Goal: Contribute content: Contribute content

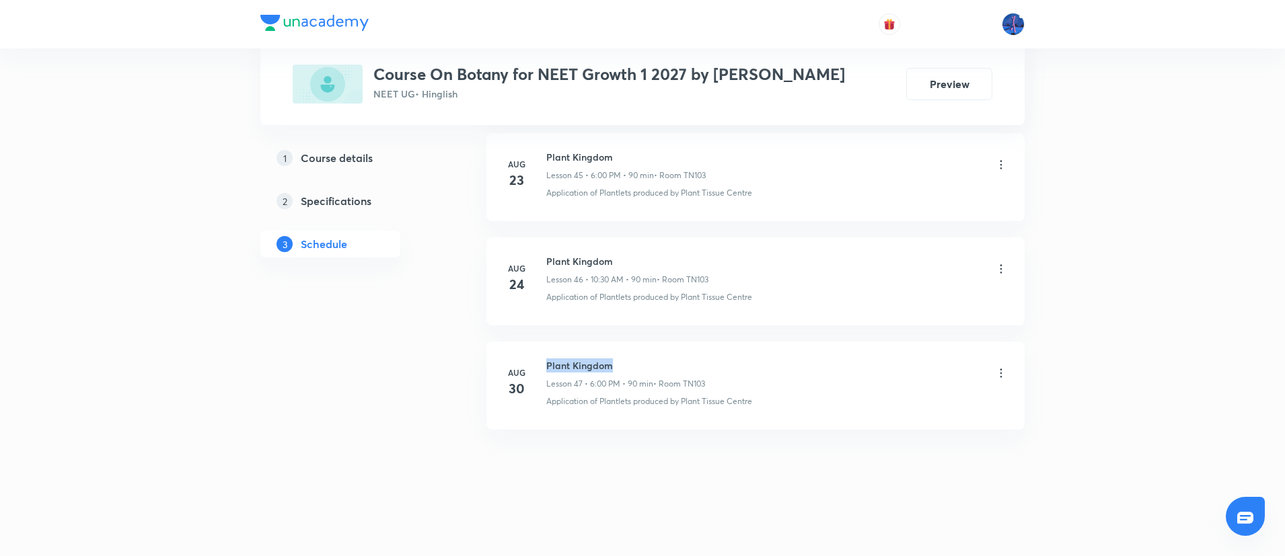
drag, startPoint x: 546, startPoint y: 363, endPoint x: 651, endPoint y: 362, distance: 104.9
click at [651, 362] on h6 "Plant Kingdom" at bounding box center [625, 366] width 159 height 14
copy h6 "Plant Kingdom"
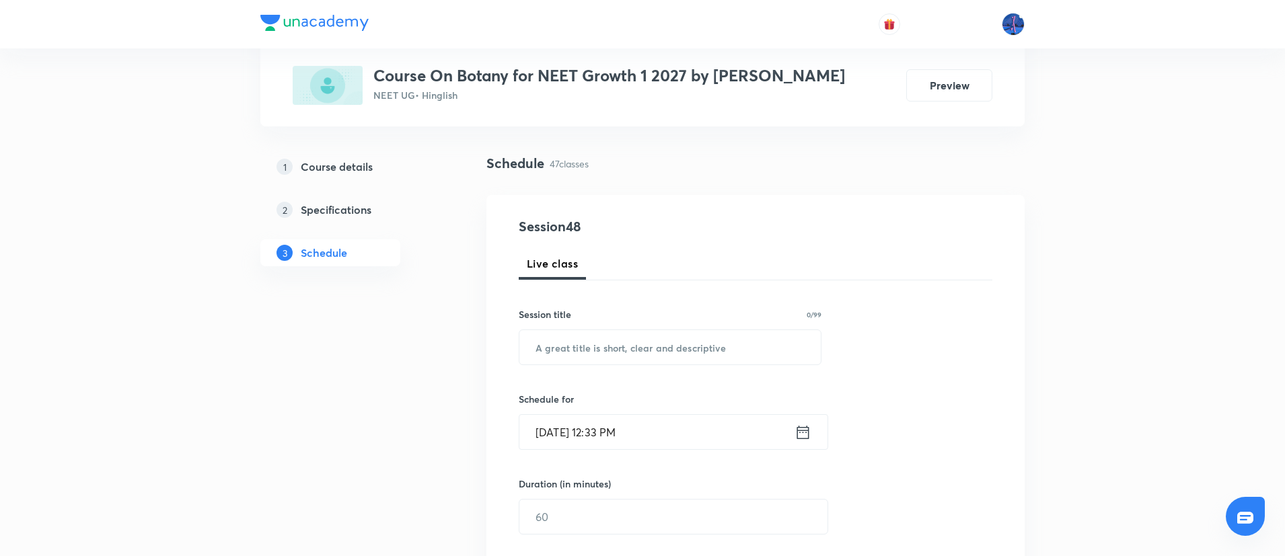
scroll to position [161, 0]
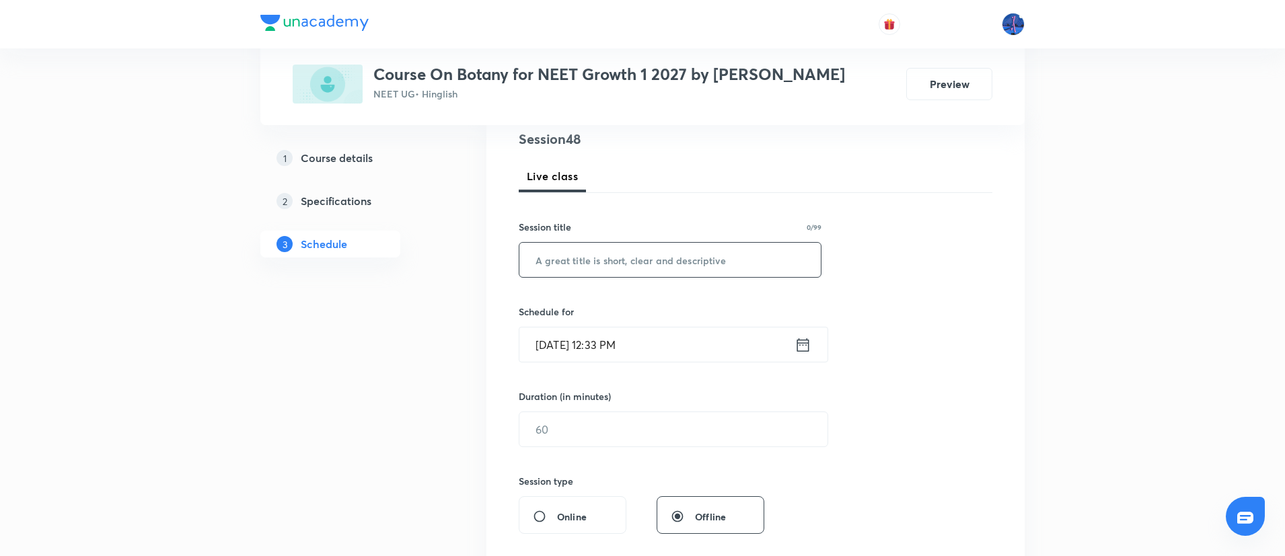
click at [668, 260] on input "text" at bounding box center [669, 260] width 301 height 34
paste input "Plant Kingdom"
type input "Plant Kingdom"
click at [667, 337] on input "Sep 1, 2025, 12:33 PM" at bounding box center [656, 345] width 275 height 34
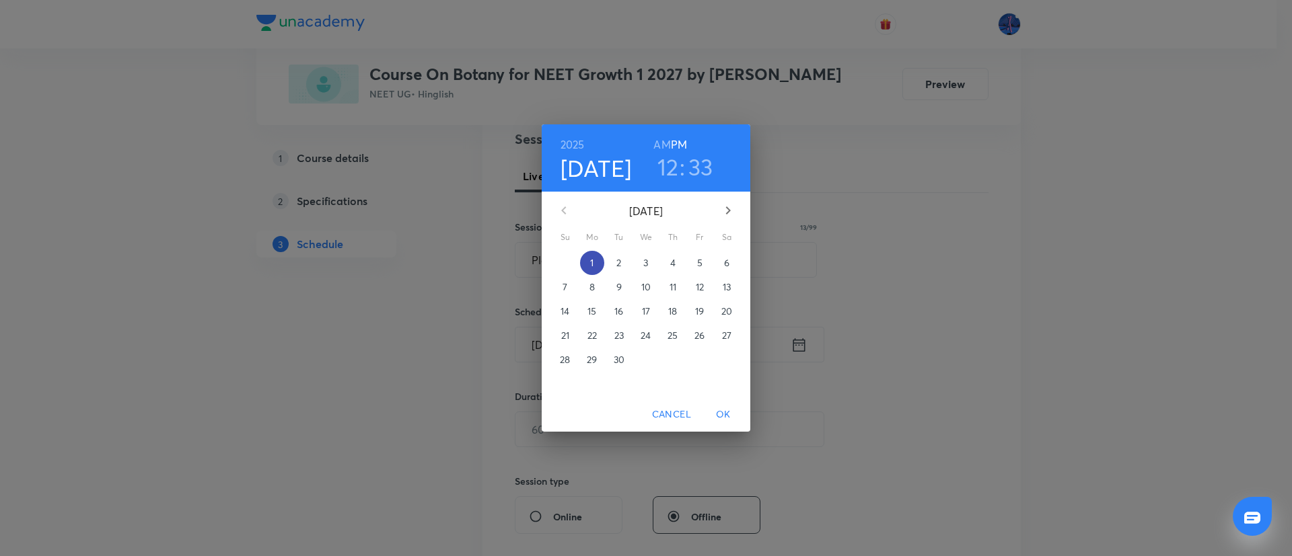
click at [591, 262] on p "1" at bounding box center [591, 262] width 3 height 13
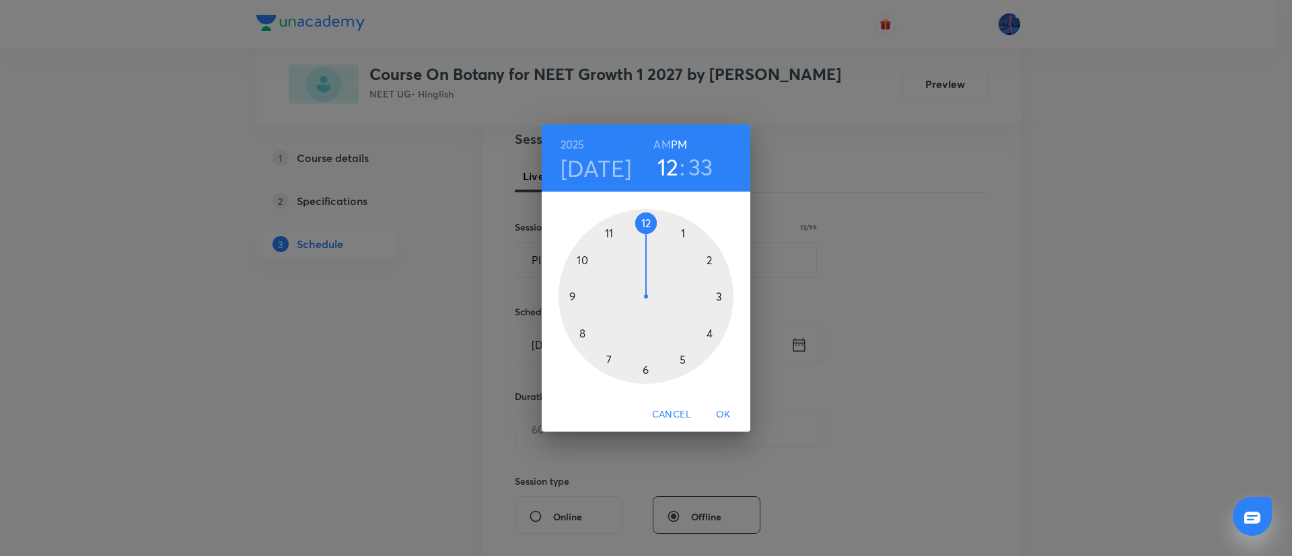
click at [711, 334] on div at bounding box center [645, 296] width 175 height 175
click at [722, 297] on div at bounding box center [645, 296] width 175 height 175
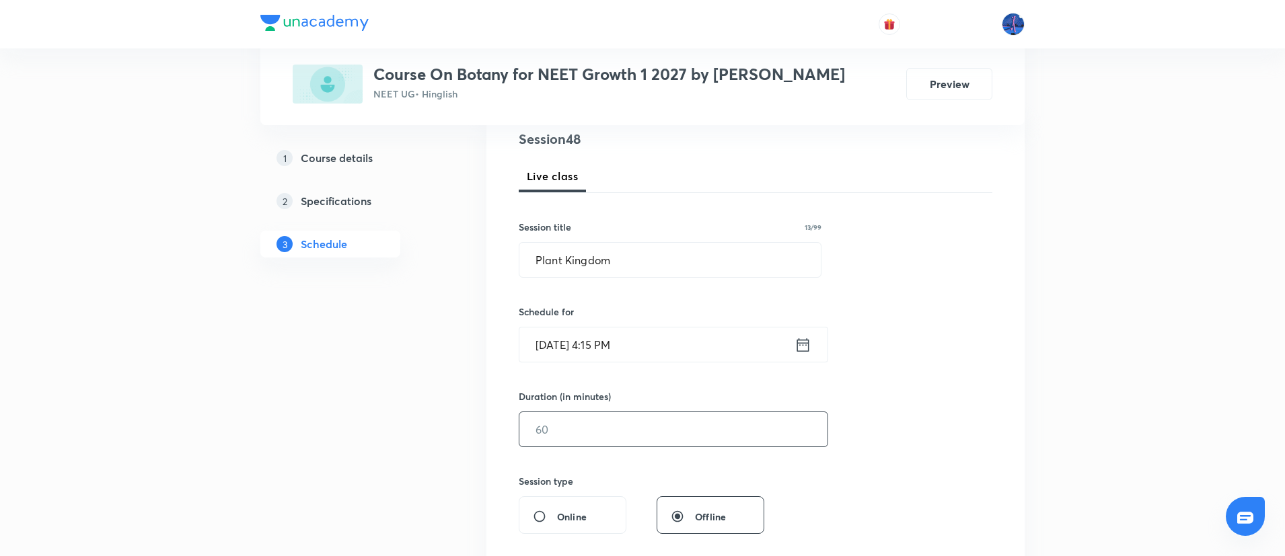
click at [620, 428] on input "text" at bounding box center [673, 429] width 308 height 34
type input "1"
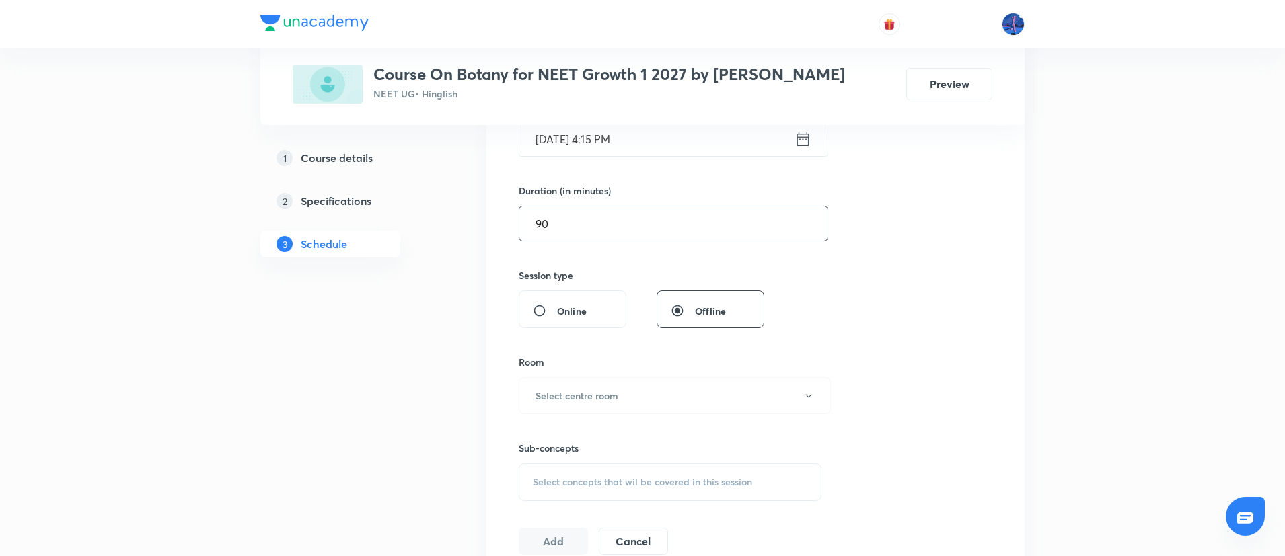
scroll to position [370, 0]
type input "90"
click at [683, 389] on button "Select centre room" at bounding box center [675, 393] width 312 height 37
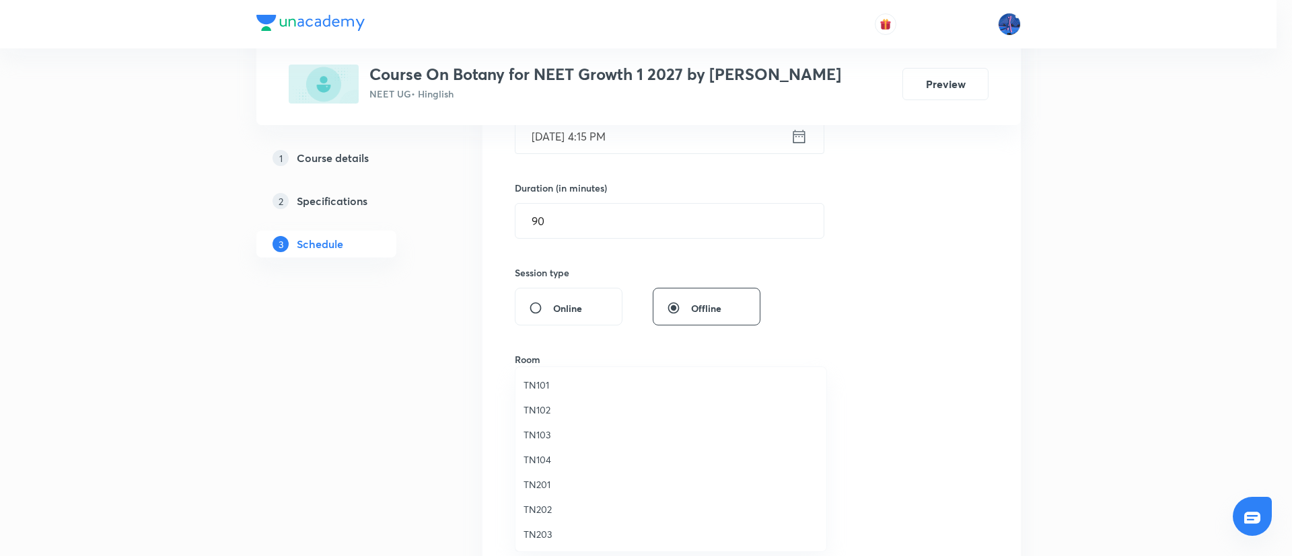
click at [529, 430] on span "TN103" at bounding box center [670, 435] width 295 height 14
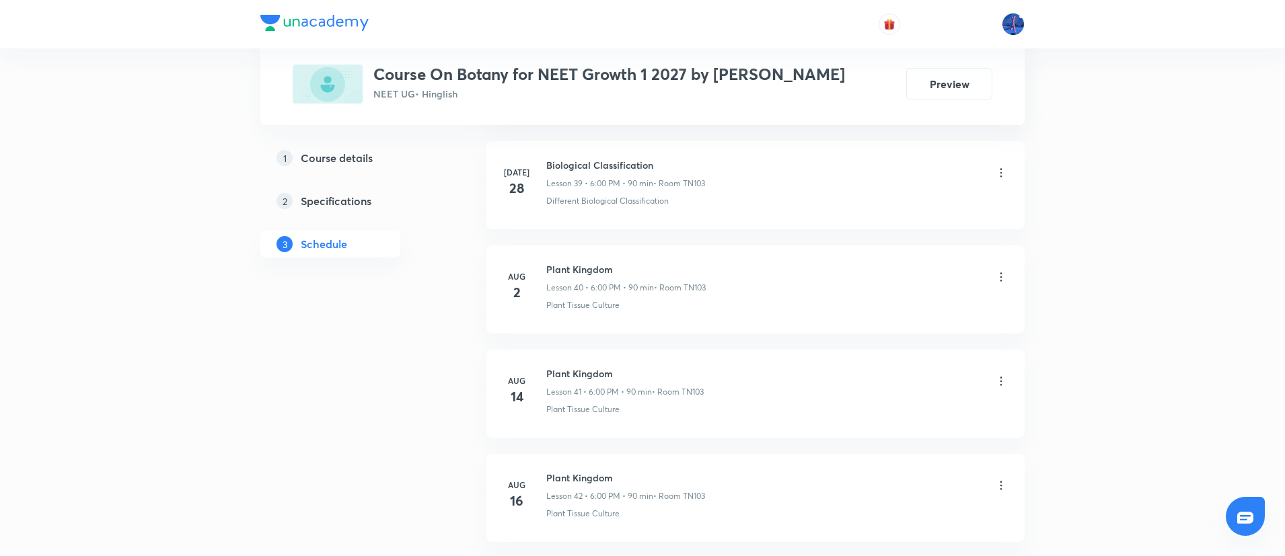
scroll to position [5436, 0]
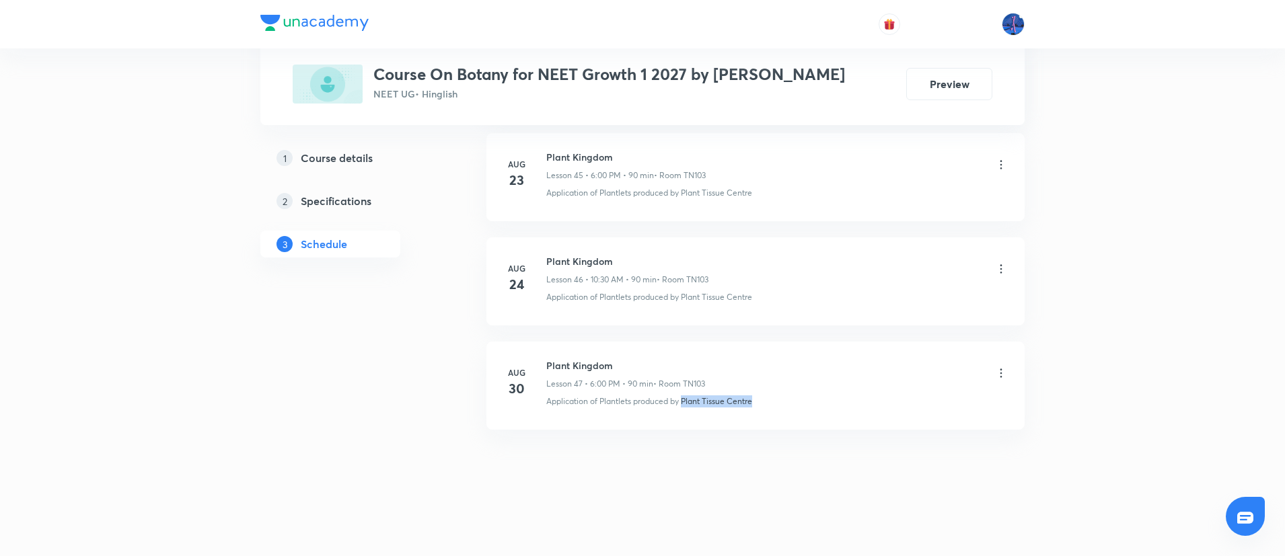
drag, startPoint x: 767, startPoint y: 410, endPoint x: 684, endPoint y: 422, distance: 83.7
click at [684, 422] on li "Aug 30 Plant Kingdom Lesson 47 • 6:00 PM • 90 min • Room TN103 Application of P…" at bounding box center [755, 386] width 538 height 88
copy p "Plant Tissue Centre"
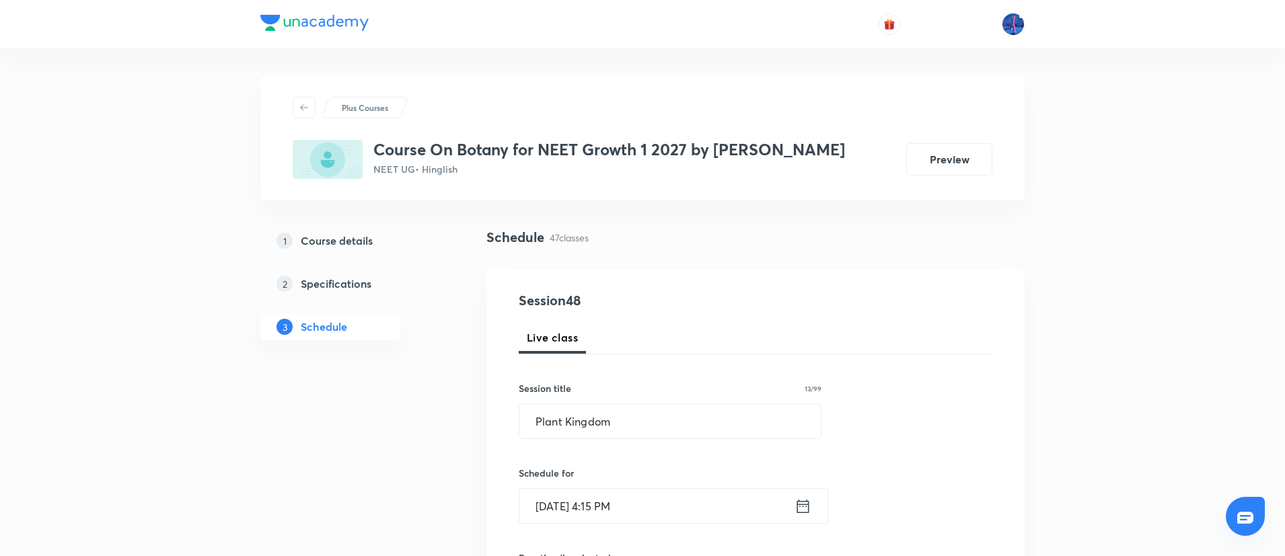
scroll to position [454, 0]
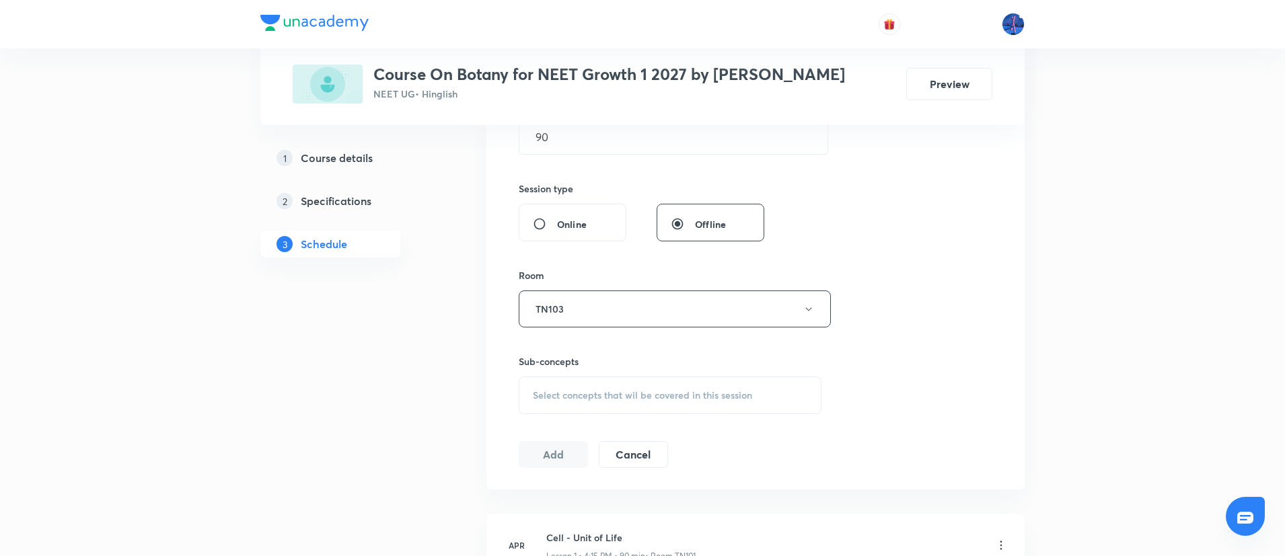
click at [638, 396] on span "Select concepts that wil be covered in this session" at bounding box center [642, 395] width 219 height 11
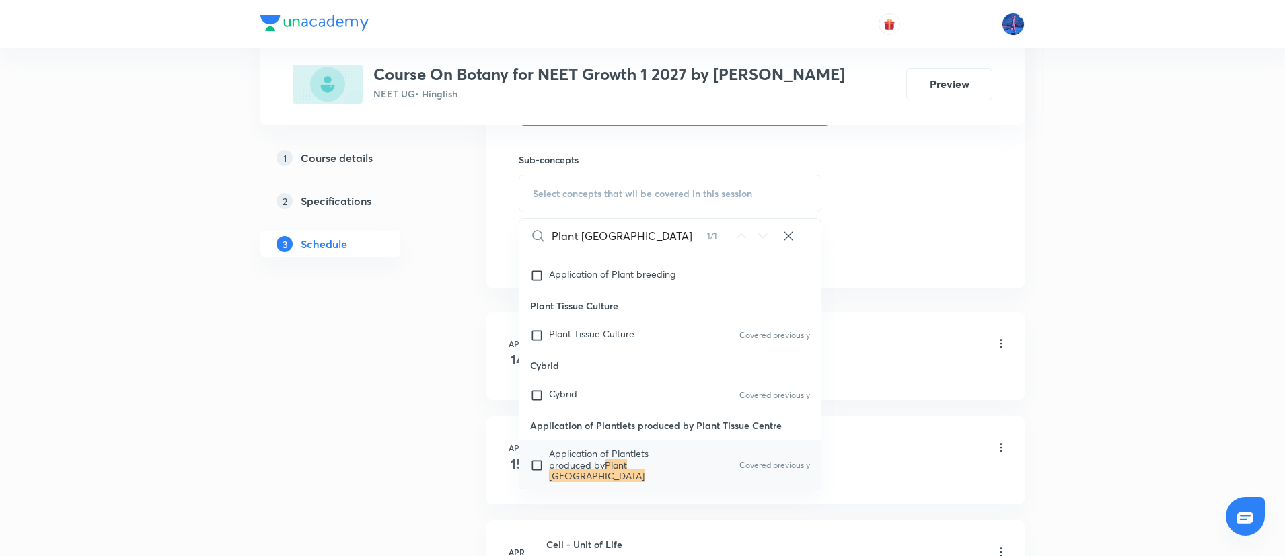
scroll to position [37359, 0]
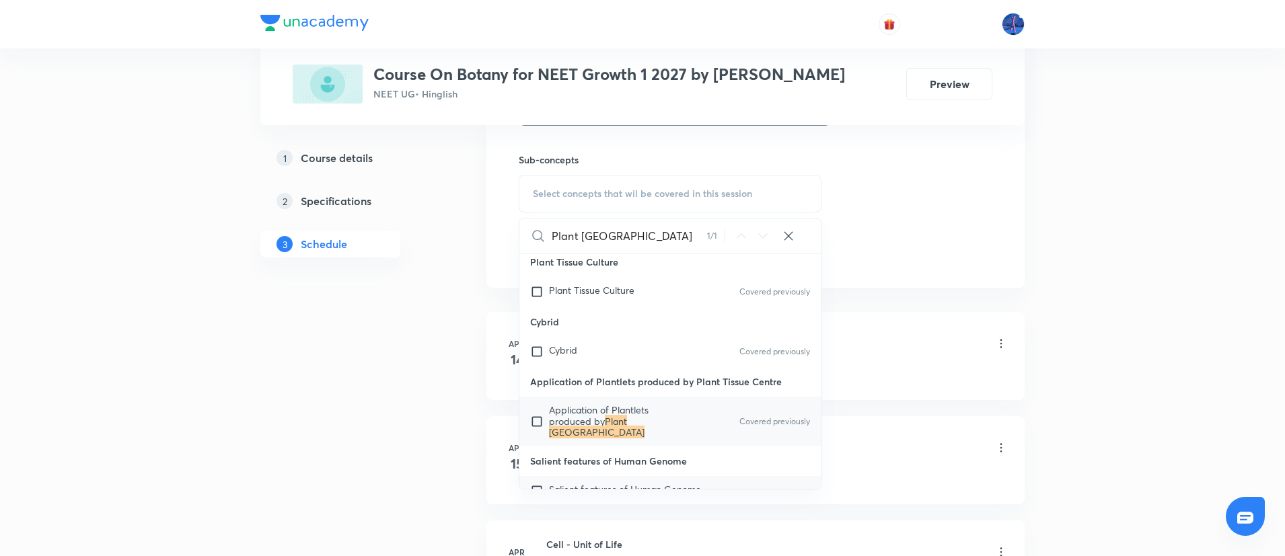
type input "Plant Tissue Centre"
click at [611, 483] on span "Salient features of Human Genome" at bounding box center [625, 489] width 152 height 13
checkbox input "true"
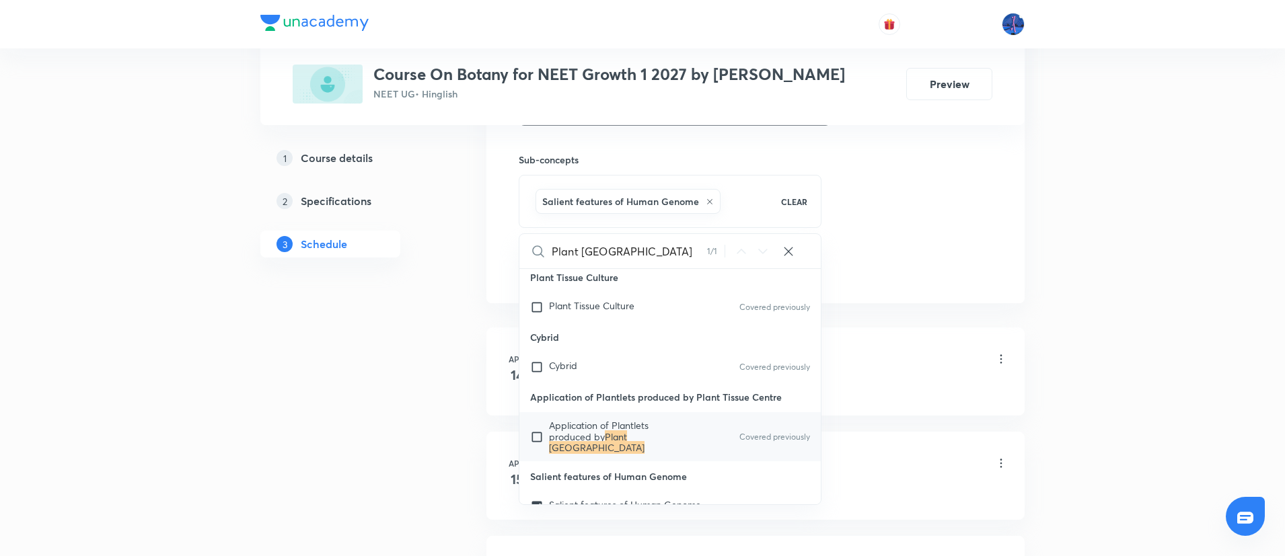
click at [600, 419] on span "Application of Plantlets produced by" at bounding box center [599, 431] width 100 height 24
checkbox input "true"
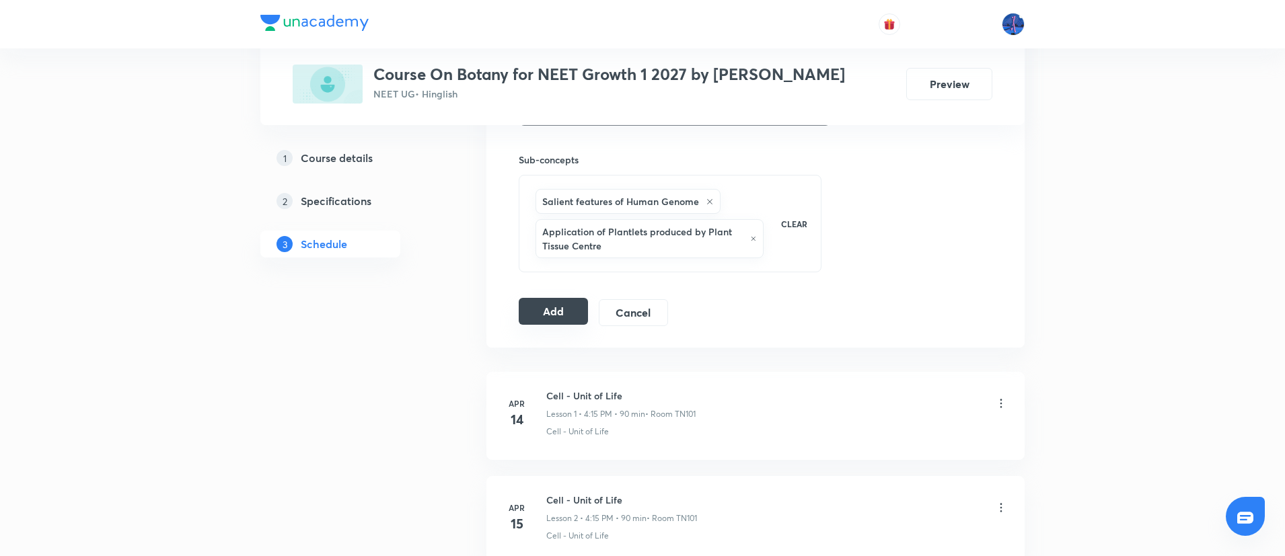
click at [542, 318] on button "Add" at bounding box center [553, 311] width 69 height 27
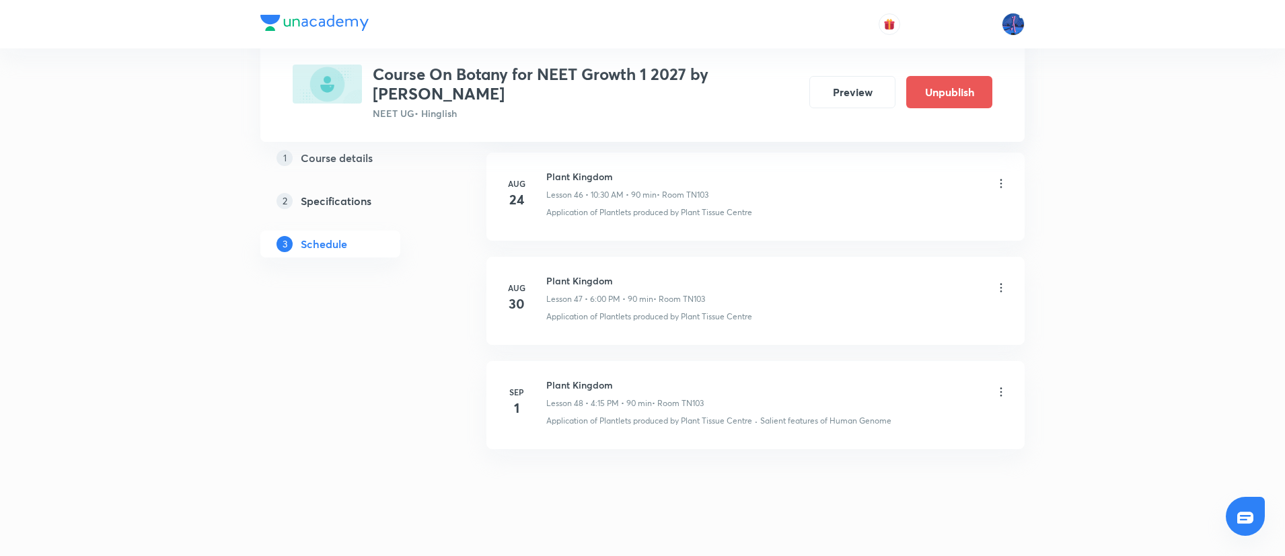
scroll to position [4939, 0]
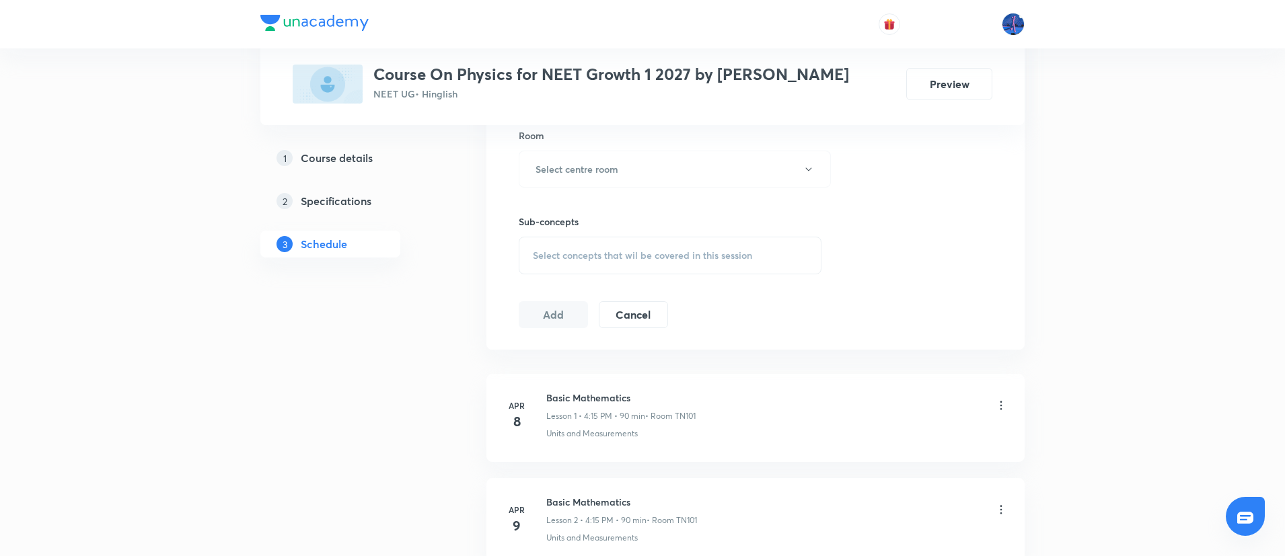
scroll to position [595, 0]
click at [709, 239] on div "Select concepts that wil be covered in this session" at bounding box center [670, 254] width 303 height 38
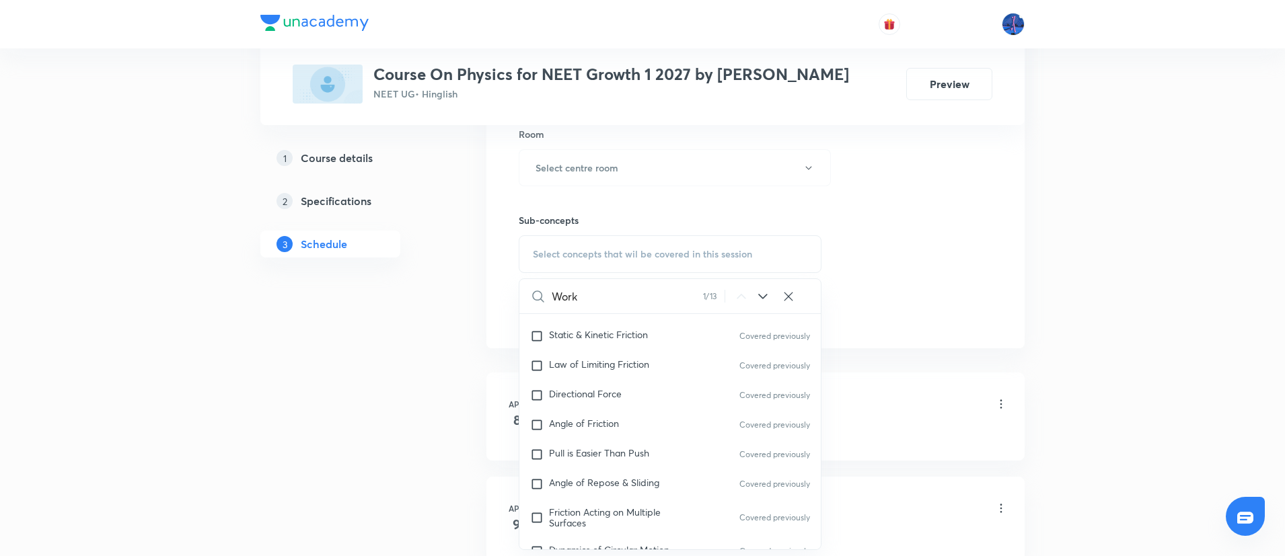
scroll to position [3314, 0]
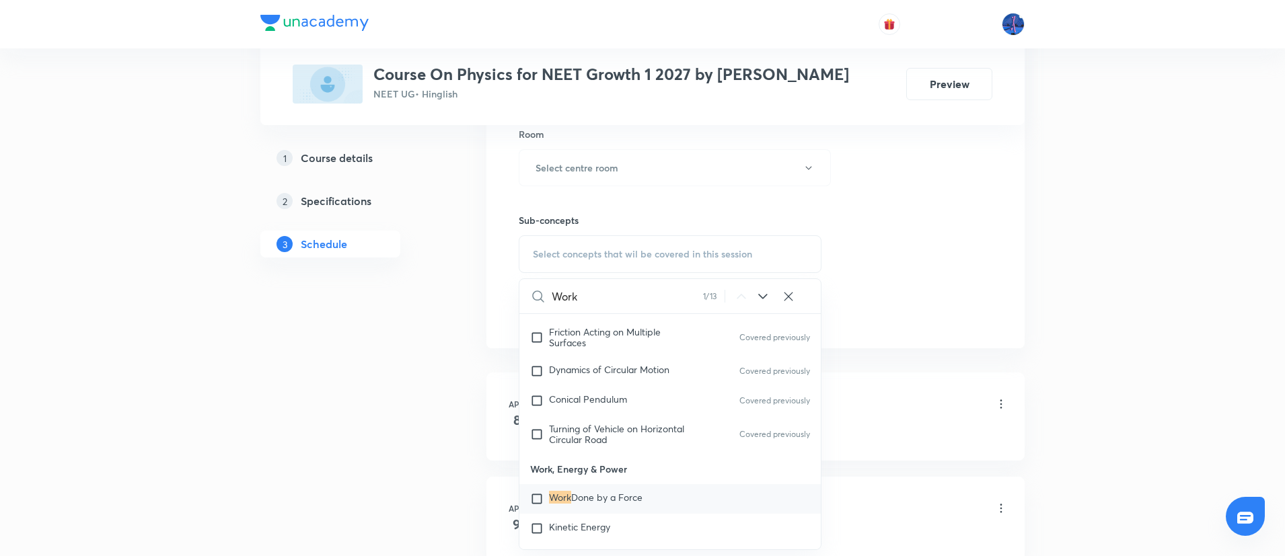
type input "Work"
drag, startPoint x: 532, startPoint y: 454, endPoint x: 630, endPoint y: 457, distance: 98.3
click at [630, 457] on p "Work, Energy & Power" at bounding box center [669, 469] width 301 height 30
copy p "Work, Energy & Power"
click at [622, 491] on span "Done by a Force" at bounding box center [606, 497] width 71 height 13
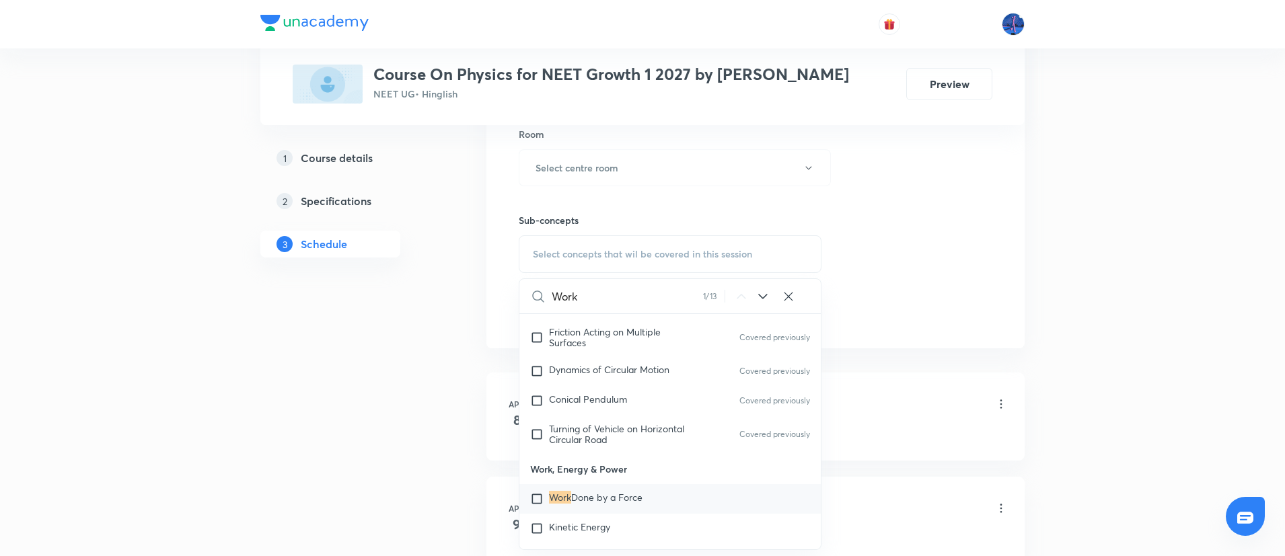
checkbox input "true"
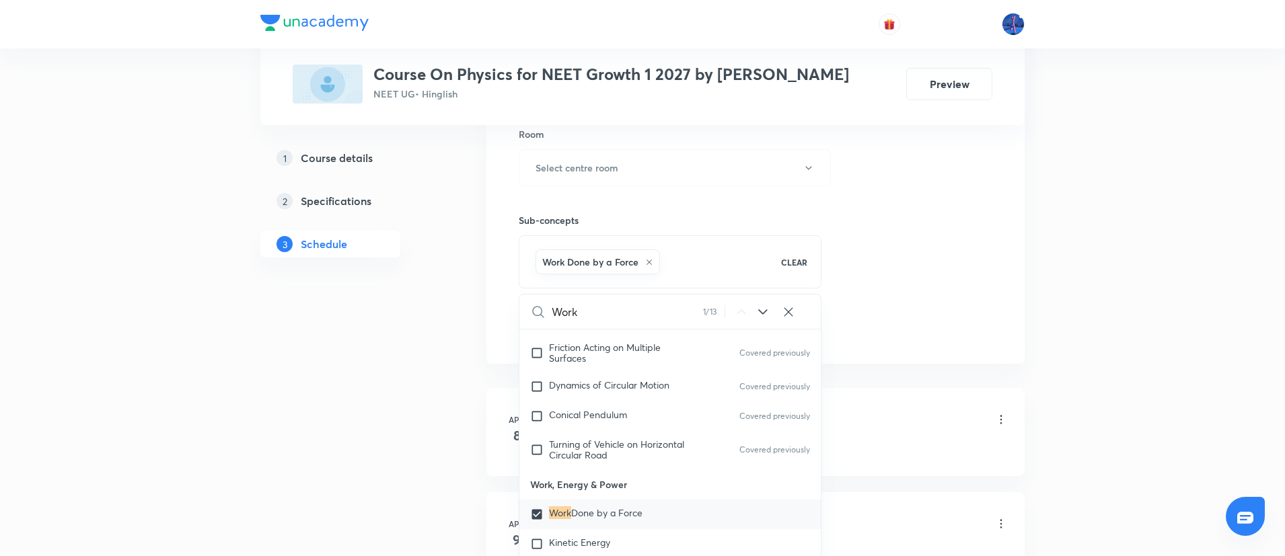
click at [881, 283] on div "Session 69 Live class Session title 0/99 ​ Schedule for Sep 1, 2025, 12:34 PM ​…" at bounding box center [756, 18] width 474 height 647
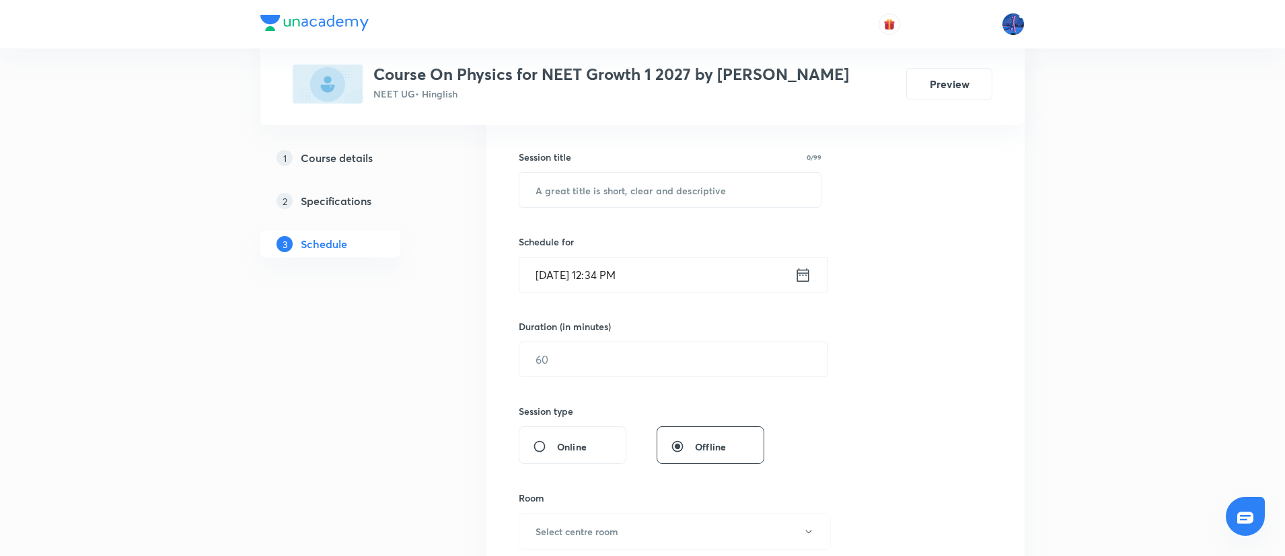
scroll to position [232, 0]
click at [683, 188] on input "text" at bounding box center [669, 189] width 301 height 34
paste input "Work, Energy & Power"
type input "Work, Energy & Power"
click at [692, 264] on input "Sep 1, 2025, 12:34 PM" at bounding box center [656, 274] width 275 height 34
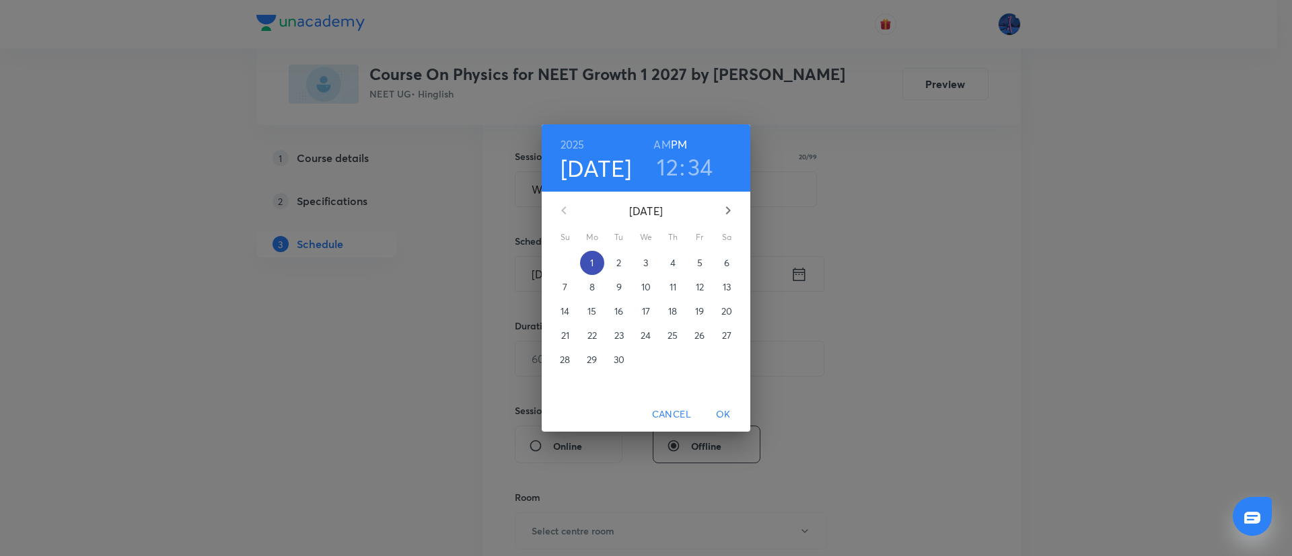
click at [595, 261] on span "1" at bounding box center [592, 262] width 24 height 13
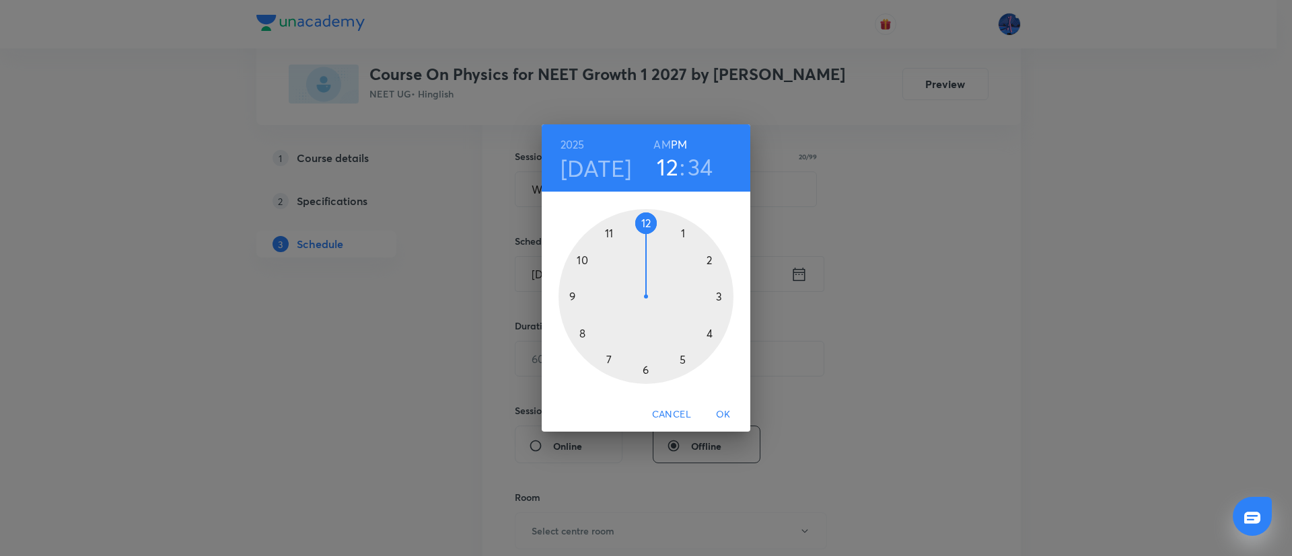
click at [646, 371] on div at bounding box center [645, 296] width 175 height 175
click at [648, 221] on div at bounding box center [645, 296] width 175 height 175
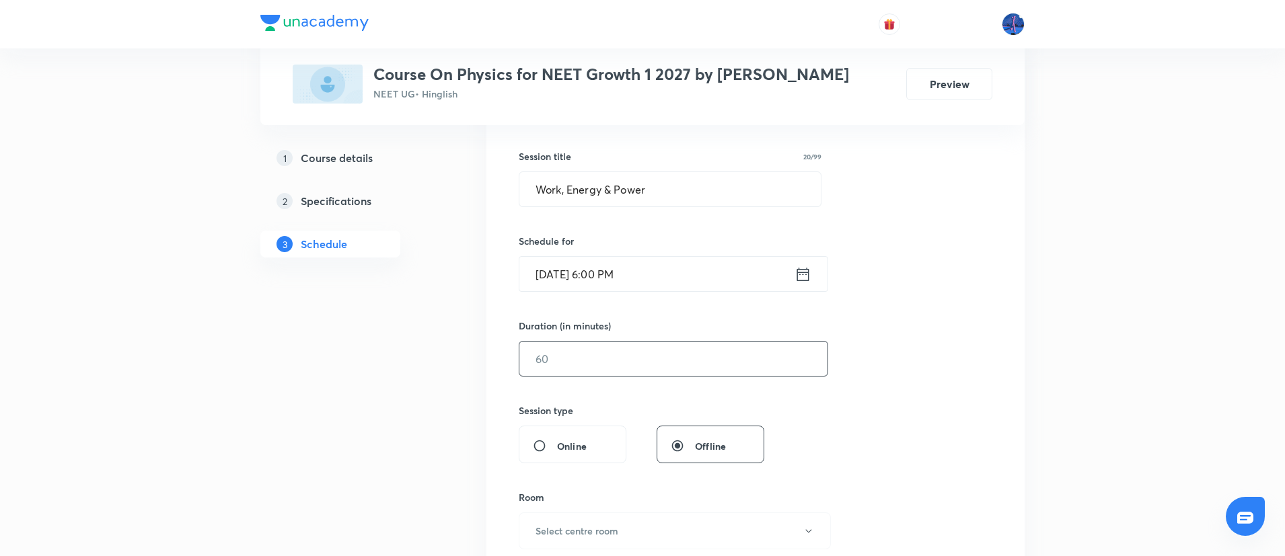
click at [629, 364] on input "text" at bounding box center [673, 359] width 308 height 34
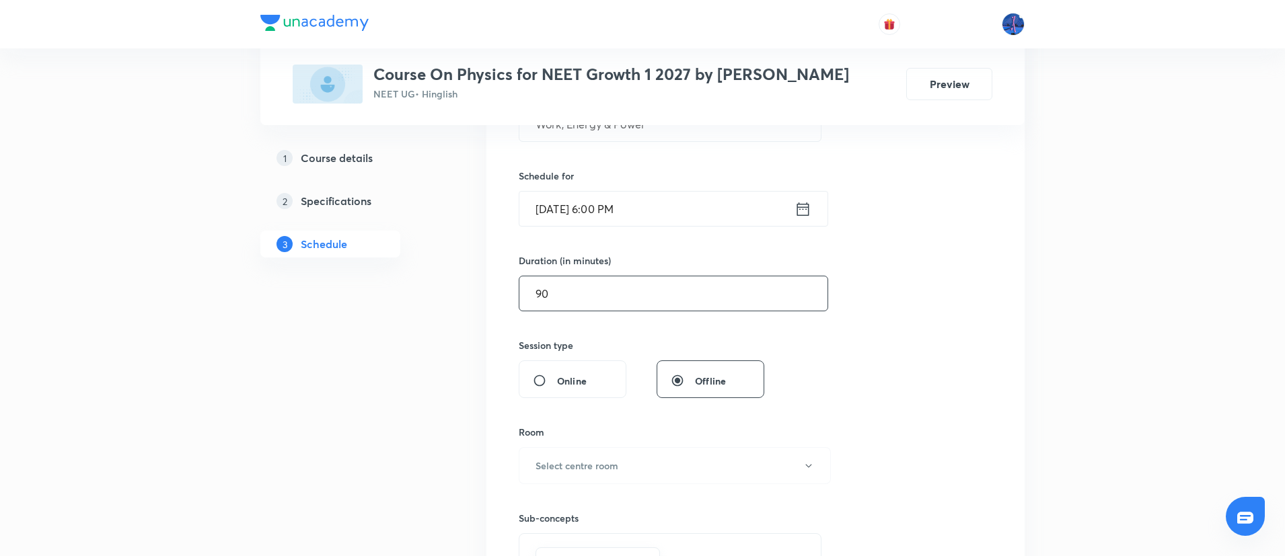
scroll to position [505, 0]
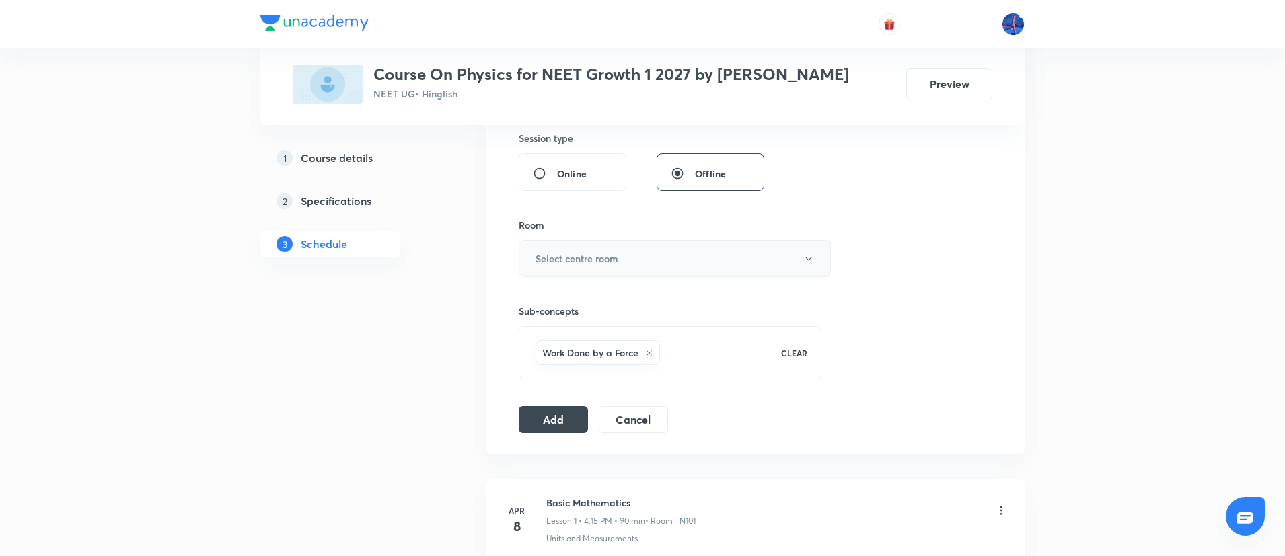
type input "90"
click at [715, 258] on button "Select centre room" at bounding box center [675, 258] width 312 height 37
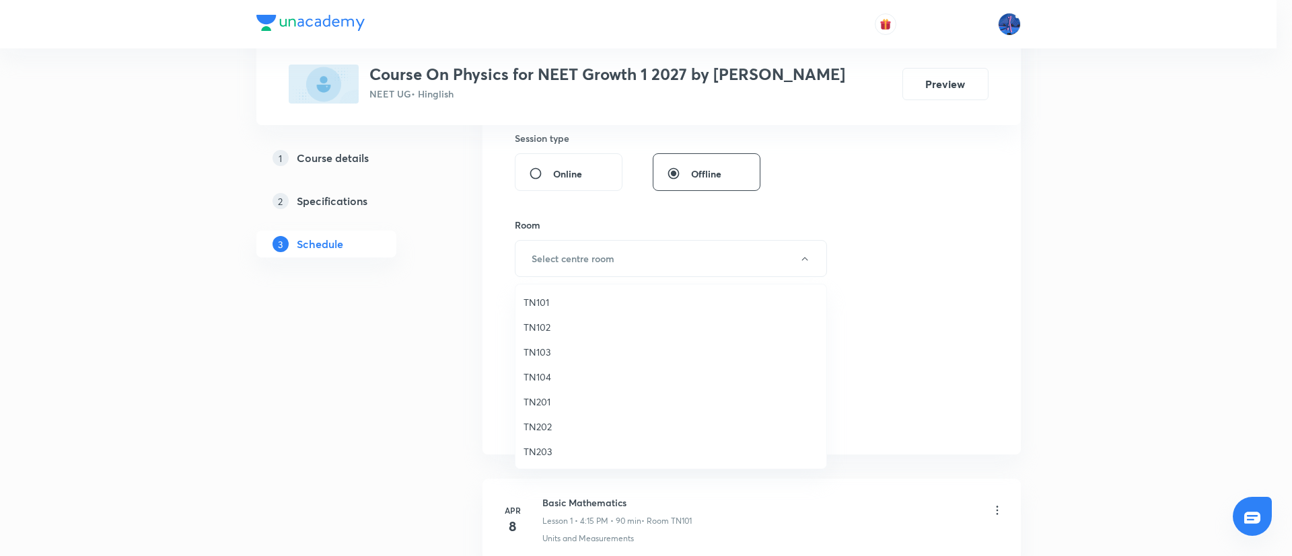
click at [550, 349] on span "TN103" at bounding box center [670, 352] width 295 height 14
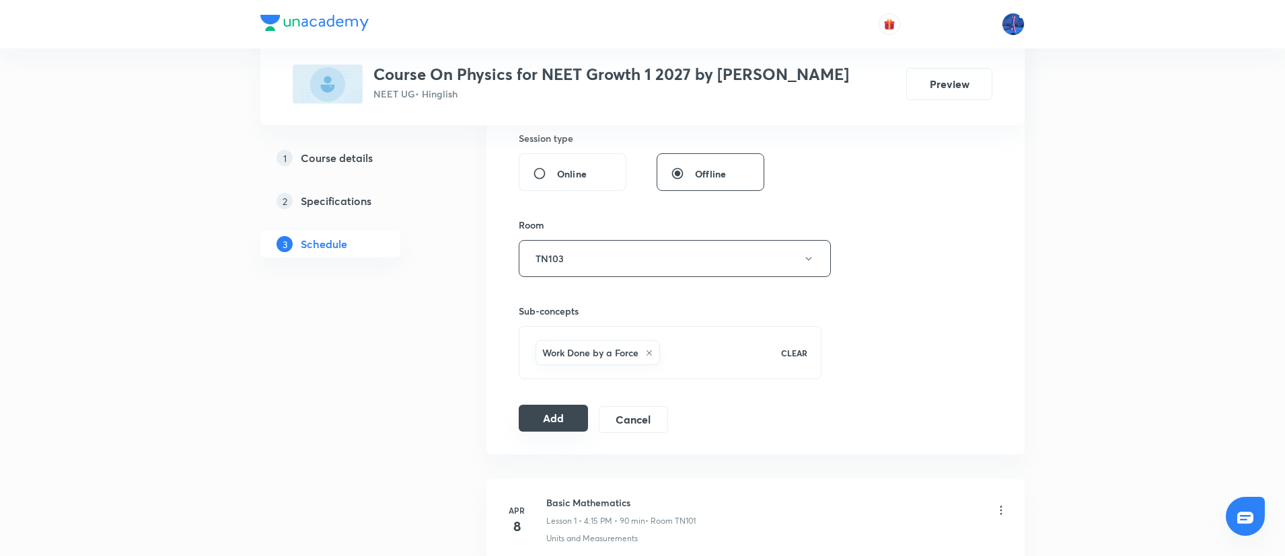
click at [566, 414] on button "Add" at bounding box center [553, 418] width 69 height 27
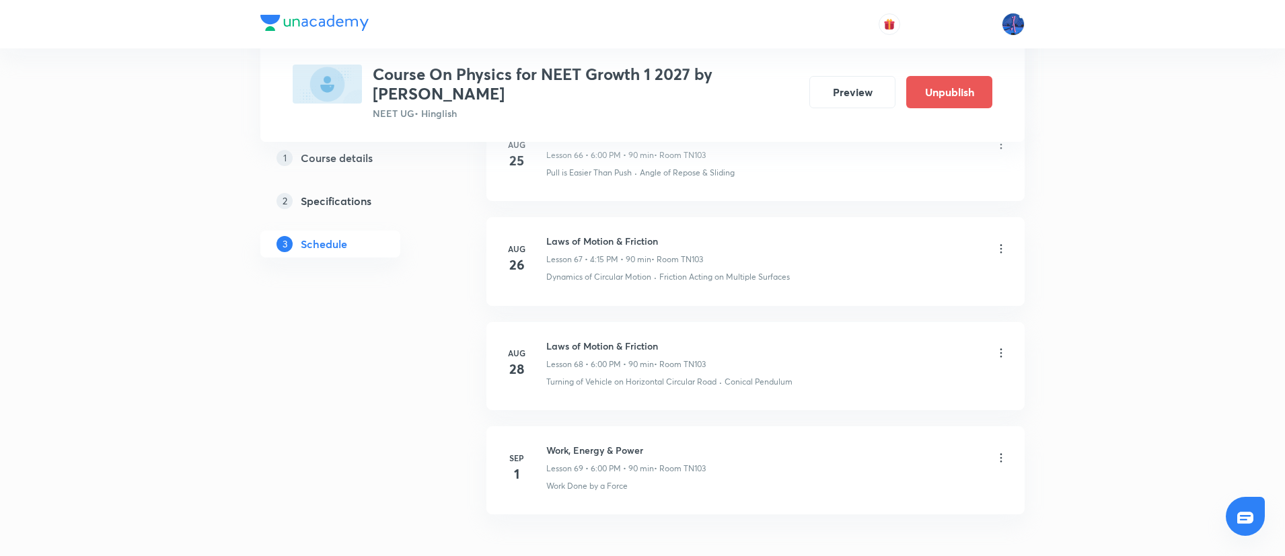
scroll to position [7138, 0]
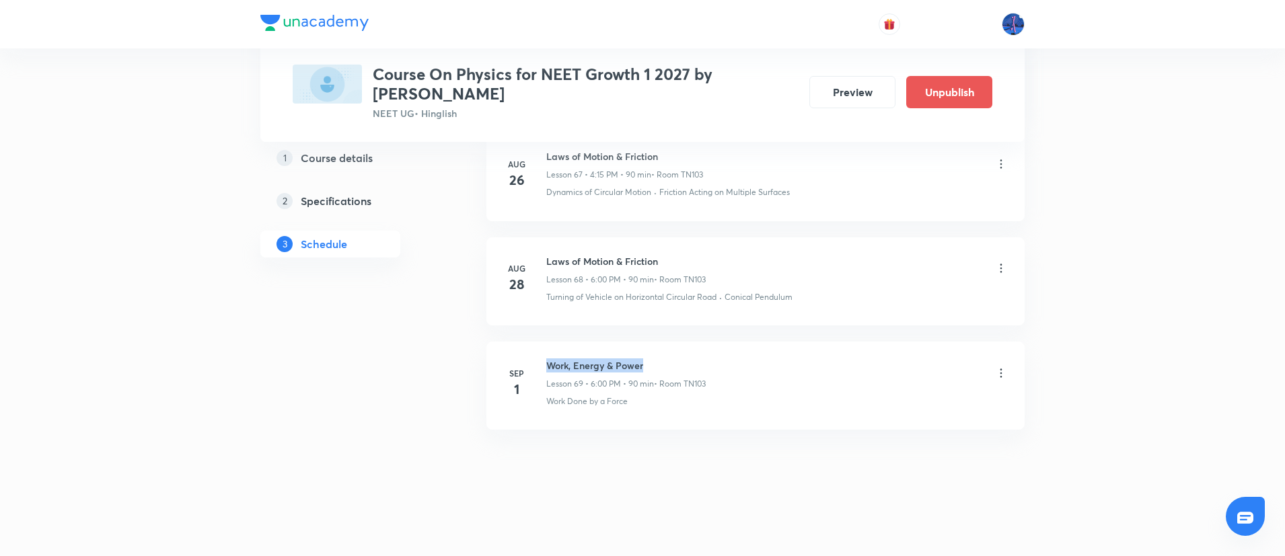
drag, startPoint x: 548, startPoint y: 367, endPoint x: 676, endPoint y: 356, distance: 128.9
click at [676, 356] on li "Sep 1 Work, Energy & Power Lesson 69 • 6:00 PM • 90 min • Room TN103 Work Done …" at bounding box center [755, 386] width 538 height 88
copy h6 "Work, Energy & Power"
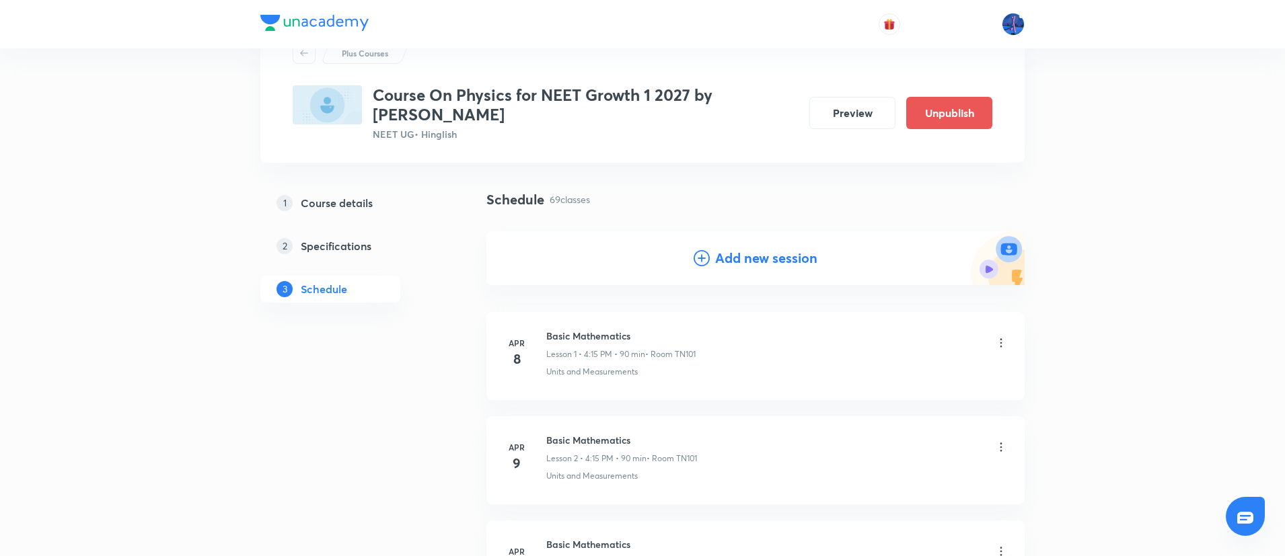
scroll to position [0, 0]
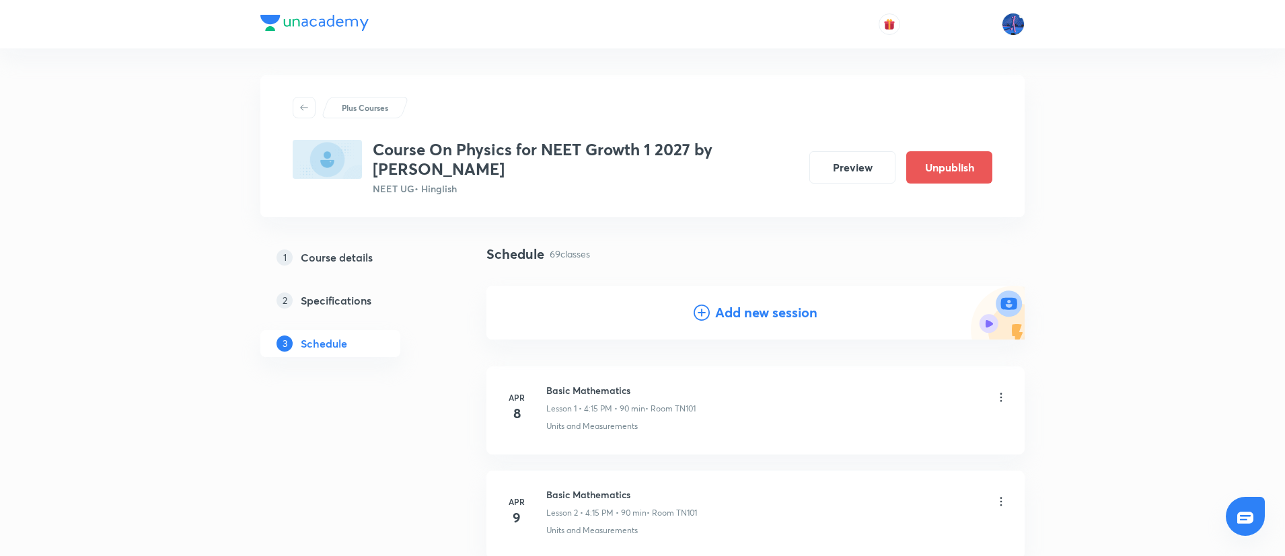
click at [722, 315] on h4 "Add new session" at bounding box center [766, 313] width 102 height 20
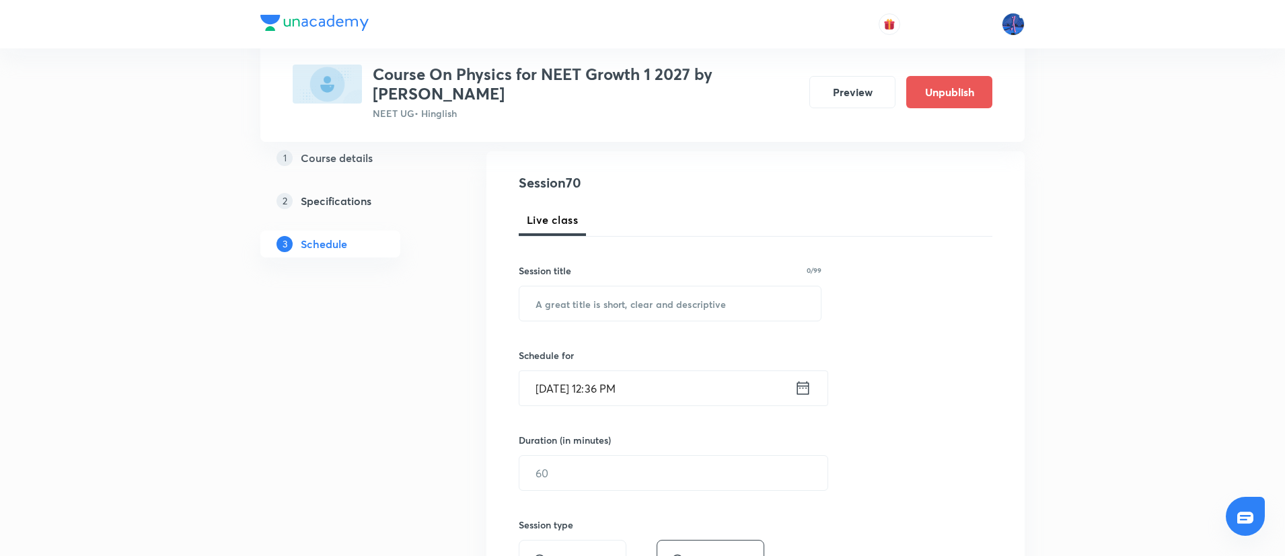
scroll to position [148, 0]
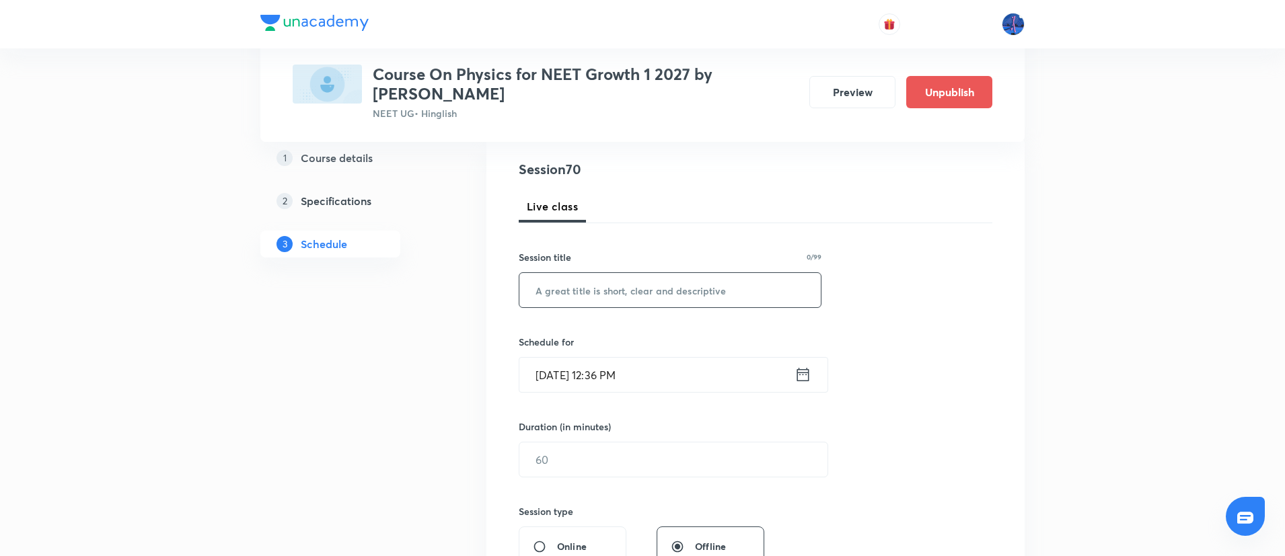
click at [687, 289] on input "text" at bounding box center [669, 290] width 301 height 34
paste input "Work, Energy & Power"
type input "Work, Energy & Power"
click at [753, 376] on input "Sep 1, 2025, 12:36 PM" at bounding box center [656, 375] width 275 height 34
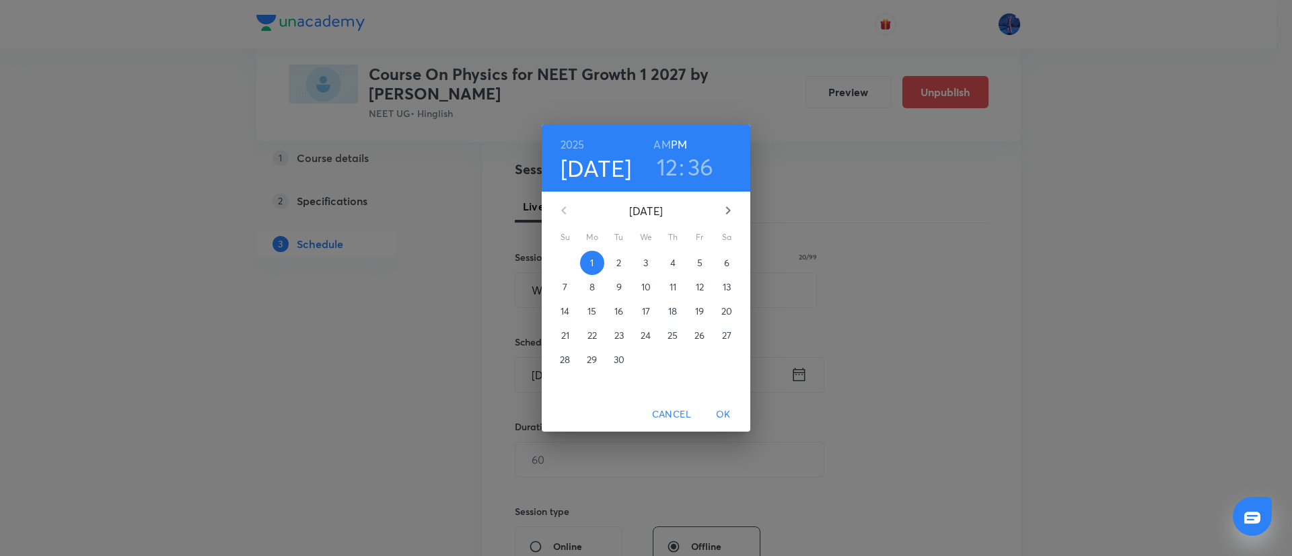
click at [616, 264] on span "2" at bounding box center [619, 262] width 24 height 13
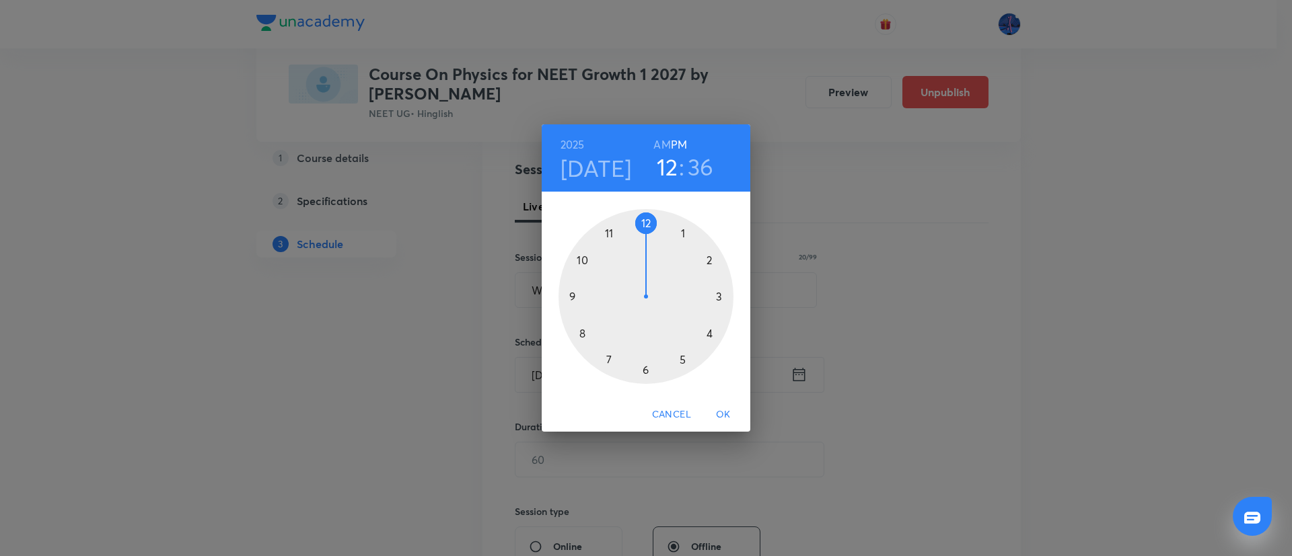
click at [710, 334] on div at bounding box center [645, 296] width 175 height 175
click at [720, 297] on div at bounding box center [645, 296] width 175 height 175
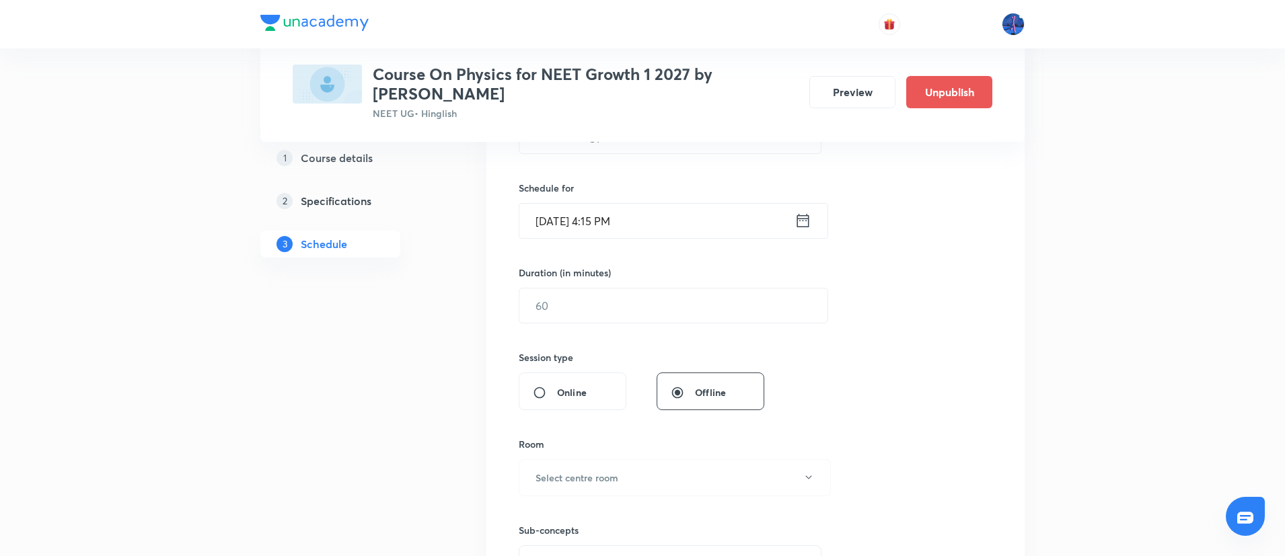
scroll to position [303, 0]
click at [681, 318] on input "text" at bounding box center [673, 305] width 308 height 34
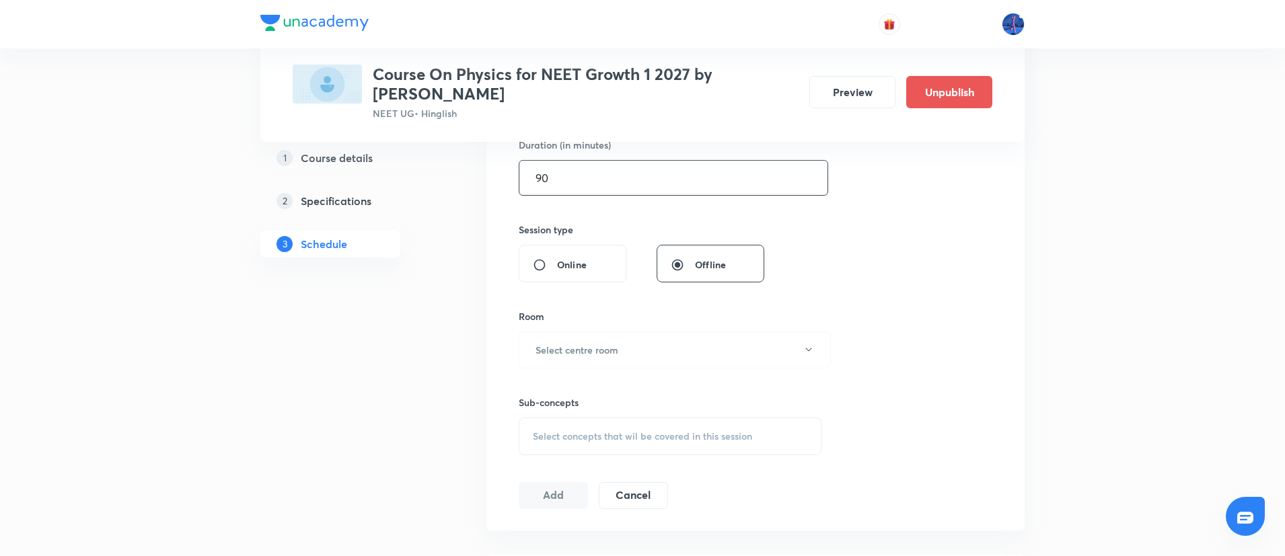
scroll to position [431, 0]
type input "90"
click at [729, 344] on button "Select centre room" at bounding box center [675, 349] width 312 height 37
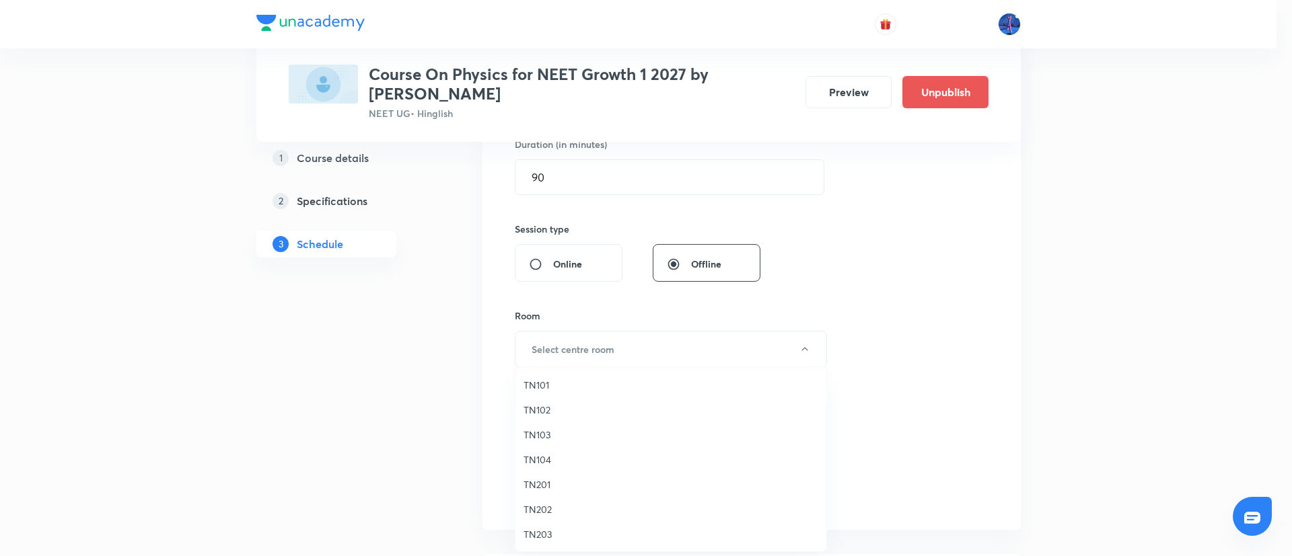
click at [539, 426] on li "TN103" at bounding box center [670, 434] width 311 height 25
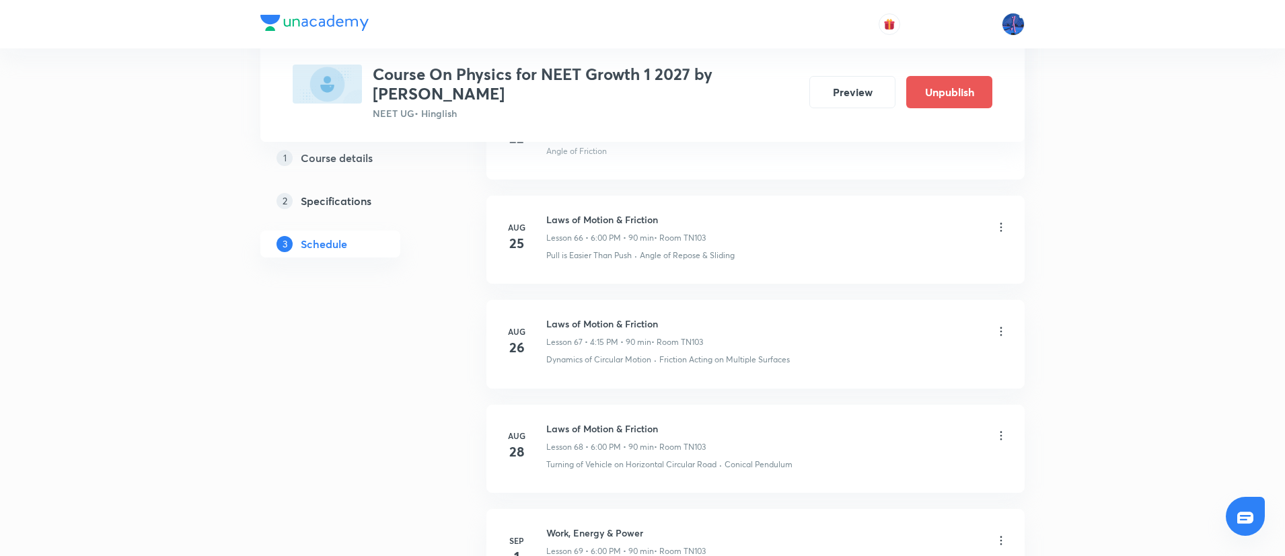
scroll to position [7756, 0]
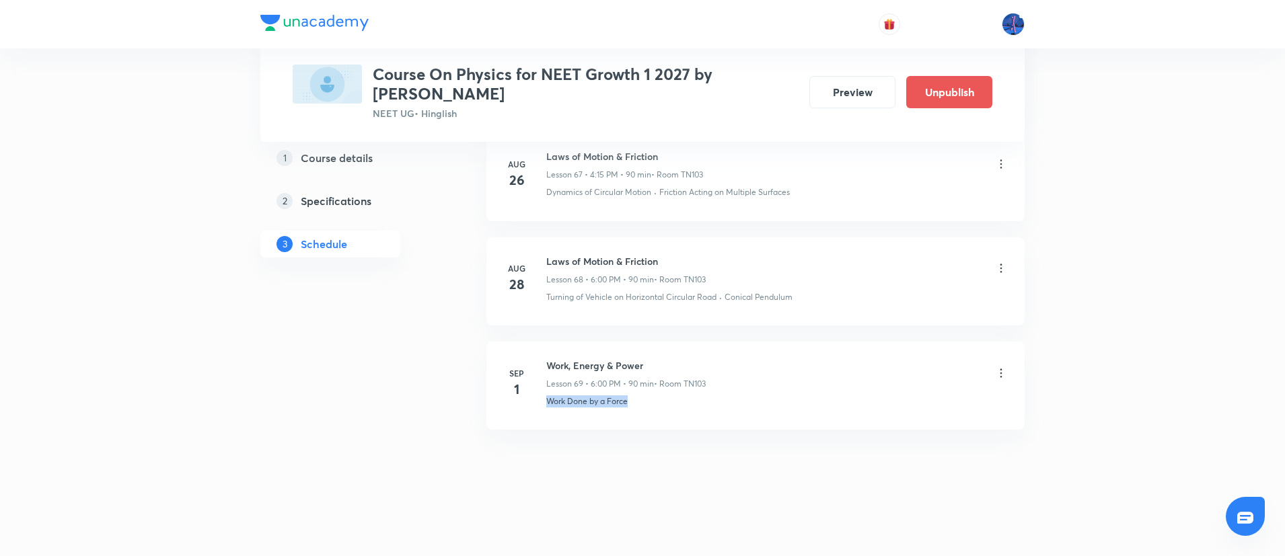
drag, startPoint x: 647, startPoint y: 405, endPoint x: 547, endPoint y: 417, distance: 101.0
click at [547, 417] on li "Sep 1 Work, Energy & Power Lesson 69 • 6:00 PM • 90 min • Room TN103 Work Done …" at bounding box center [755, 386] width 538 height 88
copy p "Work Done by a Force"
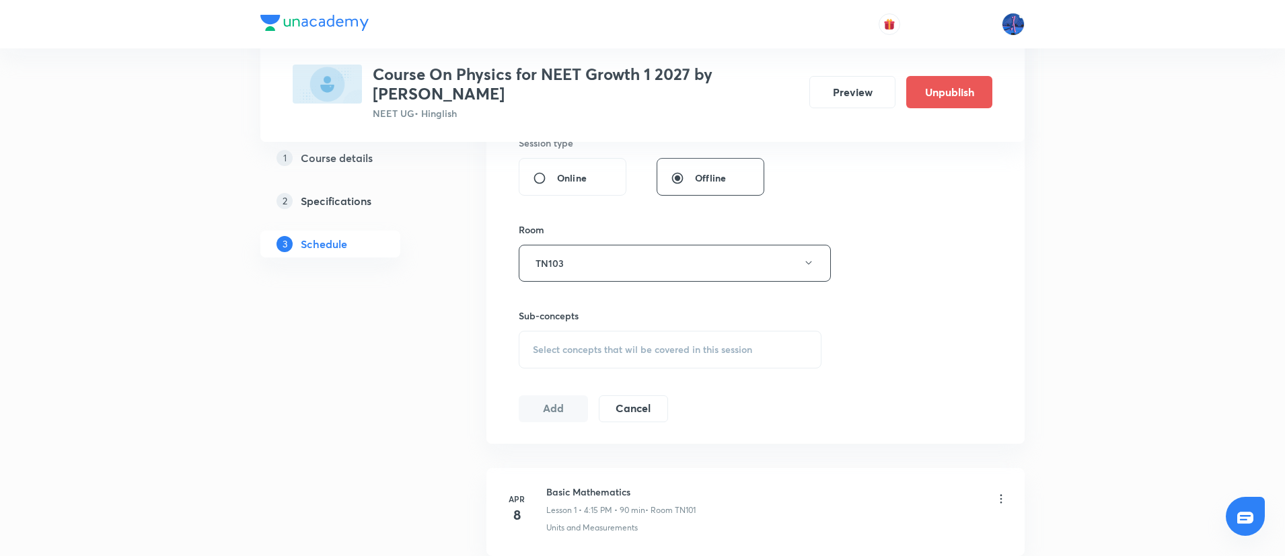
scroll to position [548, 0]
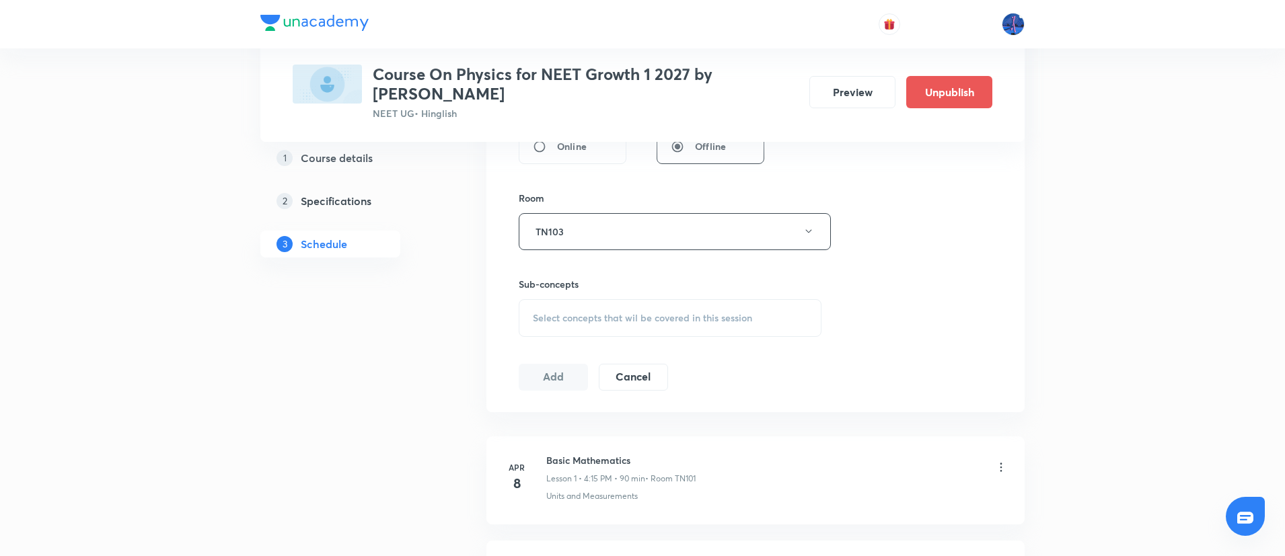
click at [644, 316] on span "Select concepts that wil be covered in this session" at bounding box center [642, 318] width 219 height 11
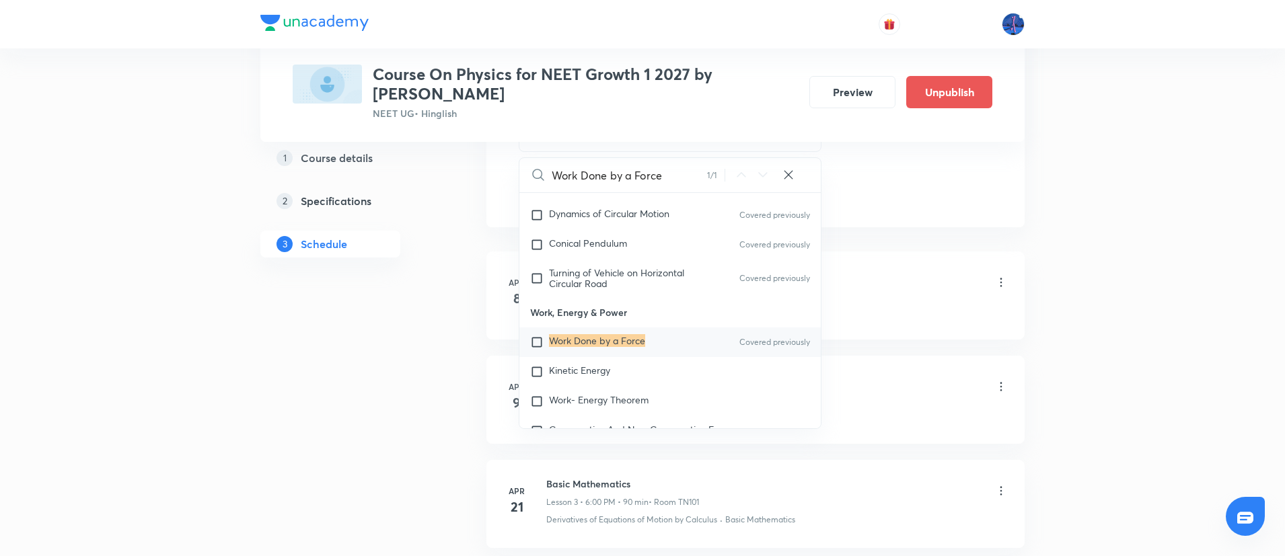
scroll to position [3355, 0]
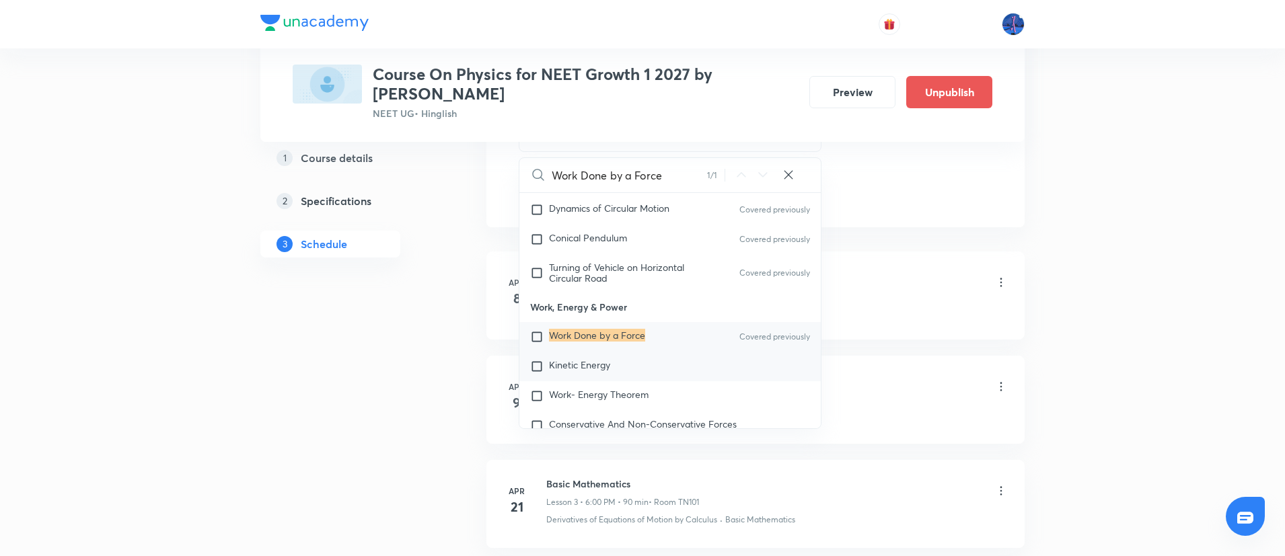
type input "Work Done by a Force"
click at [618, 359] on div "Kinetic Energy" at bounding box center [669, 367] width 301 height 30
checkbox input "true"
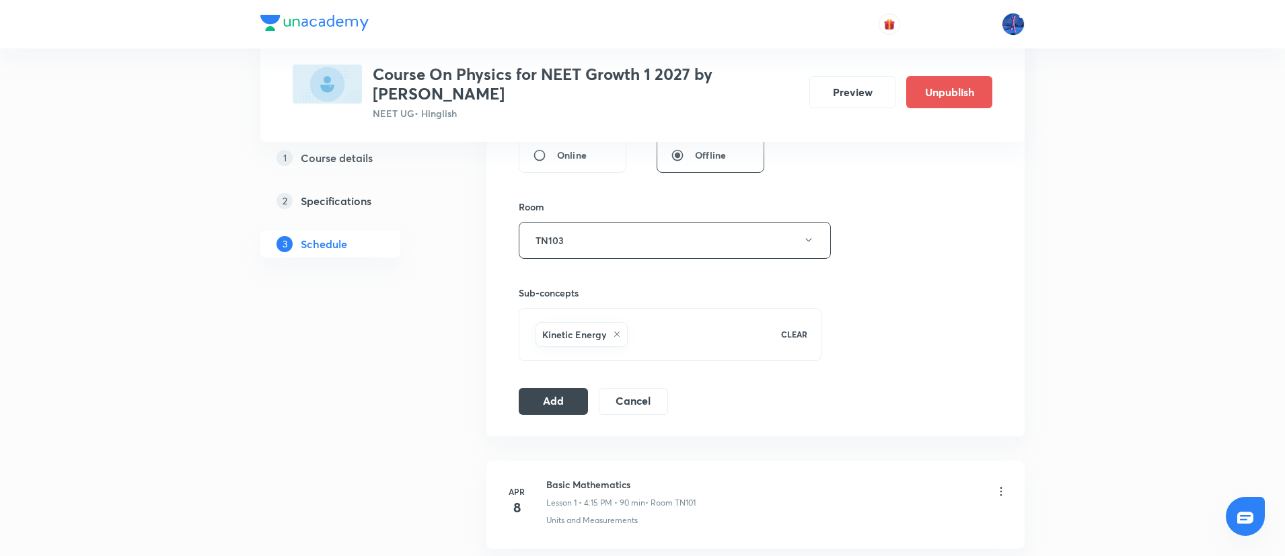
scroll to position [540, 0]
click at [548, 394] on button "Add" at bounding box center [553, 399] width 69 height 27
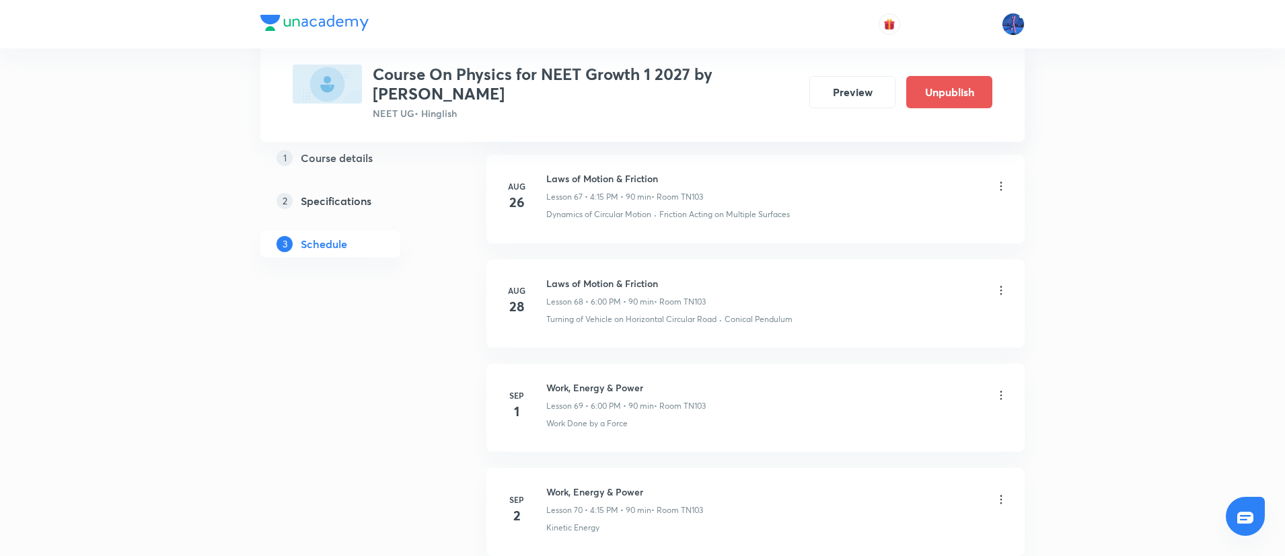
scroll to position [7242, 0]
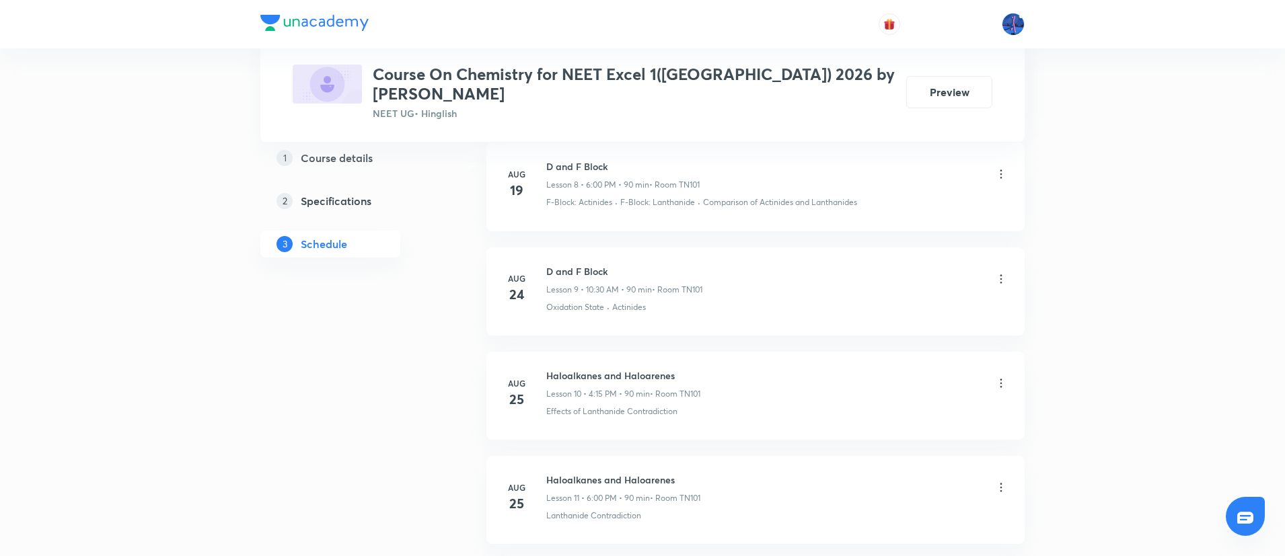
scroll to position [1776, 0]
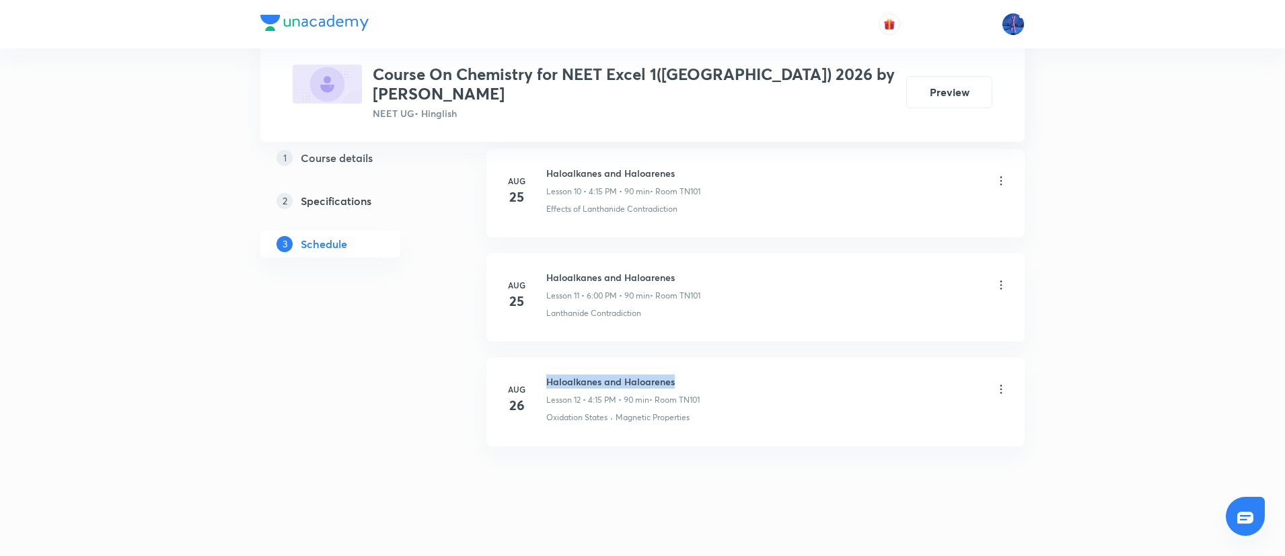
drag, startPoint x: 548, startPoint y: 364, endPoint x: 722, endPoint y: 358, distance: 174.3
click at [722, 375] on div "Haloalkanes and Haloarenes Lesson 12 • 4:15 PM • 90 min • Room TN101" at bounding box center [776, 391] width 461 height 32
copy h6 "Haloalkanes and Haloarenes"
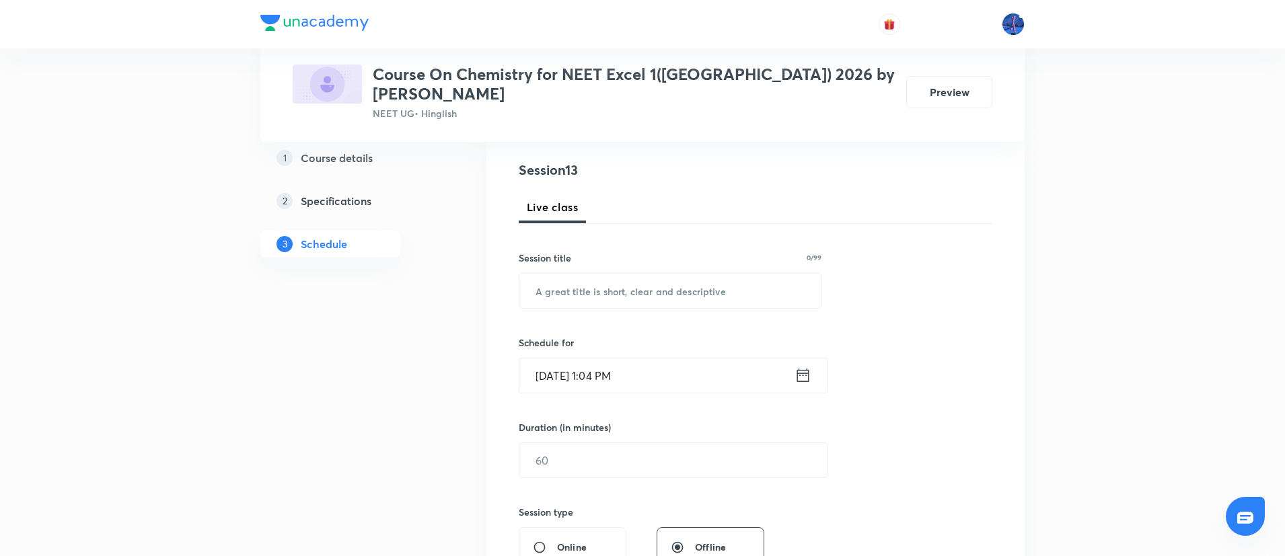
scroll to position [148, 0]
click at [681, 273] on input "text" at bounding box center [669, 290] width 301 height 34
paste input "Haloalkanes and Haloarenes"
type input "Haloalkanes and Haloarenes"
click at [722, 358] on input "[DATE] 1:04 PM" at bounding box center [656, 375] width 275 height 34
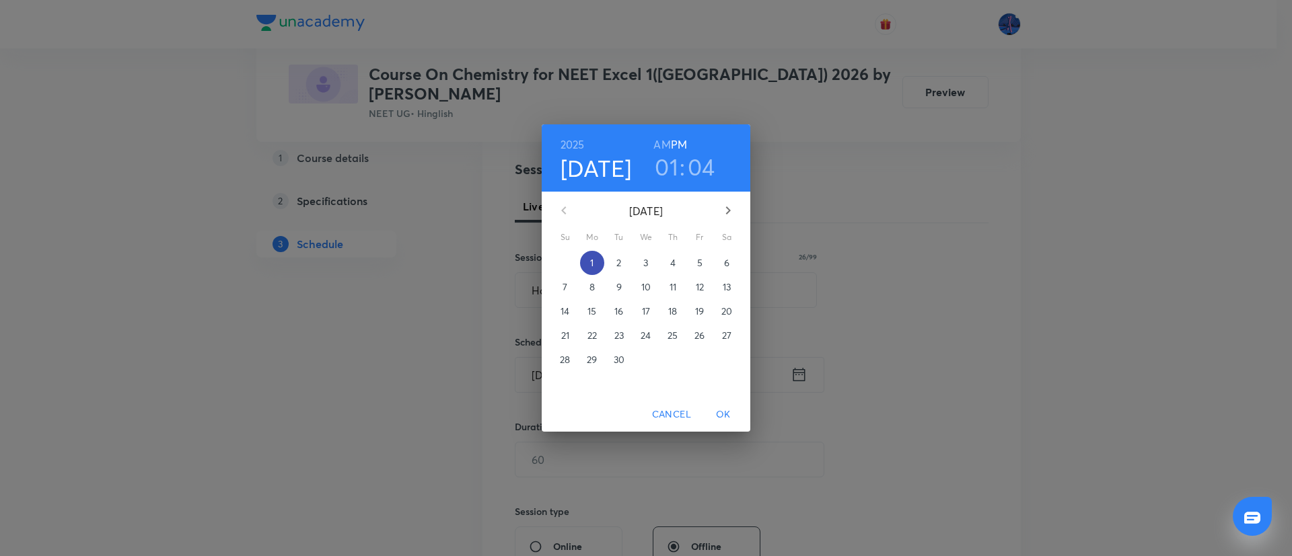
click at [593, 260] on p "1" at bounding box center [591, 262] width 3 height 13
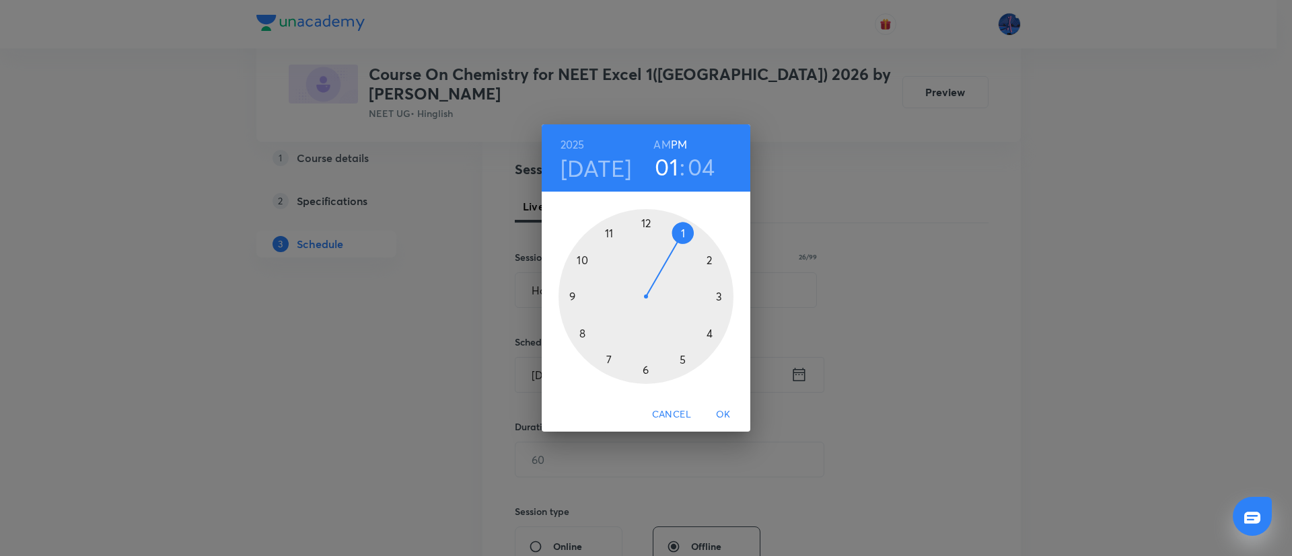
click at [709, 334] on div at bounding box center [645, 296] width 175 height 175
click at [722, 297] on div at bounding box center [645, 296] width 175 height 175
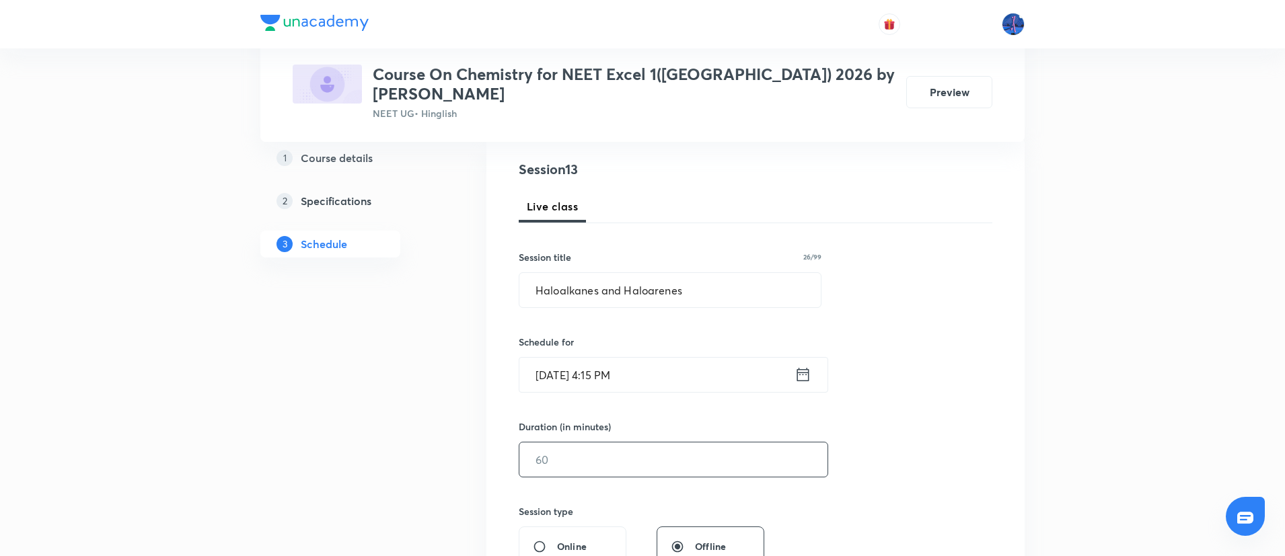
click at [623, 443] on input "text" at bounding box center [673, 460] width 308 height 34
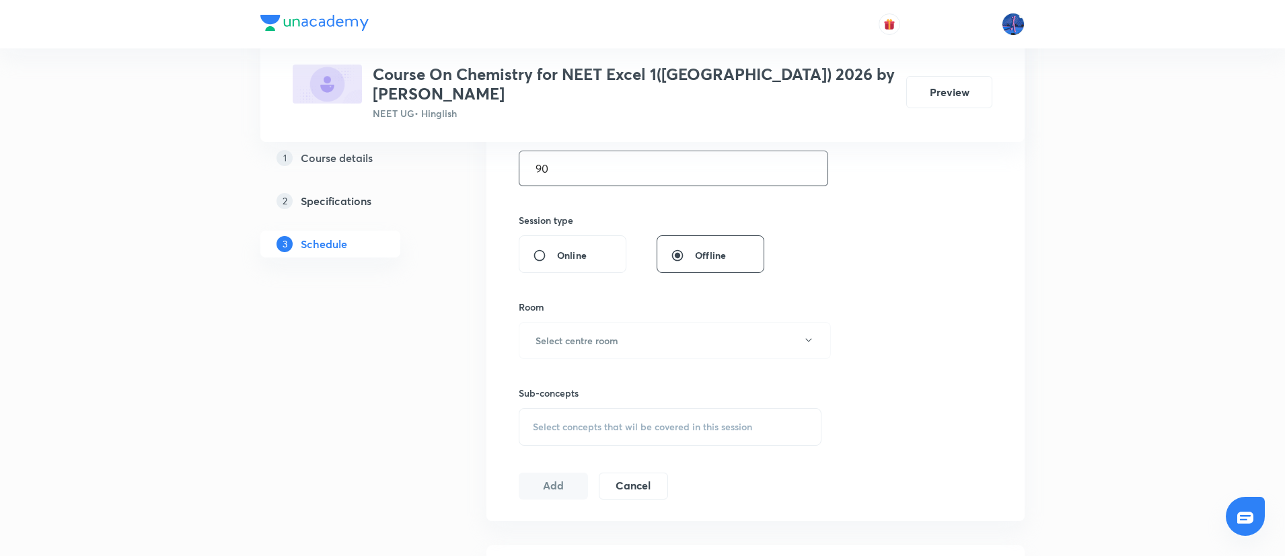
scroll to position [441, 0]
type input "90"
click at [713, 326] on button "Select centre room" at bounding box center [675, 339] width 312 height 37
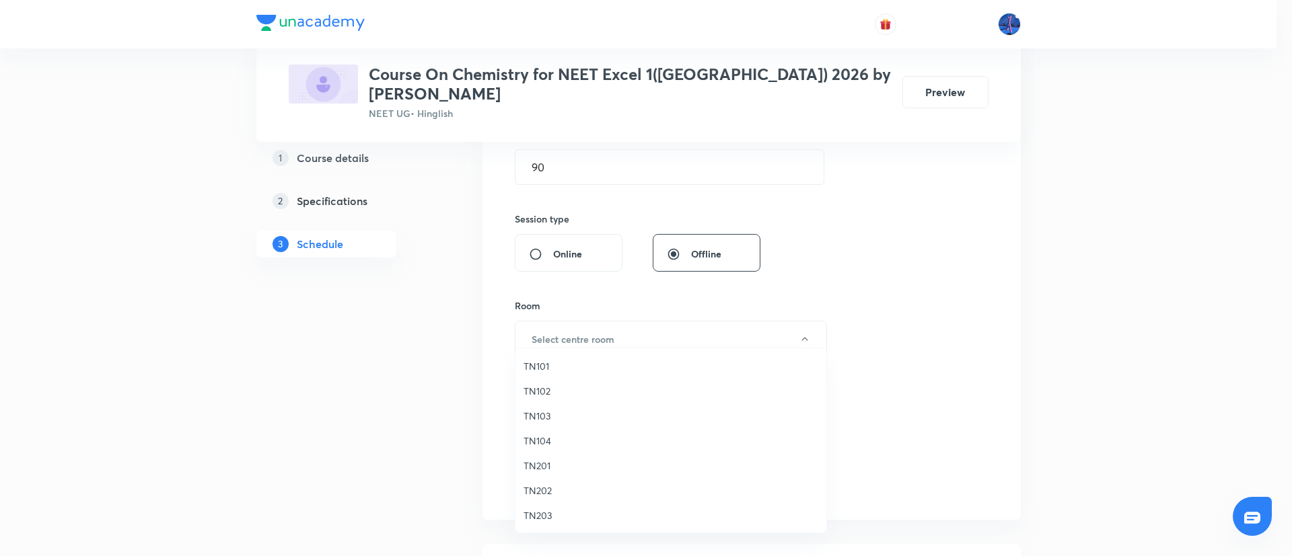
click at [558, 367] on span "TN101" at bounding box center [670, 366] width 295 height 14
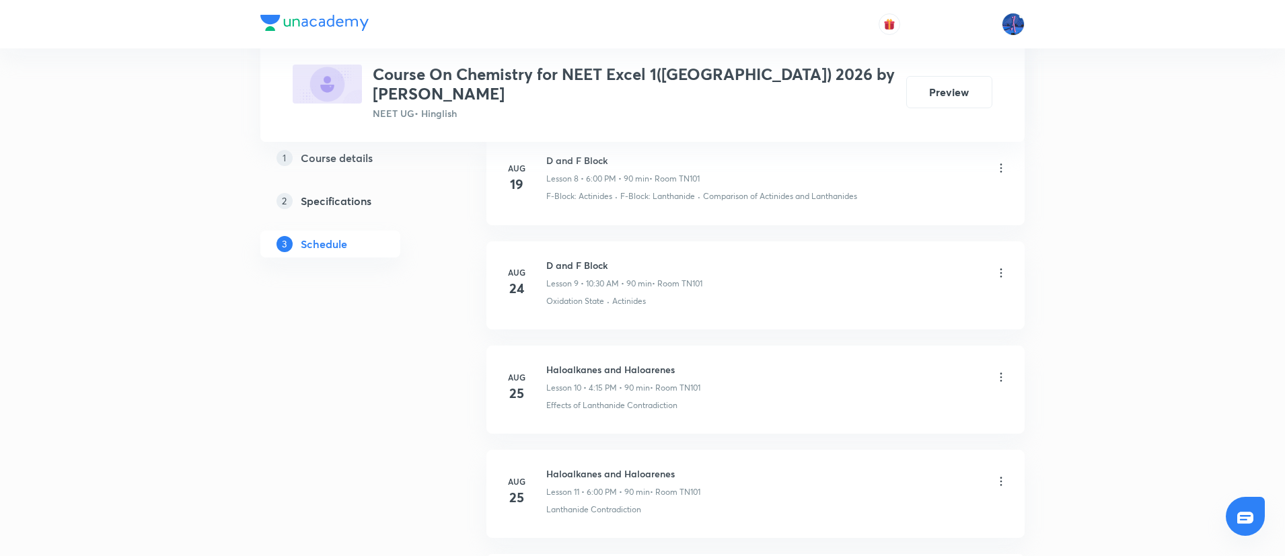
scroll to position [1776, 0]
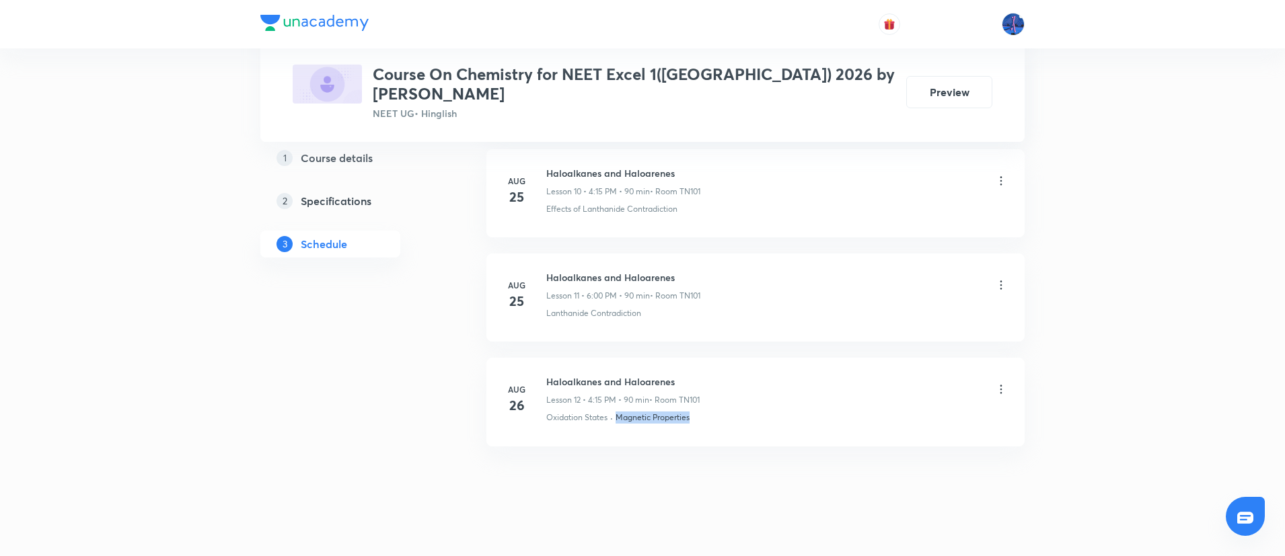
drag, startPoint x: 726, startPoint y: 404, endPoint x: 618, endPoint y: 414, distance: 108.8
click at [618, 414] on li "Aug 26 Haloalkanes and Haloarenes Lesson 12 • 4:15 PM • 90 min • Room TN101 Oxi…" at bounding box center [755, 402] width 538 height 88
copy p "Magnetic Properties"
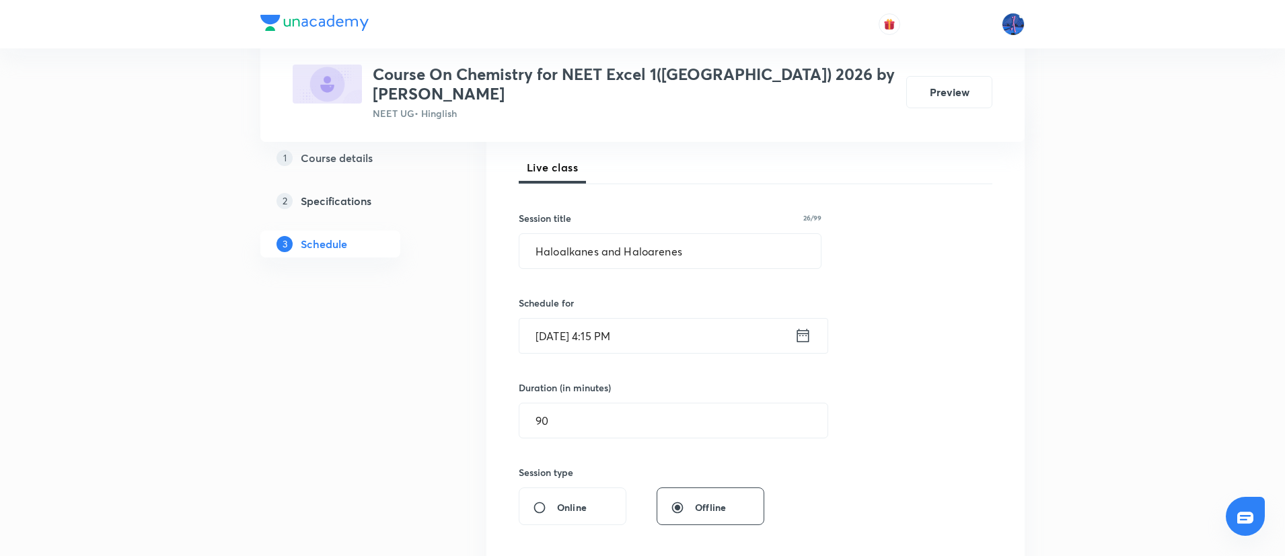
scroll to position [471, 0]
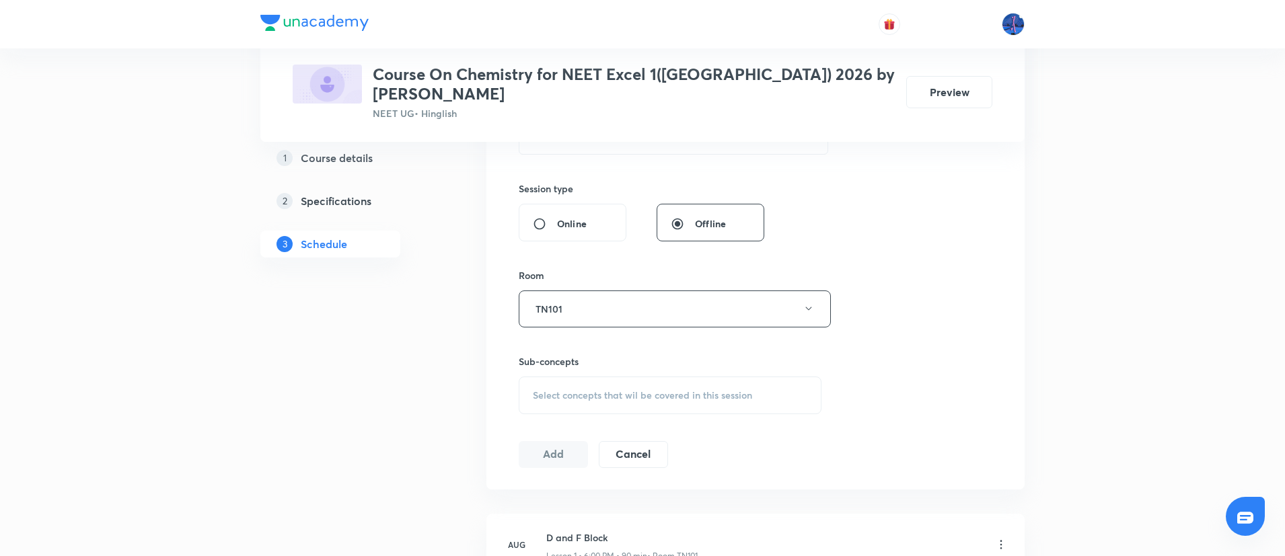
click at [673, 393] on div "Select concepts that wil be covered in this session" at bounding box center [670, 396] width 303 height 38
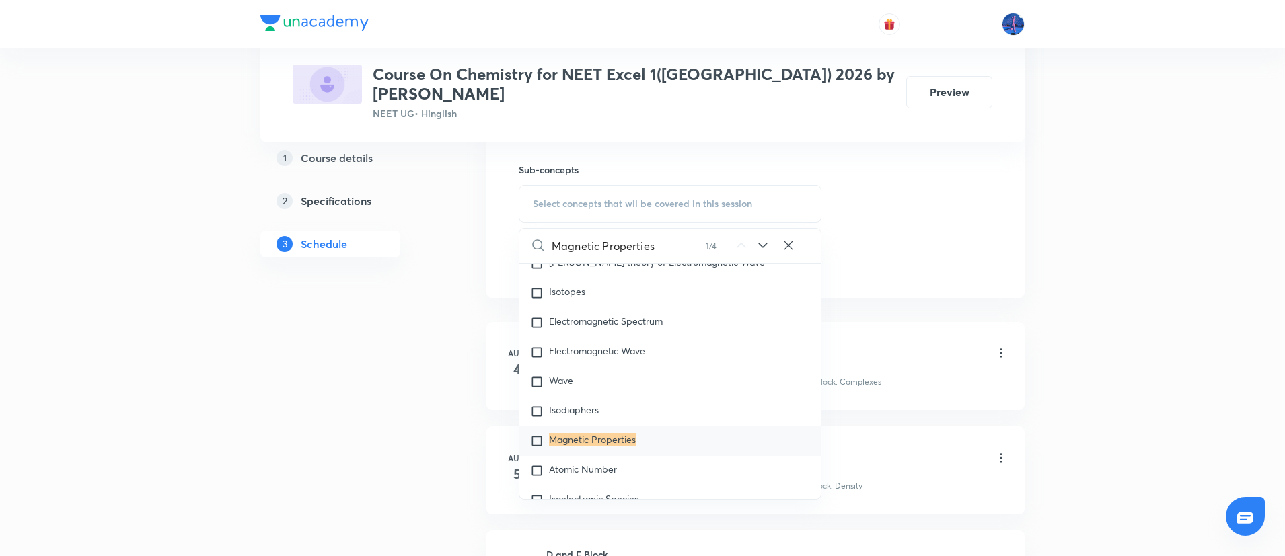
scroll to position [1242, 0]
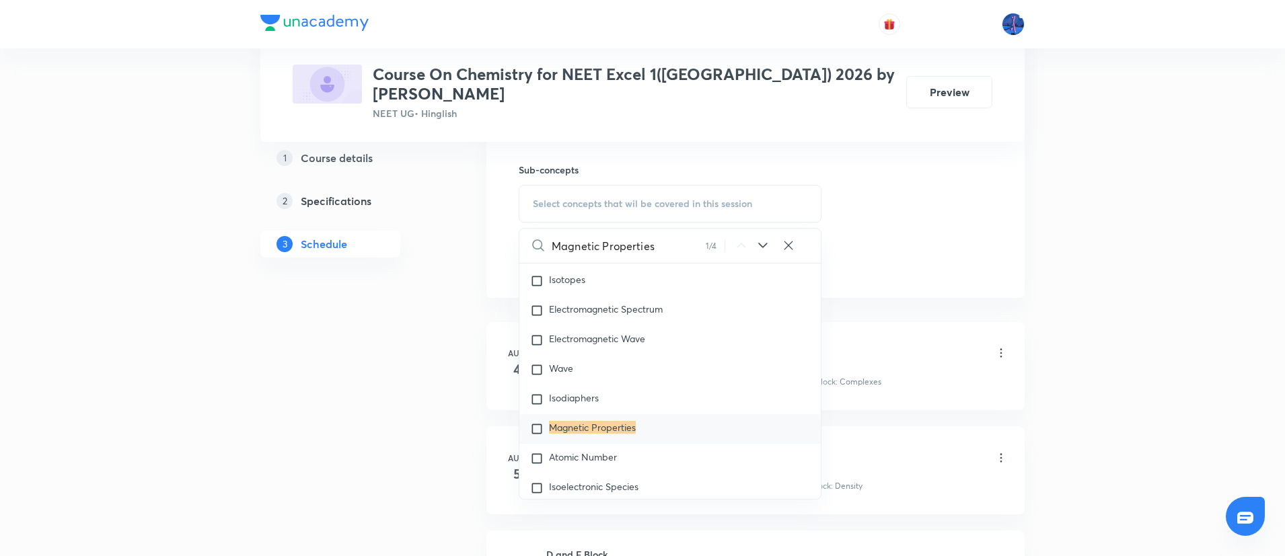
type input "Magnetic Properties"
click at [760, 237] on icon at bounding box center [763, 245] width 16 height 16
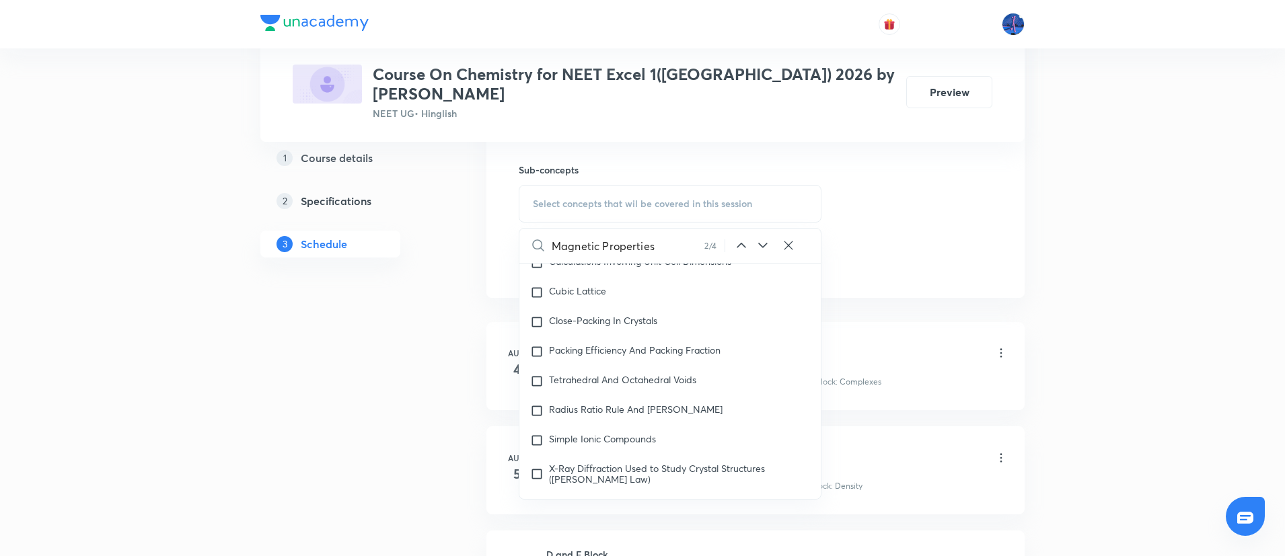
scroll to position [6745, 0]
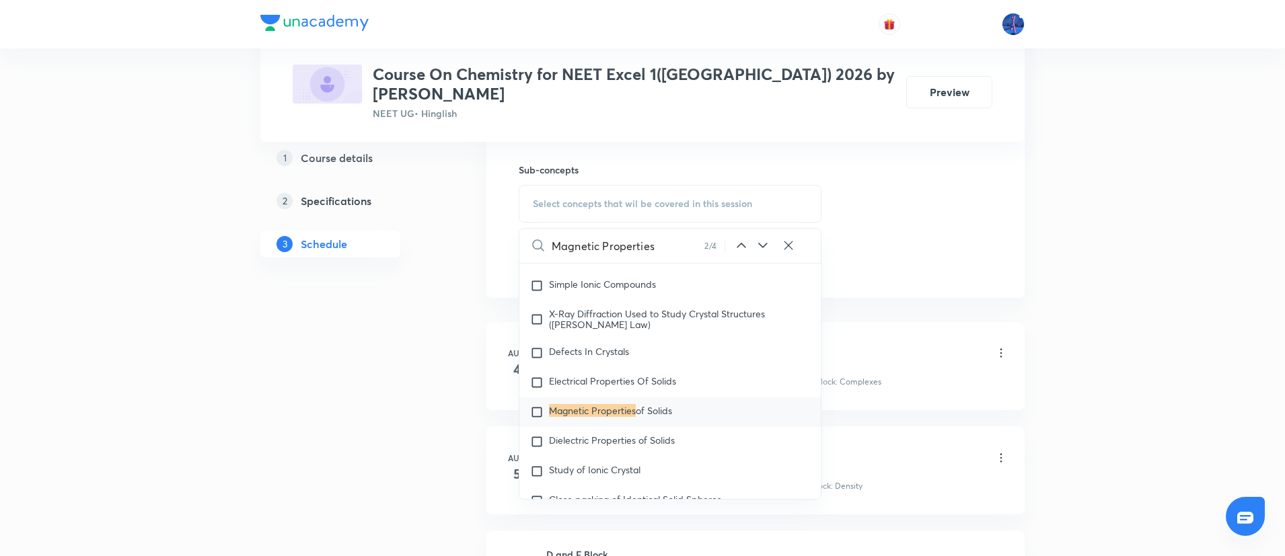
click at [760, 237] on icon at bounding box center [763, 245] width 16 height 16
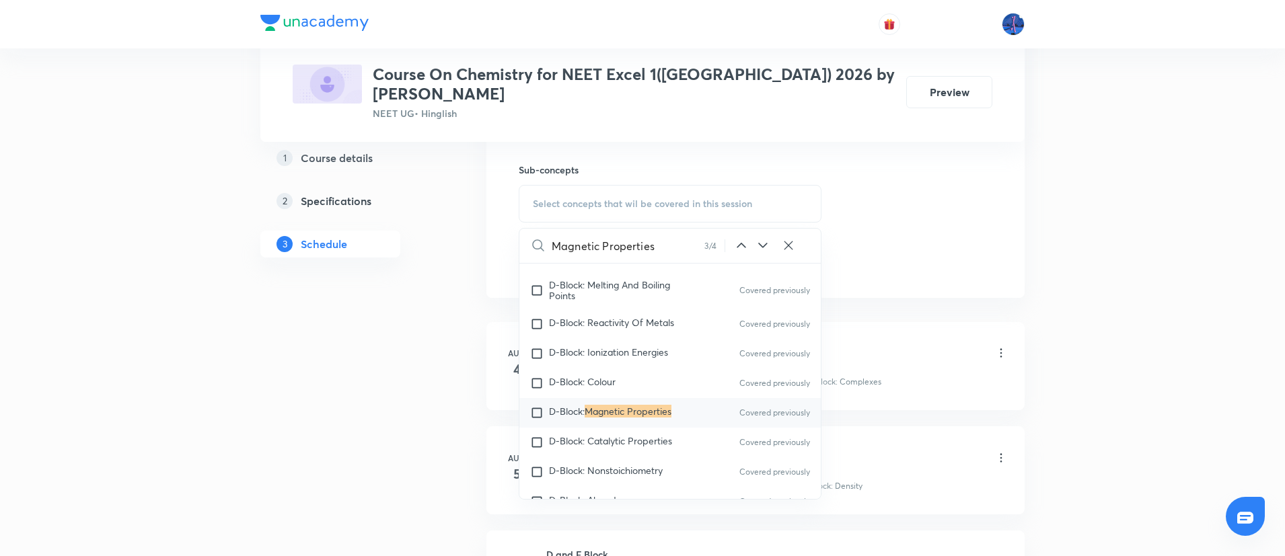
scroll to position [20822, 0]
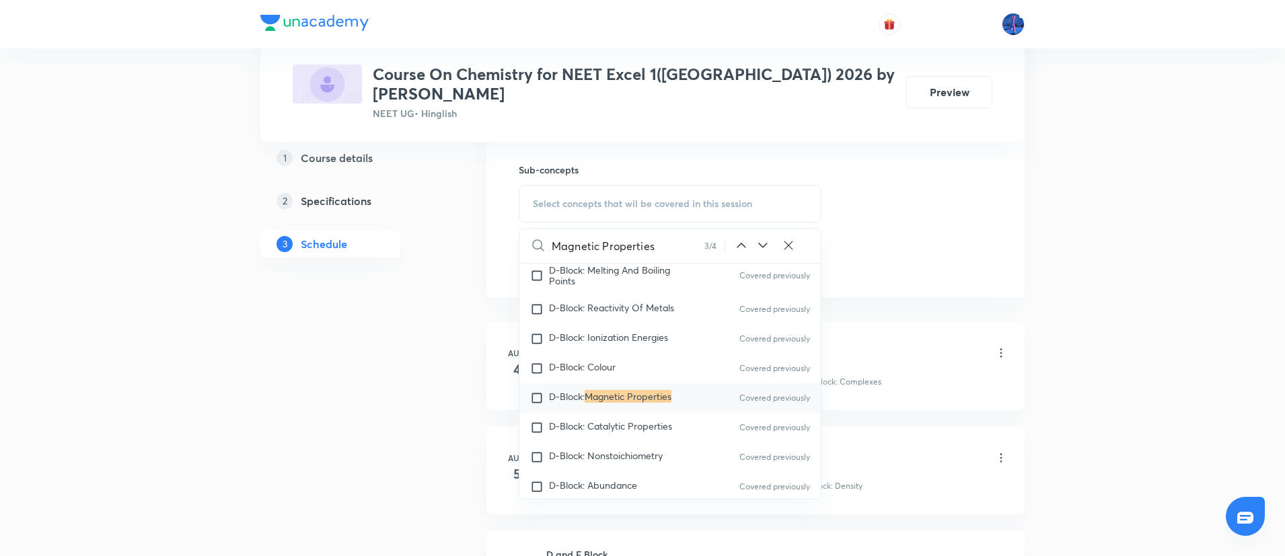
click at [764, 243] on icon at bounding box center [762, 245] width 9 height 5
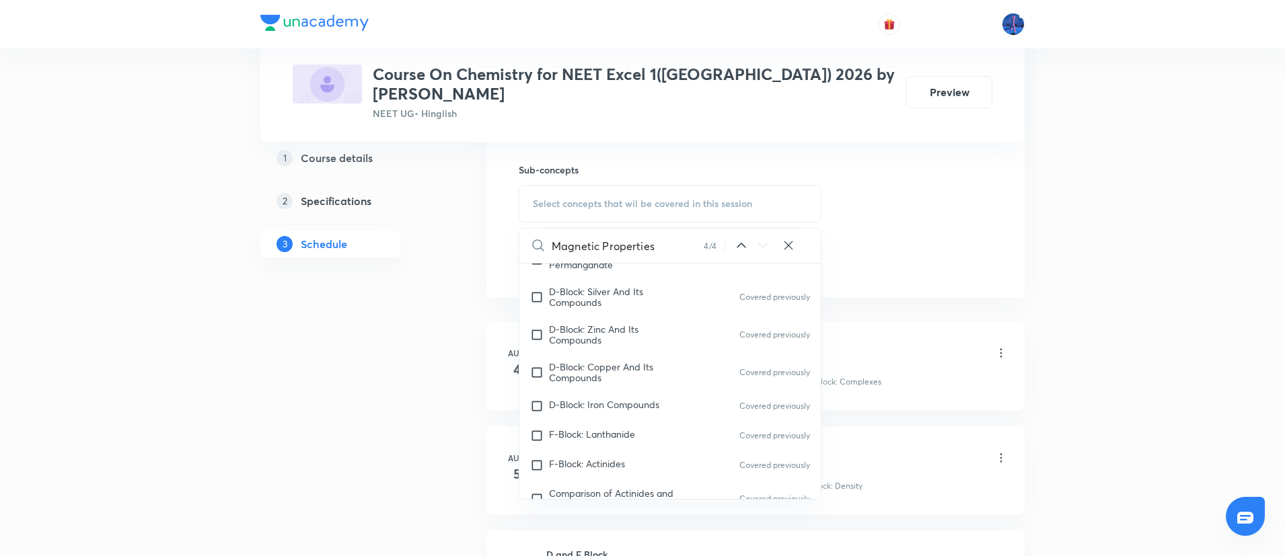
scroll to position [21383, 0]
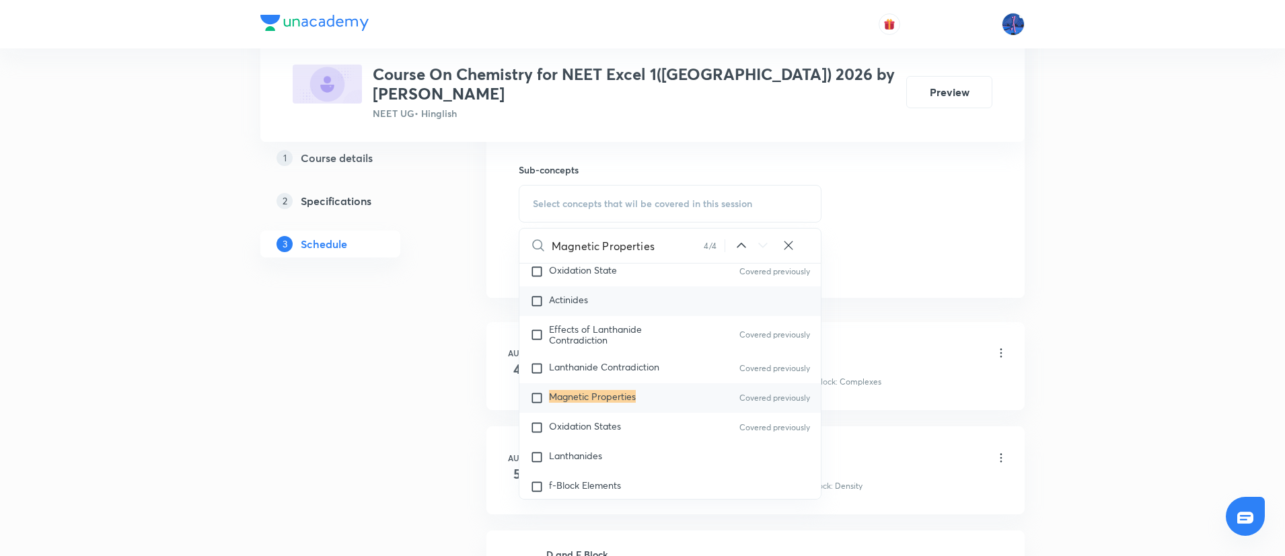
click at [576, 312] on div "Actinides" at bounding box center [669, 302] width 301 height 30
checkbox input "true"
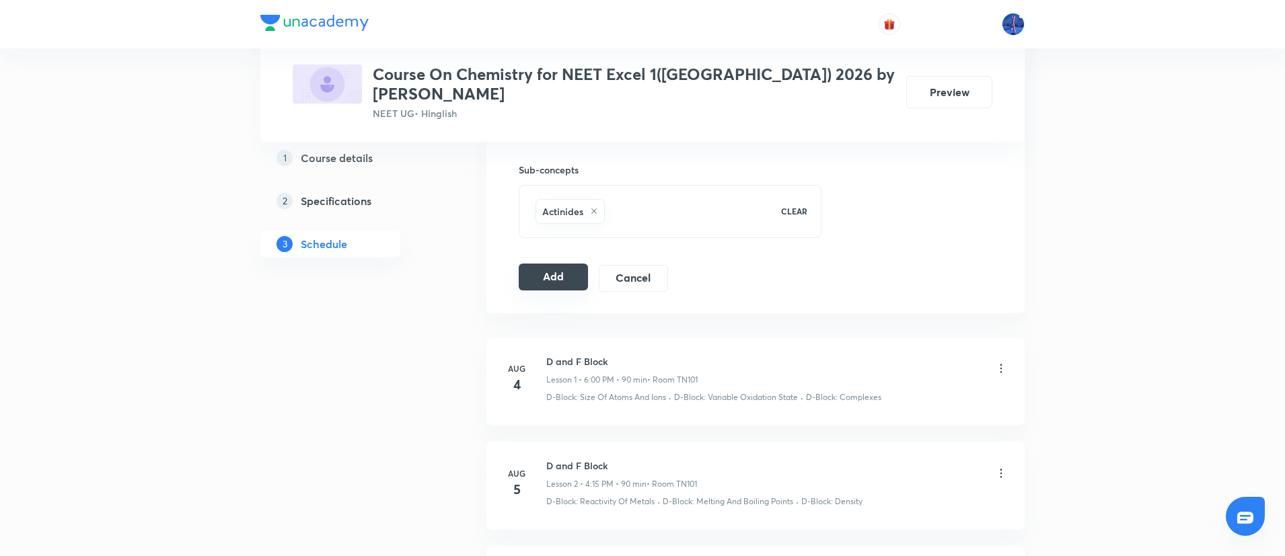
click at [560, 264] on button "Add" at bounding box center [553, 277] width 69 height 27
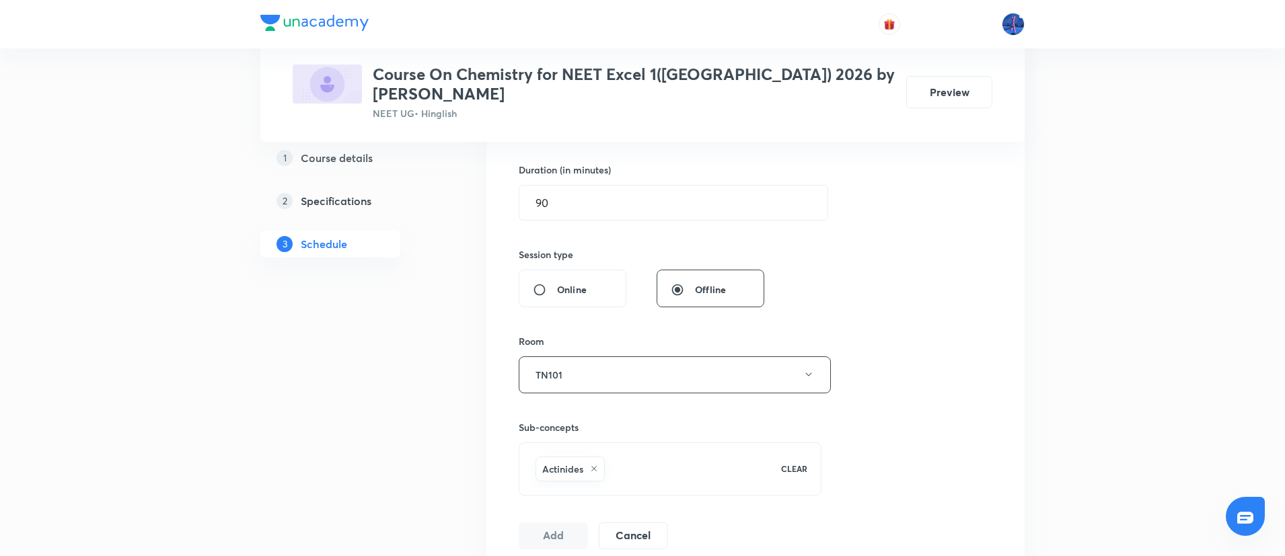
scroll to position [404, 0]
click at [560, 271] on div "Online" at bounding box center [573, 290] width 108 height 38
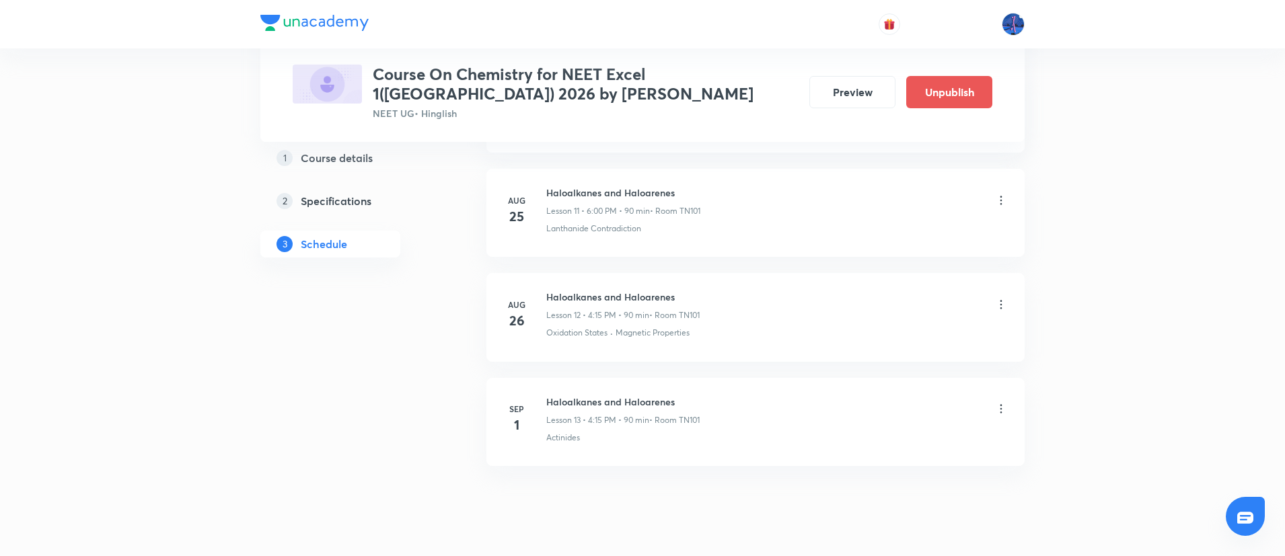
scroll to position [1279, 0]
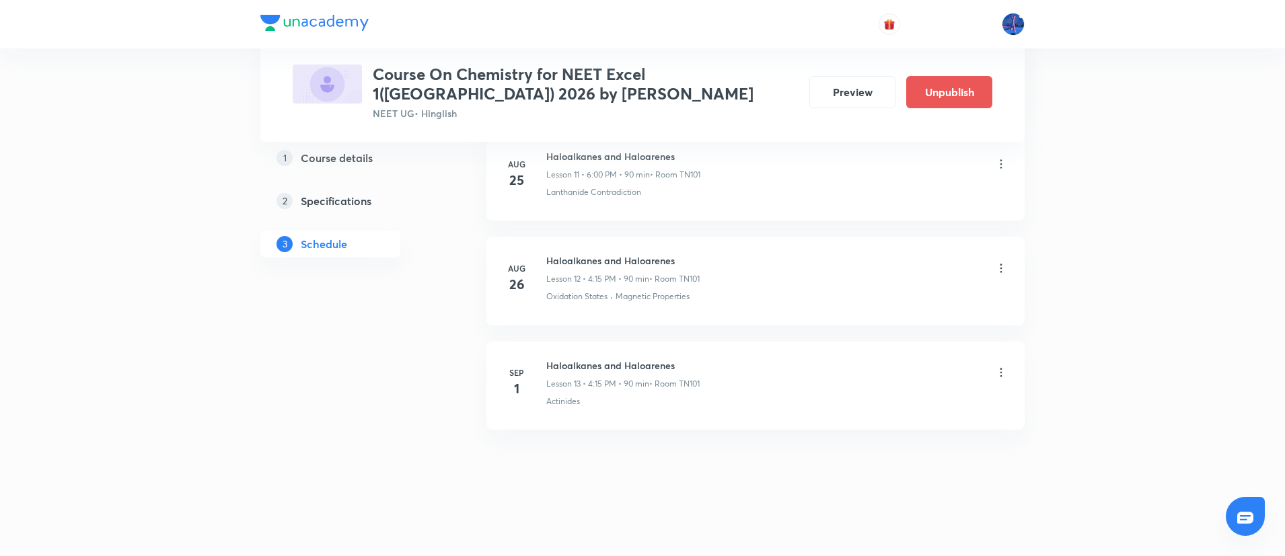
click at [546, 367] on div "[DATE]" at bounding box center [524, 383] width 43 height 32
drag, startPoint x: 547, startPoint y: 366, endPoint x: 714, endPoint y: 362, distance: 166.9
click at [714, 362] on div "Haloalkanes and Haloarenes Lesson 13 • 4:15 PM • 90 min • Room TN101" at bounding box center [776, 375] width 461 height 32
copy h6 "Haloalkanes and Haloarenes"
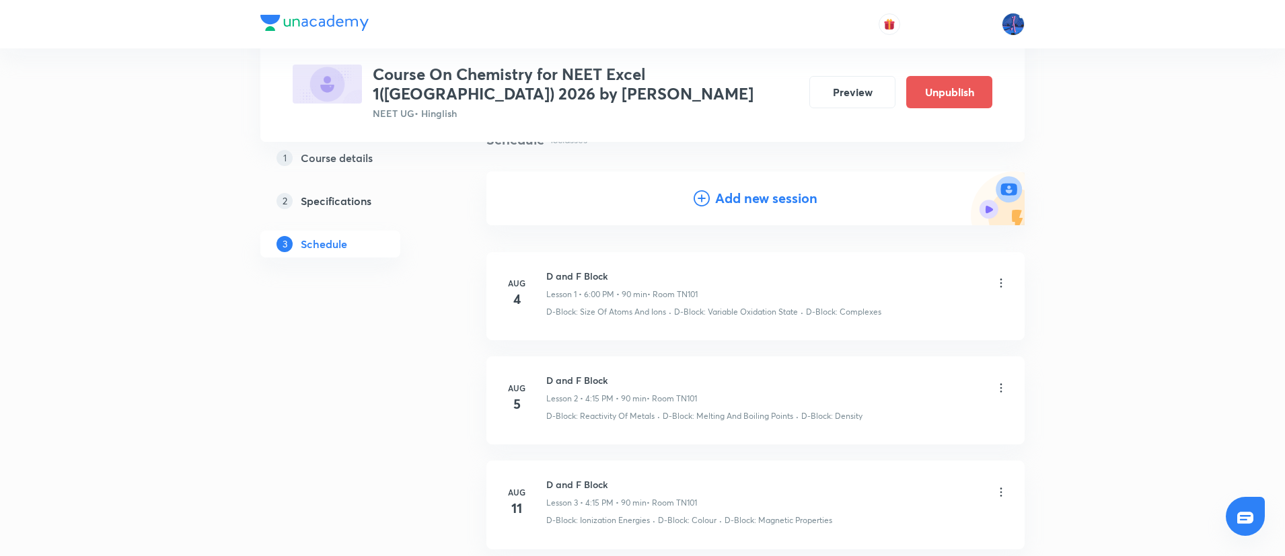
scroll to position [0, 0]
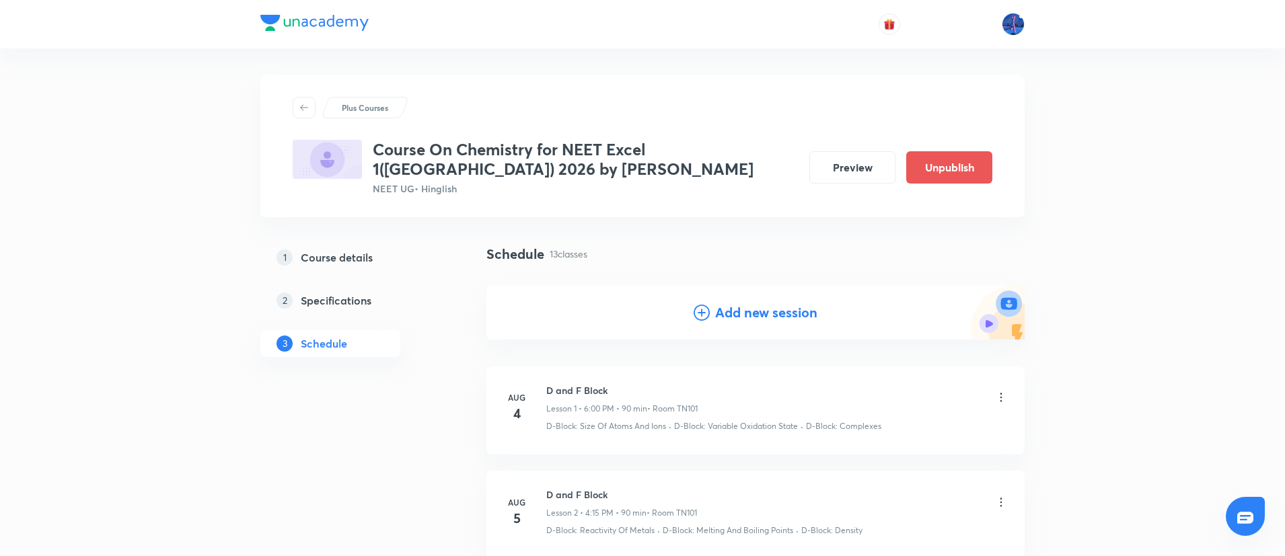
click at [740, 318] on h4 "Add new session" at bounding box center [766, 313] width 102 height 20
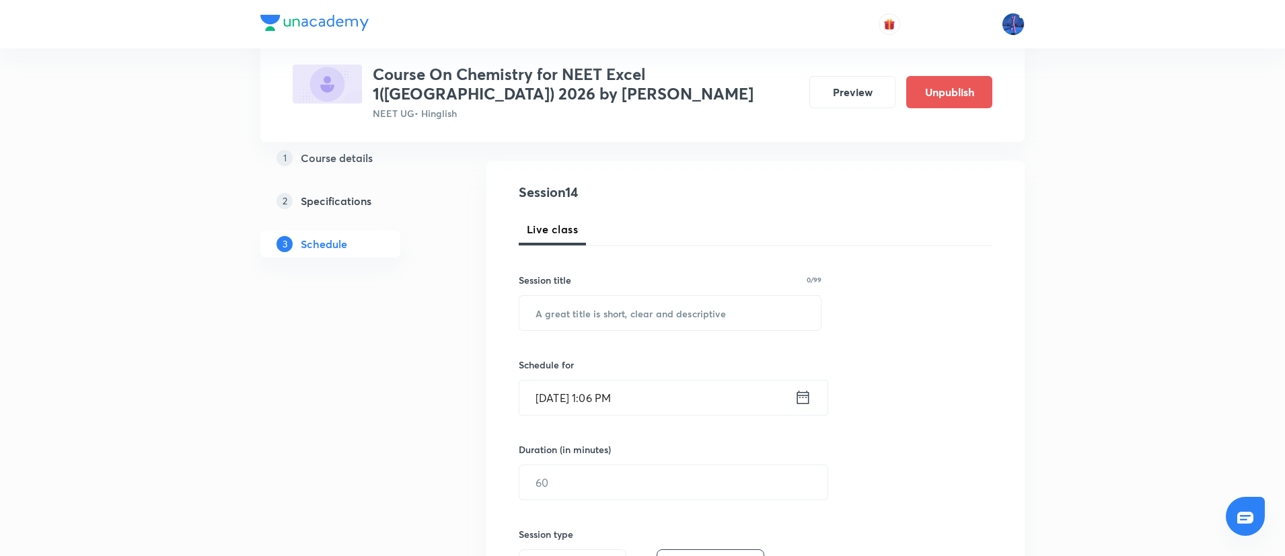
scroll to position [128, 0]
click at [706, 315] on input "text" at bounding box center [669, 310] width 301 height 34
paste input "Haloalkanes and Haloarenes"
type input "Haloalkanes and Haloarenes"
click at [713, 388] on input "Sep 1, 2025, 1:06 PM" at bounding box center [656, 395] width 275 height 34
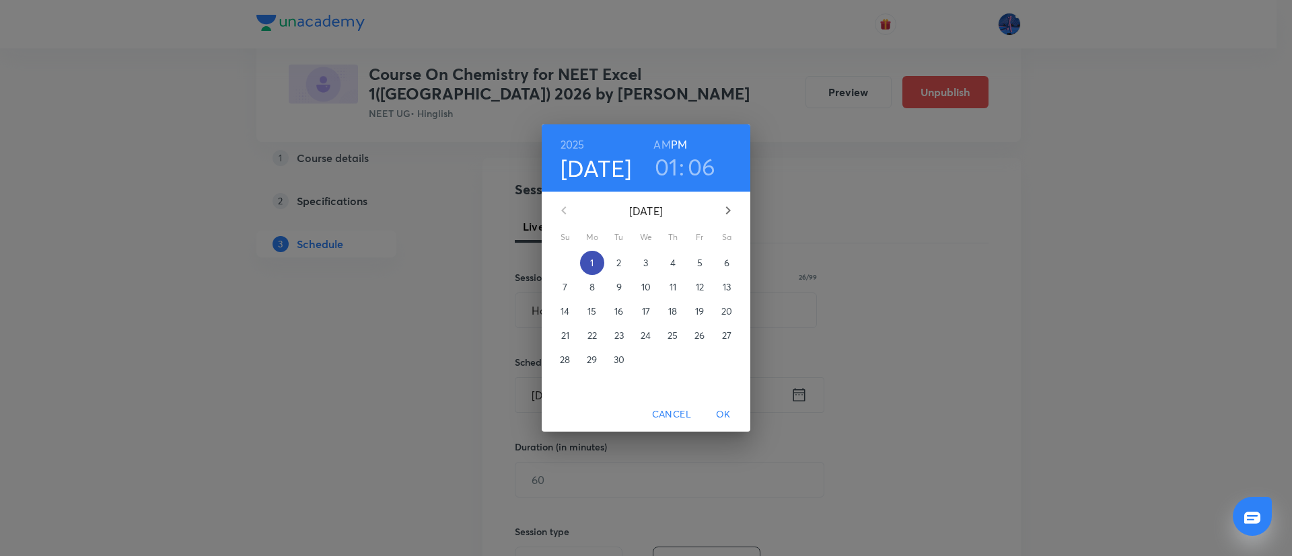
click at [591, 258] on p "1" at bounding box center [591, 262] width 3 height 13
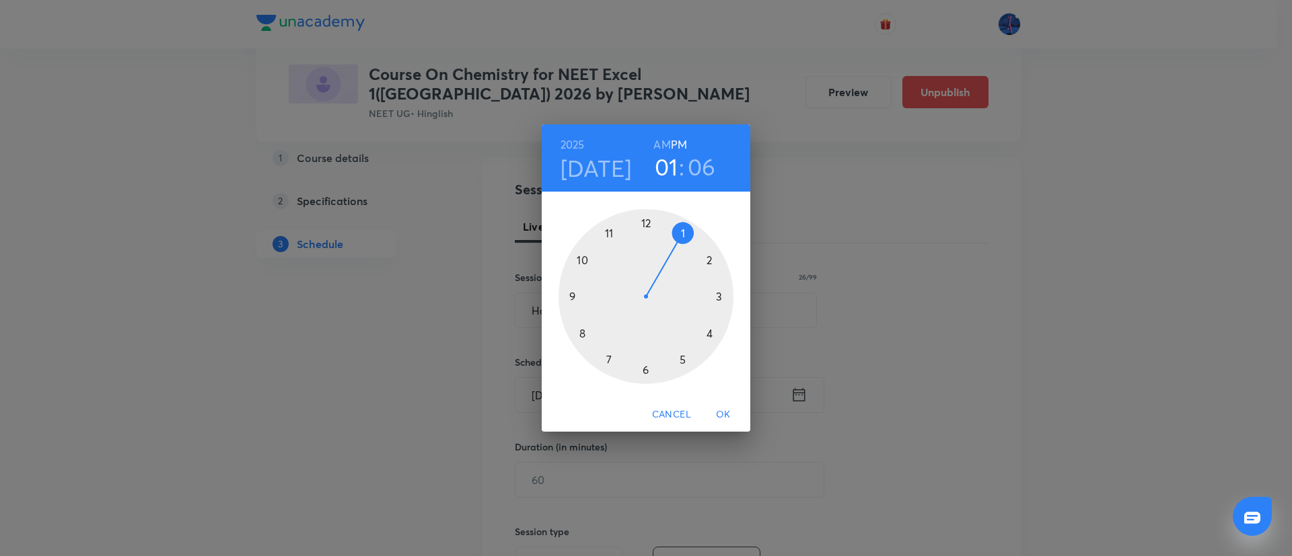
click at [646, 367] on div at bounding box center [645, 296] width 175 height 175
click at [645, 225] on div at bounding box center [645, 296] width 175 height 175
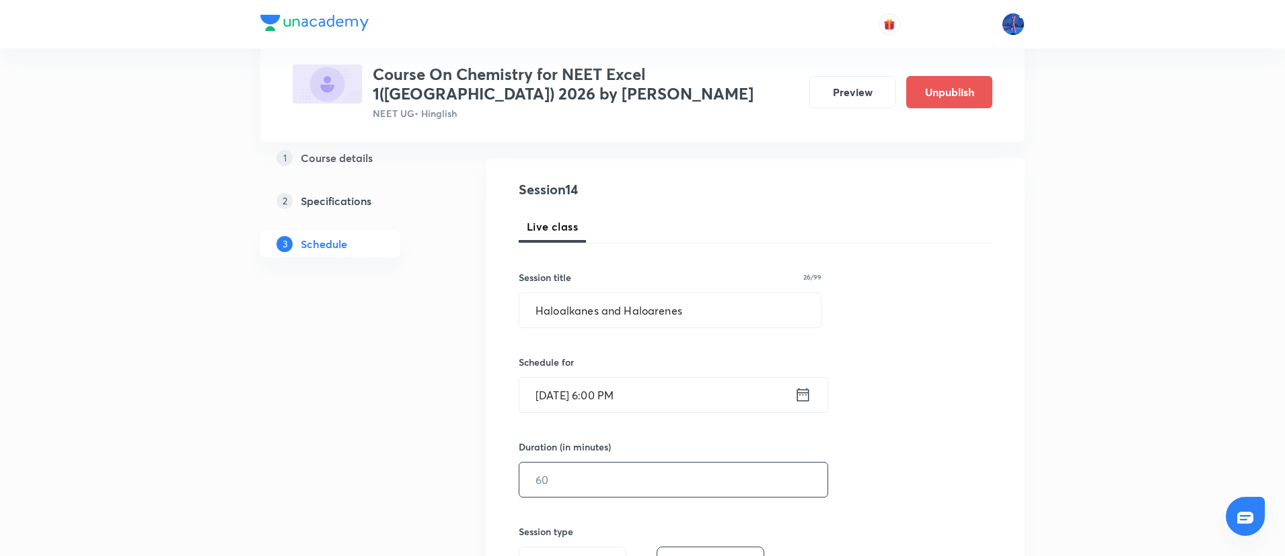
click at [626, 472] on input "text" at bounding box center [673, 480] width 308 height 34
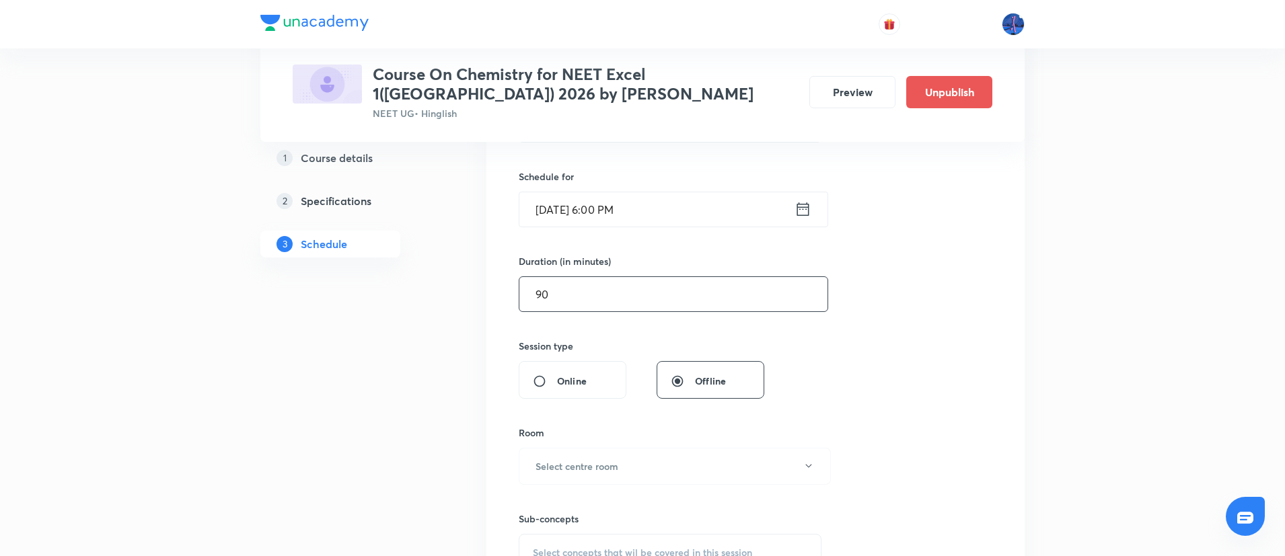
scroll to position [330, 0]
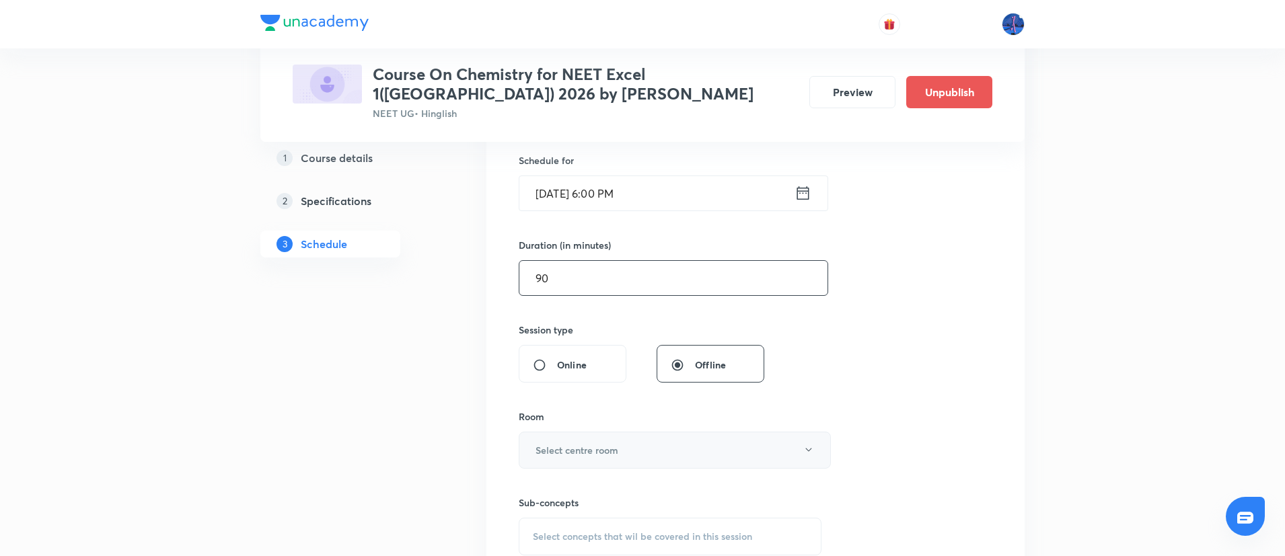
type input "90"
click at [646, 460] on button "Select centre room" at bounding box center [675, 450] width 312 height 37
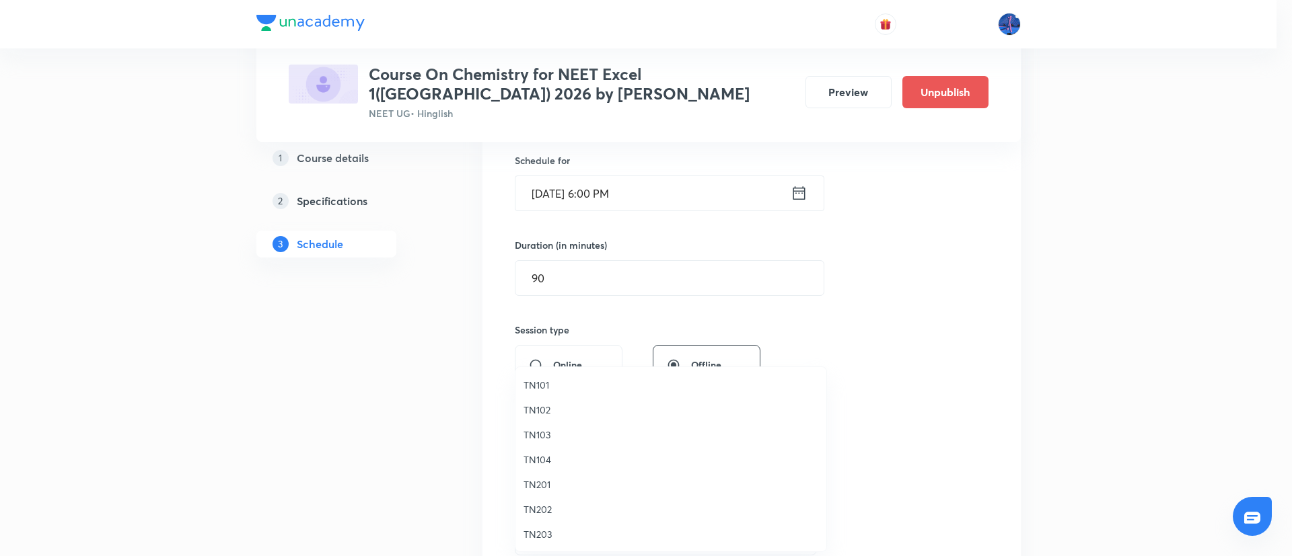
click at [566, 379] on span "TN101" at bounding box center [670, 385] width 295 height 14
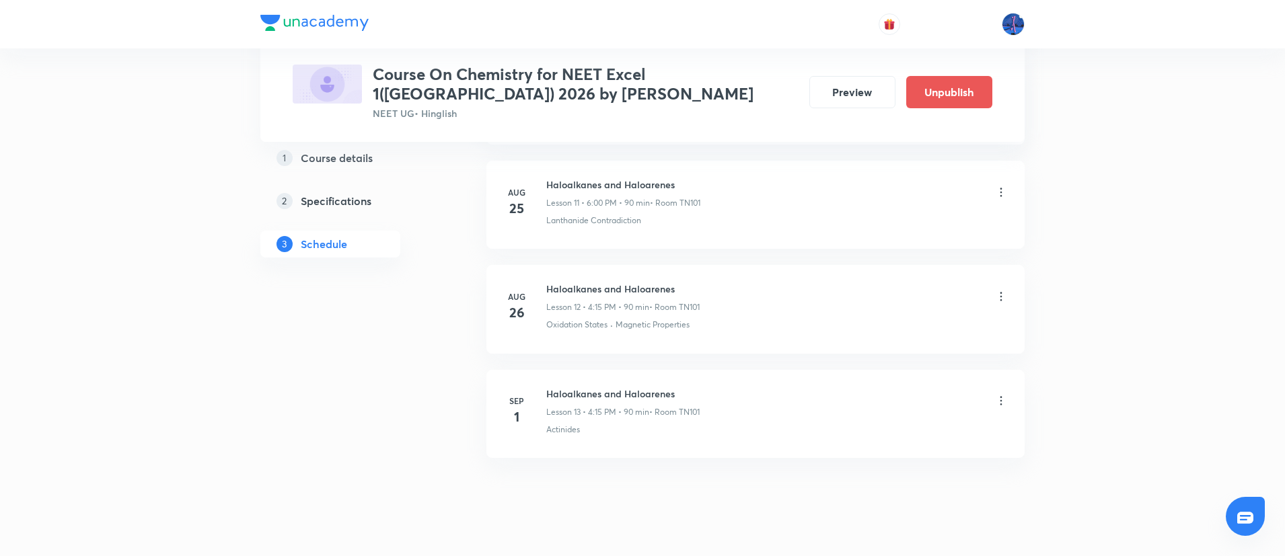
scroll to position [1897, 0]
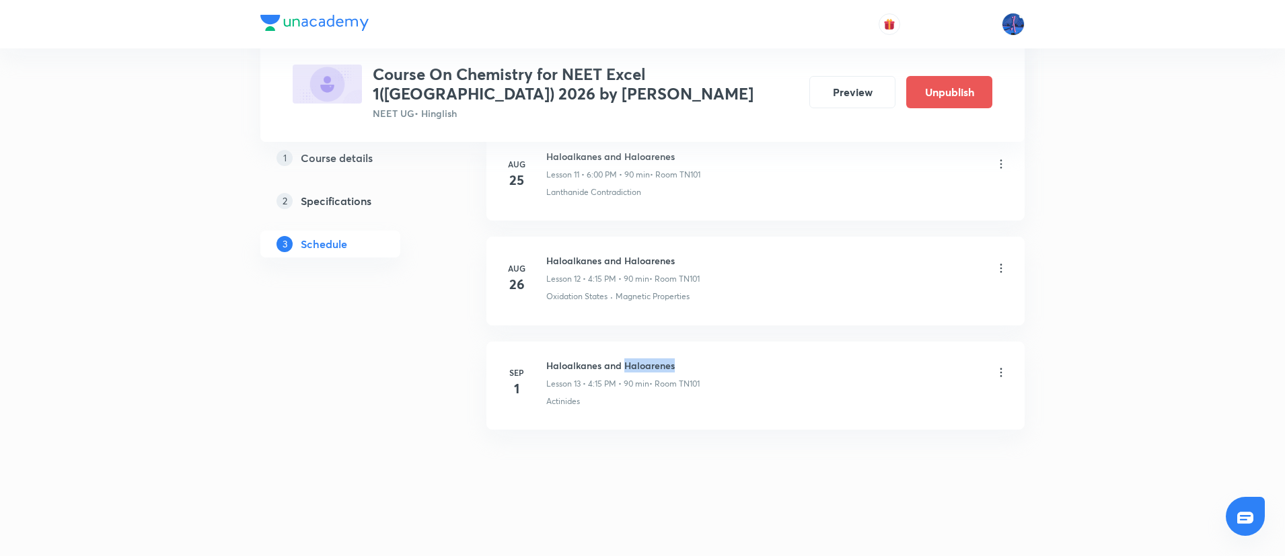
drag, startPoint x: 624, startPoint y: 363, endPoint x: 702, endPoint y: 361, distance: 78.0
click at [700, 361] on h6 "Haloalkanes and Haloarenes" at bounding box center [622, 366] width 153 height 14
copy h6 "Haloarenes"
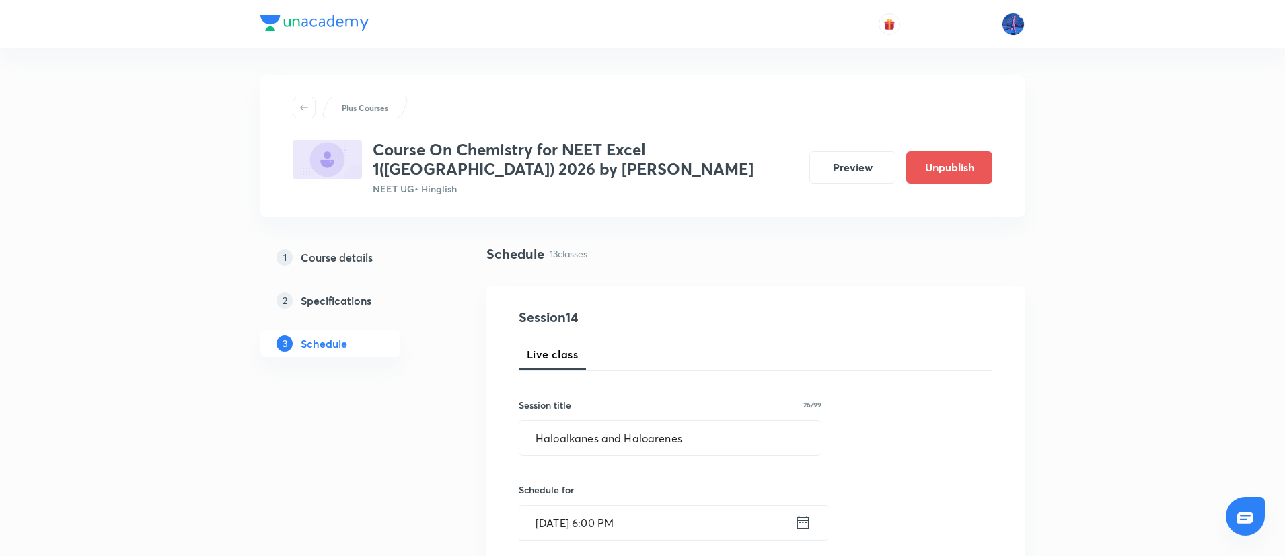
scroll to position [498, 0]
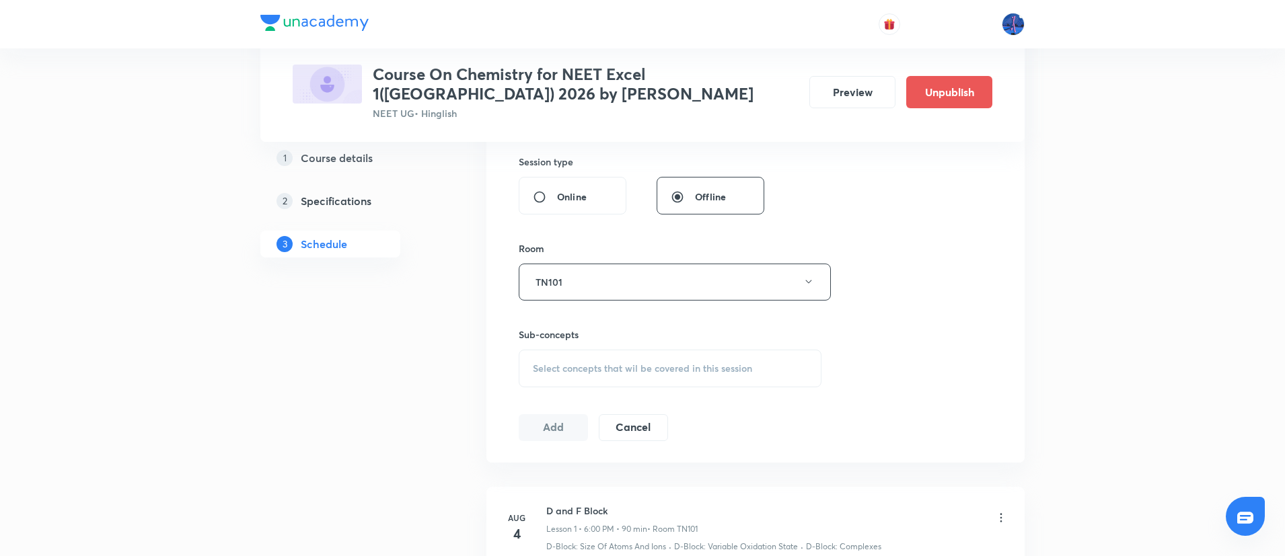
click at [674, 368] on span "Select concepts that wil be covered in this session" at bounding box center [642, 368] width 219 height 11
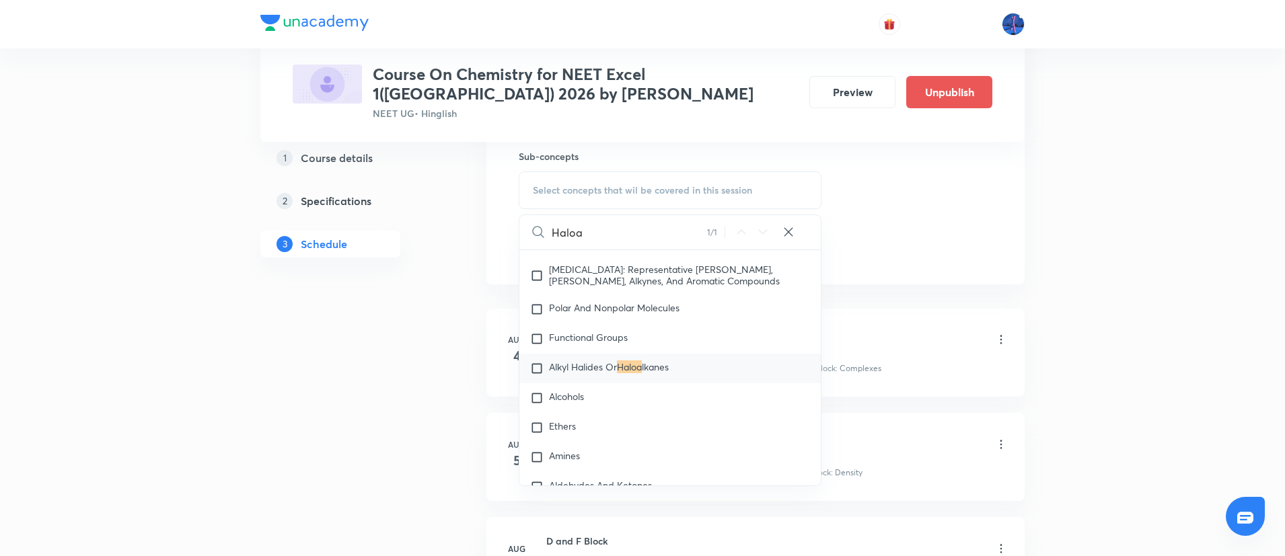
scroll to position [683, 0]
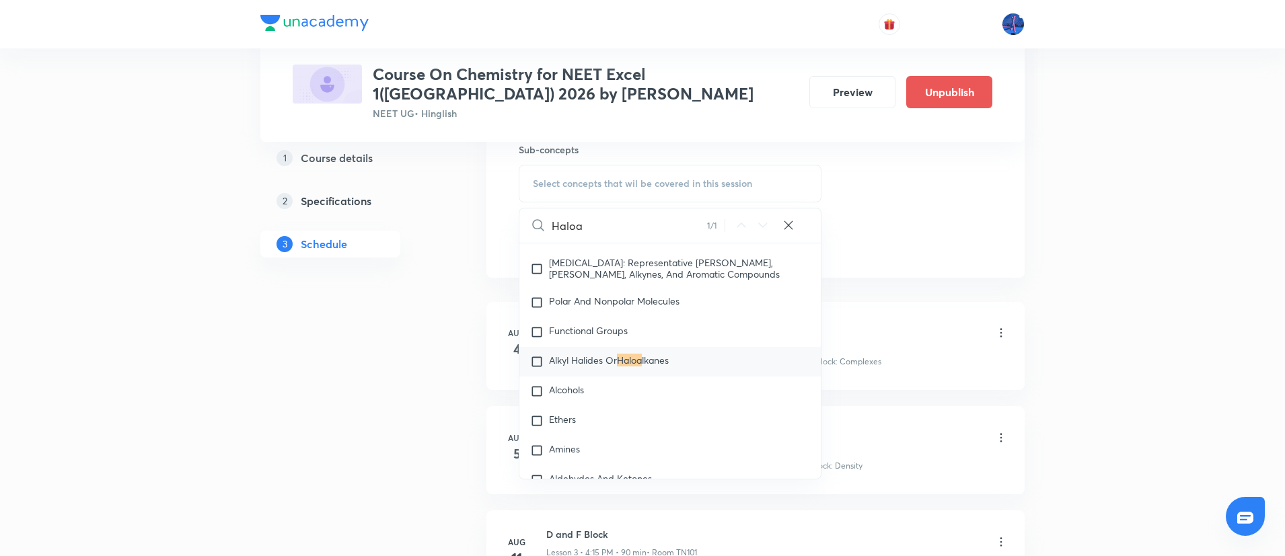
type input "Haloa"
click at [642, 367] on mark "Haloa" at bounding box center [629, 360] width 25 height 13
checkbox input "true"
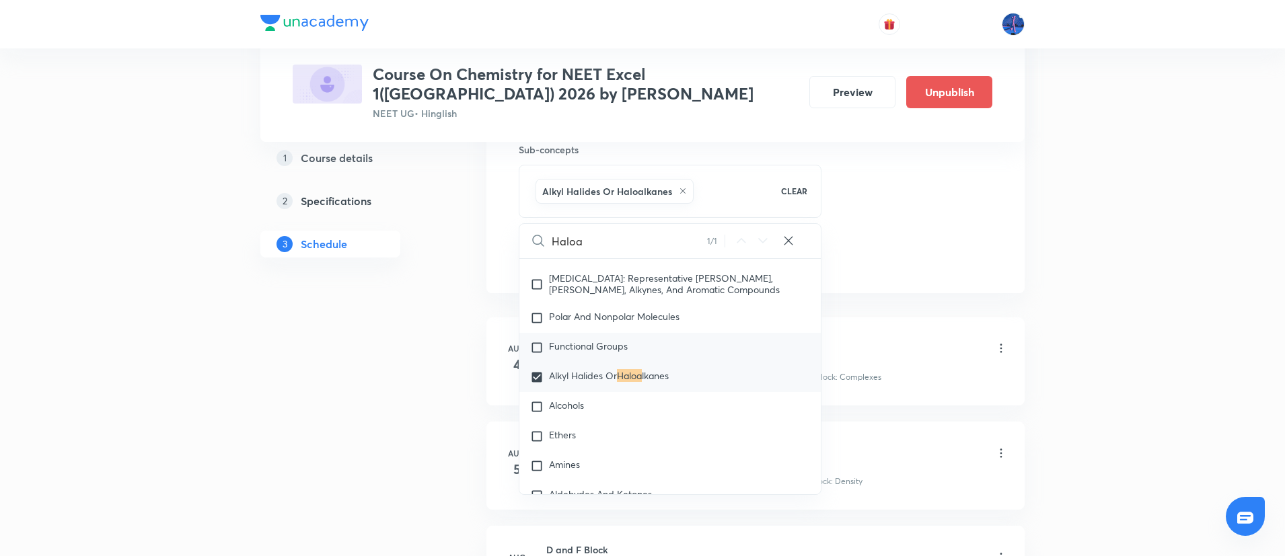
click at [609, 352] on span "Functional Groups" at bounding box center [588, 346] width 79 height 13
checkbox input "true"
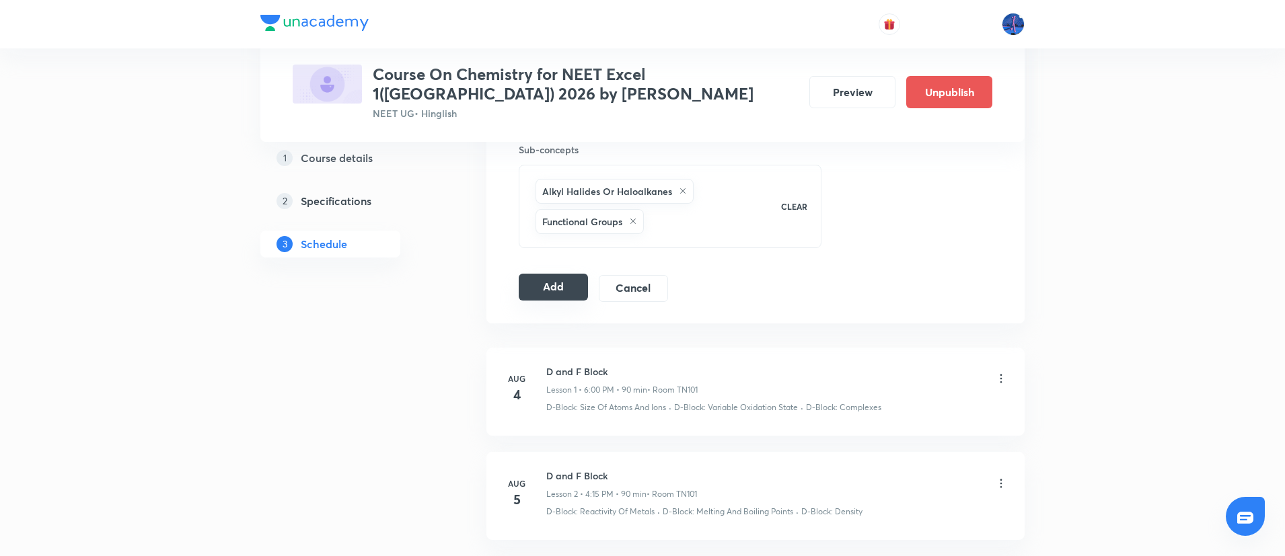
click at [564, 284] on button "Add" at bounding box center [553, 287] width 69 height 27
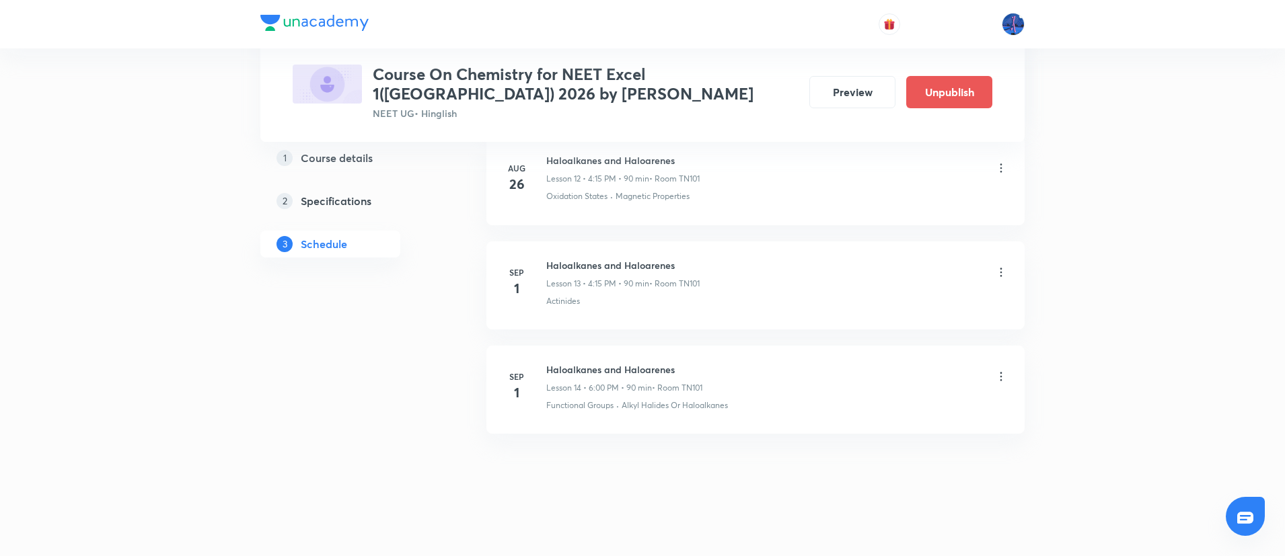
scroll to position [1383, 0]
drag, startPoint x: 548, startPoint y: 368, endPoint x: 694, endPoint y: 355, distance: 146.6
click at [694, 355] on li "Sep 1 Haloalkanes and Haloarenes Lesson 14 • 6:00 PM • 90 min • Room TN101 Func…" at bounding box center [755, 386] width 538 height 88
copy h6 "Haloalkanes and Haloarenes"
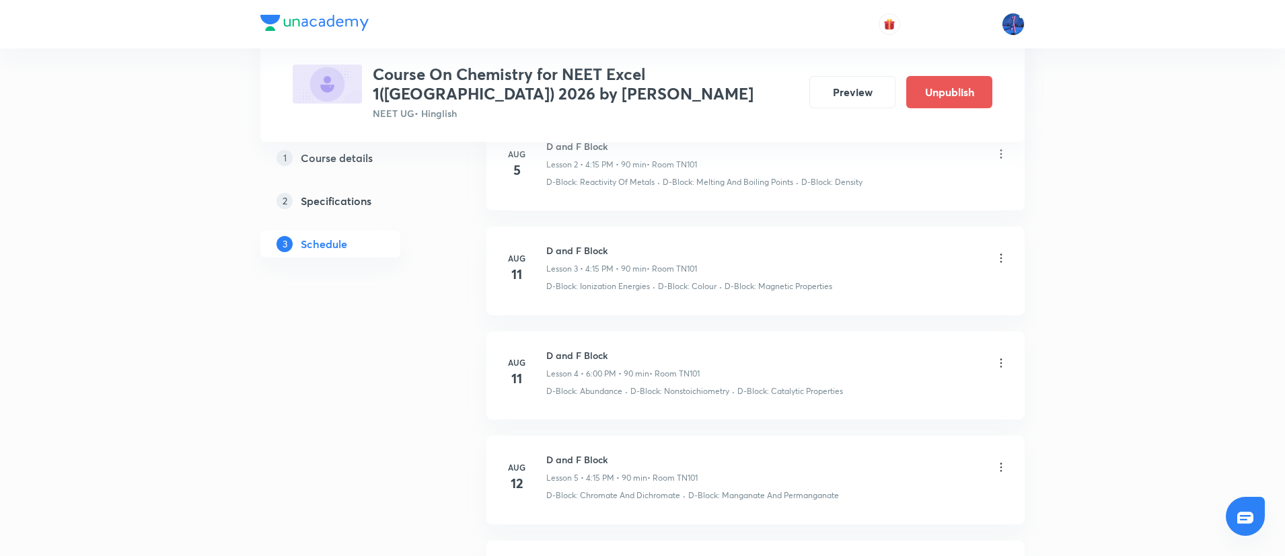
scroll to position [0, 0]
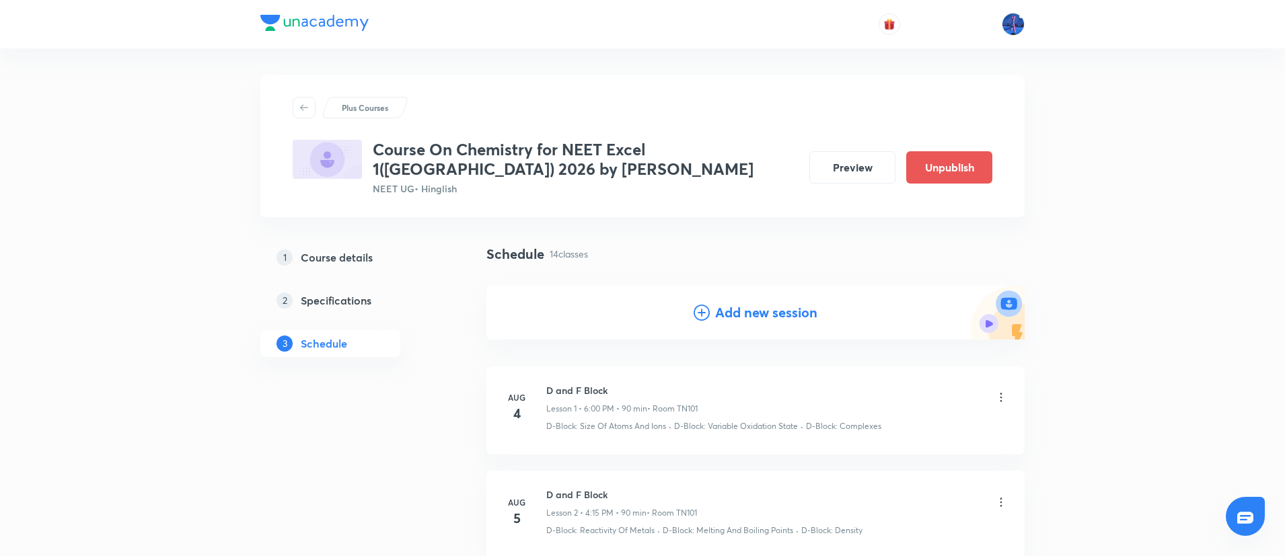
click at [720, 319] on h4 "Add new session" at bounding box center [766, 313] width 102 height 20
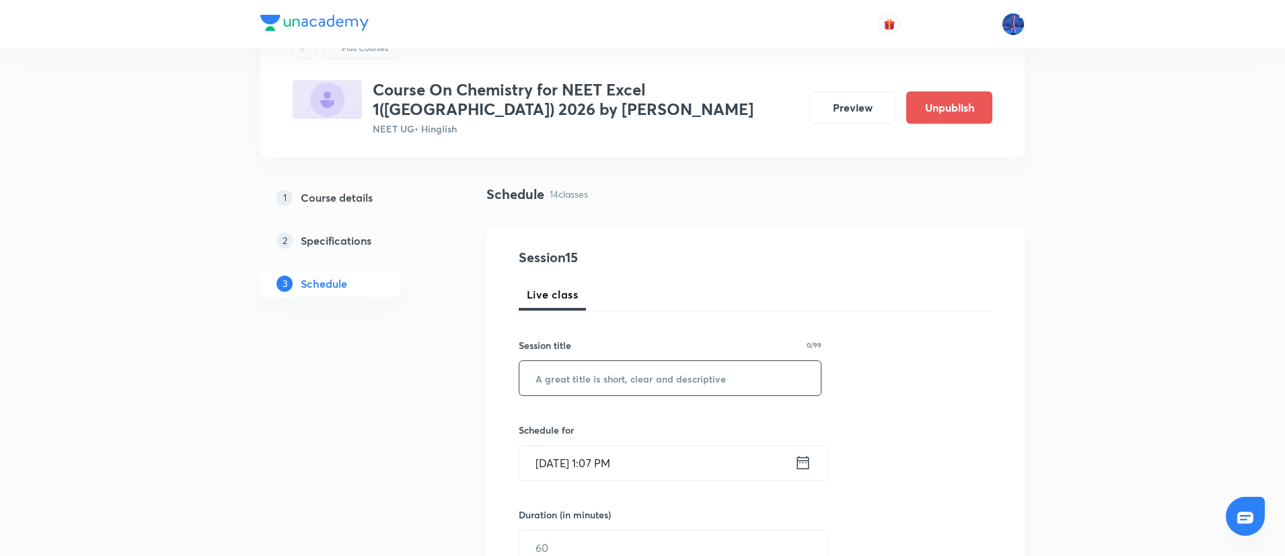
scroll to position [61, 0]
click at [738, 363] on input "text" at bounding box center [669, 378] width 301 height 34
paste input "Haloalkanes and Haloarenes"
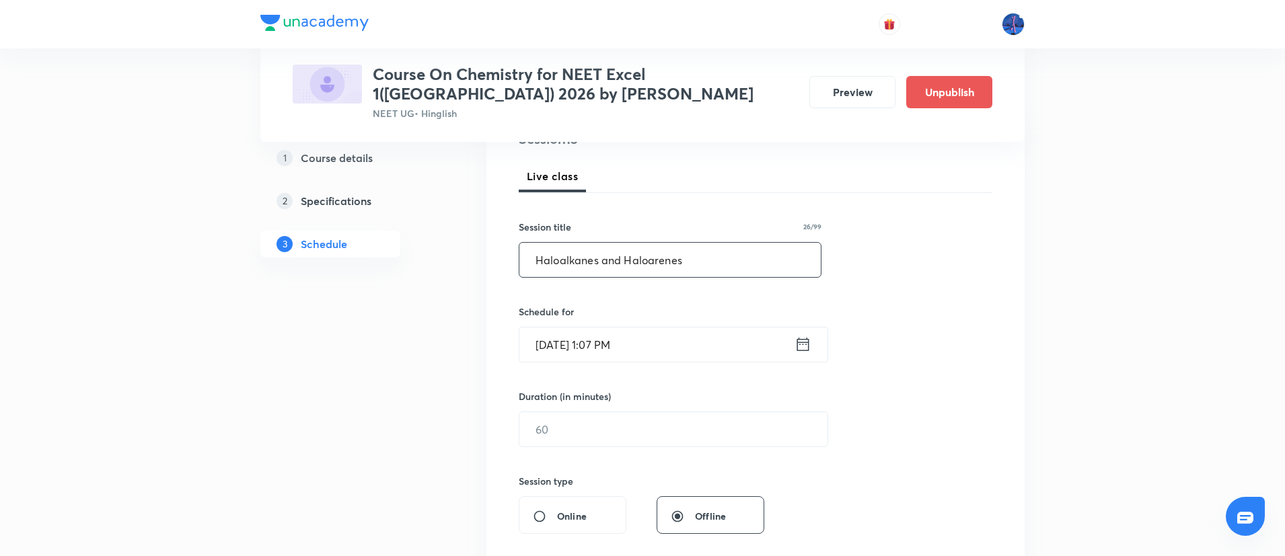
scroll to position [182, 0]
type input "Haloalkanes and Haloarenes"
click at [732, 344] on input "Sep 1, 2025, 1:07 PM" at bounding box center [656, 341] width 275 height 34
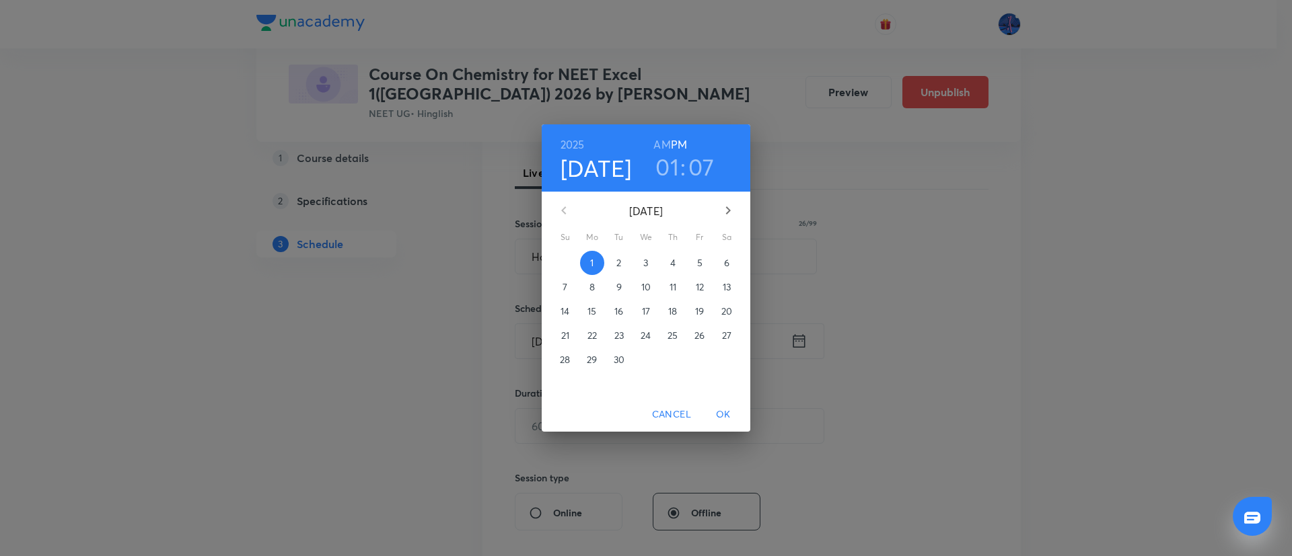
click at [624, 261] on span "2" at bounding box center [619, 262] width 24 height 13
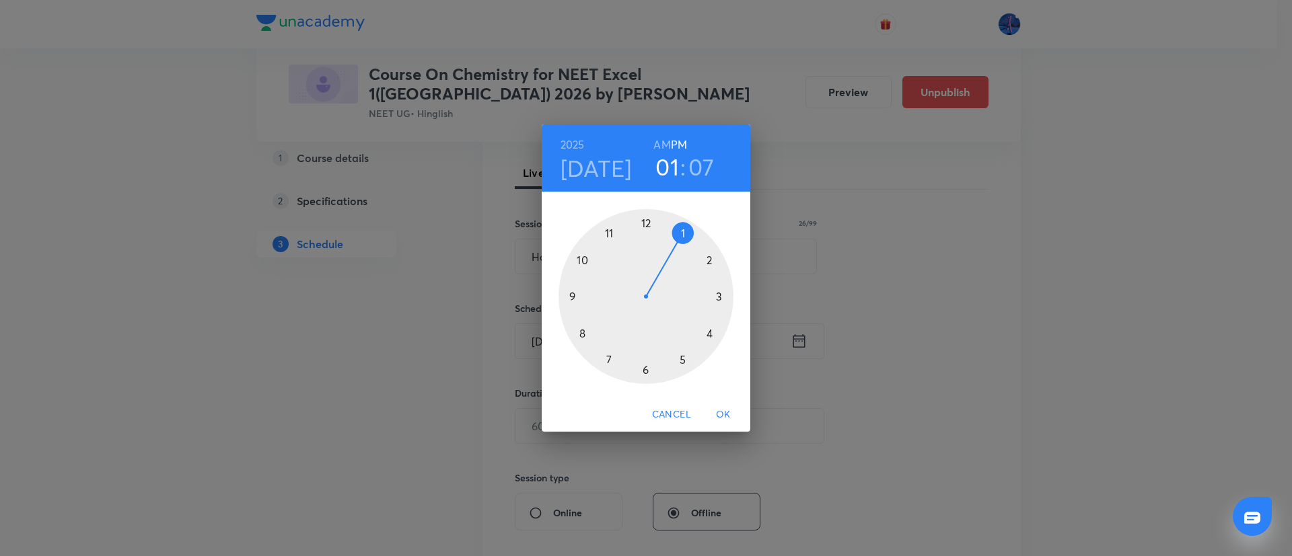
click at [709, 336] on div at bounding box center [645, 296] width 175 height 175
click at [720, 297] on div at bounding box center [645, 296] width 175 height 175
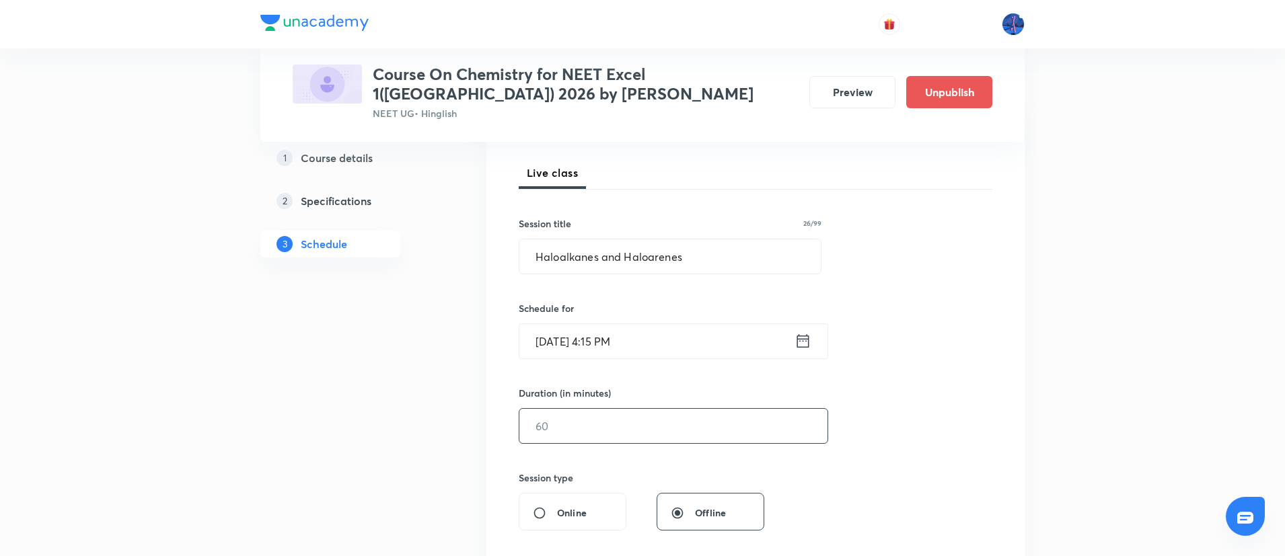
click at [586, 436] on input "text" at bounding box center [673, 426] width 308 height 34
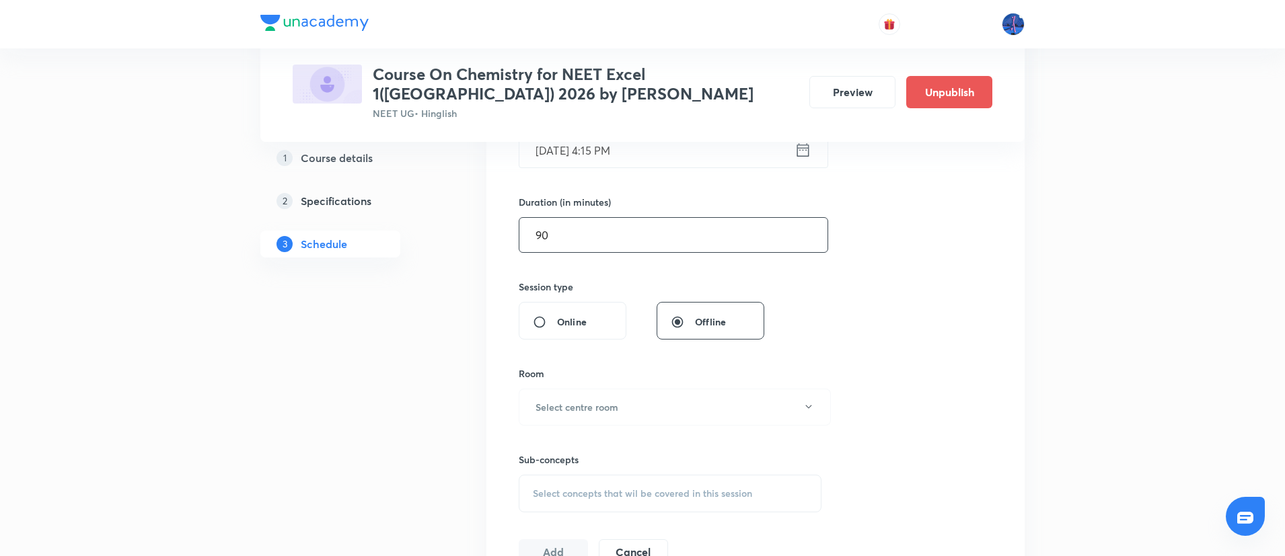
scroll to position [373, 0]
type input "90"
click at [653, 410] on button "Select centre room" at bounding box center [675, 406] width 312 height 37
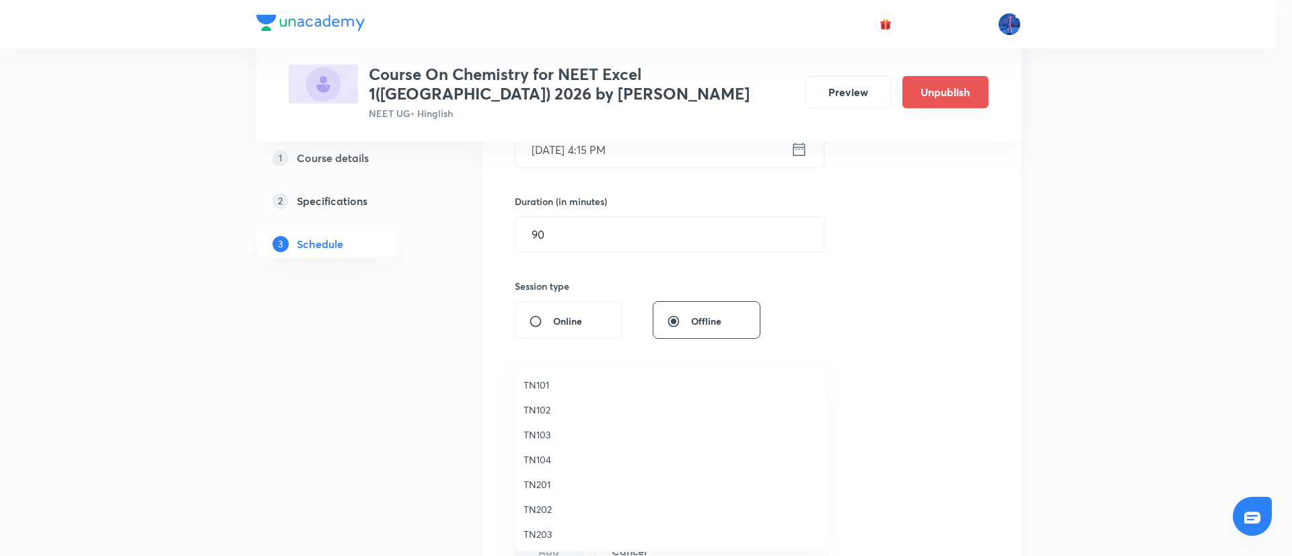
click at [560, 383] on span "TN101" at bounding box center [670, 385] width 295 height 14
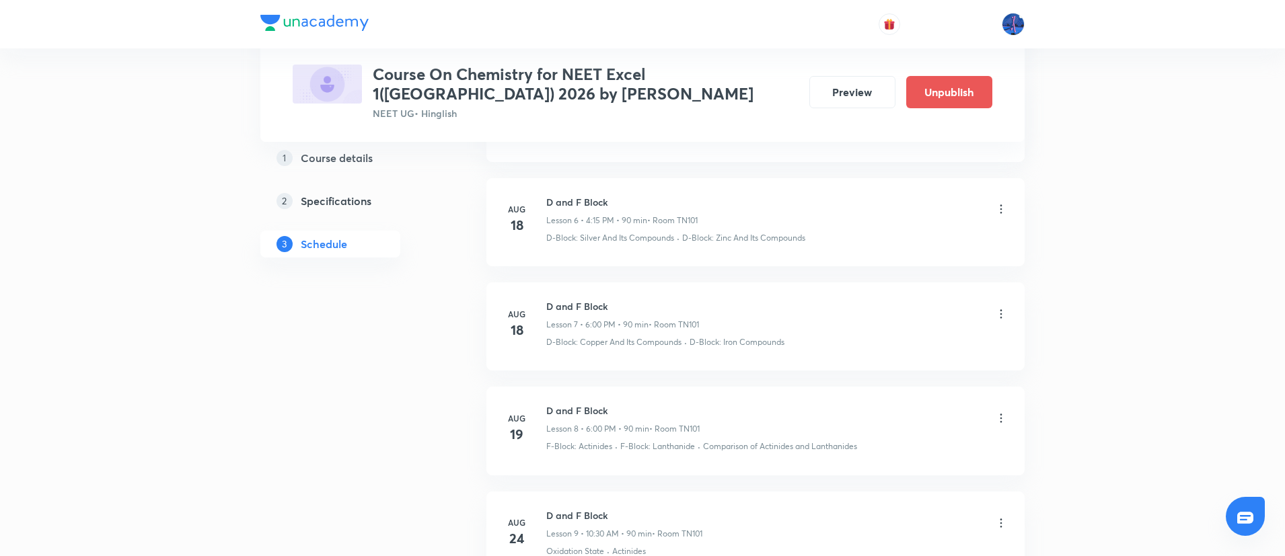
scroll to position [2001, 0]
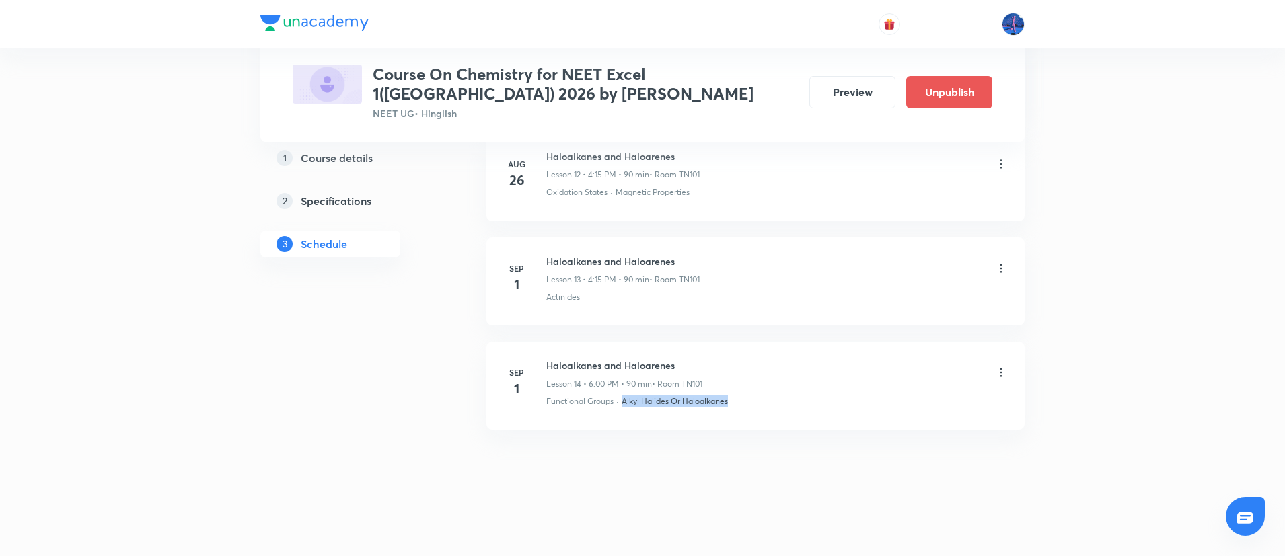
drag, startPoint x: 745, startPoint y: 402, endPoint x: 618, endPoint y: 418, distance: 127.6
click at [618, 418] on li "Sep 1 Haloalkanes and Haloarenes Lesson 14 • 6:00 PM • 90 min • Room TN101 Func…" at bounding box center [755, 386] width 538 height 88
copy div "· Alkyl Halides Or Haloalkanes"
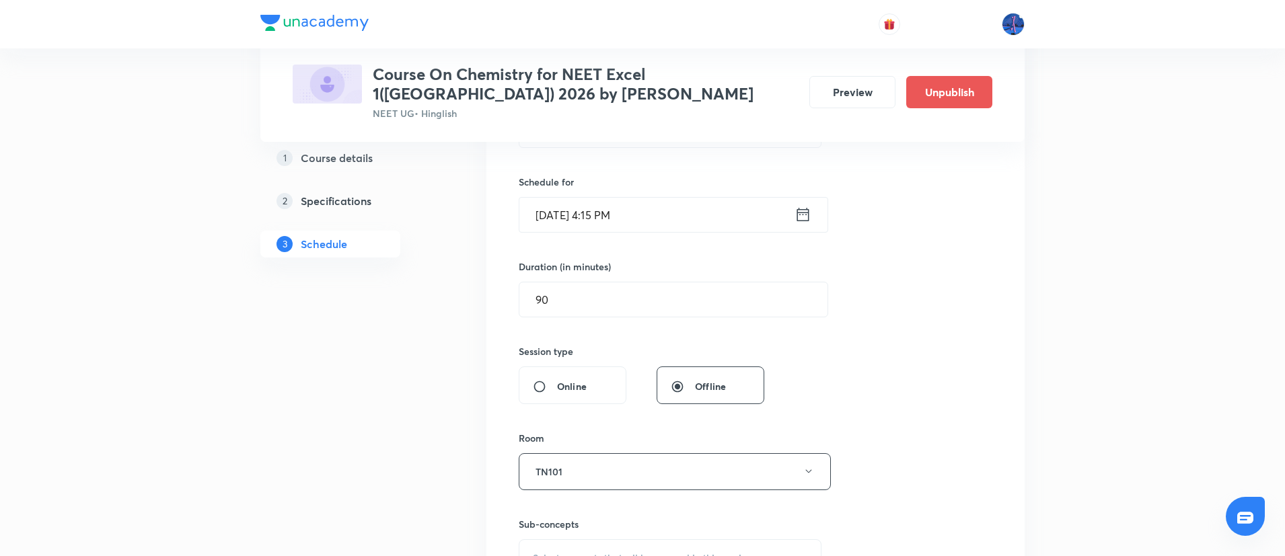
scroll to position [478, 0]
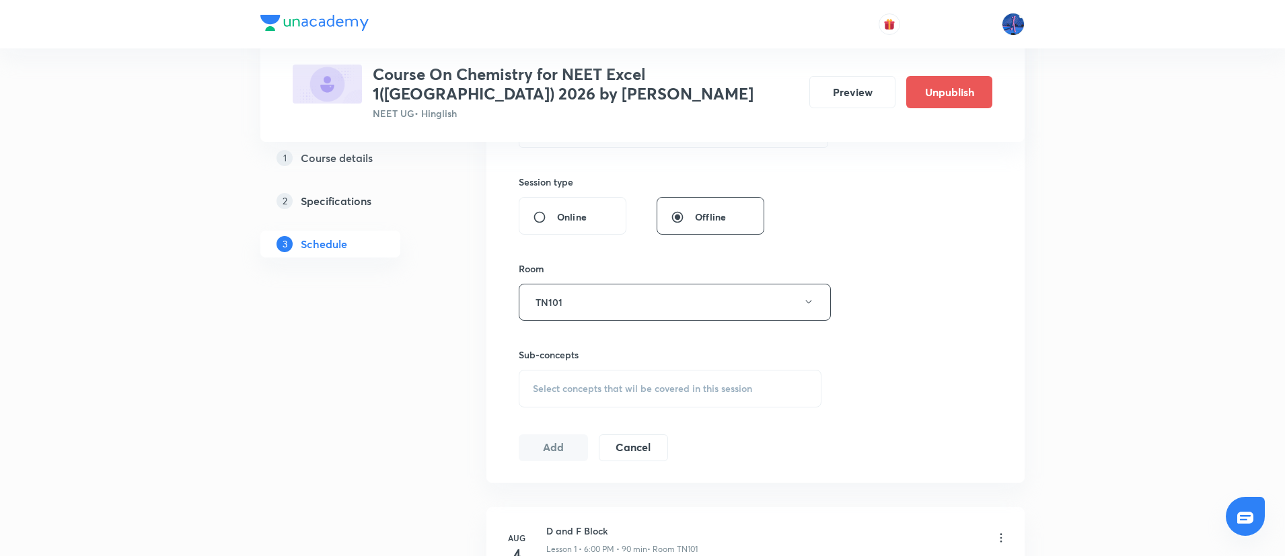
click at [687, 394] on span "Select concepts that wil be covered in this session" at bounding box center [642, 388] width 219 height 11
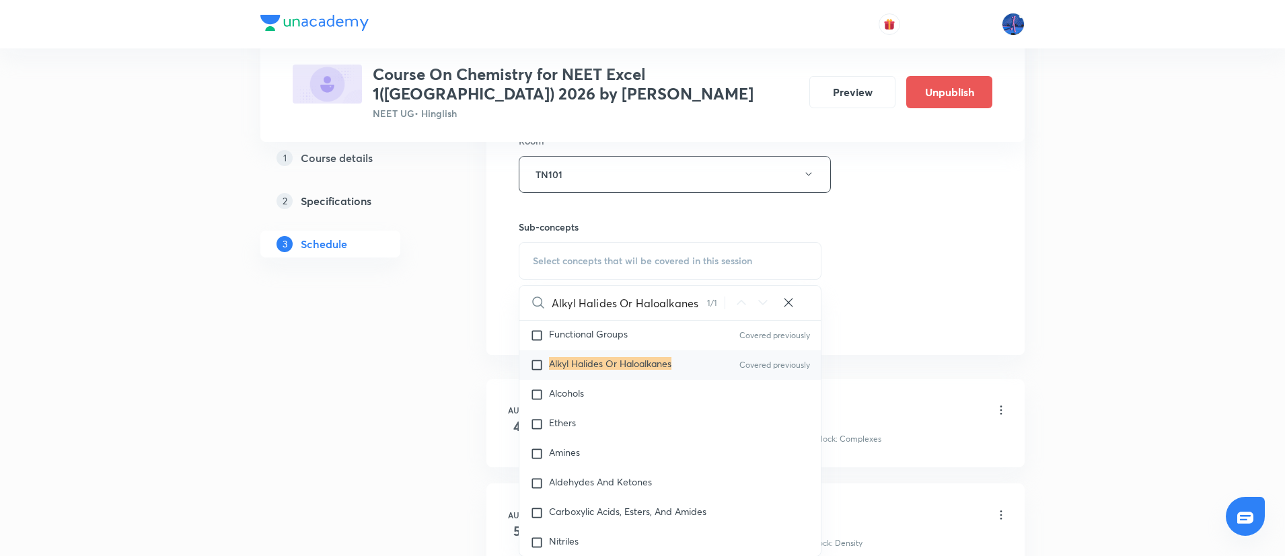
scroll to position [25165, 0]
type input "Alkyl Halides Or Haloalkanes"
click at [615, 406] on div "Alcohols" at bounding box center [669, 392] width 301 height 30
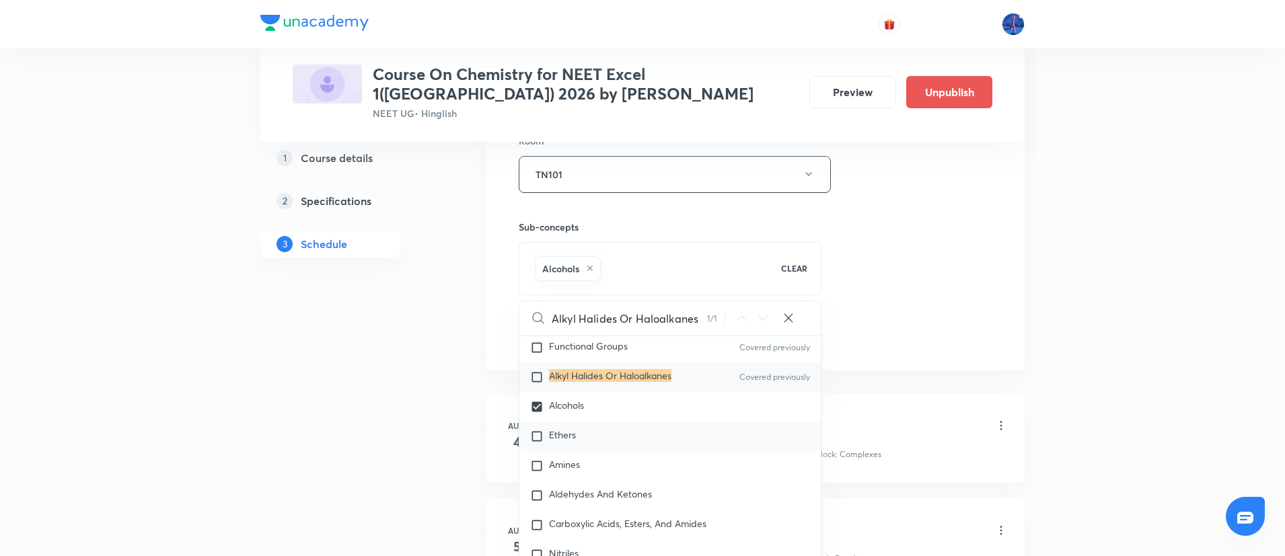
click at [550, 441] on span "Ethers" at bounding box center [562, 434] width 27 height 13
checkbox input "true"
click at [898, 294] on div "Session 15 Live class Session title 26/99 Haloalkanes and Haloarenes ​ Schedule…" at bounding box center [756, 25] width 474 height 647
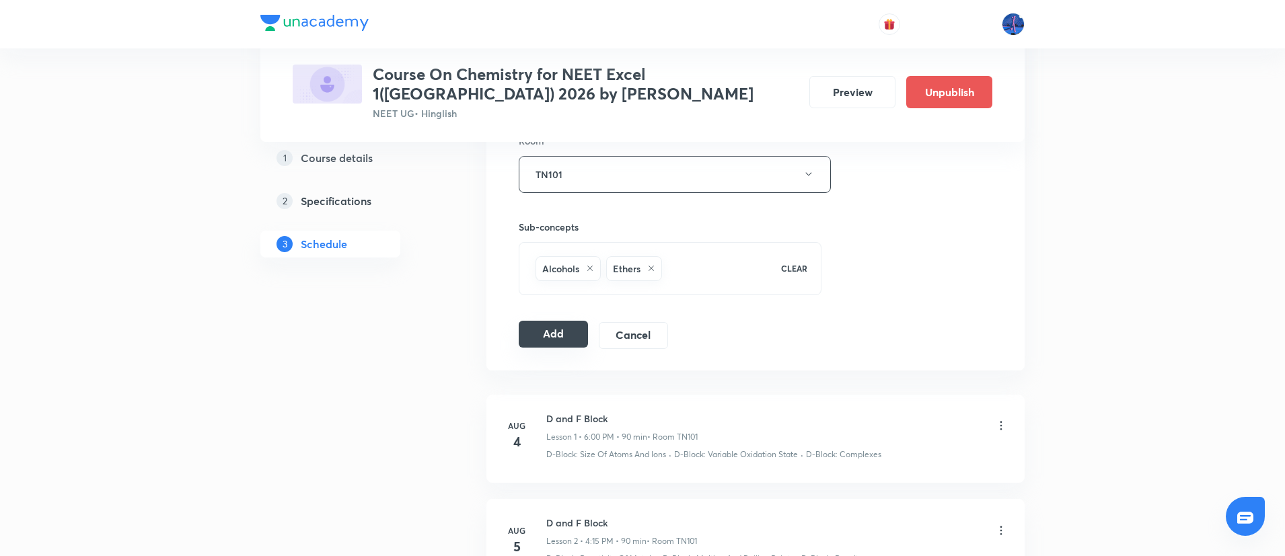
click at [543, 339] on button "Add" at bounding box center [553, 334] width 69 height 27
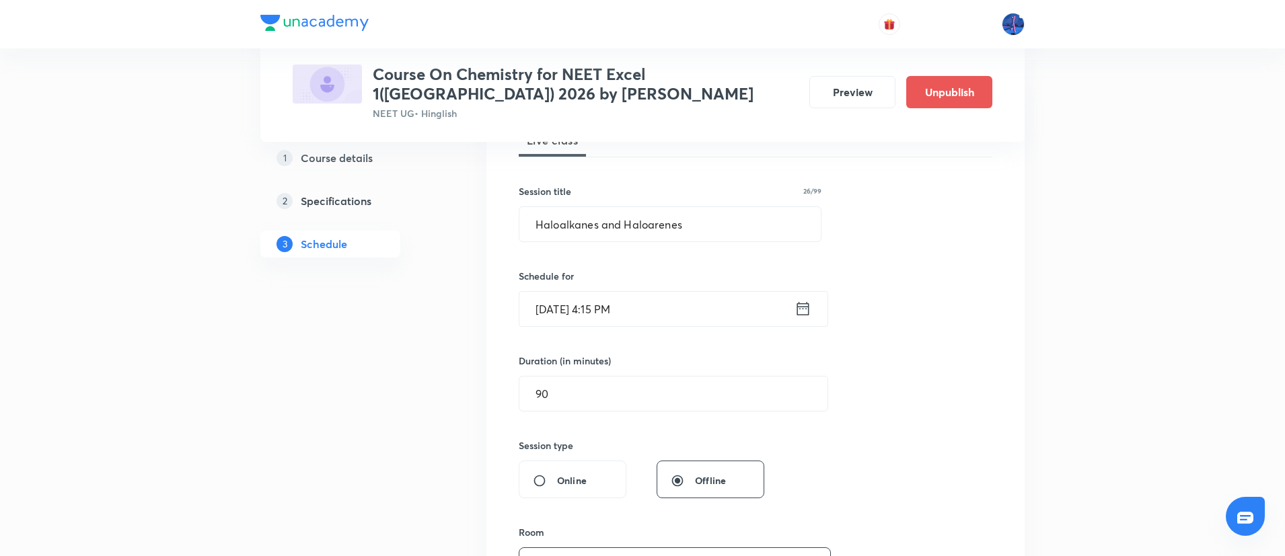
scroll to position [185, 0]
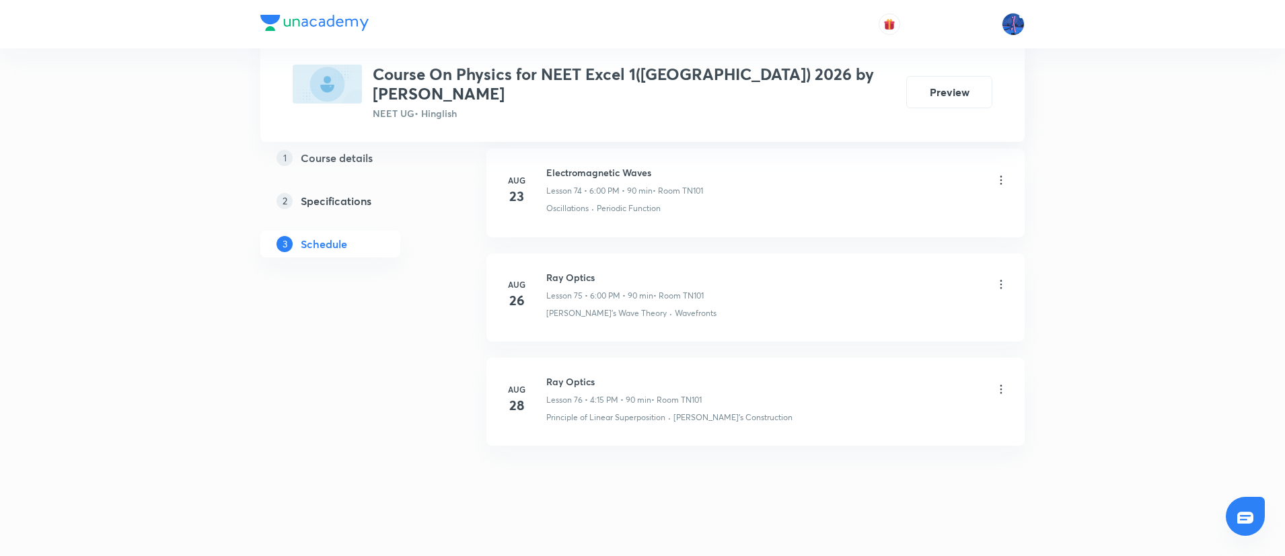
click at [548, 375] on h6 "Ray Optics" at bounding box center [623, 382] width 155 height 14
drag, startPoint x: 546, startPoint y: 364, endPoint x: 601, endPoint y: 363, distance: 55.8
click at [601, 375] on div "Aug 28 Ray Optics Lesson 76 • 4:15 PM • 90 min • Room TN101 Principle of Linear…" at bounding box center [755, 399] width 505 height 49
copy h6 "Ray Optics"
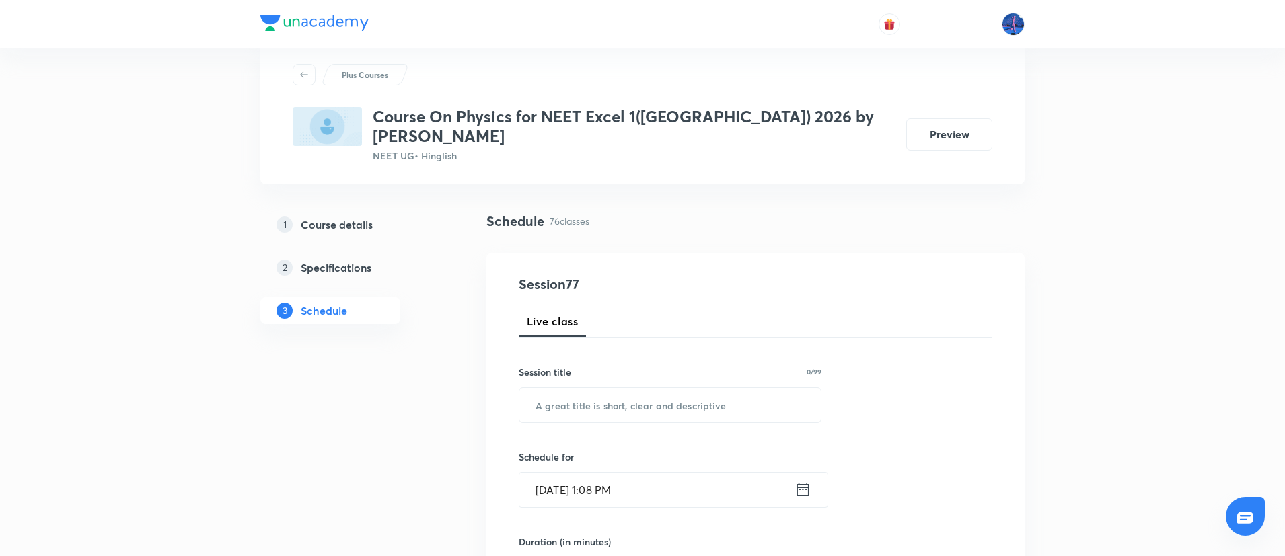
scroll to position [94, 0]
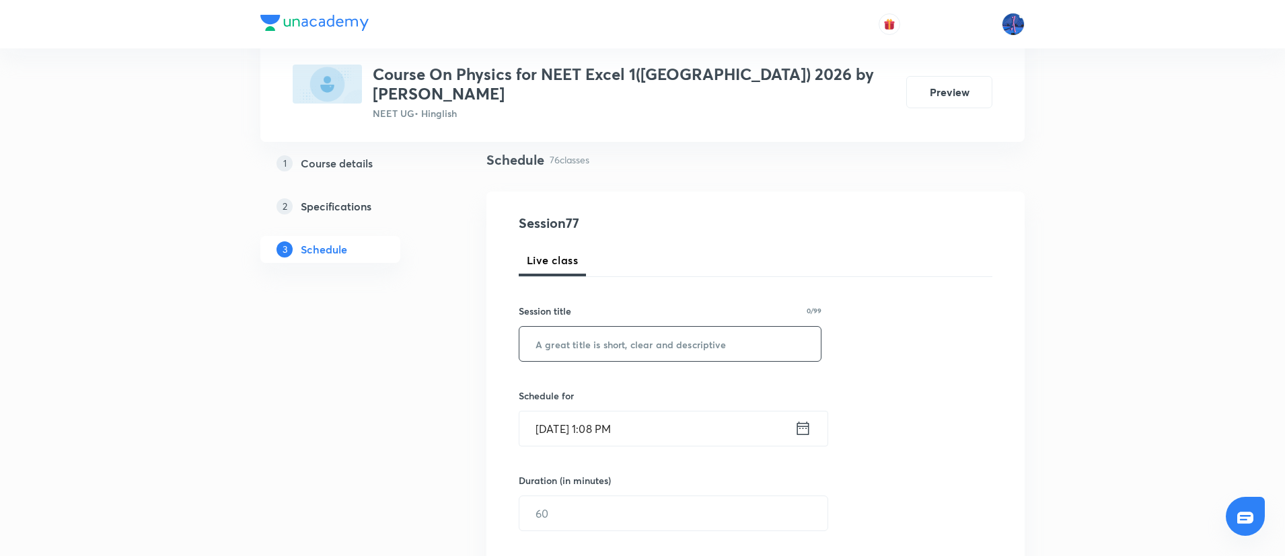
drag, startPoint x: 631, startPoint y: 348, endPoint x: 647, endPoint y: 343, distance: 16.8
click at [647, 343] on div "Session 77 Live class Session title 0/99 ​ Schedule for Sep 1, 2025, 1:08 PM ​ …" at bounding box center [756, 529] width 474 height 632
click at [647, 343] on input "text" at bounding box center [669, 344] width 301 height 34
paste input "Ray Optics"
type input "Ray Optics"
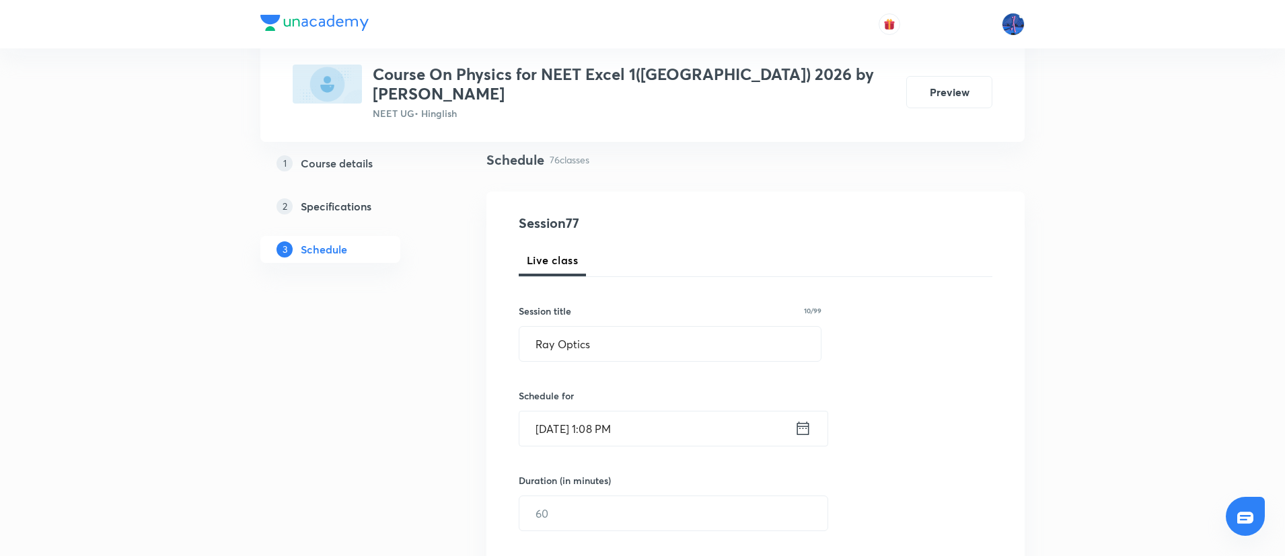
click at [689, 415] on input "Sep 1, 2025, 1:08 PM" at bounding box center [656, 429] width 275 height 34
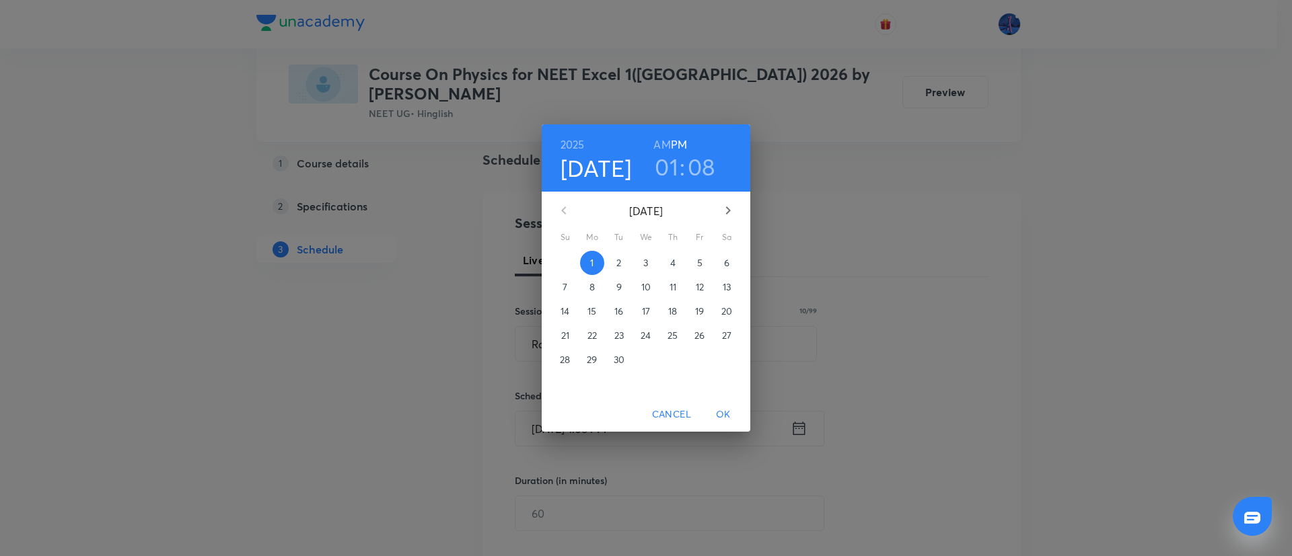
click at [618, 260] on p "2" at bounding box center [618, 262] width 5 height 13
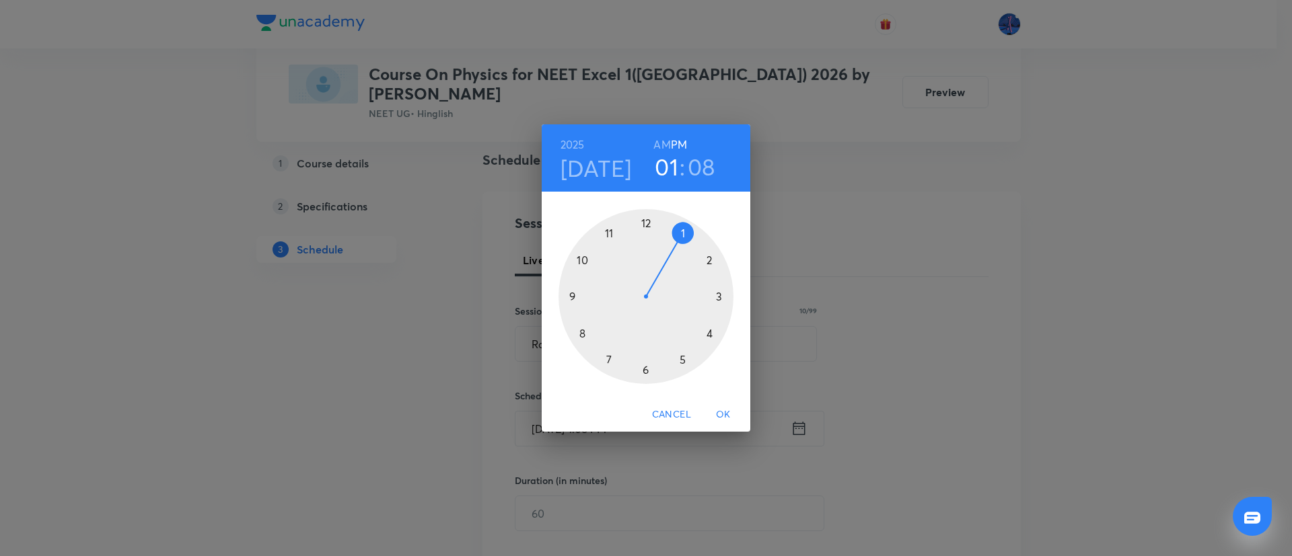
click at [645, 370] on div at bounding box center [645, 296] width 175 height 175
click at [648, 222] on div at bounding box center [645, 296] width 175 height 175
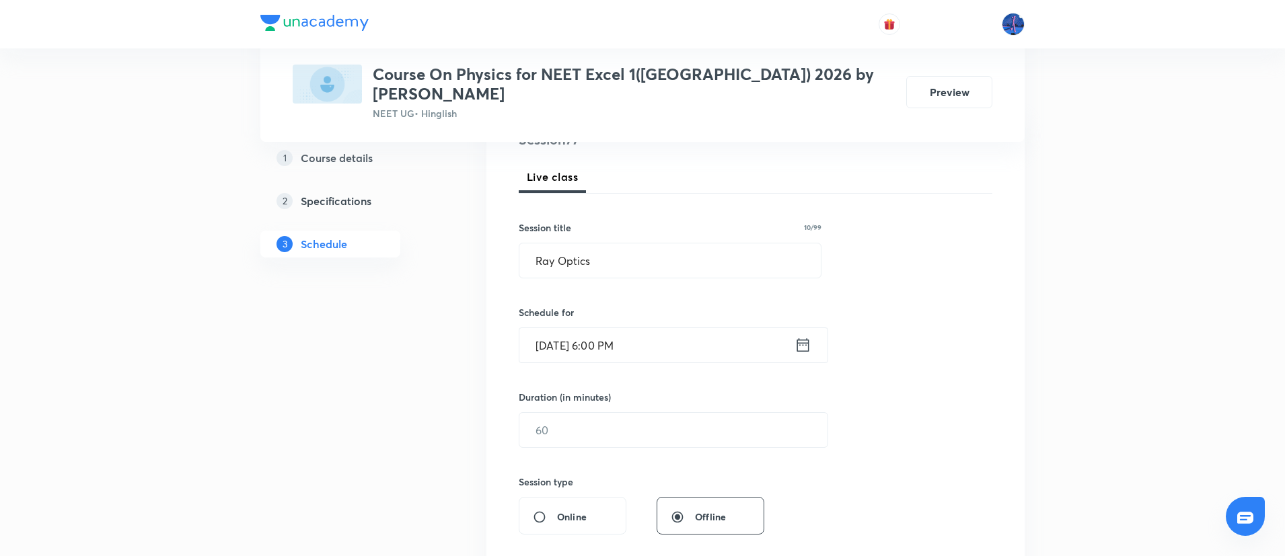
scroll to position [185, 0]
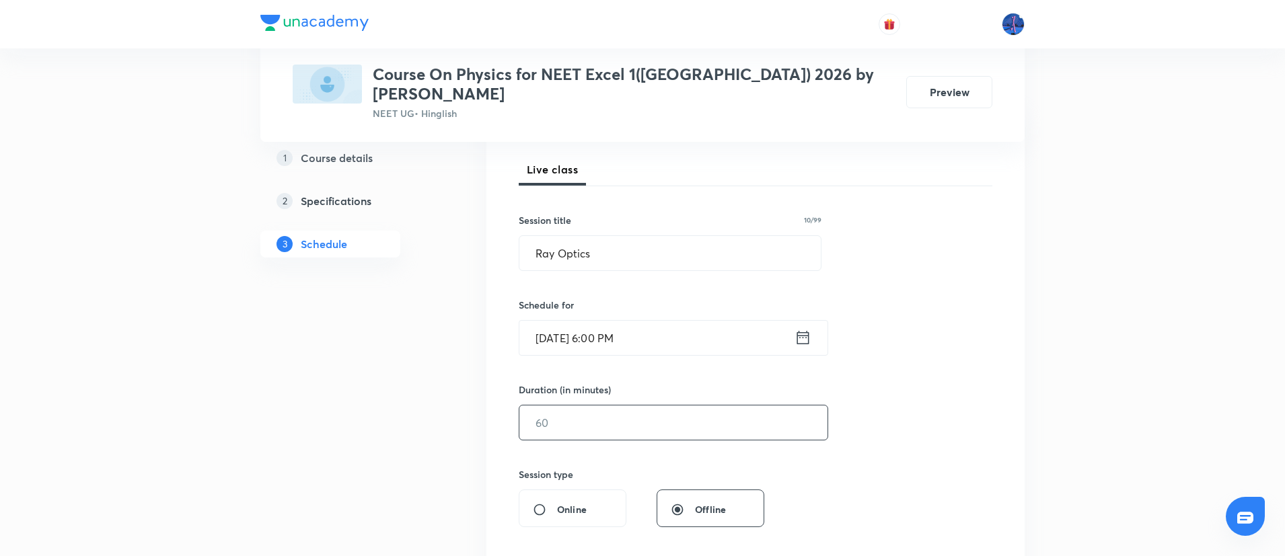
click at [698, 406] on input "text" at bounding box center [673, 423] width 308 height 34
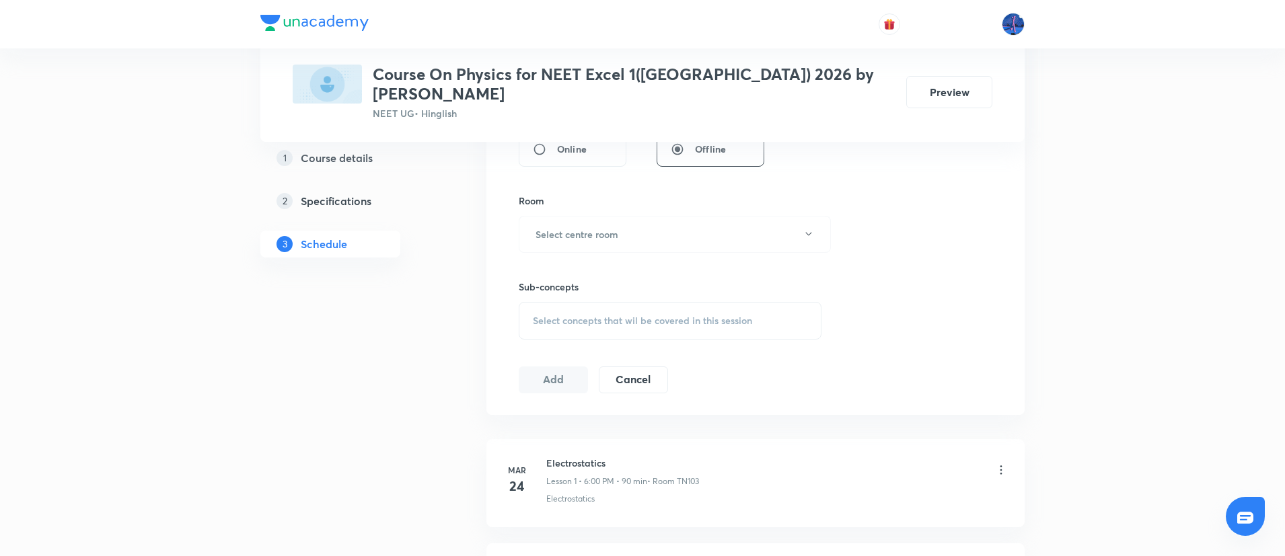
scroll to position [562, 0]
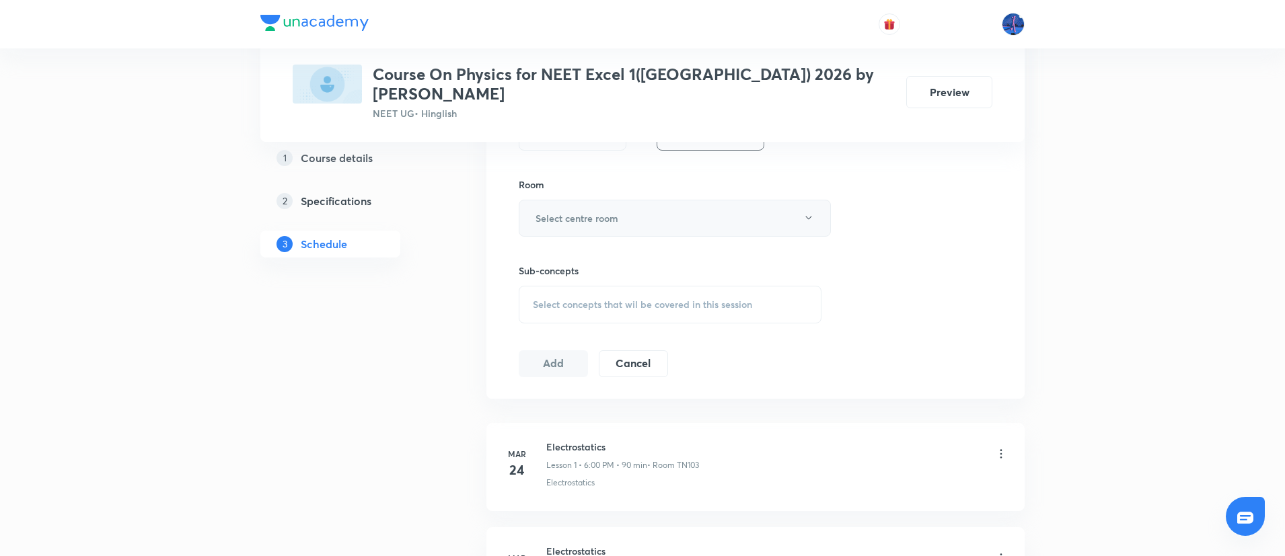
type input "90"
click at [708, 211] on button "Select centre room" at bounding box center [675, 218] width 312 height 37
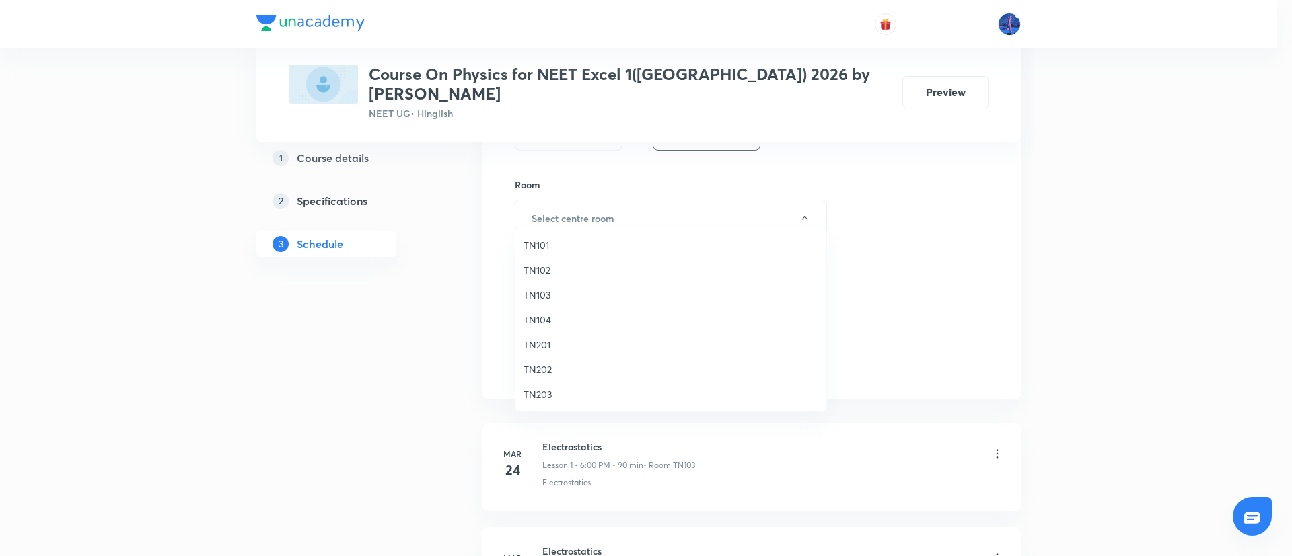
click at [550, 246] on span "TN101" at bounding box center [670, 245] width 295 height 14
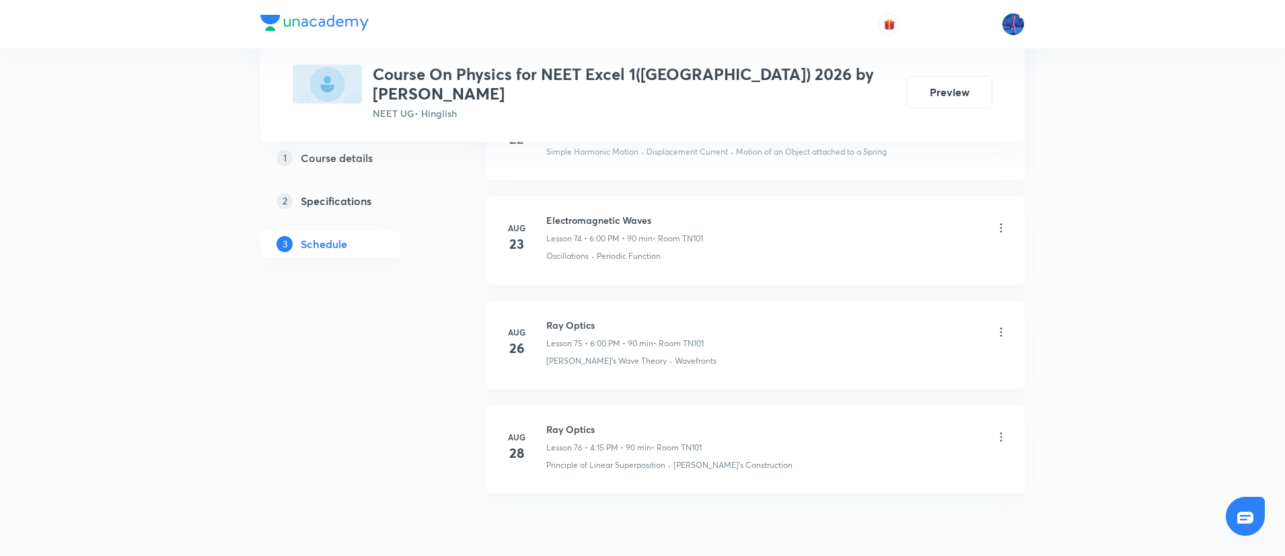
scroll to position [8515, 0]
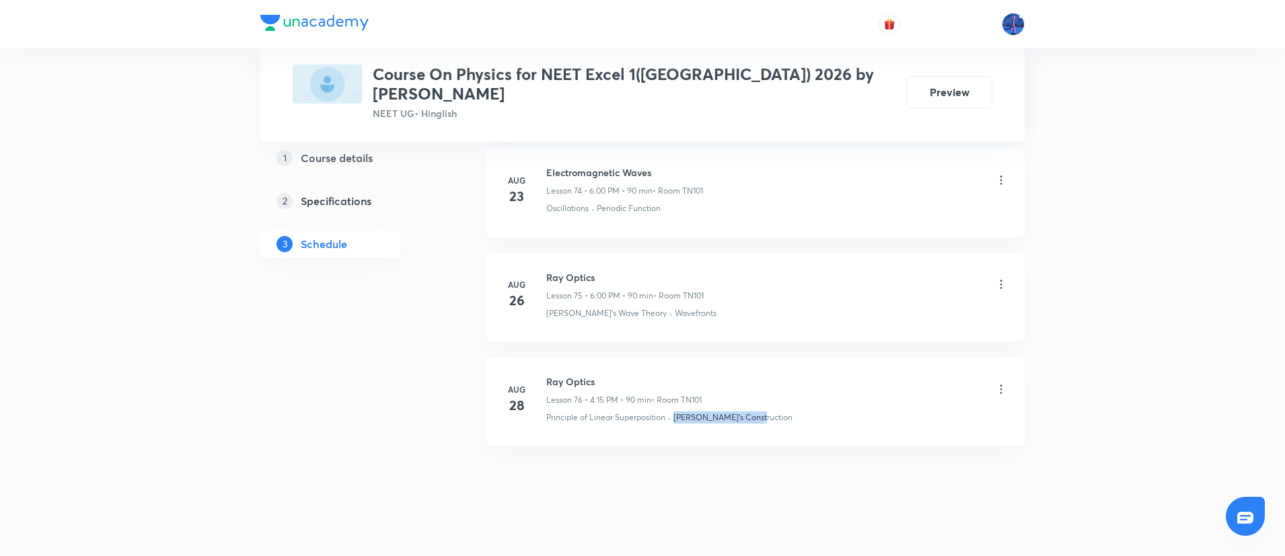
drag, startPoint x: 769, startPoint y: 408, endPoint x: 675, endPoint y: 418, distance: 94.8
click at [675, 418] on li "Aug 28 Ray Optics Lesson 76 • 4:15 PM • 90 min • Room TN101 Principle of Linear…" at bounding box center [755, 402] width 538 height 88
copy p "Huygen's Construction"
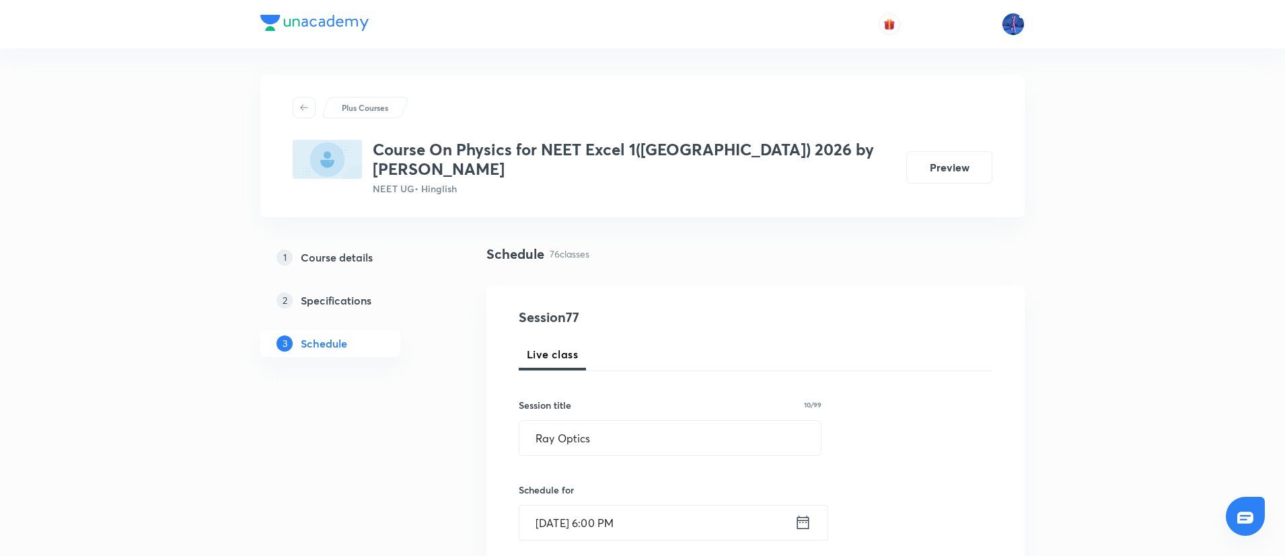
scroll to position [336, 0]
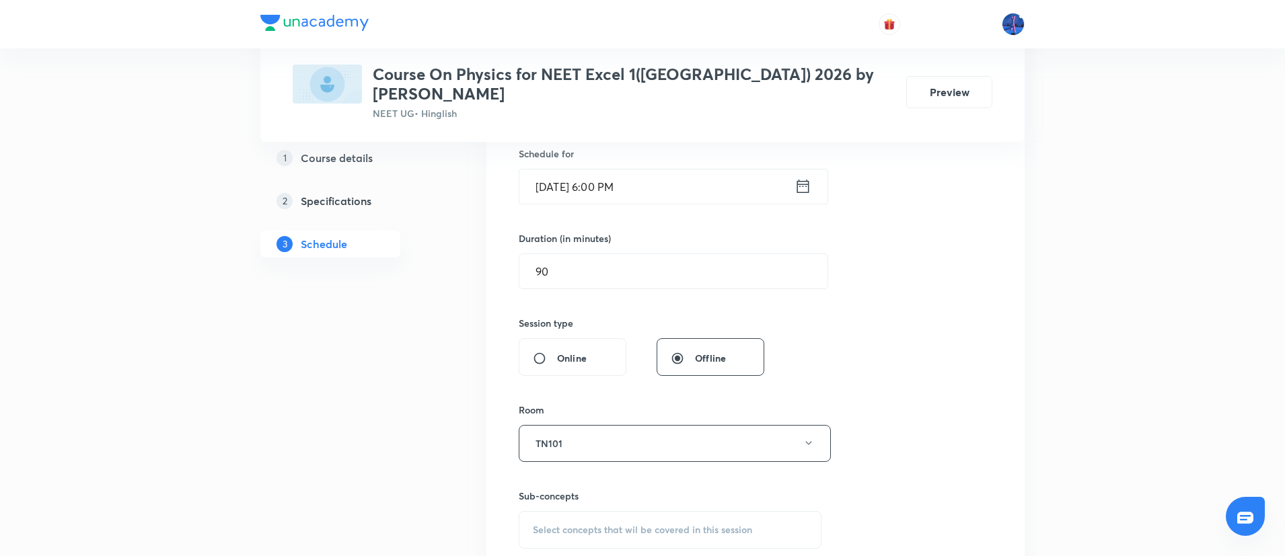
click at [658, 525] on span "Select concepts that wil be covered in this session" at bounding box center [642, 530] width 219 height 11
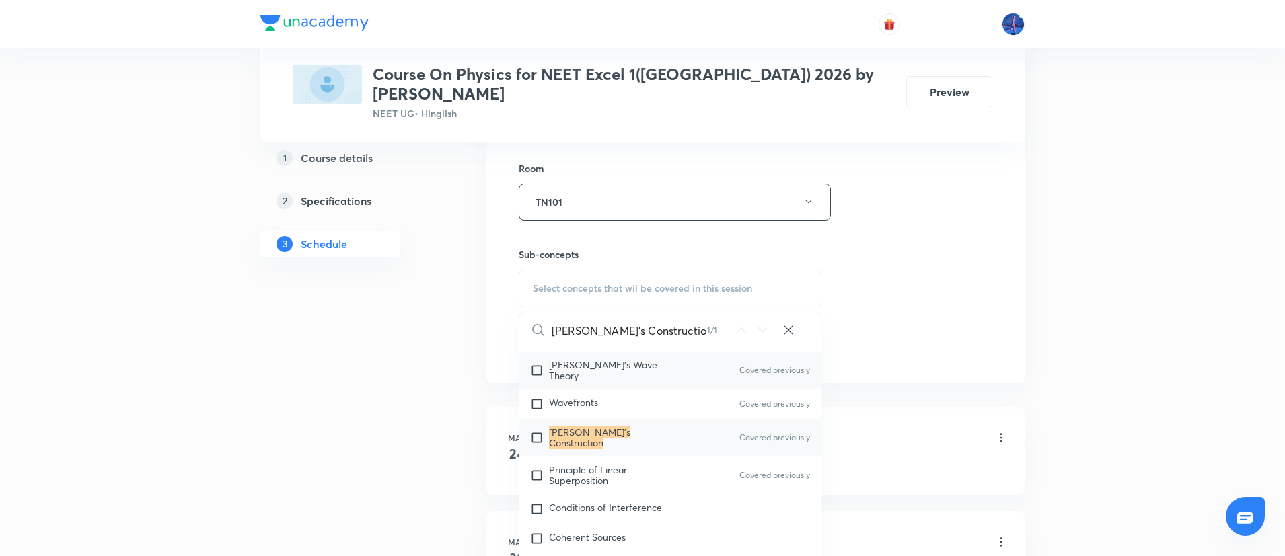
scroll to position [20215, 0]
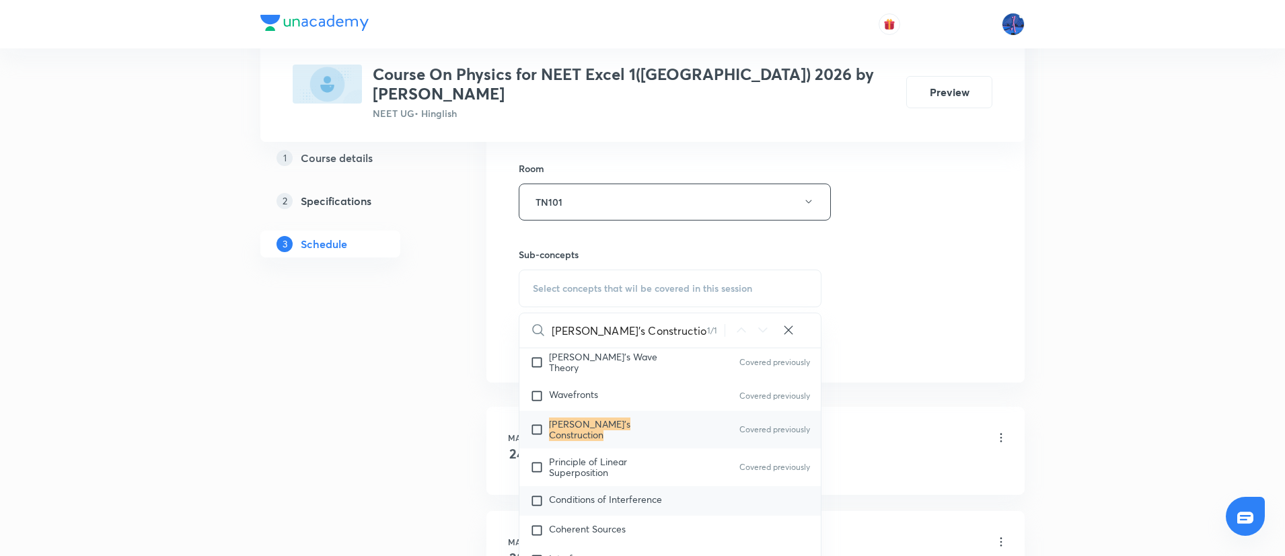
type input "Huygen's Construction"
click at [623, 486] on div "Conditions of Interference" at bounding box center [669, 501] width 301 height 30
checkbox input "true"
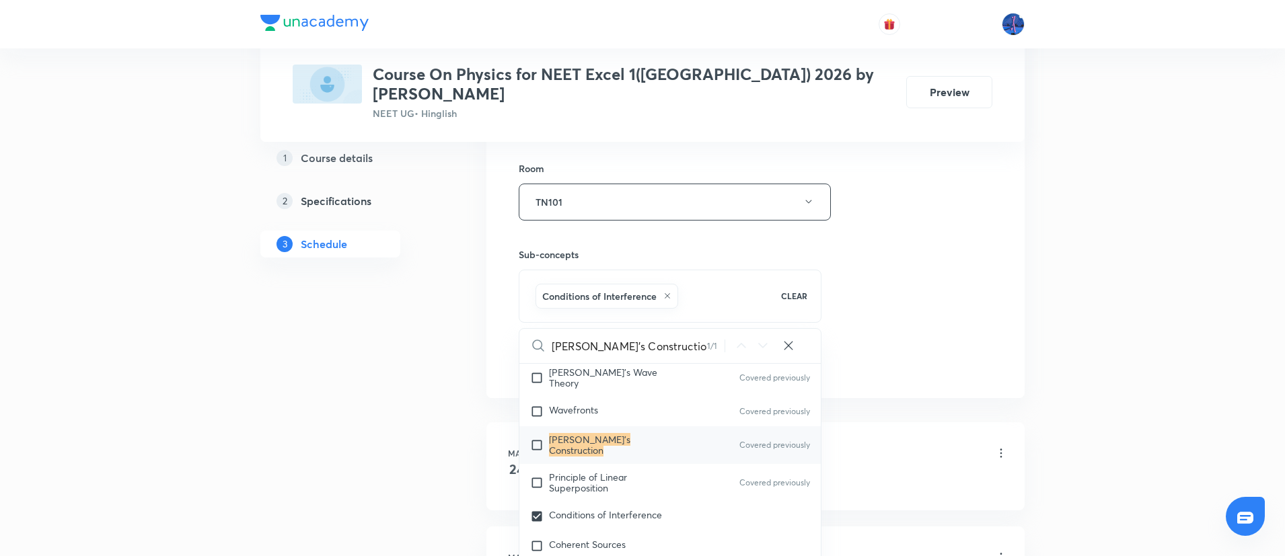
click at [921, 308] on div "Session 77 Live class Session title 10/99 Ray Optics ​ Schedule for Sep 2, 2025…" at bounding box center [756, 53] width 474 height 647
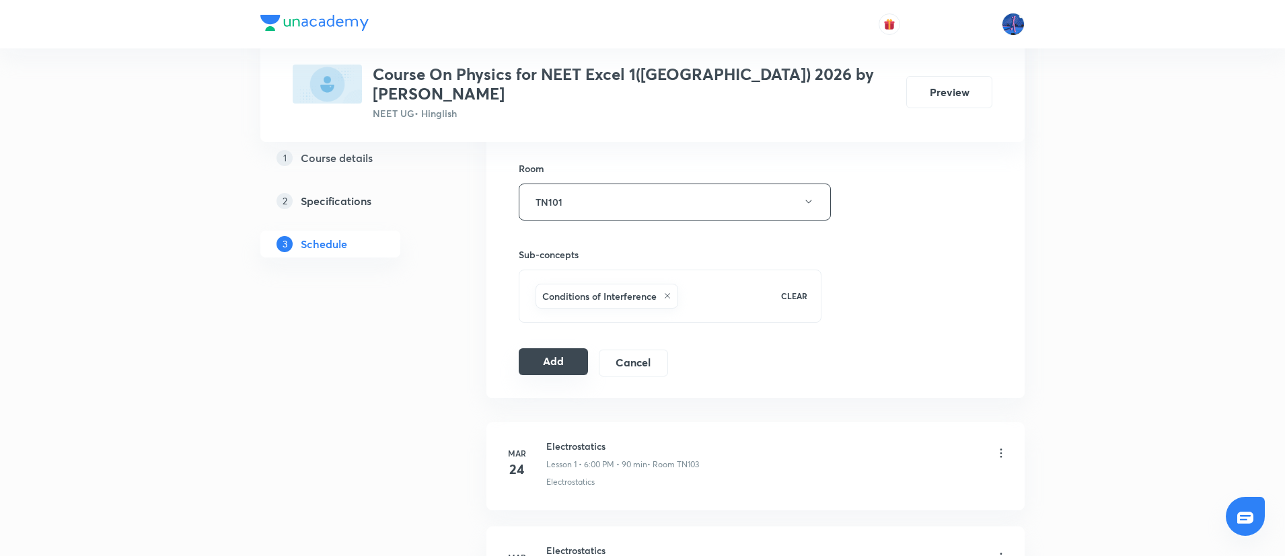
click at [565, 348] on button "Add" at bounding box center [553, 361] width 69 height 27
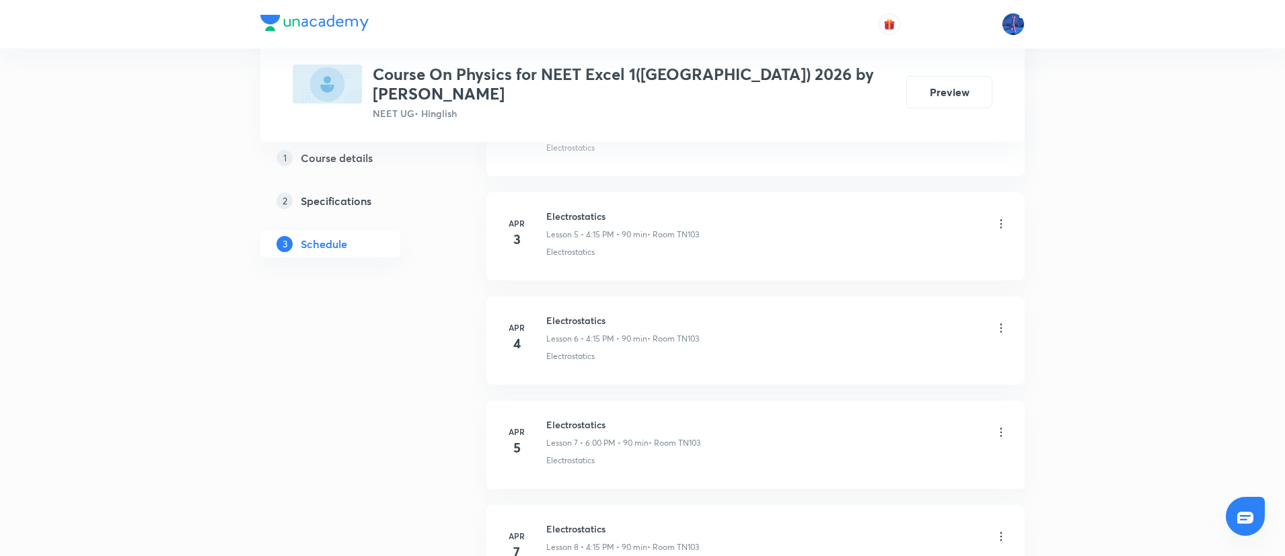
scroll to position [608, 0]
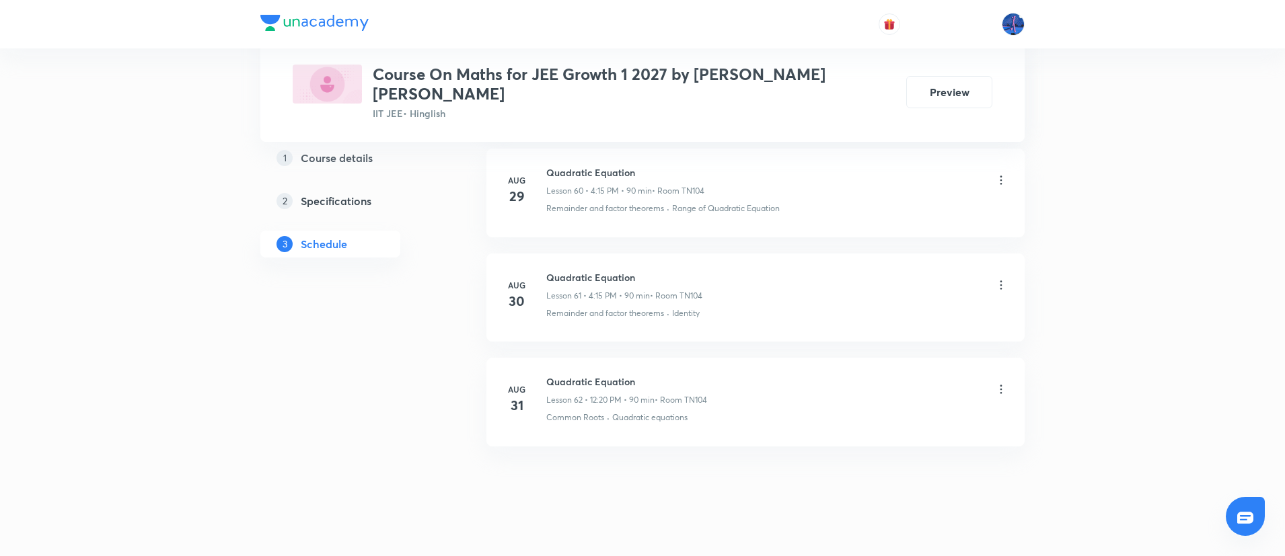
drag, startPoint x: 548, startPoint y: 362, endPoint x: 721, endPoint y: 373, distance: 173.9
click at [721, 375] on div "Quadratic Equation Lesson 62 • 12:20 PM • 90 min • Room TN104" at bounding box center [776, 391] width 461 height 32
click at [707, 375] on h6 "Quadratic Equation" at bounding box center [626, 382] width 161 height 14
drag, startPoint x: 548, startPoint y: 365, endPoint x: 652, endPoint y: 355, distance: 104.7
click at [652, 358] on li "[DATE] Quadratic Equation Lesson 62 • 12:20 PM • 90 min • Room TN104 Common Roo…" at bounding box center [755, 402] width 538 height 88
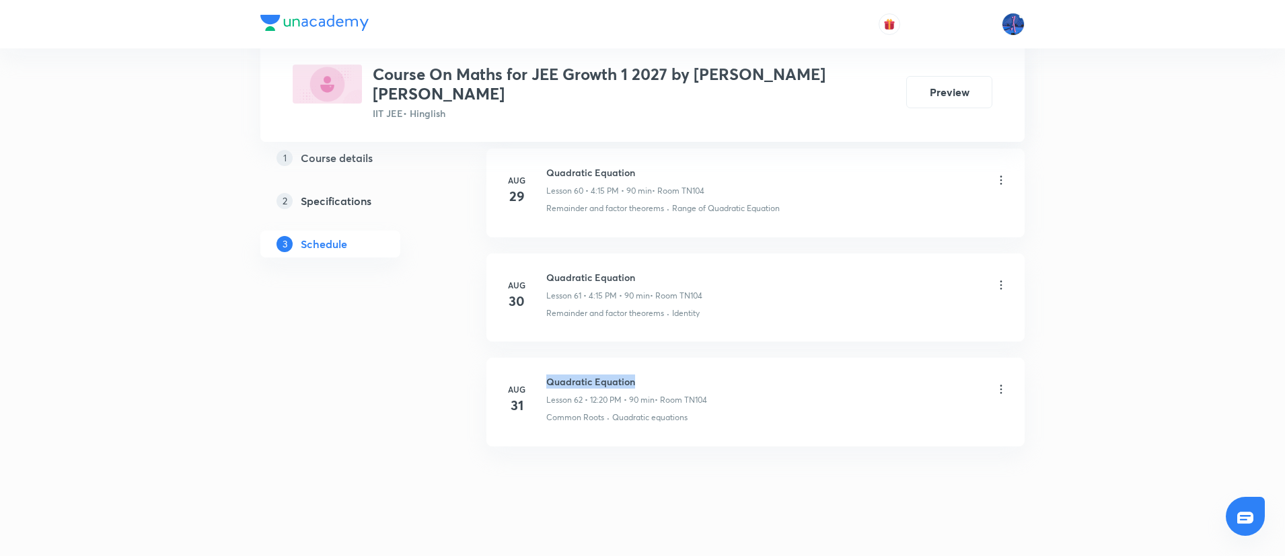
copy h6 "Quadratic Equation"
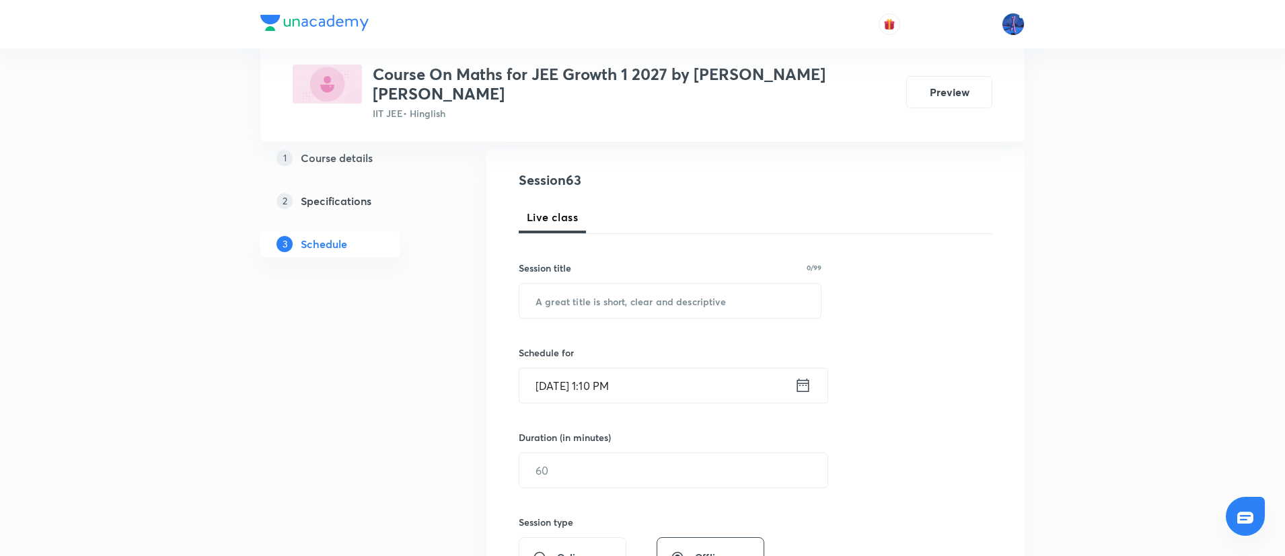
scroll to position [138, 0]
click at [692, 292] on input "text" at bounding box center [669, 300] width 301 height 34
paste input "Quadratic Equation"
type input "Quadratic Equation"
click at [690, 368] on input "[DATE] 1:10 PM" at bounding box center [656, 385] width 275 height 34
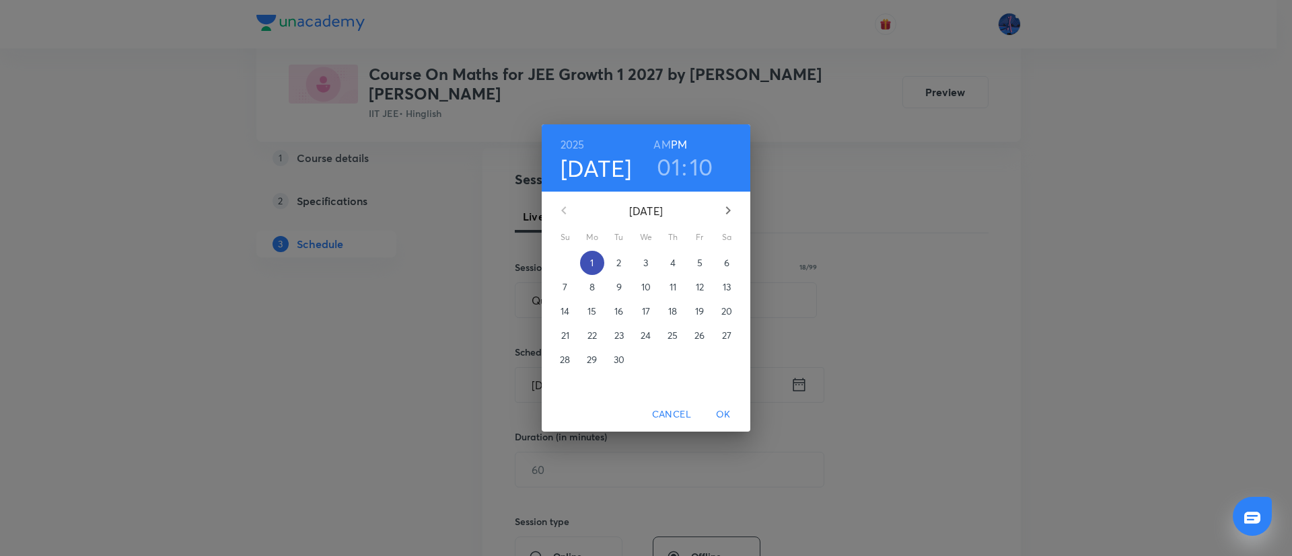
click at [591, 264] on p "1" at bounding box center [591, 262] width 3 height 13
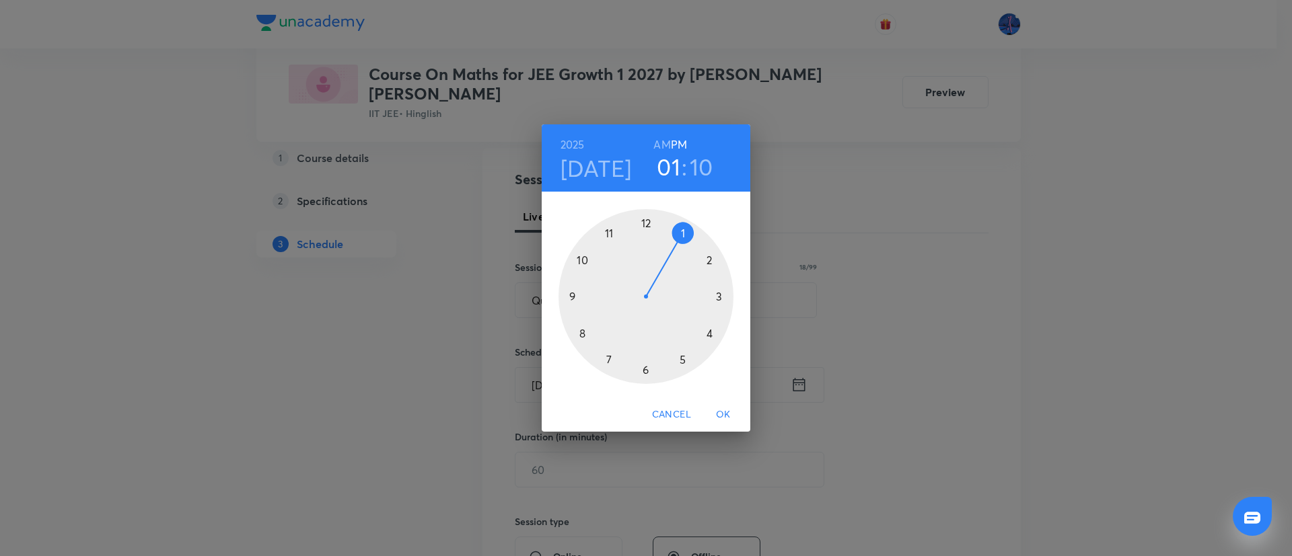
click at [707, 334] on div at bounding box center [645, 296] width 175 height 175
click at [719, 297] on div at bounding box center [645, 296] width 175 height 175
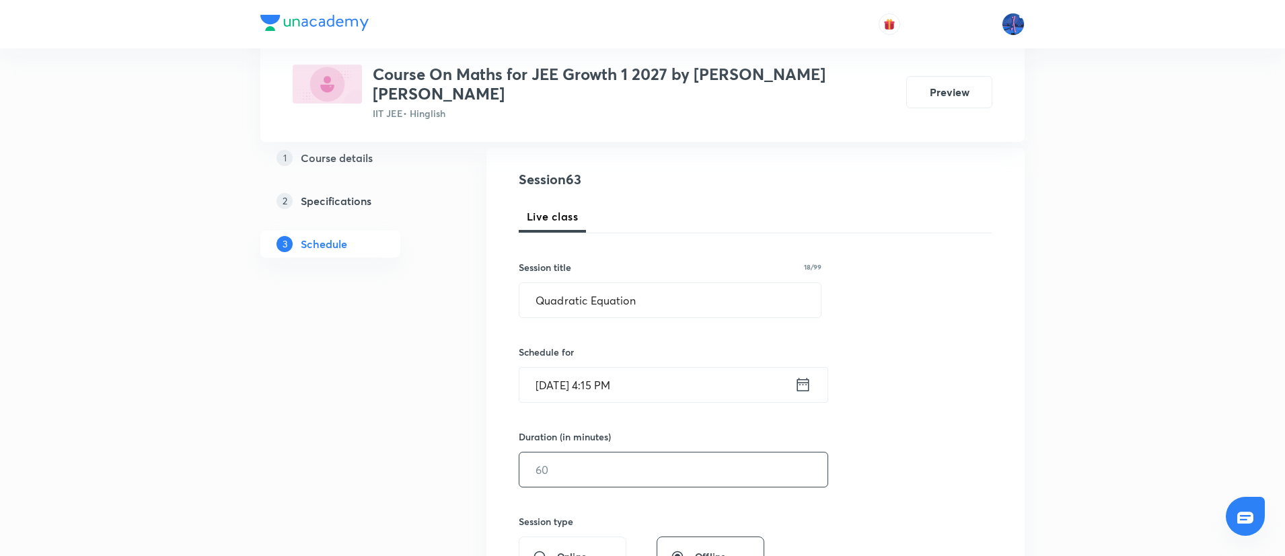
click at [593, 453] on input "text" at bounding box center [673, 470] width 308 height 34
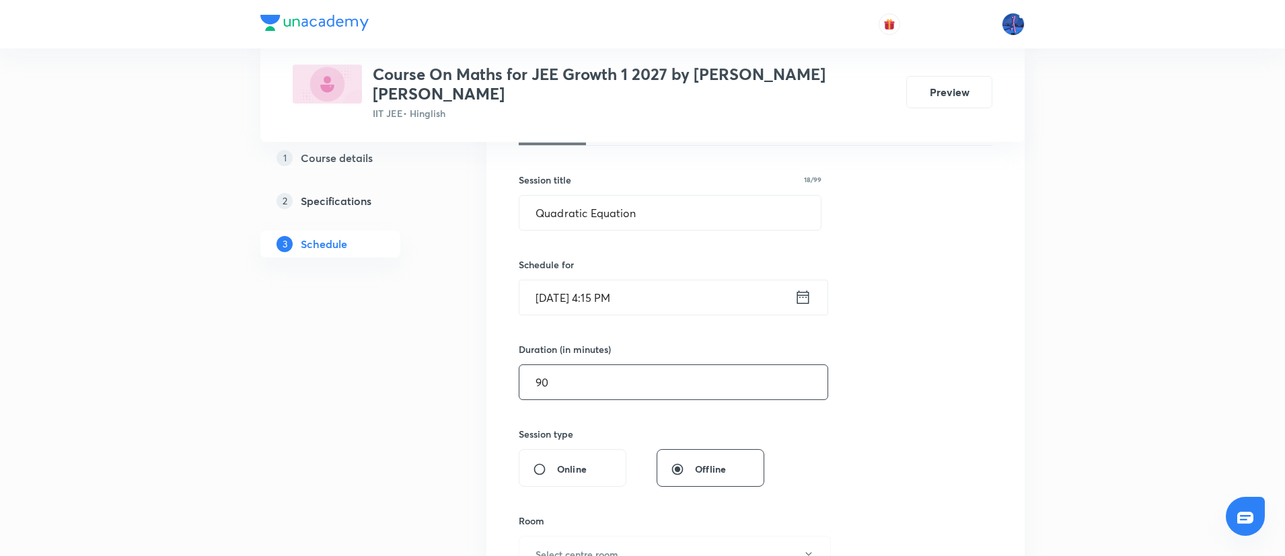
scroll to position [383, 0]
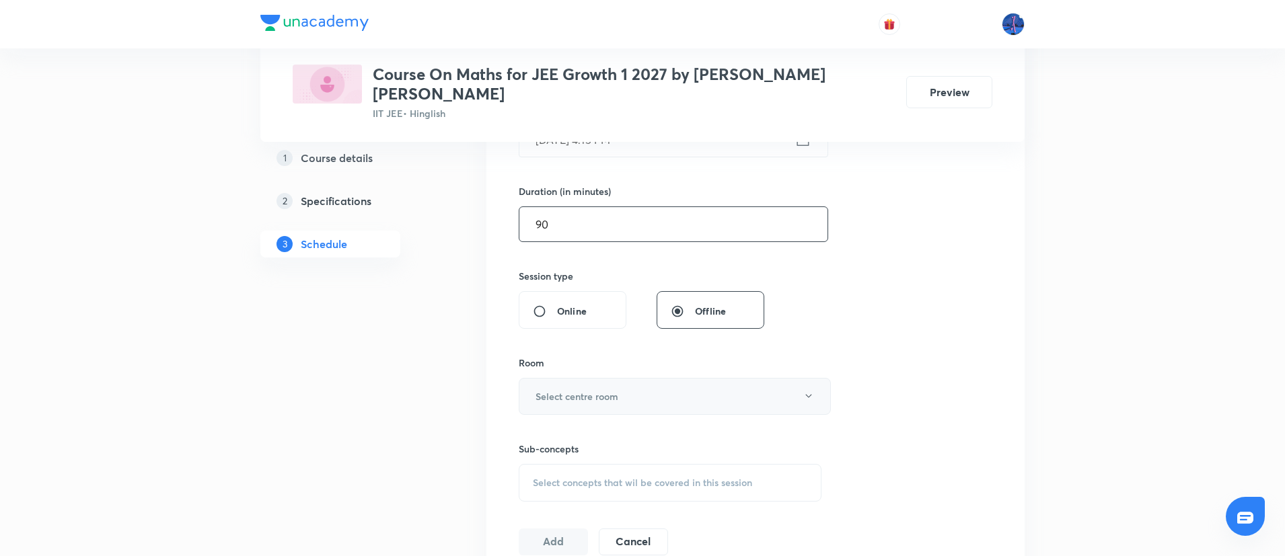
type input "90"
click at [698, 393] on button "Select centre room" at bounding box center [675, 396] width 312 height 37
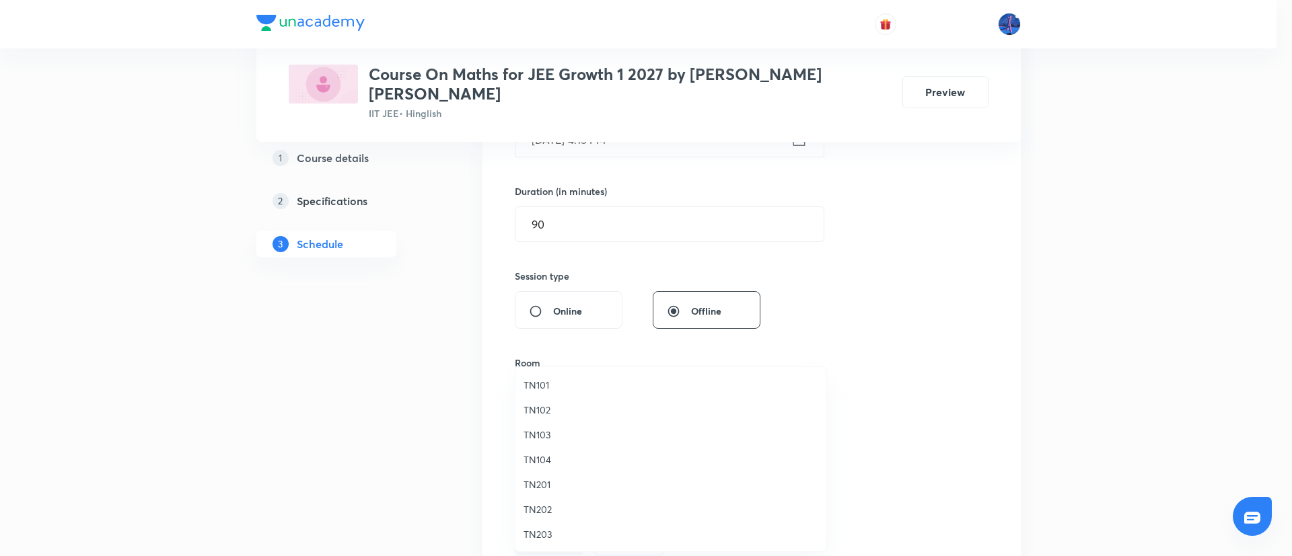
click at [538, 455] on span "TN104" at bounding box center [670, 460] width 295 height 14
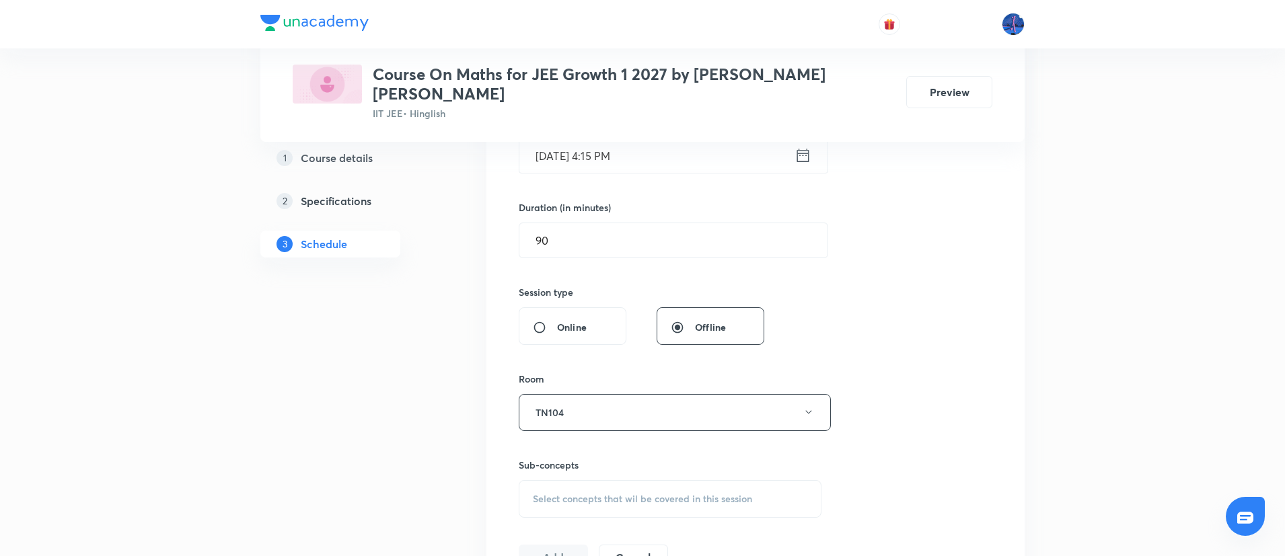
scroll to position [703, 0]
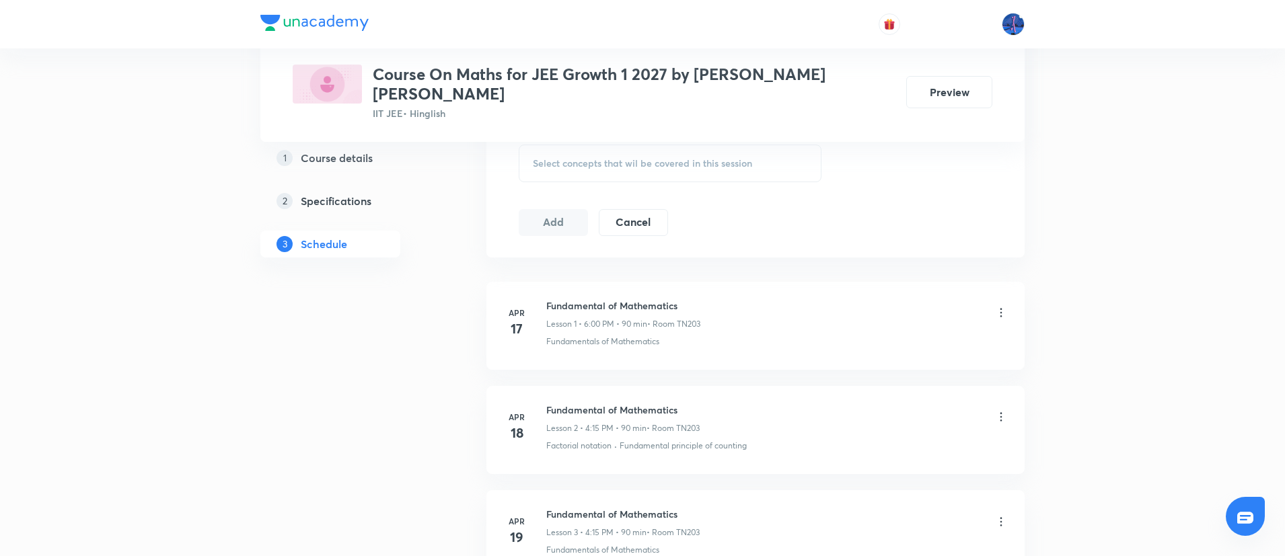
click at [716, 153] on div "Select concepts that wil be covered in this session" at bounding box center [670, 164] width 303 height 38
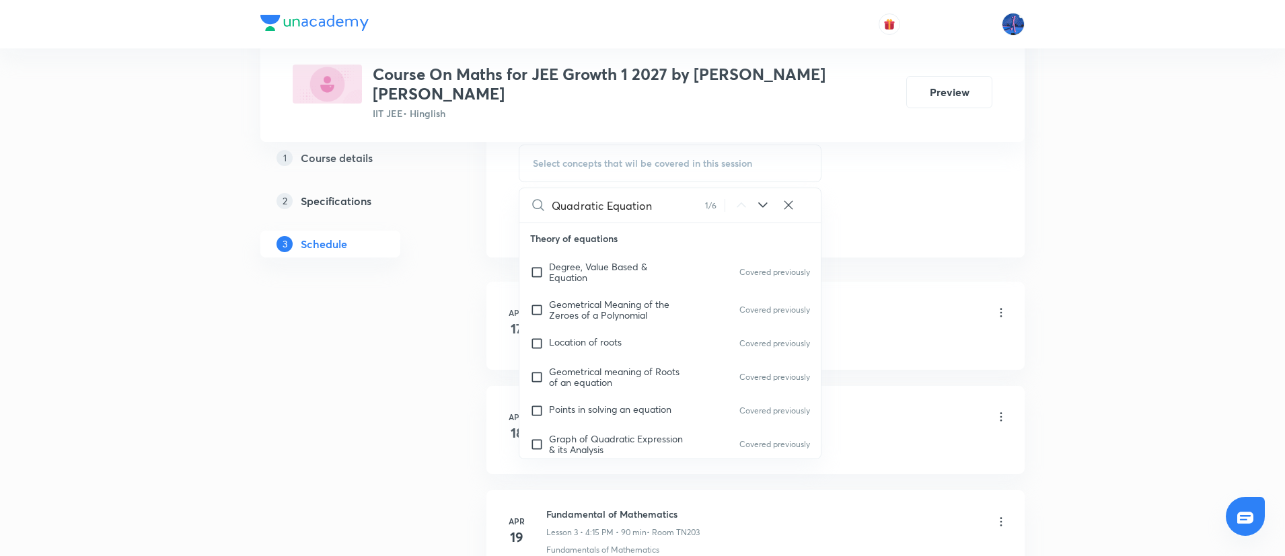
scroll to position [82, 0]
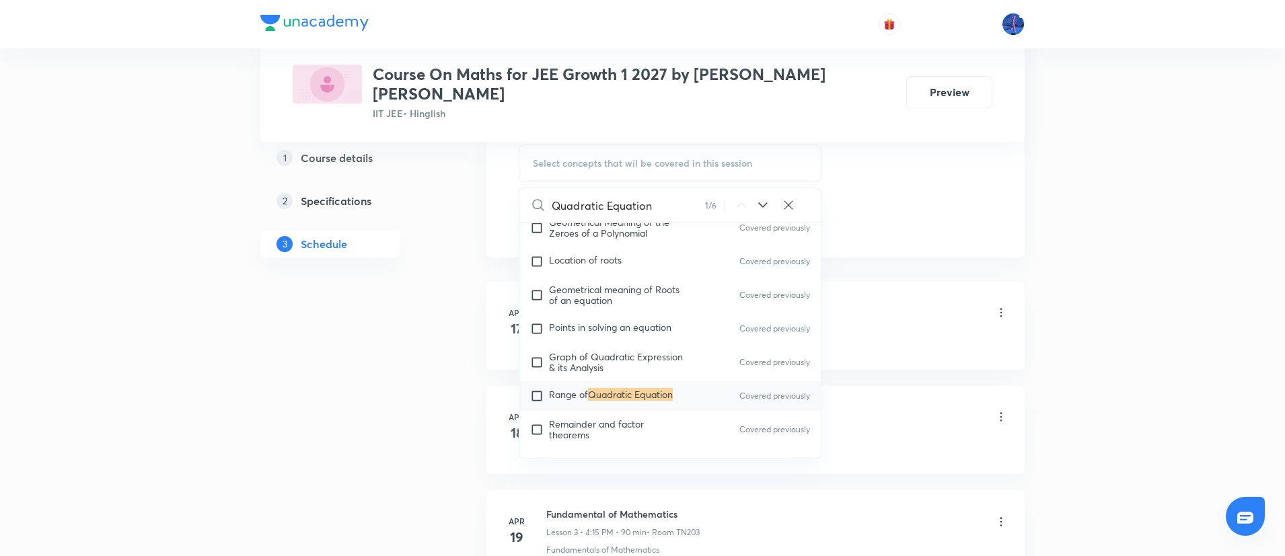
type input "Quadratic Equation"
click at [763, 197] on icon at bounding box center [763, 205] width 16 height 16
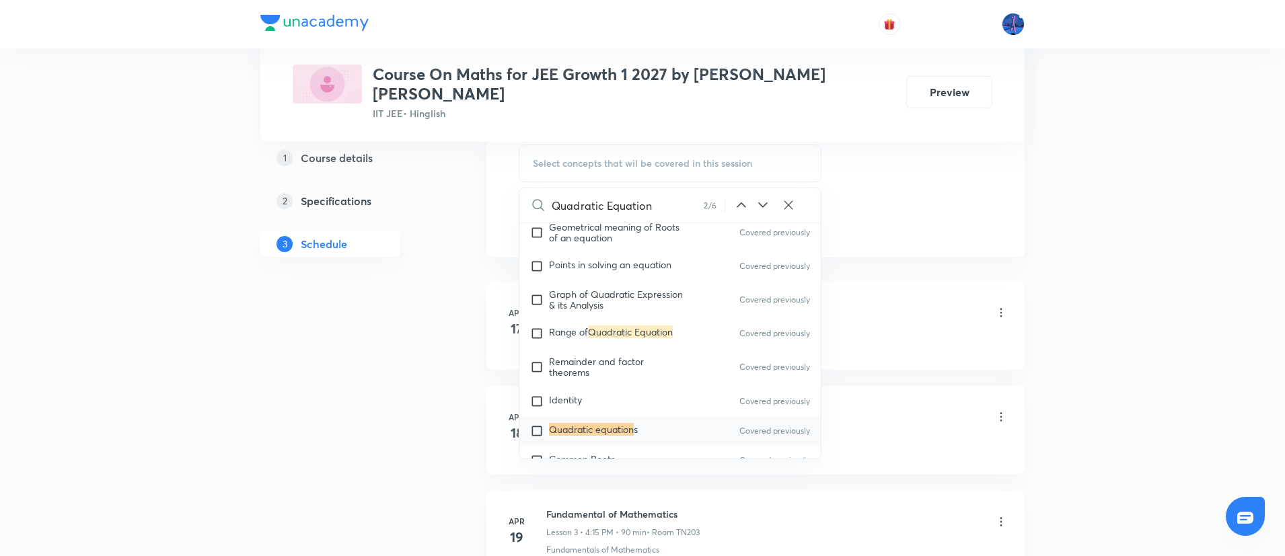
scroll to position [179, 0]
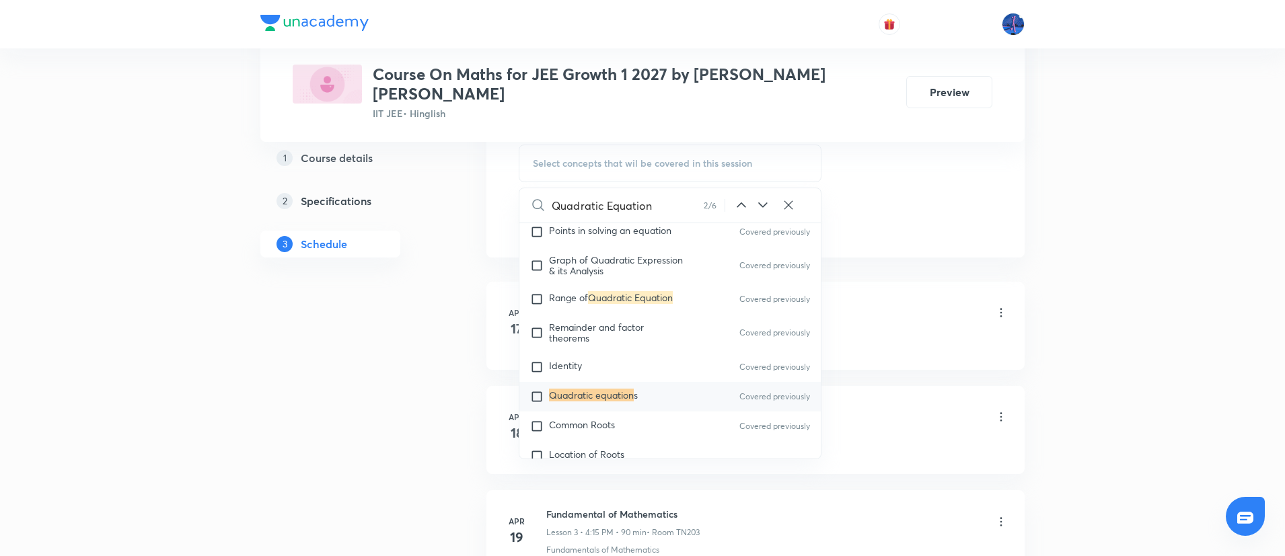
click at [763, 197] on icon at bounding box center [763, 205] width 16 height 16
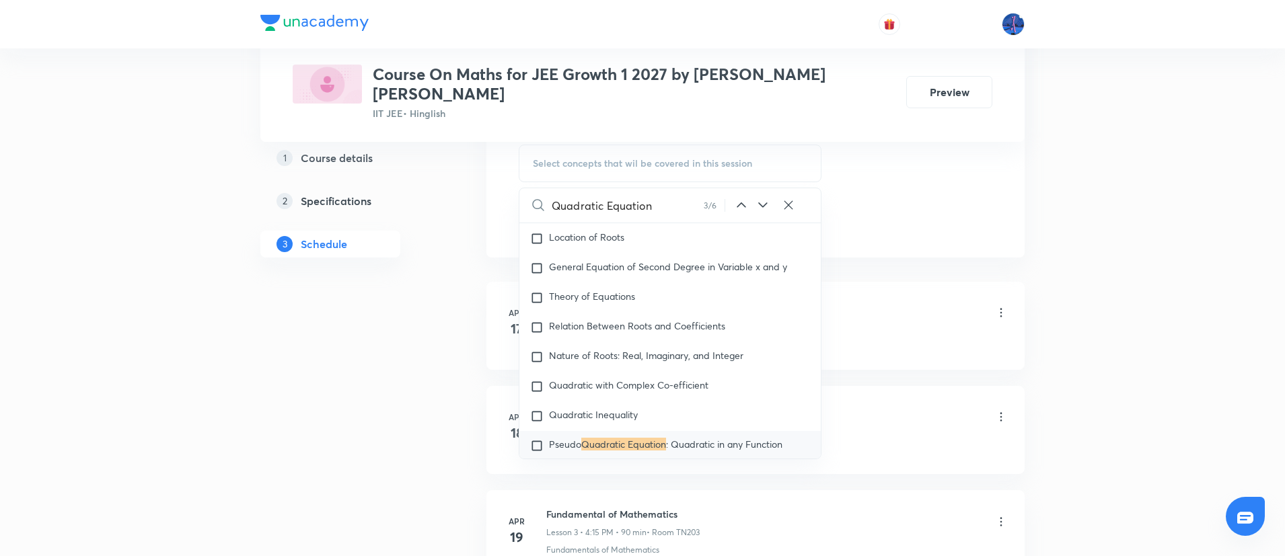
scroll to position [445, 0]
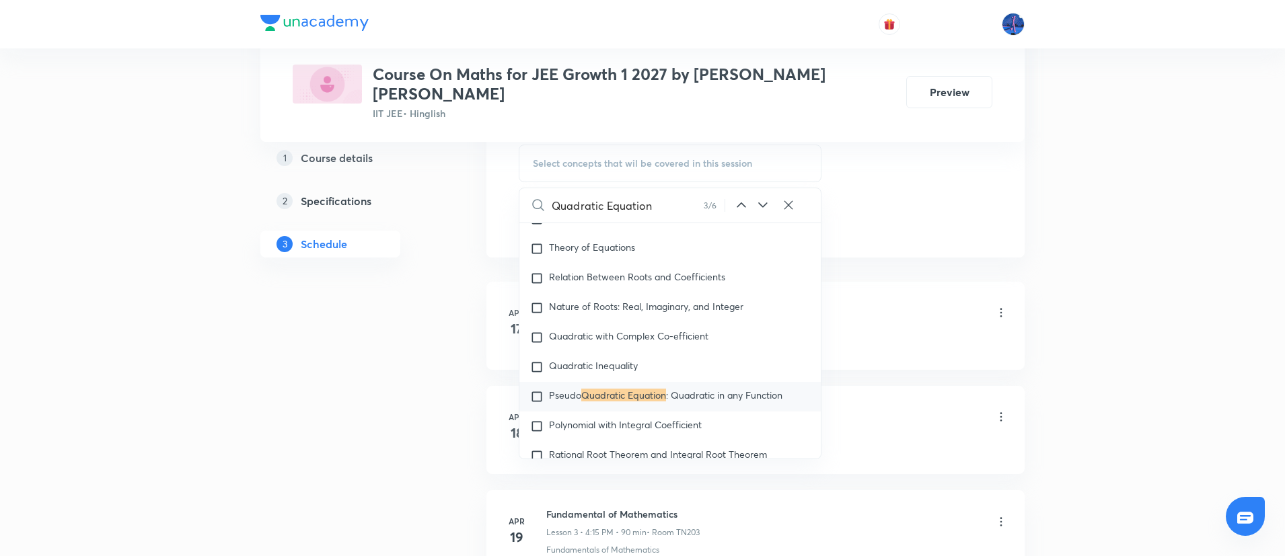
click at [622, 389] on mark "Quadratic Equation" at bounding box center [623, 395] width 85 height 13
checkbox input "true"
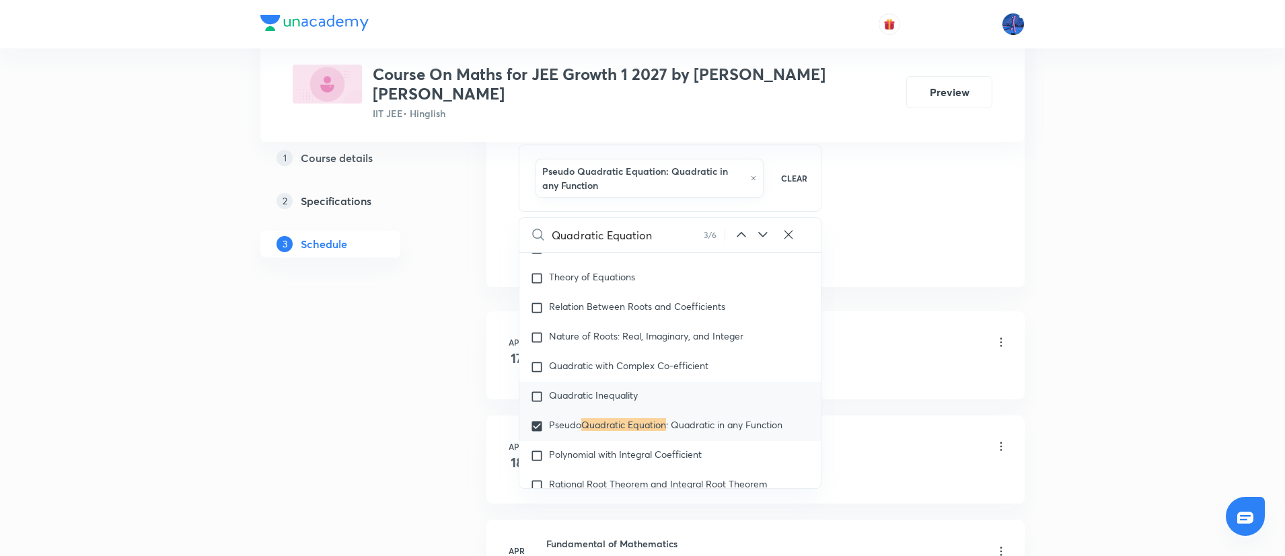
click at [601, 389] on span "Quadratic Inequality" at bounding box center [593, 395] width 89 height 13
checkbox input "true"
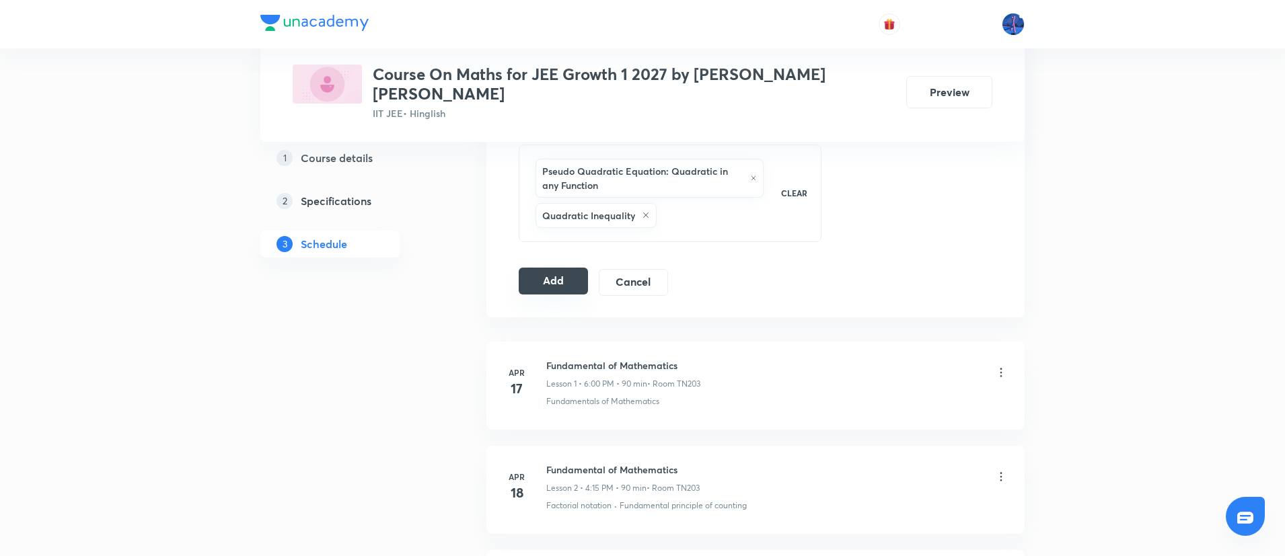
click at [562, 272] on button "Add" at bounding box center [553, 281] width 69 height 27
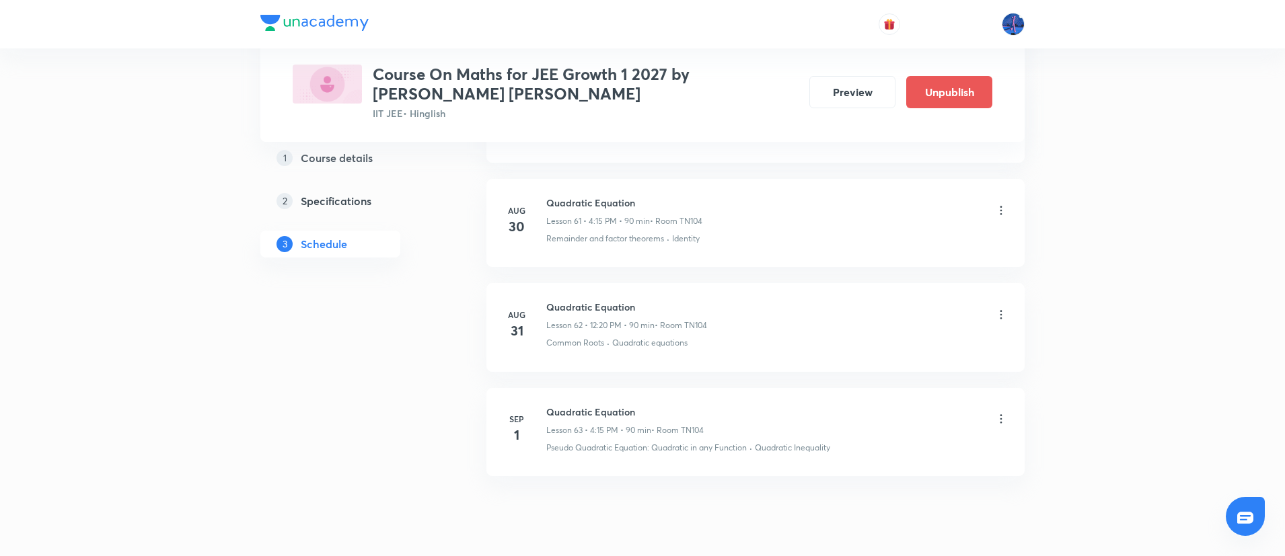
scroll to position [6494, 0]
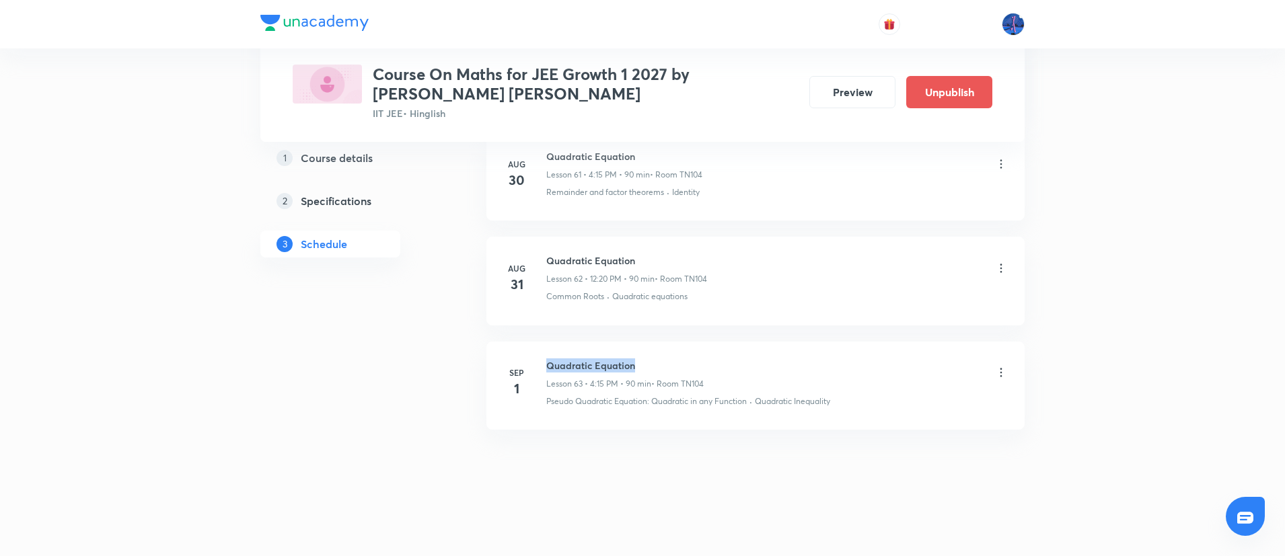
drag, startPoint x: 546, startPoint y: 364, endPoint x: 660, endPoint y: 349, distance: 114.6
click at [660, 349] on li "[DATE] Quadratic Equation Lesson 63 • 4:15 PM • 90 min • Room TN104 Pseudo Quad…" at bounding box center [755, 386] width 538 height 88
copy h6 "Quadratic Equation"
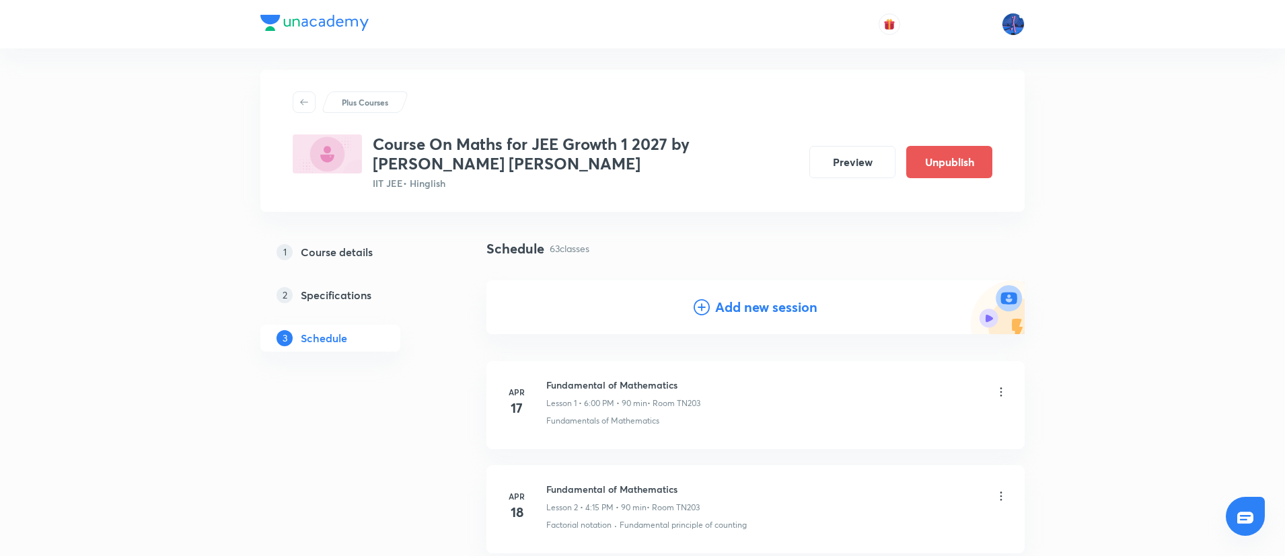
scroll to position [0, 0]
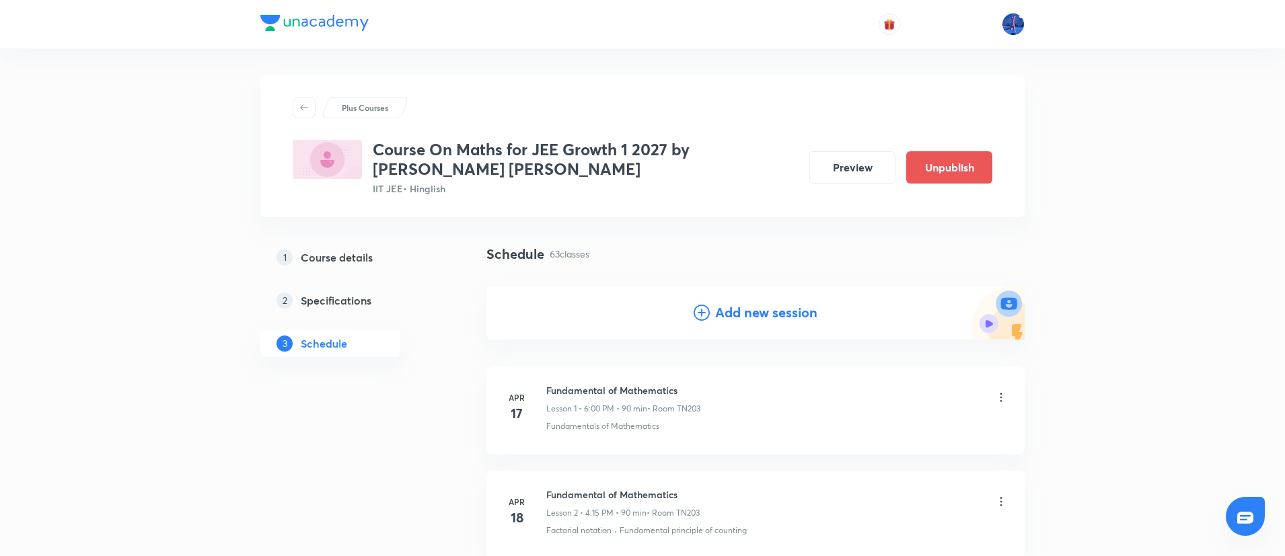
click at [739, 315] on h4 "Add new session" at bounding box center [766, 313] width 102 height 20
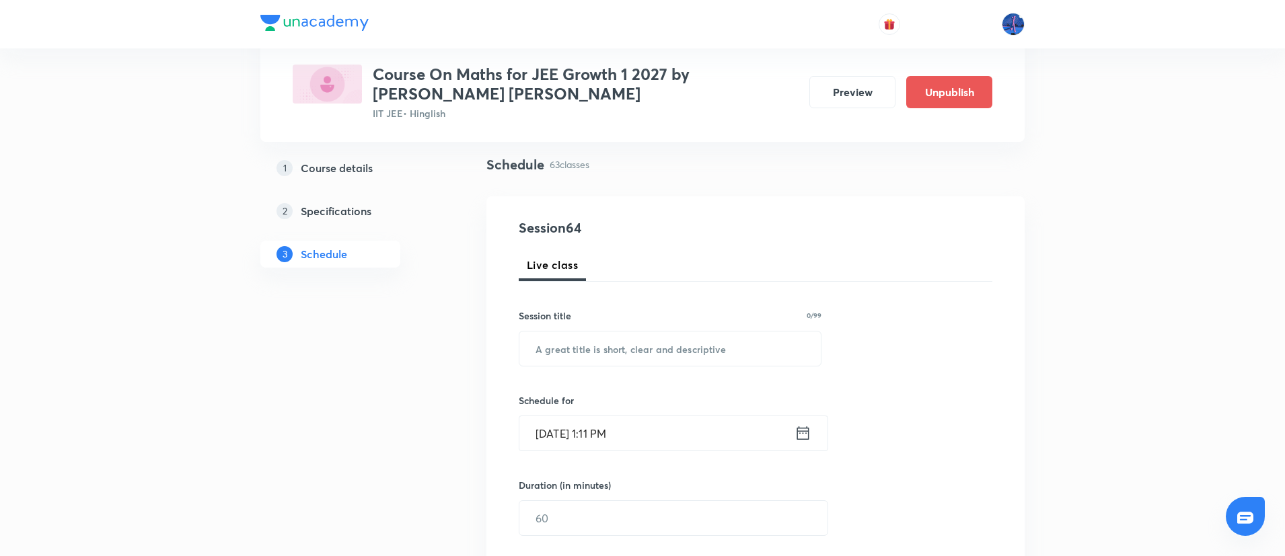
scroll to position [94, 0]
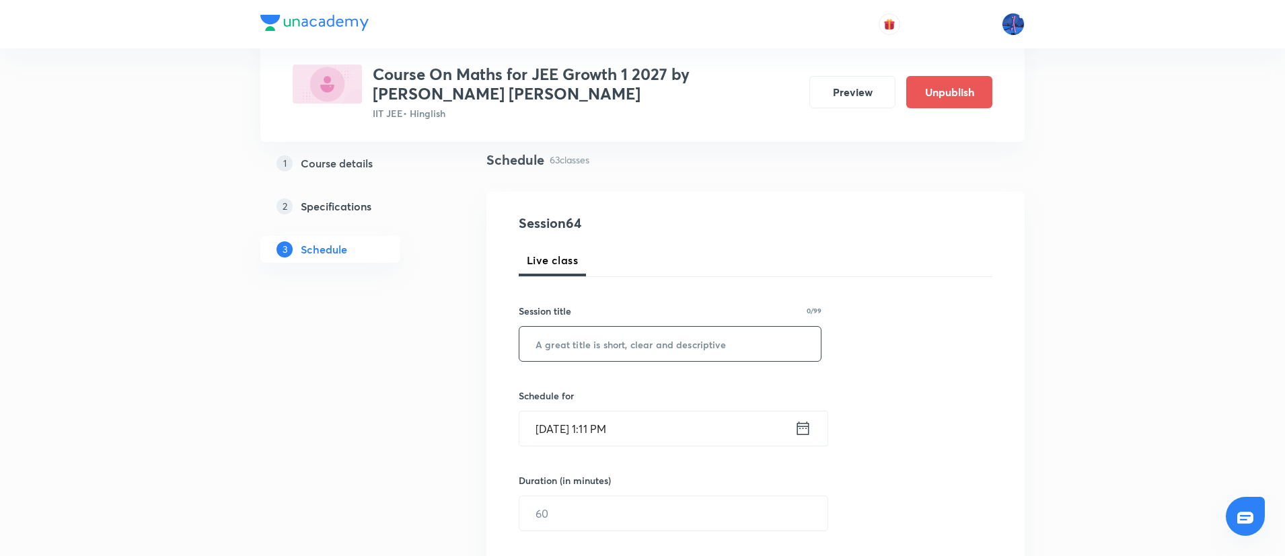
click at [671, 336] on input "text" at bounding box center [669, 344] width 301 height 34
paste input "Quadratic Equation"
type input "Quadratic Equation"
click at [715, 441] on input "[DATE] 1:11 PM" at bounding box center [656, 429] width 275 height 34
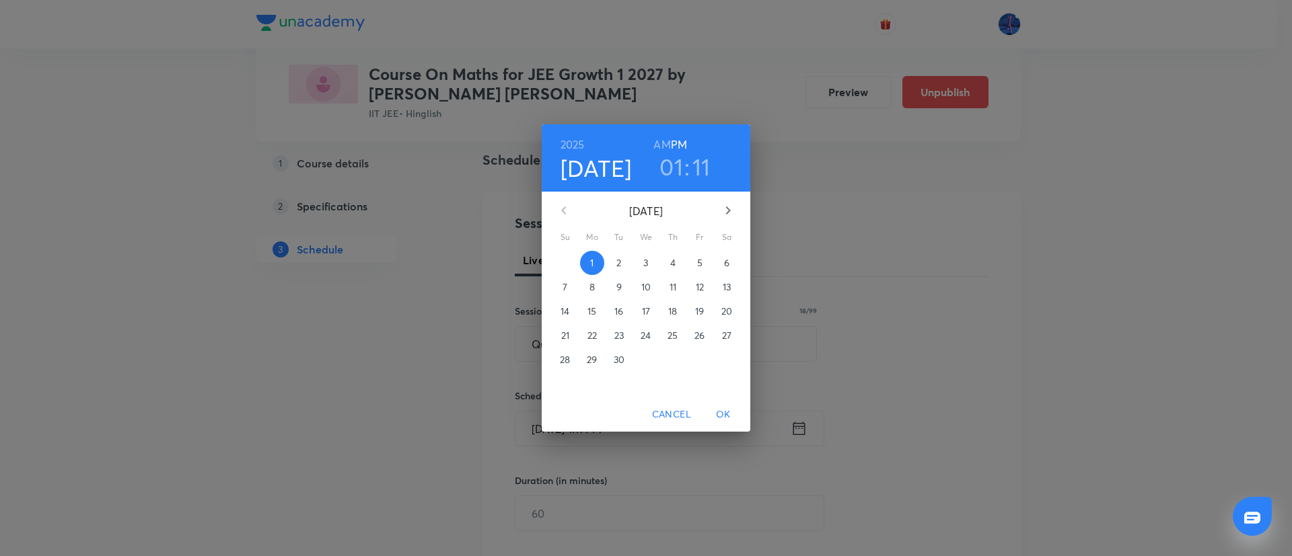
click at [620, 262] on p "2" at bounding box center [618, 262] width 5 height 13
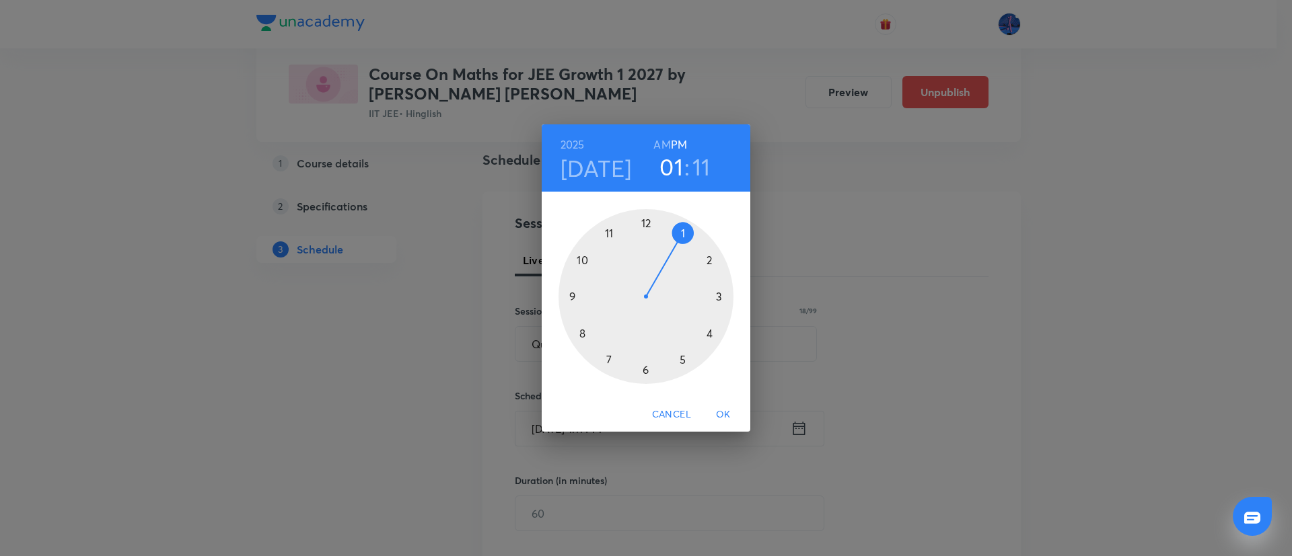
click at [709, 336] on div at bounding box center [645, 296] width 175 height 175
click at [720, 297] on div at bounding box center [645, 296] width 175 height 175
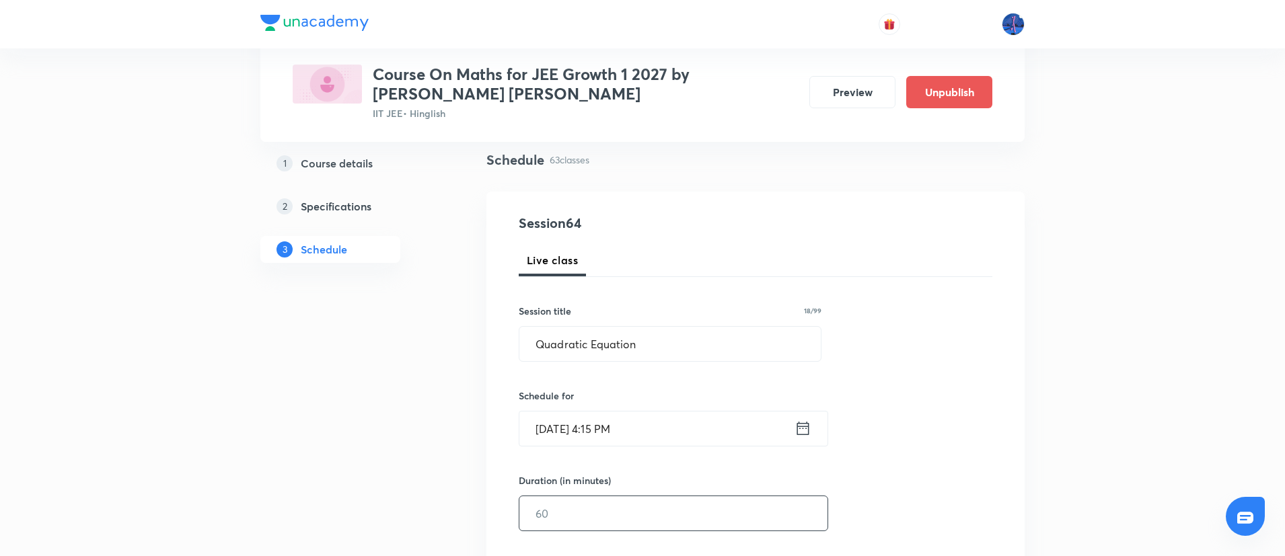
click at [607, 508] on input "text" at bounding box center [673, 513] width 308 height 34
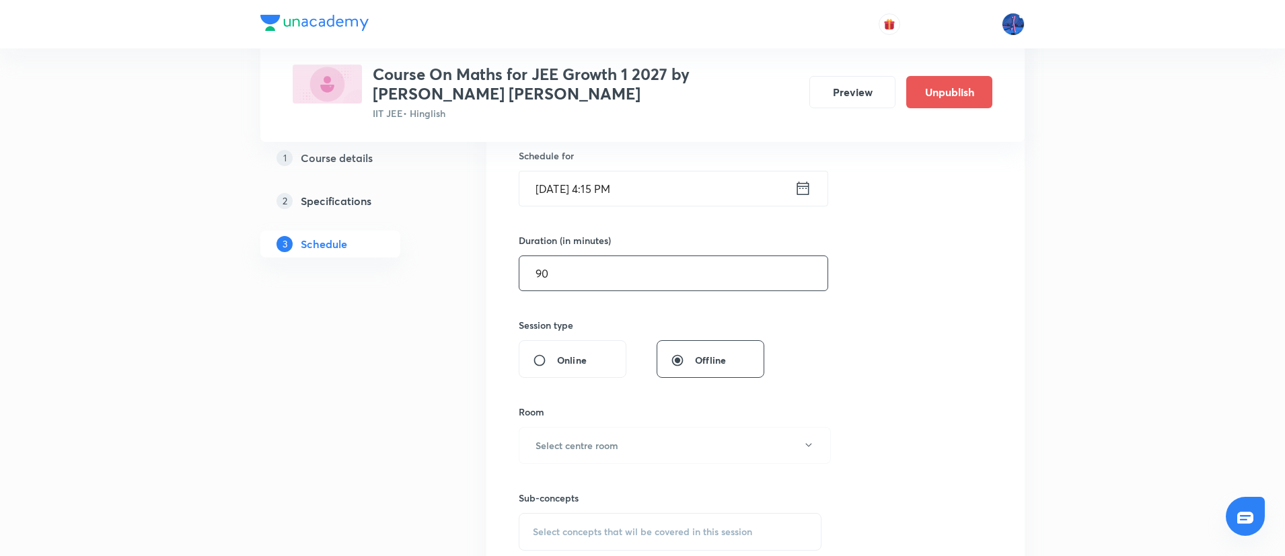
scroll to position [370, 0]
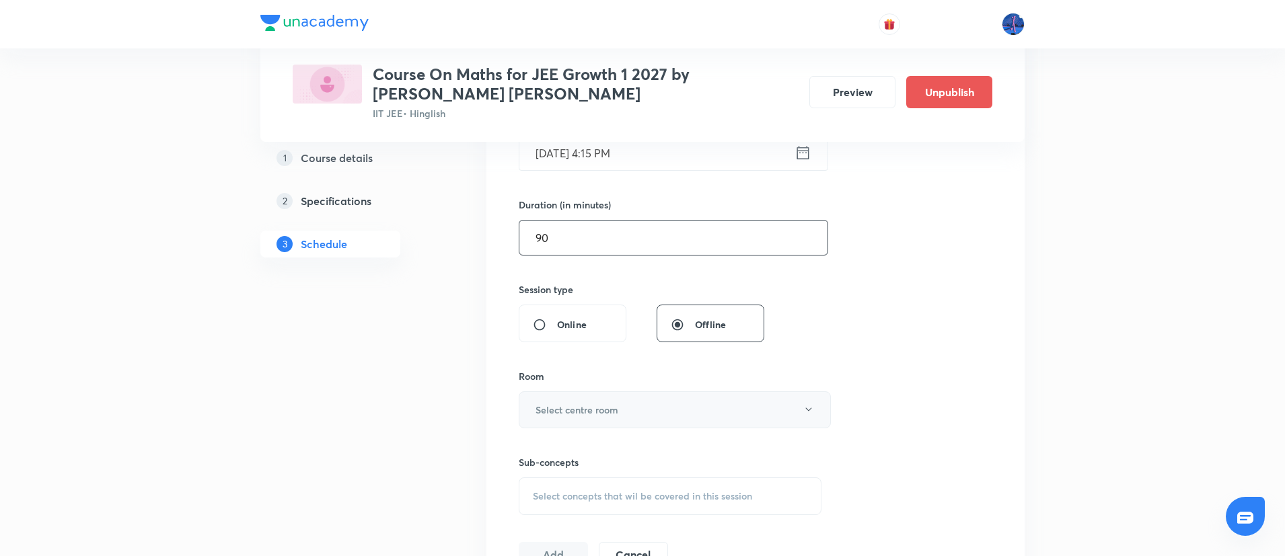
type input "90"
click at [660, 422] on button "Select centre room" at bounding box center [675, 410] width 312 height 37
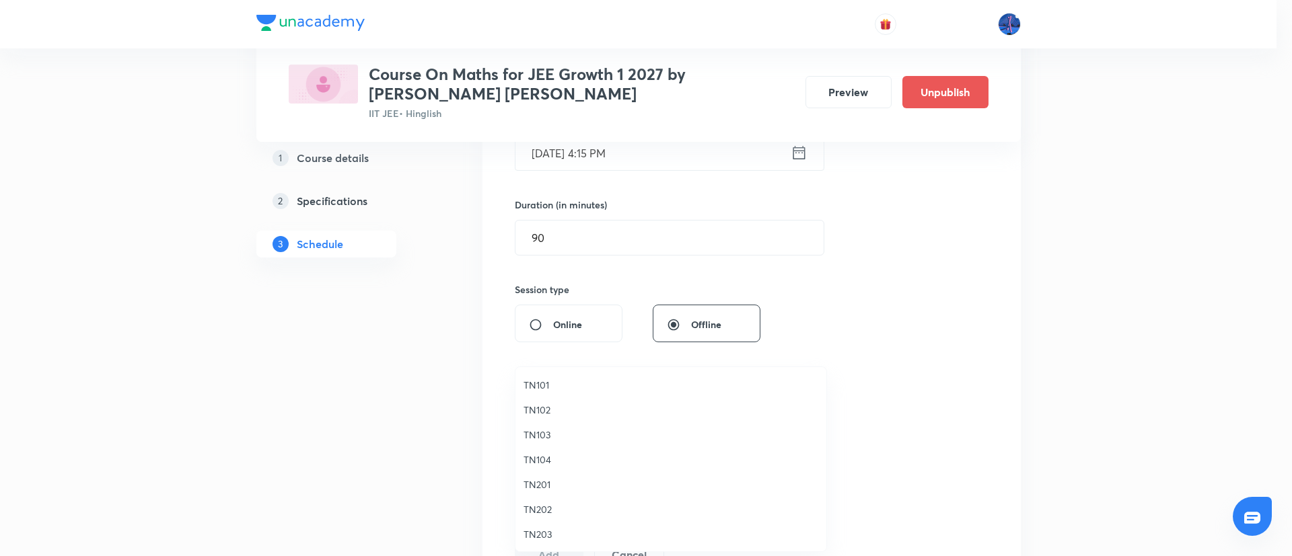
click at [534, 467] on li "TN104" at bounding box center [670, 459] width 311 height 25
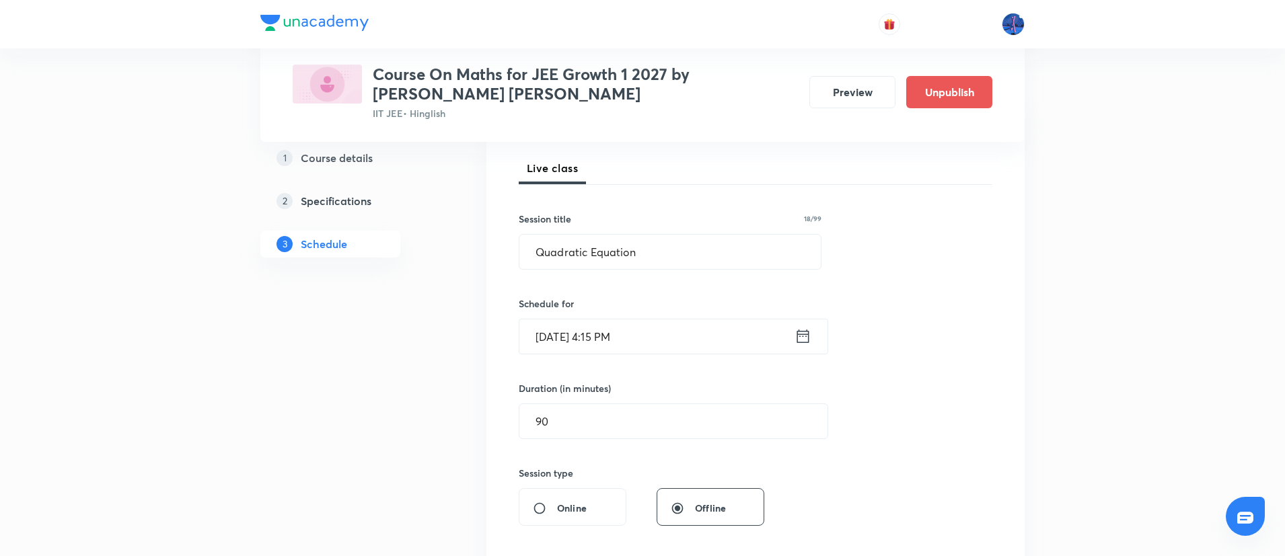
scroll to position [417, 0]
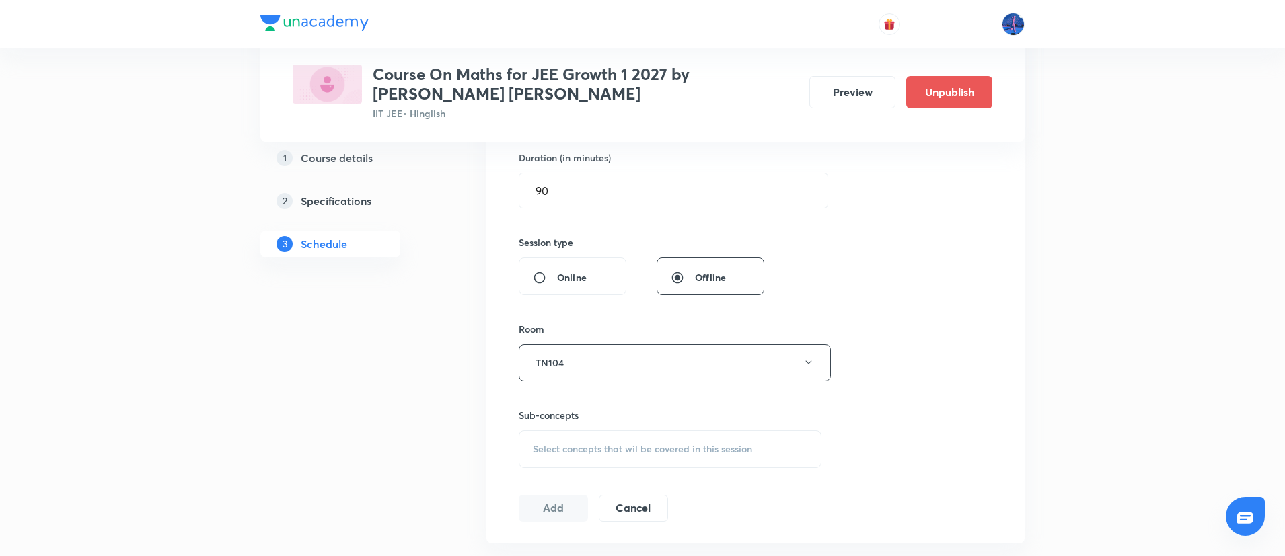
click at [655, 454] on span "Select concepts that wil be covered in this session" at bounding box center [642, 449] width 219 height 11
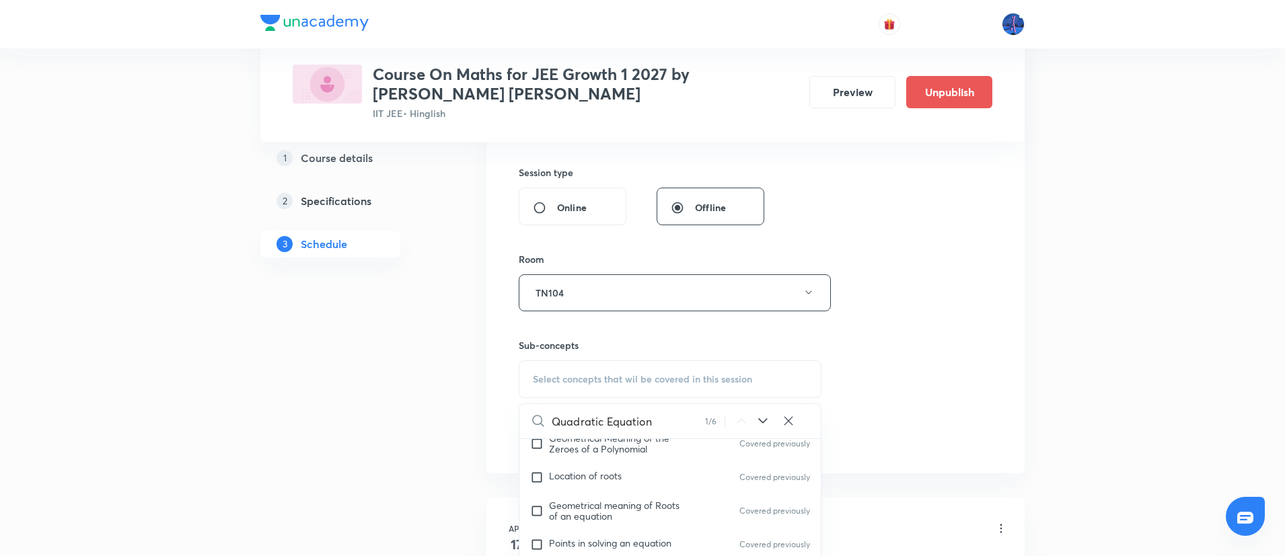
scroll to position [589, 0]
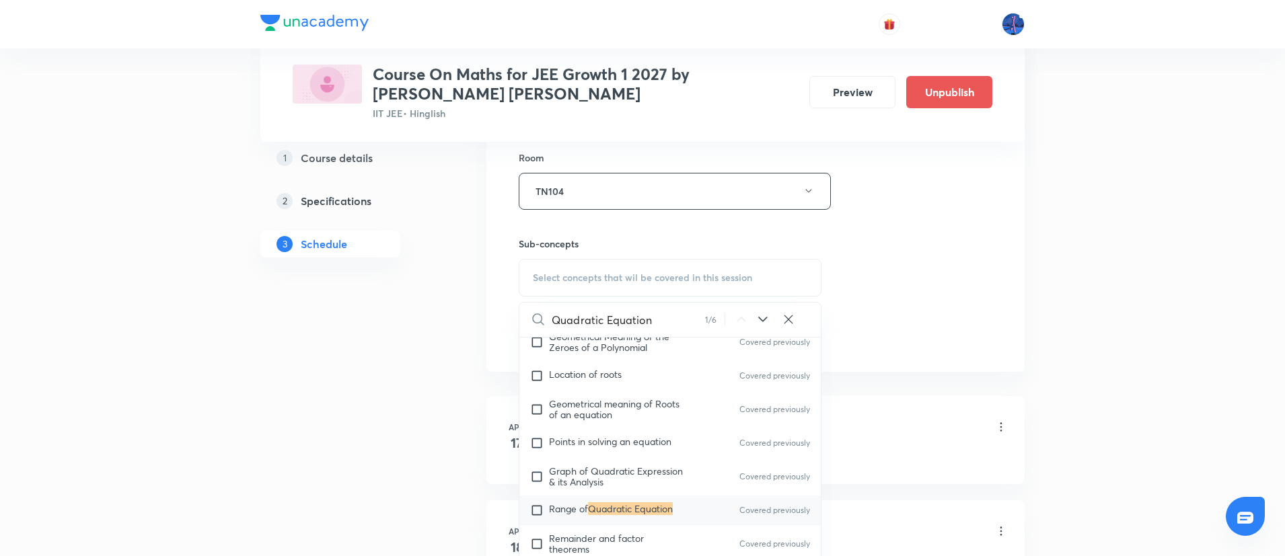
type input "Quadratic Equation"
click at [767, 319] on icon at bounding box center [763, 319] width 16 height 16
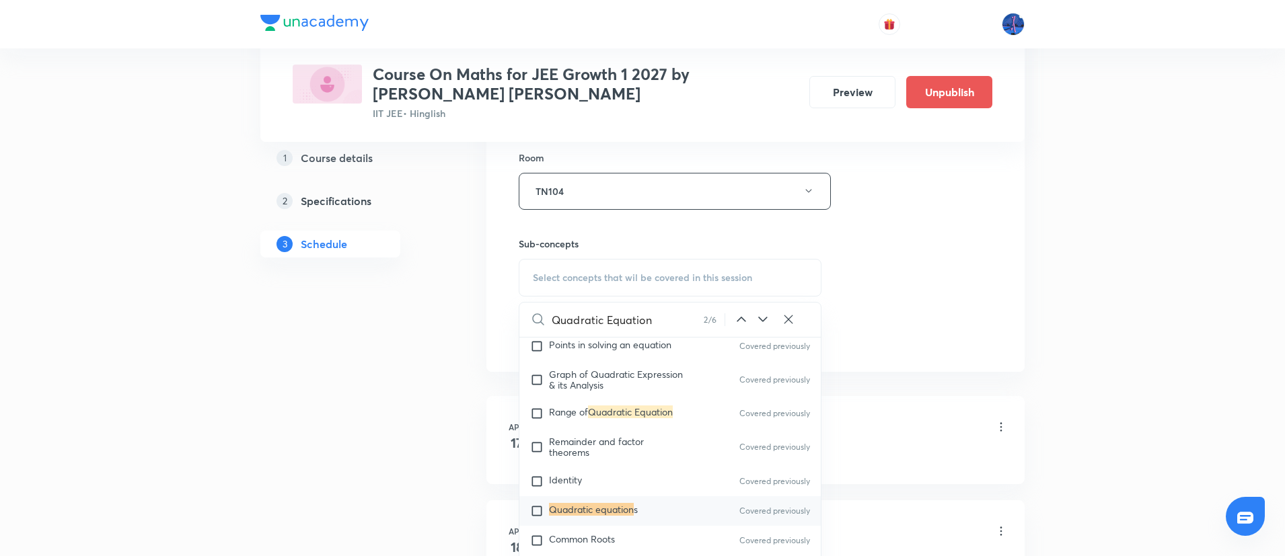
click at [767, 319] on icon at bounding box center [763, 319] width 16 height 16
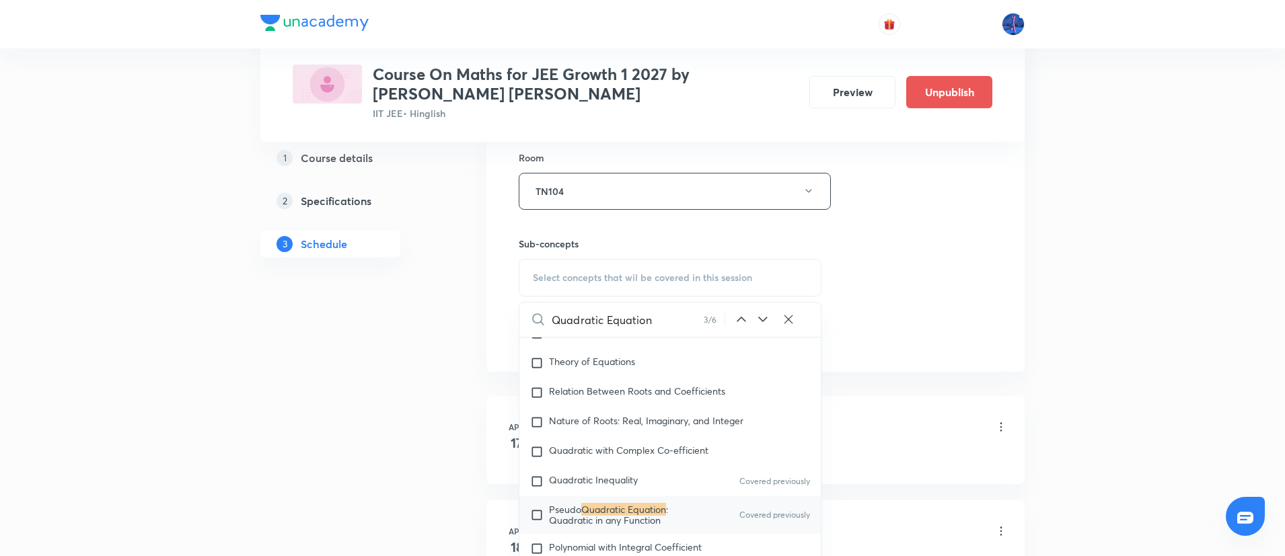
click at [767, 319] on icon at bounding box center [763, 319] width 16 height 16
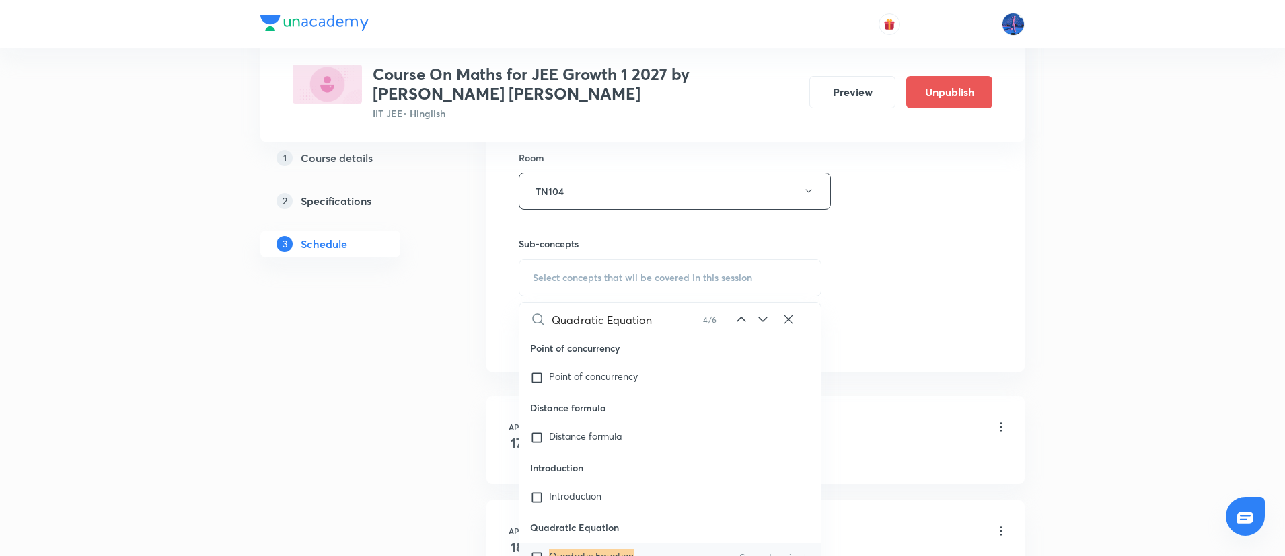
scroll to position [18703, 0]
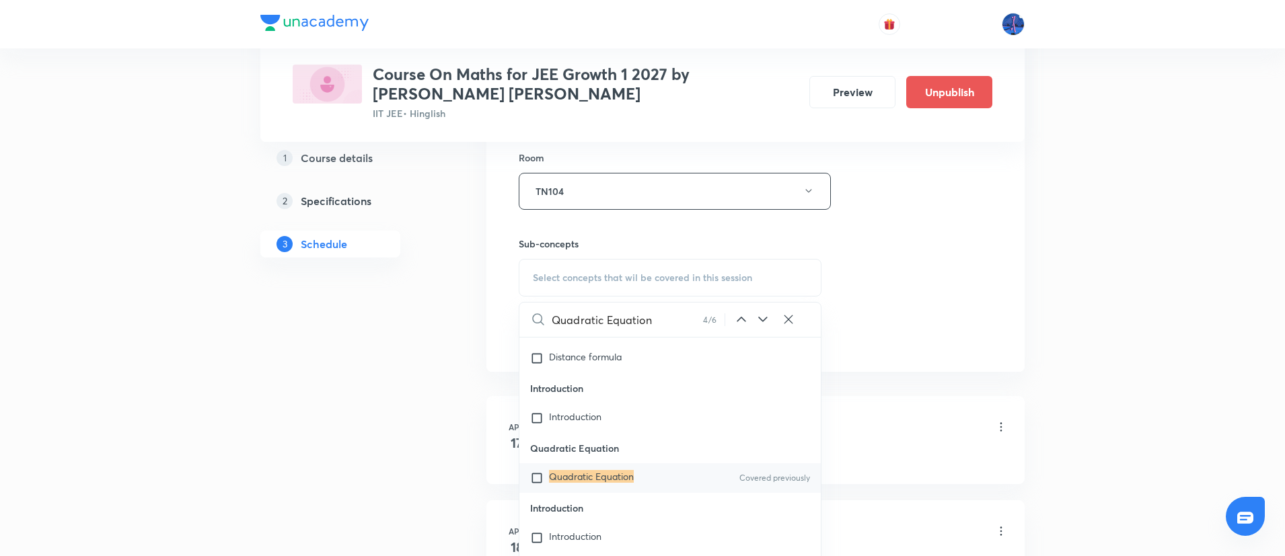
click at [575, 483] on mark "Quadratic Equation" at bounding box center [591, 476] width 85 height 13
checkbox input "true"
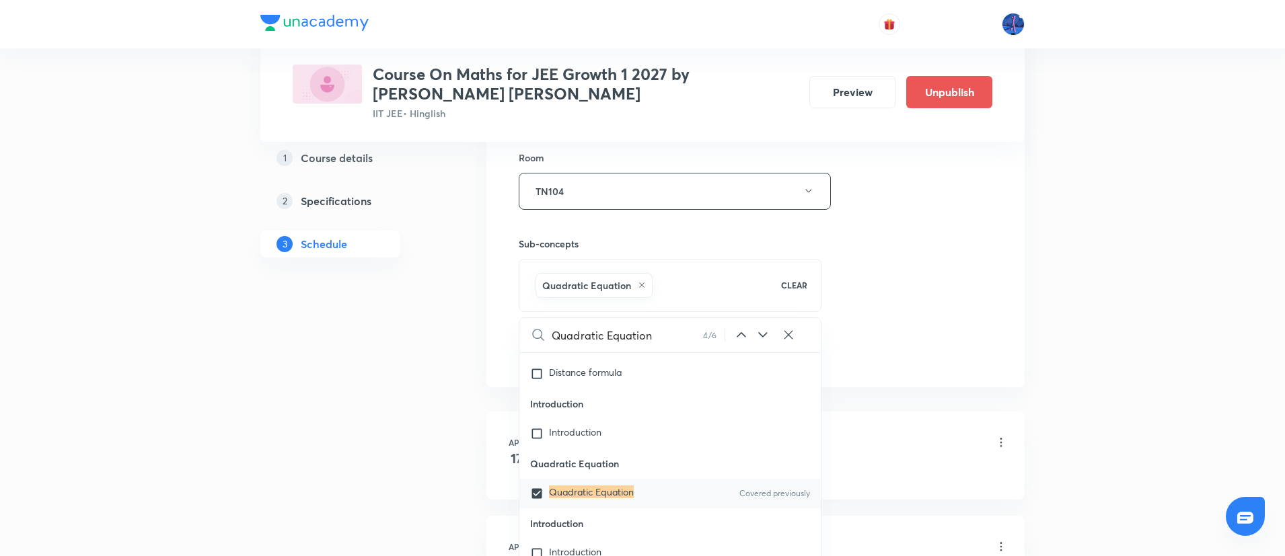
click at [842, 324] on div "Session 64 Live class Session title 18/99 Quadratic Equation ​ Schedule for Sep…" at bounding box center [756, 42] width 474 height 647
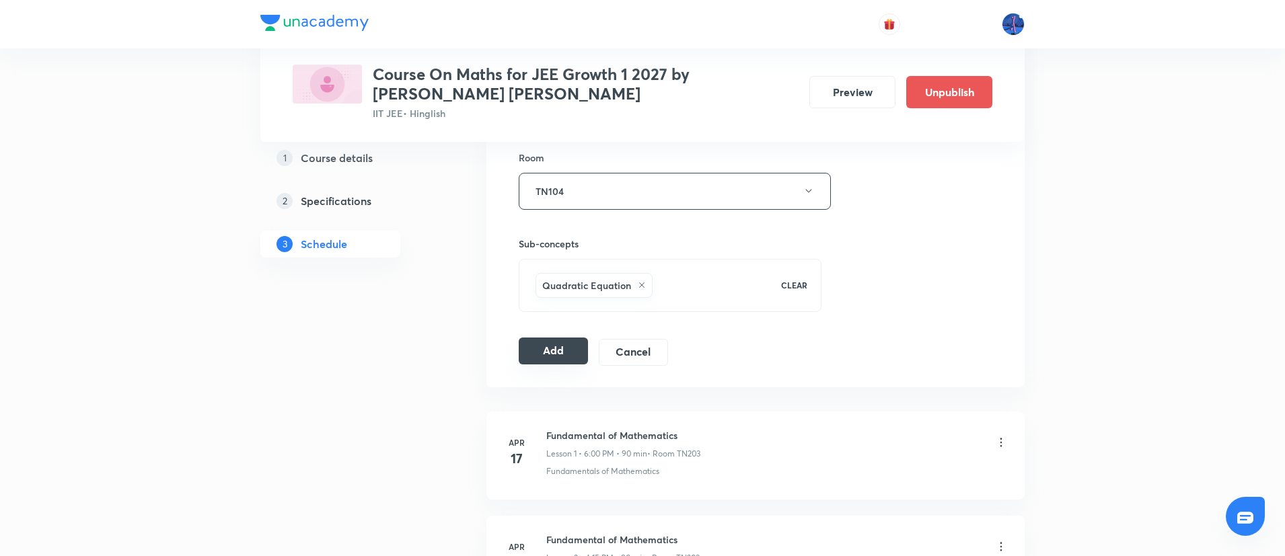
click at [551, 357] on button "Add" at bounding box center [553, 351] width 69 height 27
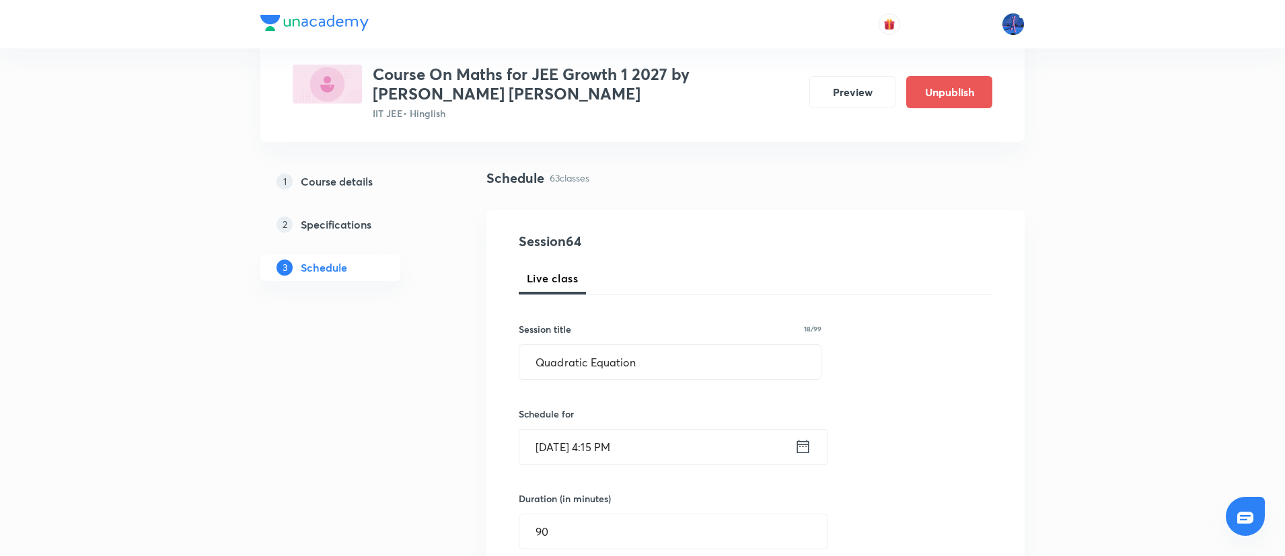
scroll to position [22, 0]
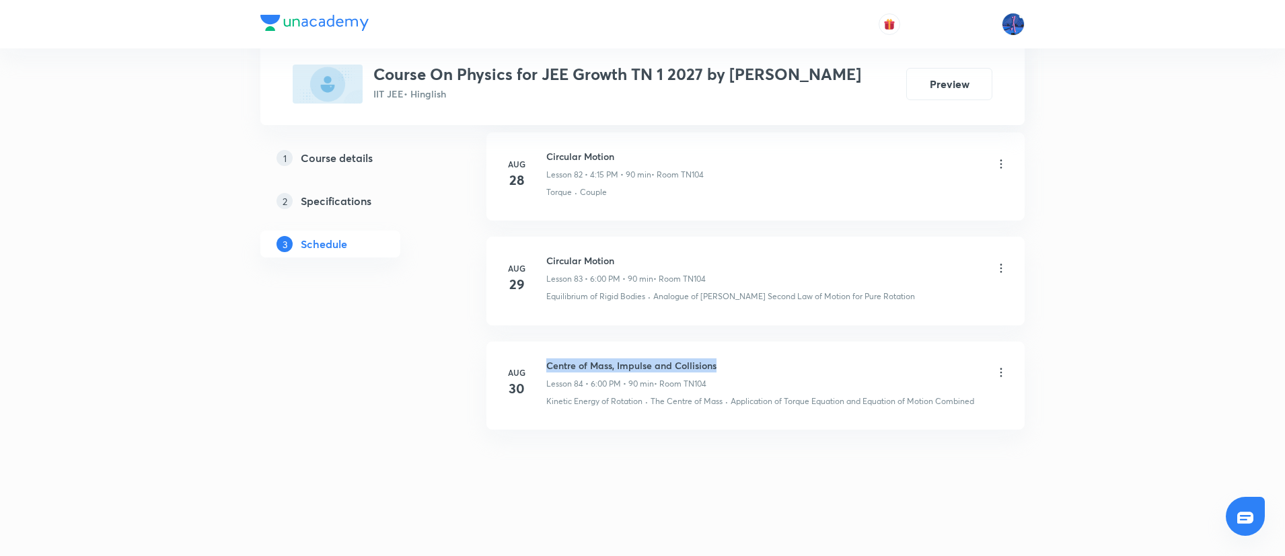
drag, startPoint x: 546, startPoint y: 367, endPoint x: 715, endPoint y: 366, distance: 168.8
click at [715, 366] on h6 "Centre of Mass, Impulse and Collisions" at bounding box center [631, 366] width 170 height 14
copy h6 "Centre of Mass, Impulse and Collisions"
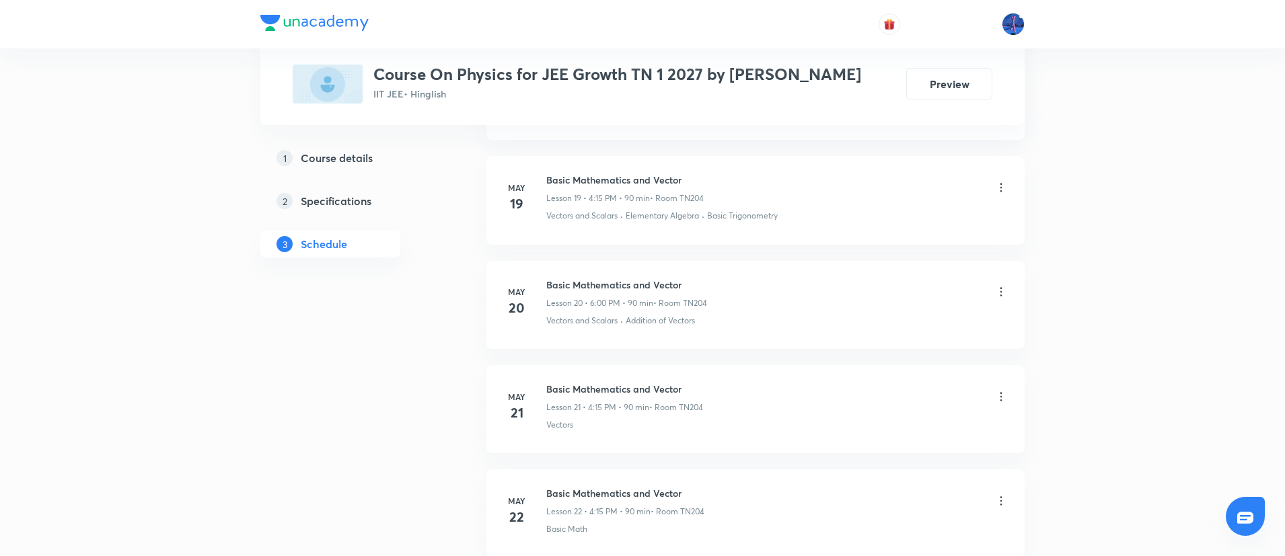
scroll to position [2699, 0]
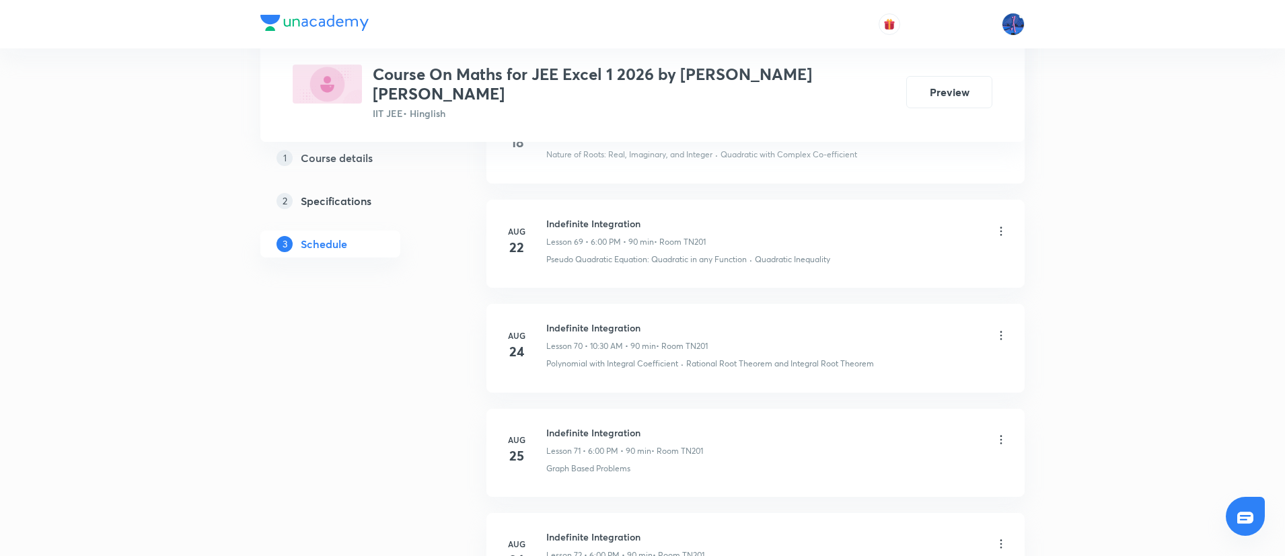
scroll to position [8100, 0]
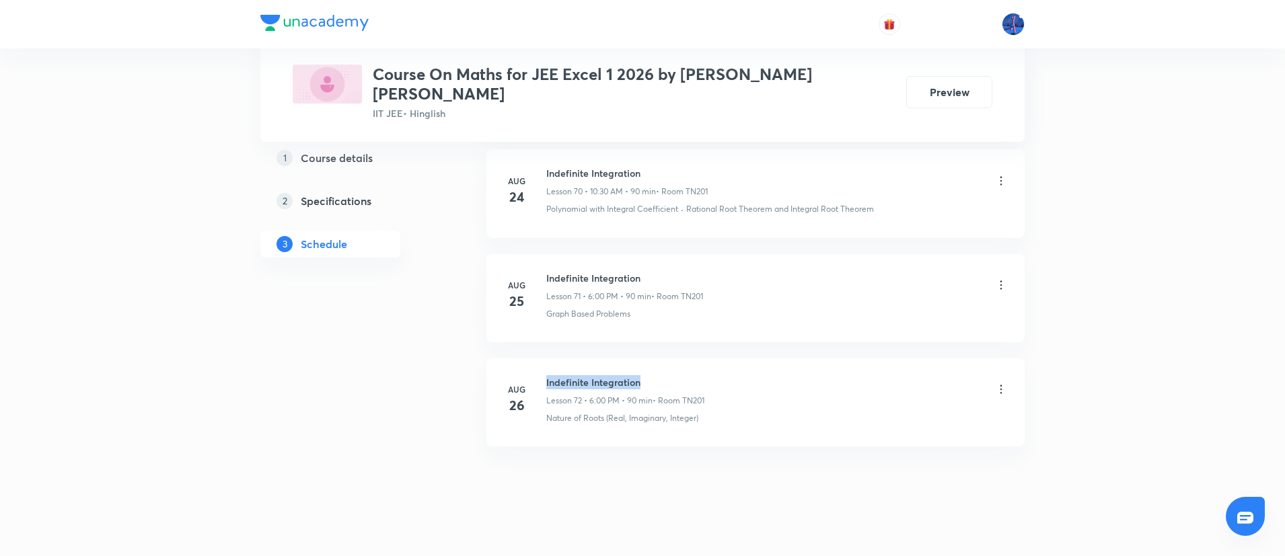
drag, startPoint x: 546, startPoint y: 362, endPoint x: 680, endPoint y: 359, distance: 133.9
click at [680, 375] on h6 "Indefinite Integration" at bounding box center [625, 382] width 158 height 14
copy h6 "Indefinite Integration"
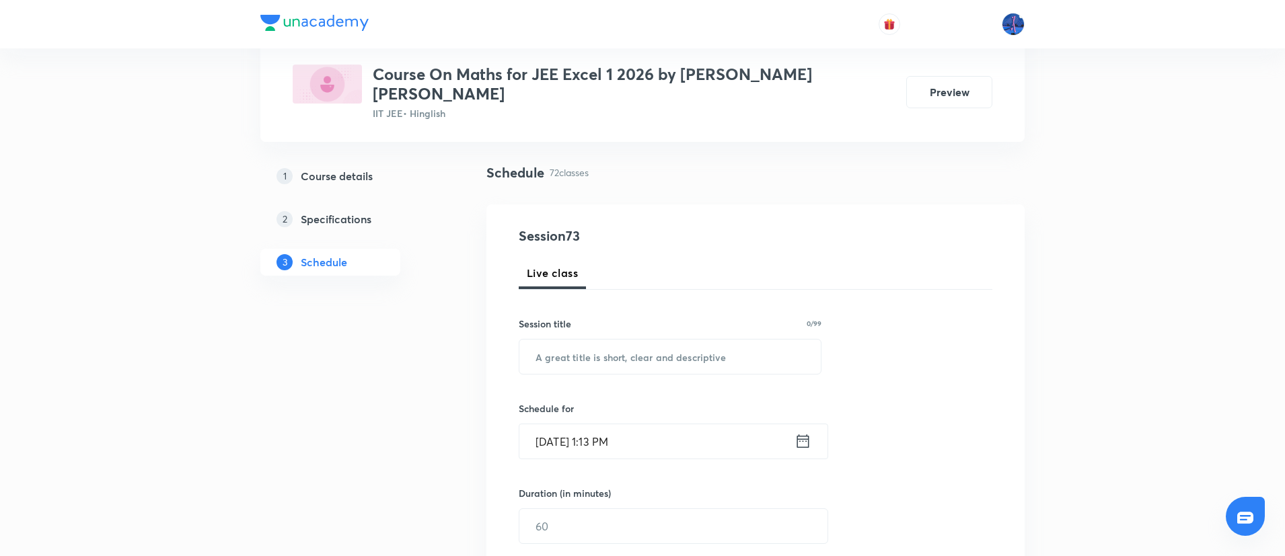
scroll to position [84, 0]
click at [700, 342] on input "text" at bounding box center [669, 354] width 301 height 34
paste input "Indefinite Integration"
type input "Indefinite Integration"
click at [706, 422] on input "Sep 1, 2025, 1:13 PM" at bounding box center [656, 439] width 275 height 34
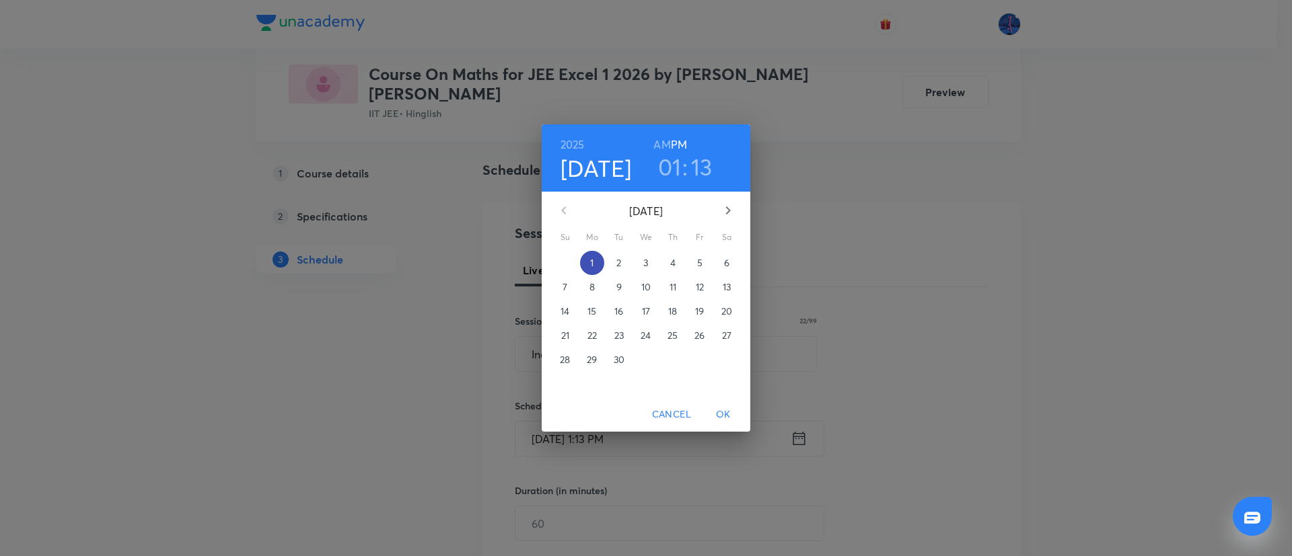
click at [591, 257] on p "1" at bounding box center [591, 262] width 3 height 13
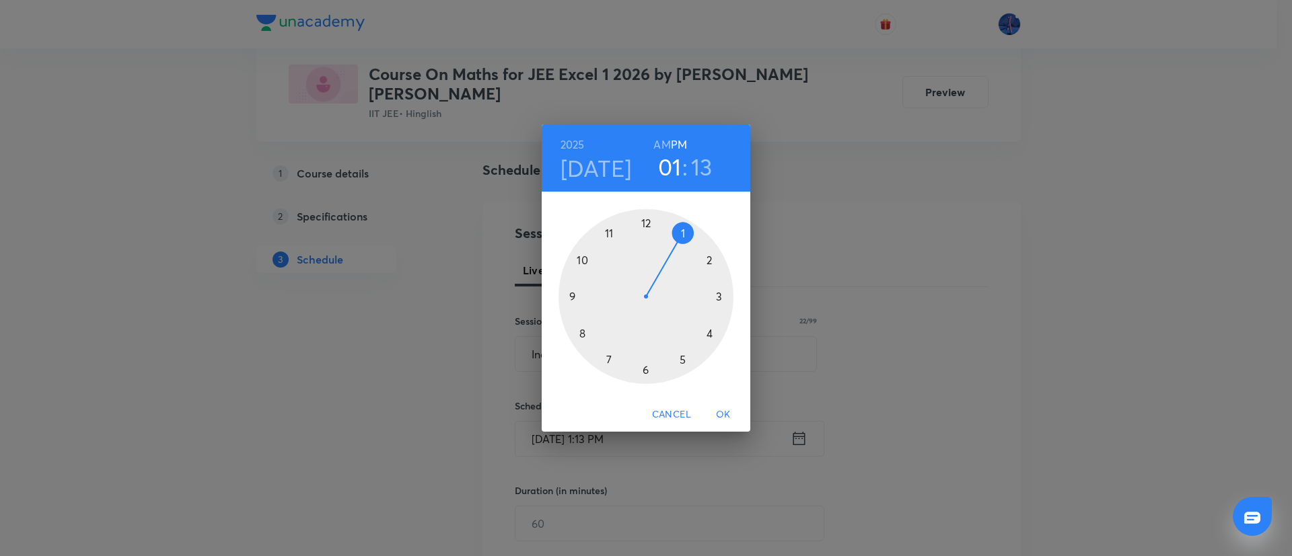
click at [646, 369] on div at bounding box center [645, 296] width 175 height 175
click at [648, 225] on div at bounding box center [645, 296] width 175 height 175
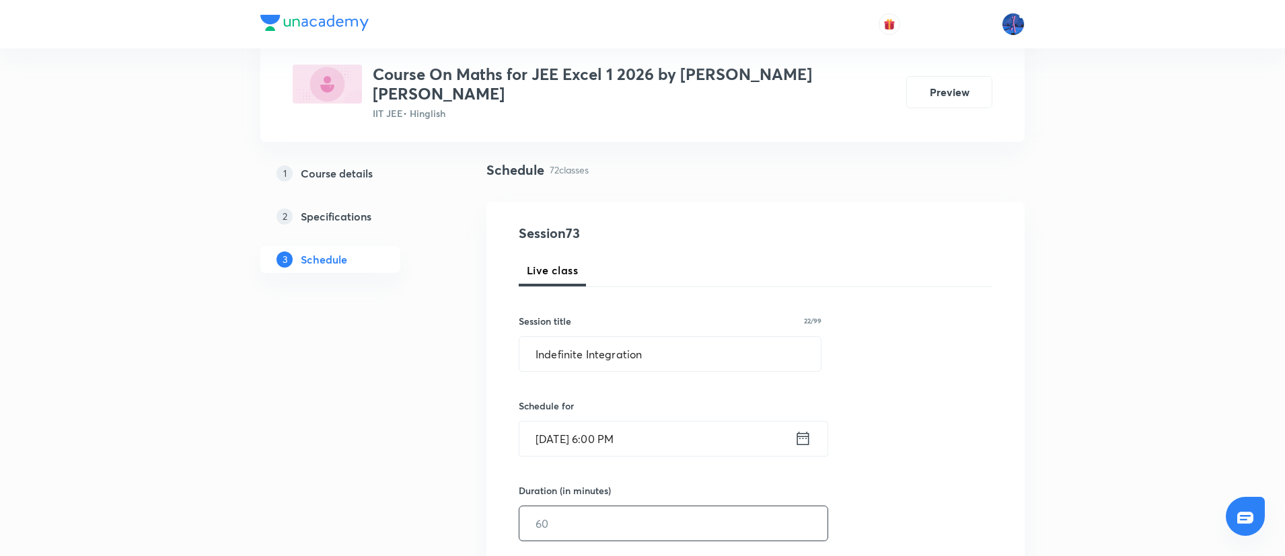
click at [582, 508] on input "text" at bounding box center [673, 524] width 308 height 34
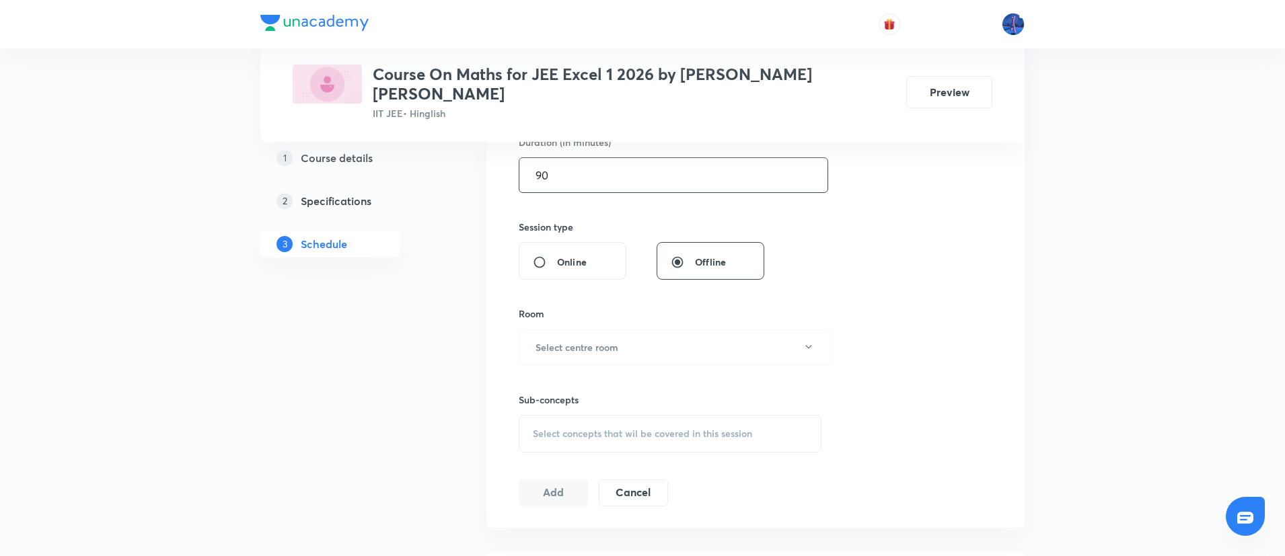
type input "90"
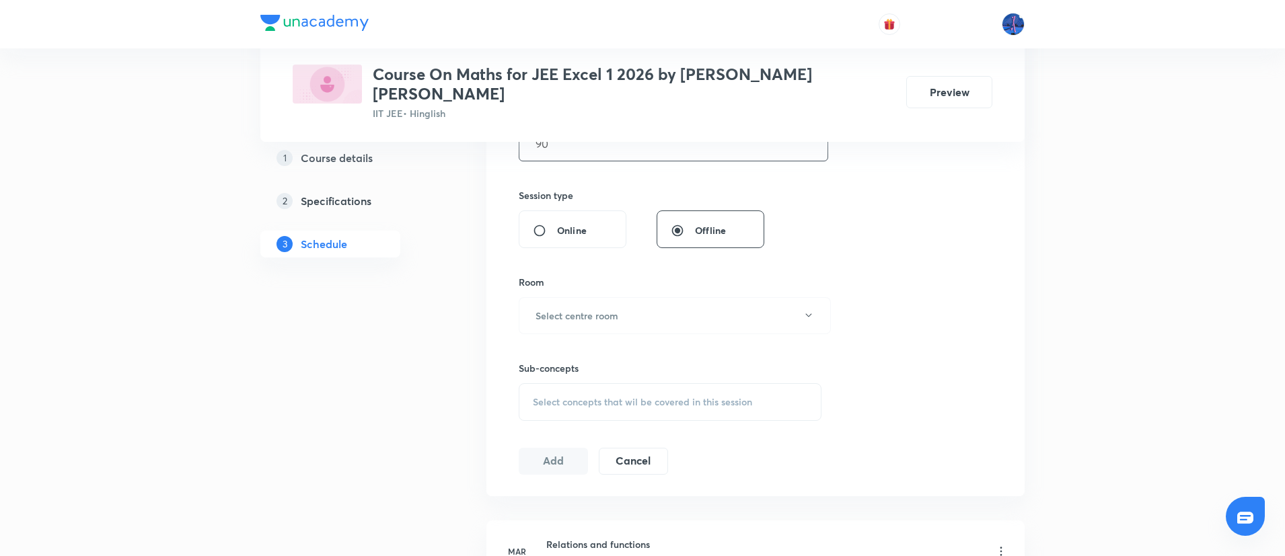
scroll to position [454, 0]
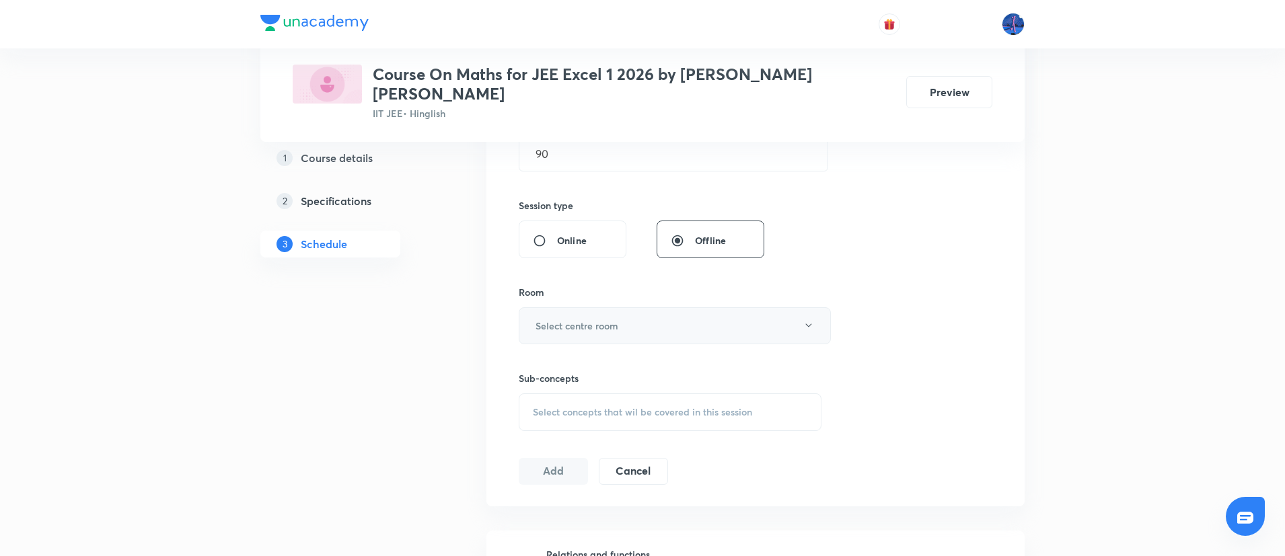
click at [702, 313] on button "Select centre room" at bounding box center [675, 325] width 312 height 37
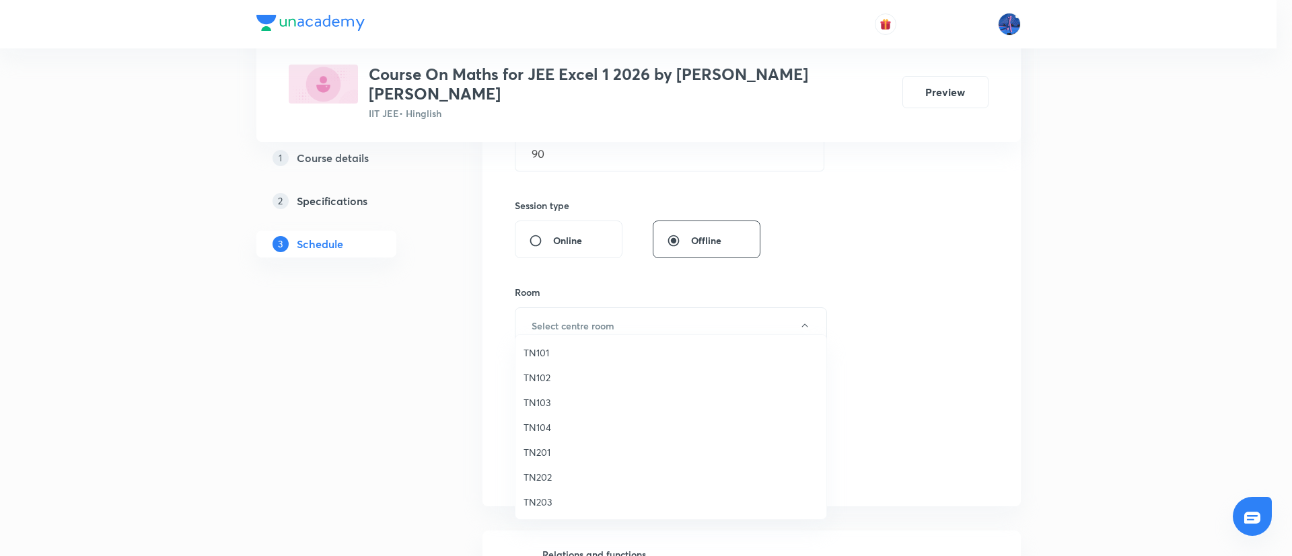
click at [559, 449] on span "TN201" at bounding box center [670, 452] width 295 height 14
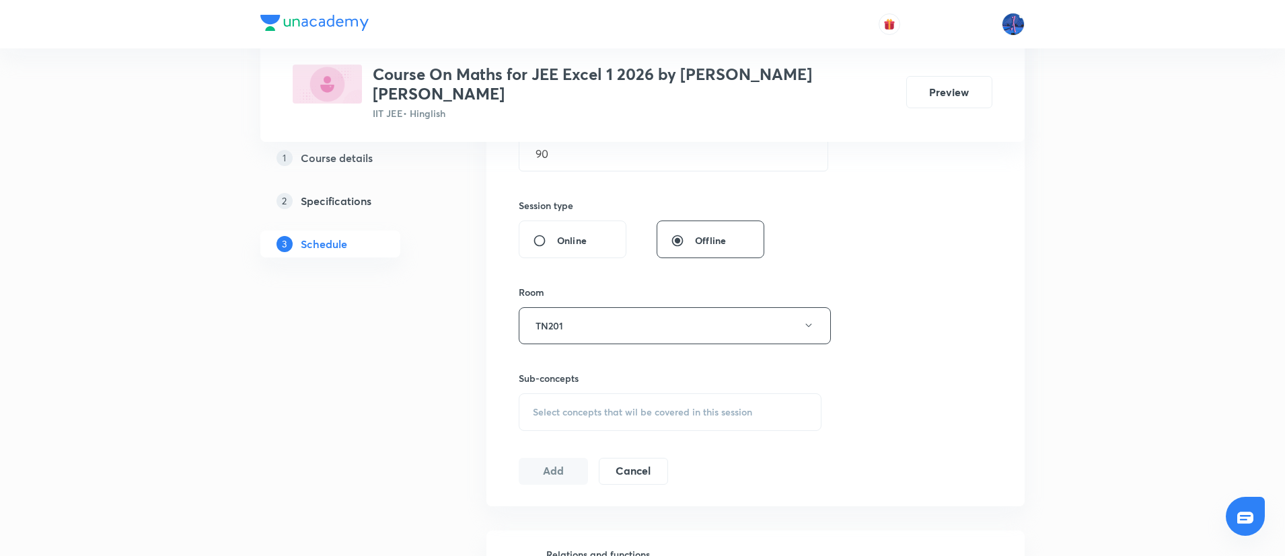
click at [662, 403] on div "Select concepts that wil be covered in this session" at bounding box center [670, 413] width 303 height 38
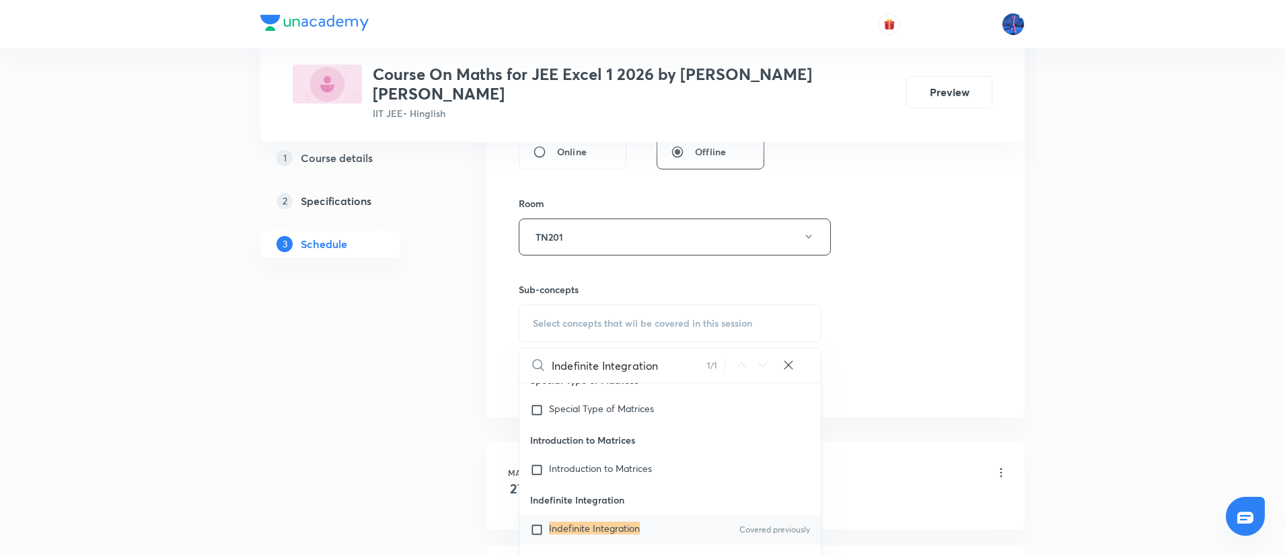
scroll to position [545, 0]
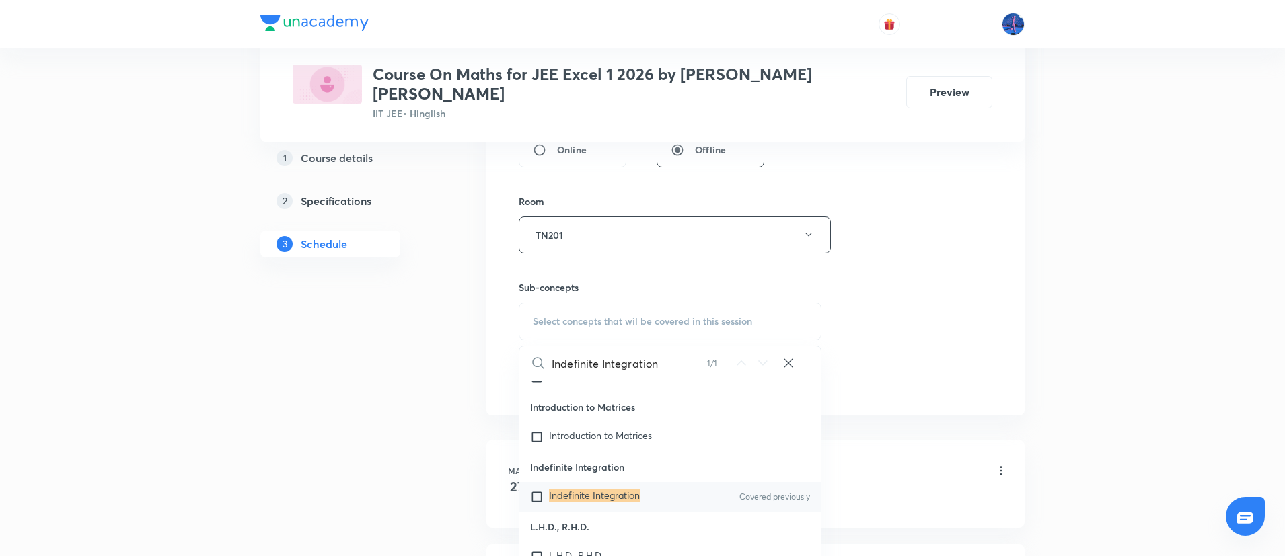
type input "Indefinite Integration"
click at [593, 502] on mark "Indefinite Integration" at bounding box center [594, 495] width 91 height 13
checkbox input "true"
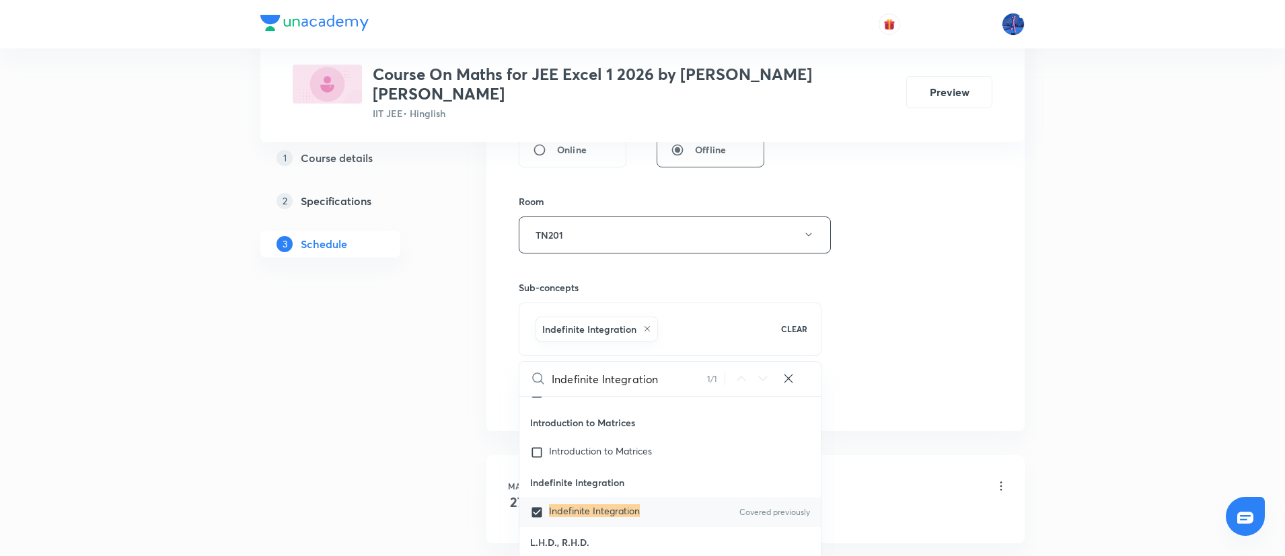
click at [988, 239] on div "Session 73 Live class Session title 22/99 Indefinite Integration ​ Schedule for…" at bounding box center [756, 86] width 474 height 647
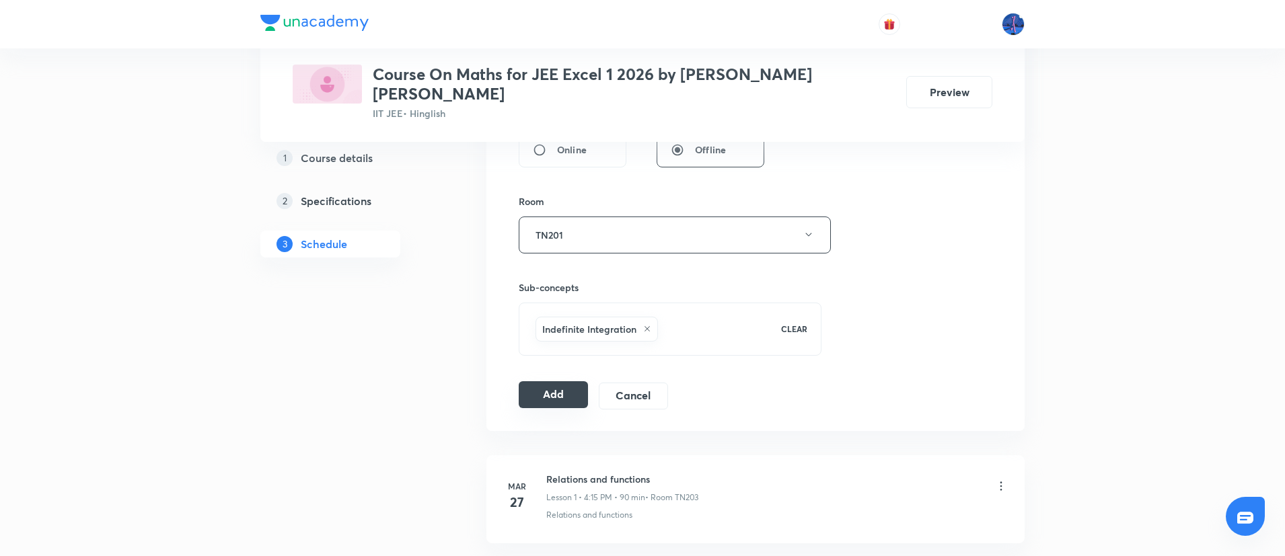
click at [556, 389] on button "Add" at bounding box center [553, 394] width 69 height 27
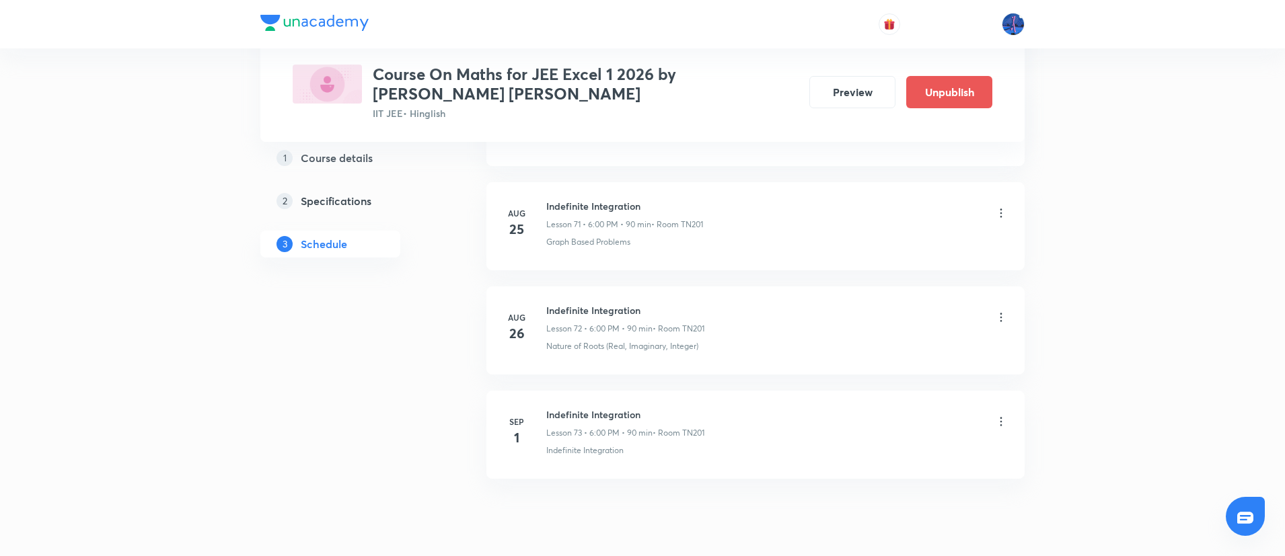
scroll to position [7603, 0]
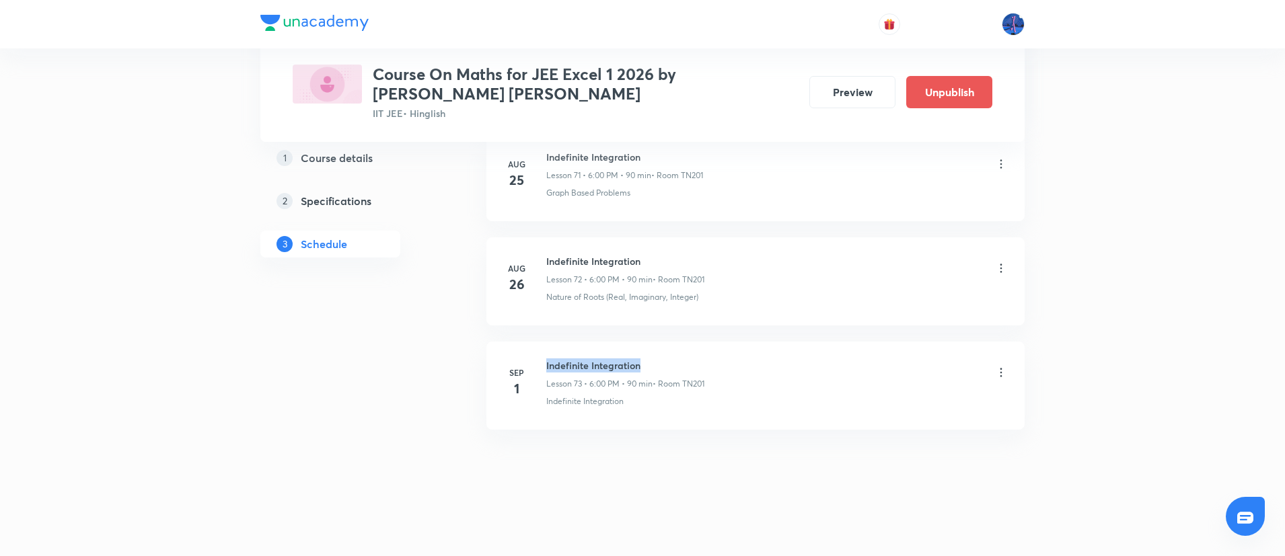
drag, startPoint x: 546, startPoint y: 369, endPoint x: 681, endPoint y: 361, distance: 134.8
click at [681, 361] on h6 "Indefinite Integration" at bounding box center [625, 366] width 158 height 14
copy h6 "Indefinite Integration"
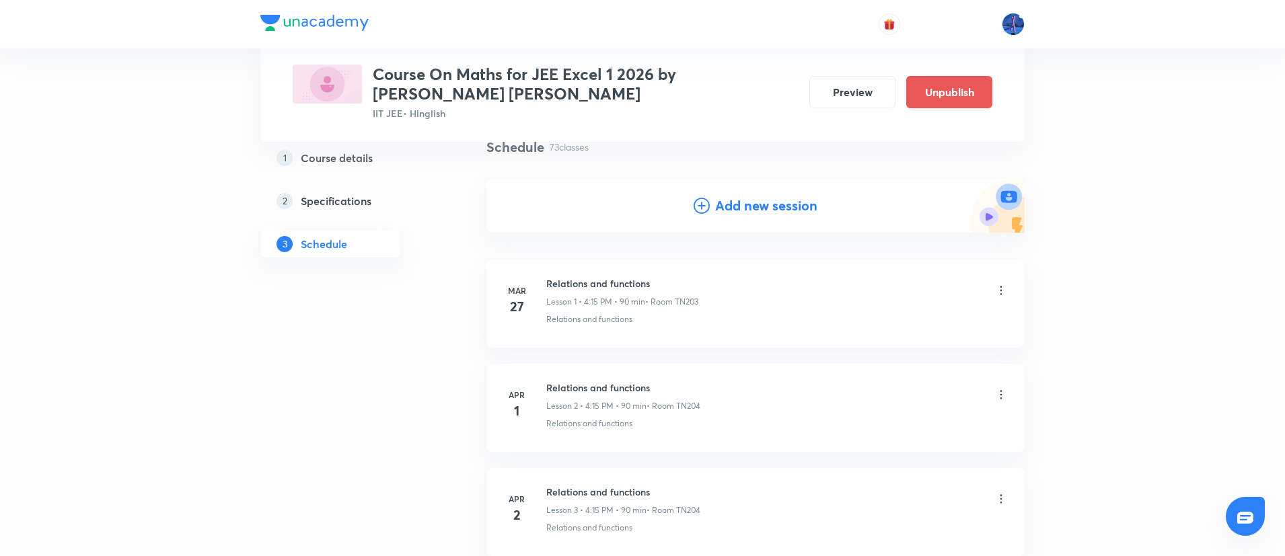
scroll to position [0, 0]
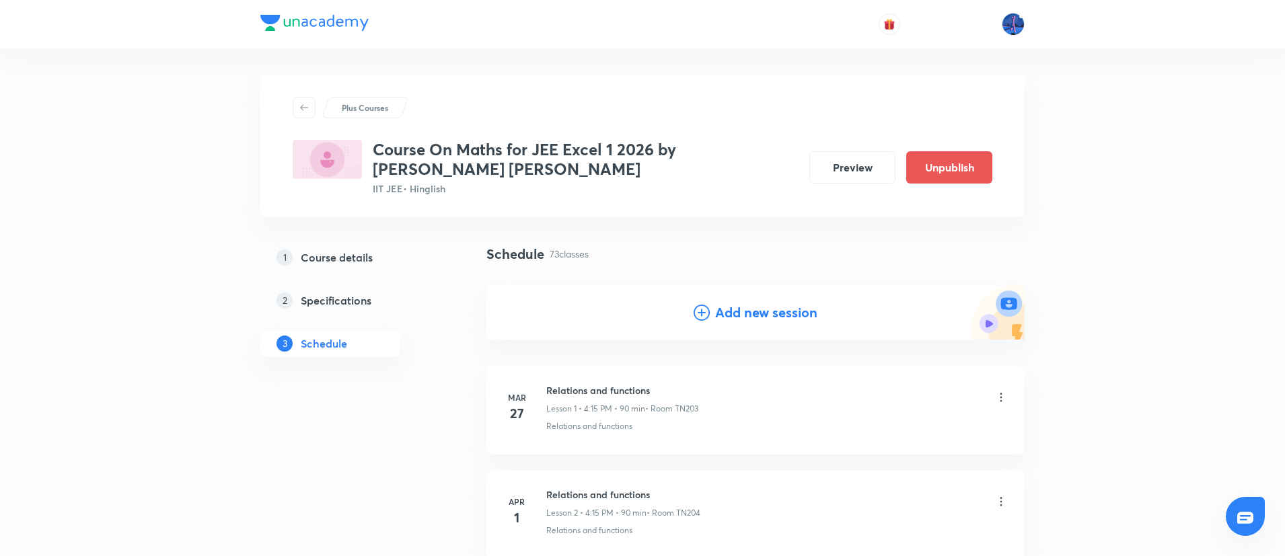
click at [755, 313] on h4 "Add new session" at bounding box center [766, 313] width 102 height 20
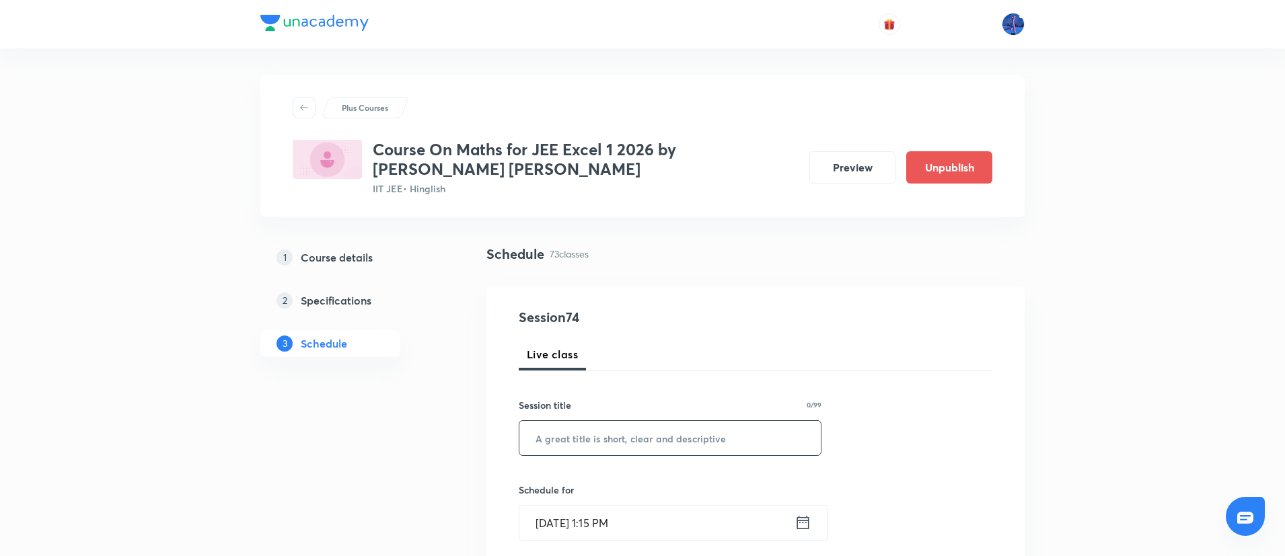
click at [695, 437] on input "text" at bounding box center [669, 438] width 301 height 34
paste input "Indefinite Integration"
type input "Indefinite Integration"
click at [707, 517] on input "Sep 1, 2025, 1:15 PM" at bounding box center [656, 523] width 275 height 34
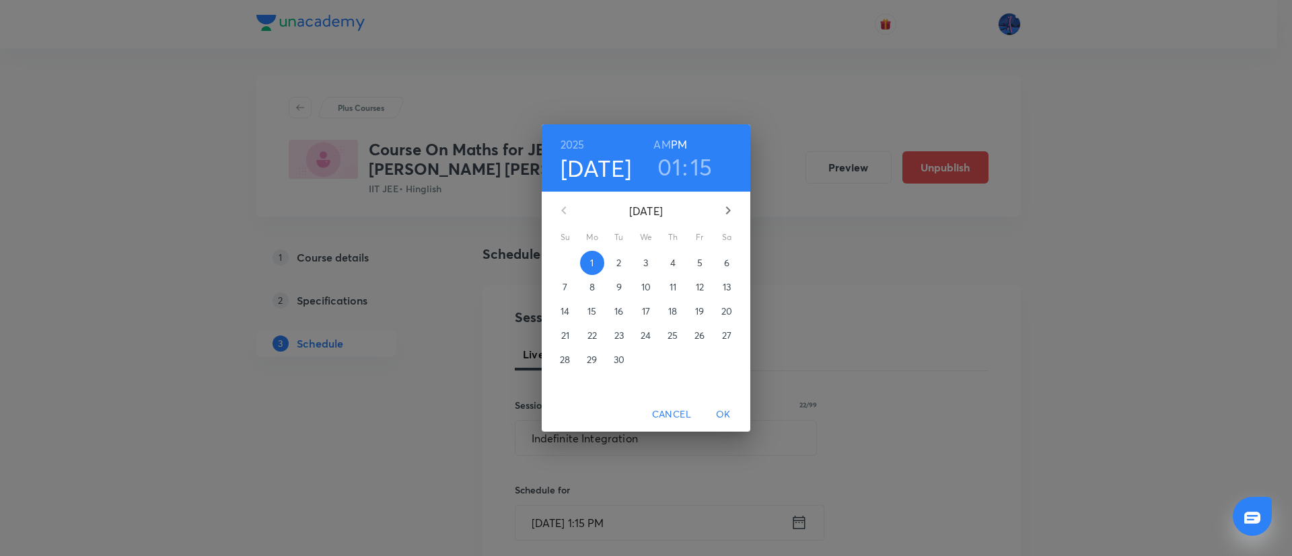
click at [620, 260] on p "2" at bounding box center [618, 262] width 5 height 13
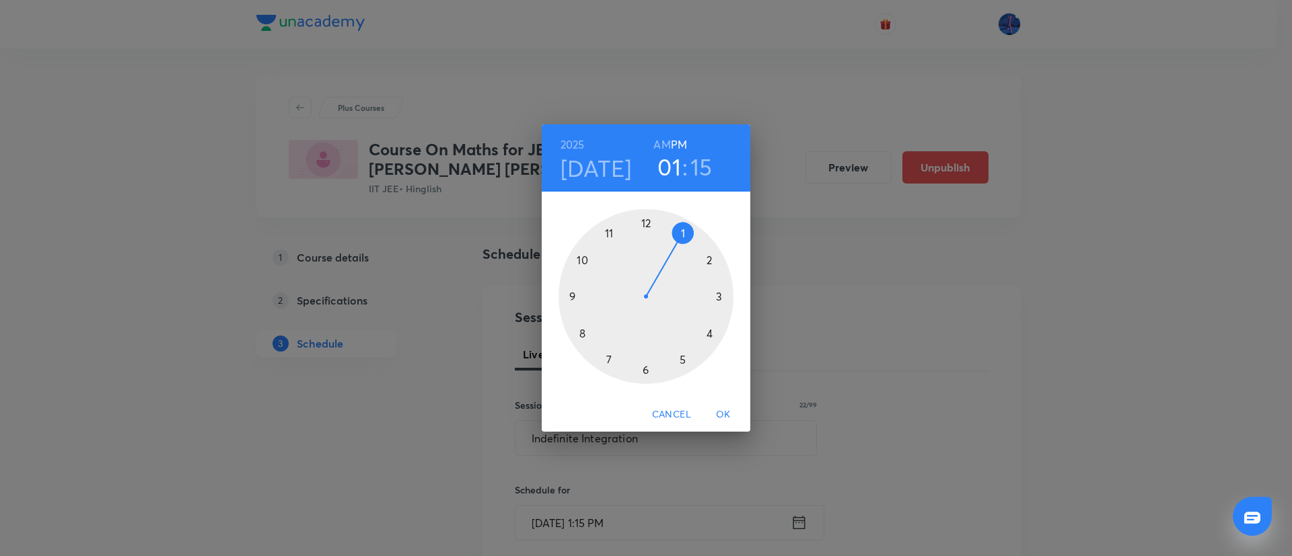
click at [646, 371] on div at bounding box center [645, 296] width 175 height 175
click at [644, 223] on div at bounding box center [645, 296] width 175 height 175
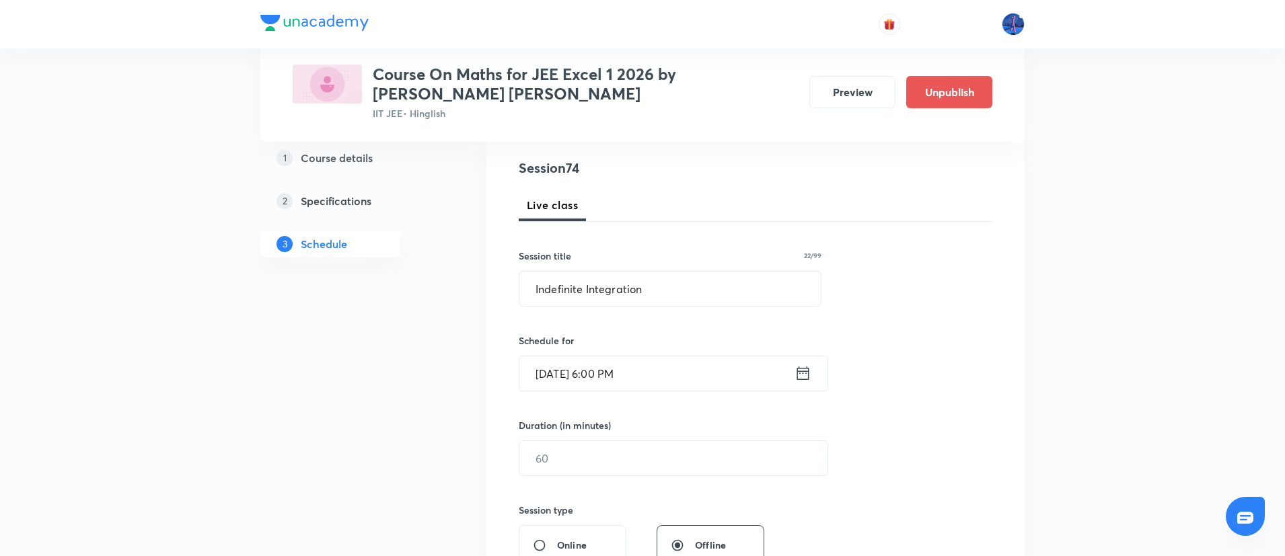
scroll to position [165, 0]
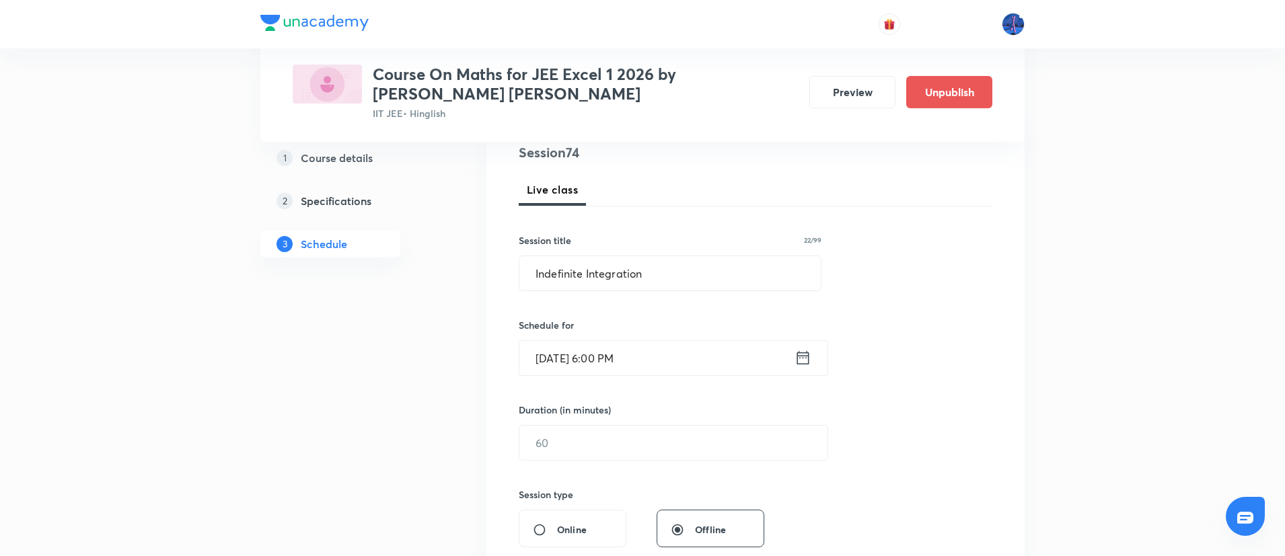
click at [628, 461] on div "Session 74 Live class Session title 22/99 Indefinite Integration ​ Schedule for…" at bounding box center [756, 459] width 474 height 632
drag, startPoint x: 590, startPoint y: 417, endPoint x: 608, endPoint y: 428, distance: 21.1
click at [608, 428] on div "Duration (in minutes) ​" at bounding box center [642, 432] width 246 height 58
click at [608, 428] on input "text" at bounding box center [673, 443] width 308 height 34
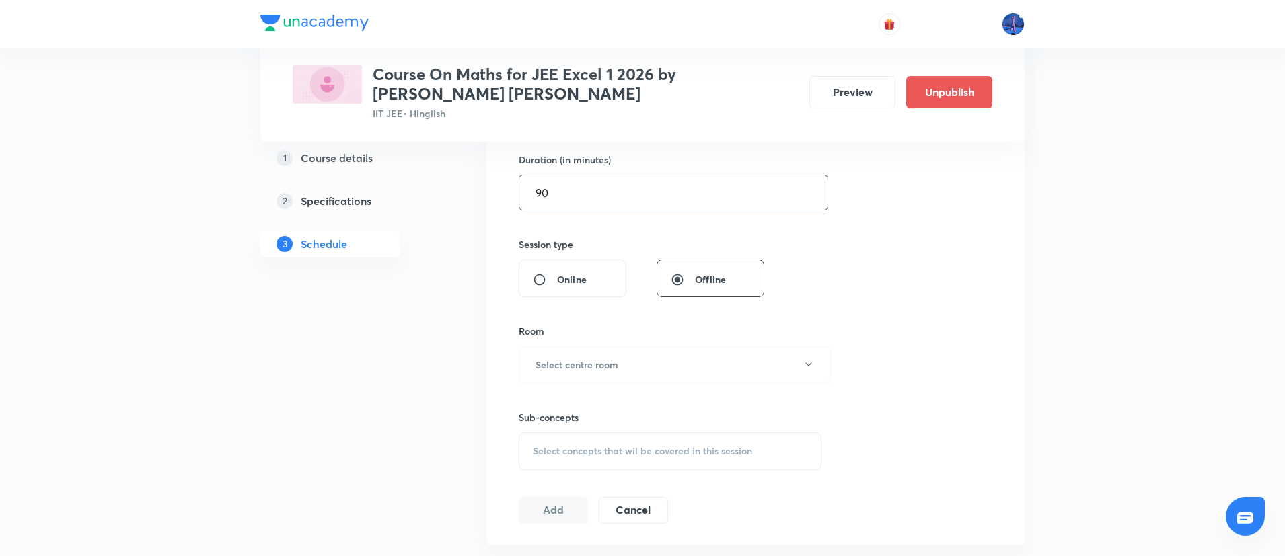
scroll to position [431, 0]
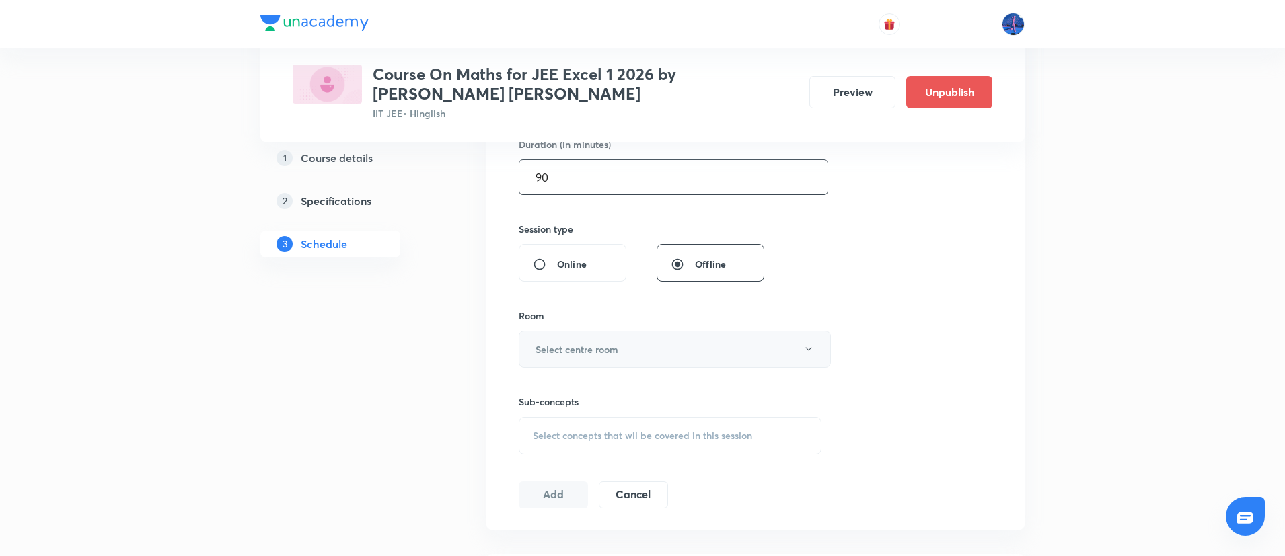
type input "90"
click at [696, 364] on button "Select centre room" at bounding box center [675, 349] width 312 height 37
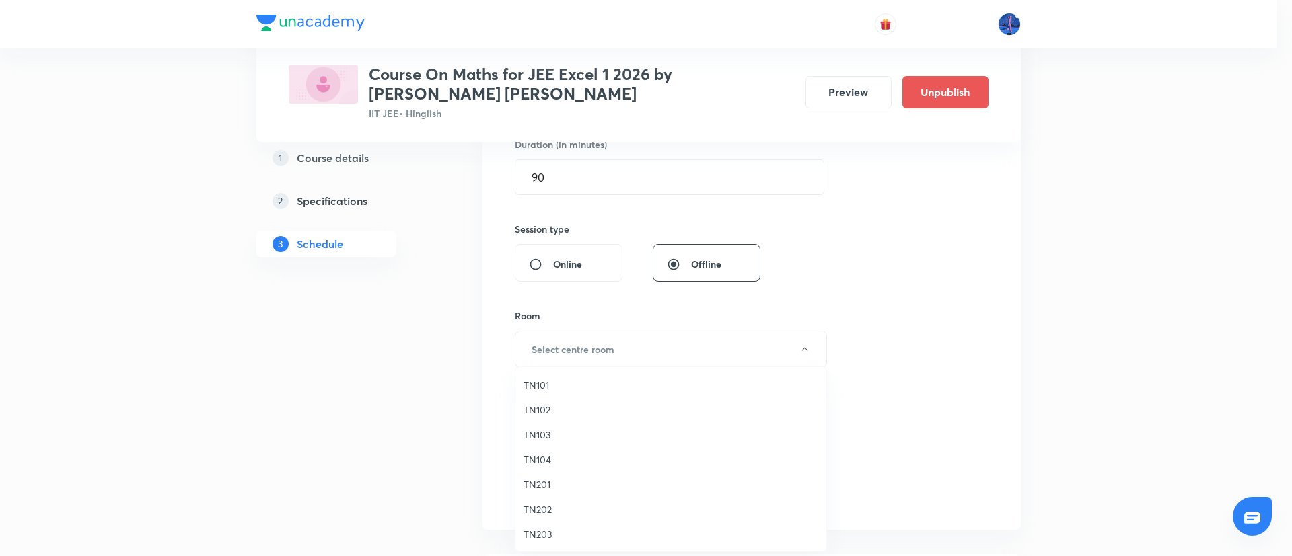
click at [550, 484] on span "TN201" at bounding box center [670, 485] width 295 height 14
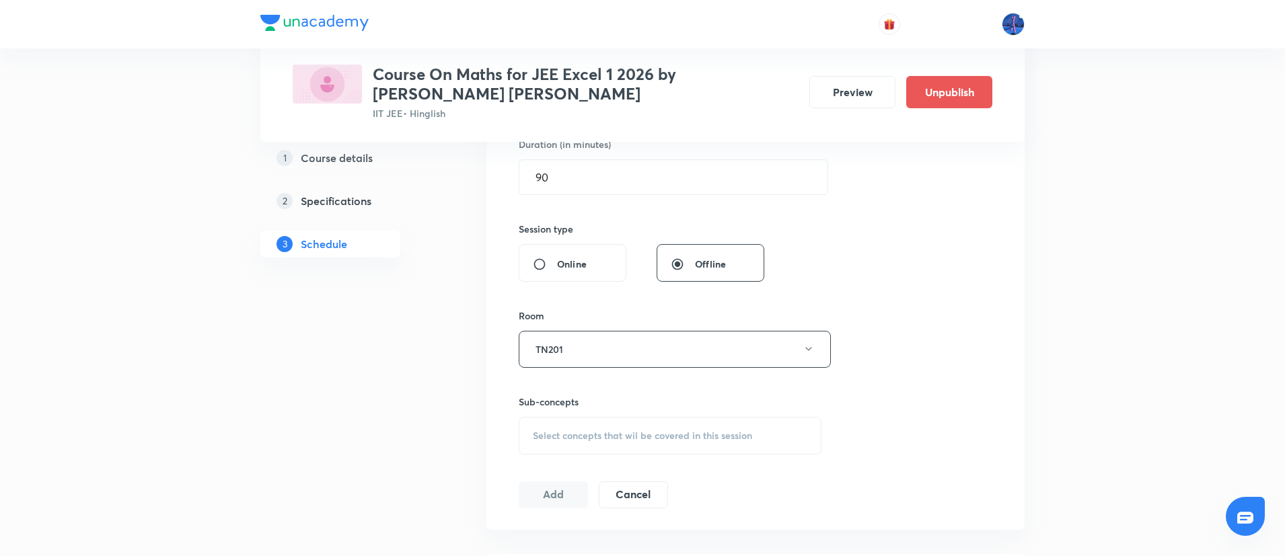
click at [630, 431] on span "Select concepts that wil be covered in this session" at bounding box center [642, 436] width 219 height 11
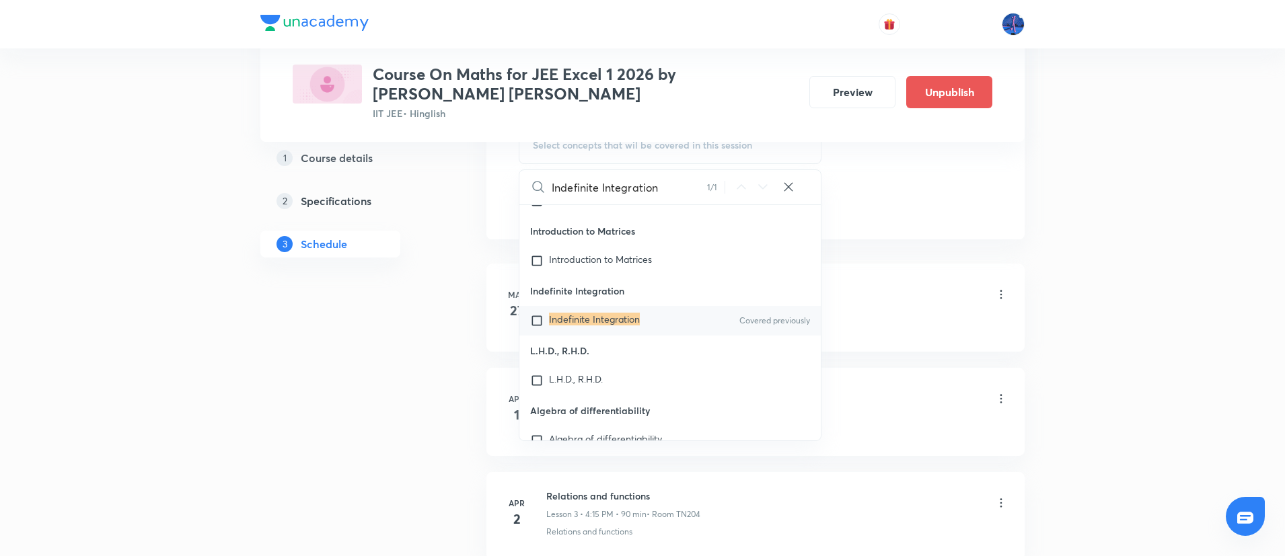
scroll to position [726, 0]
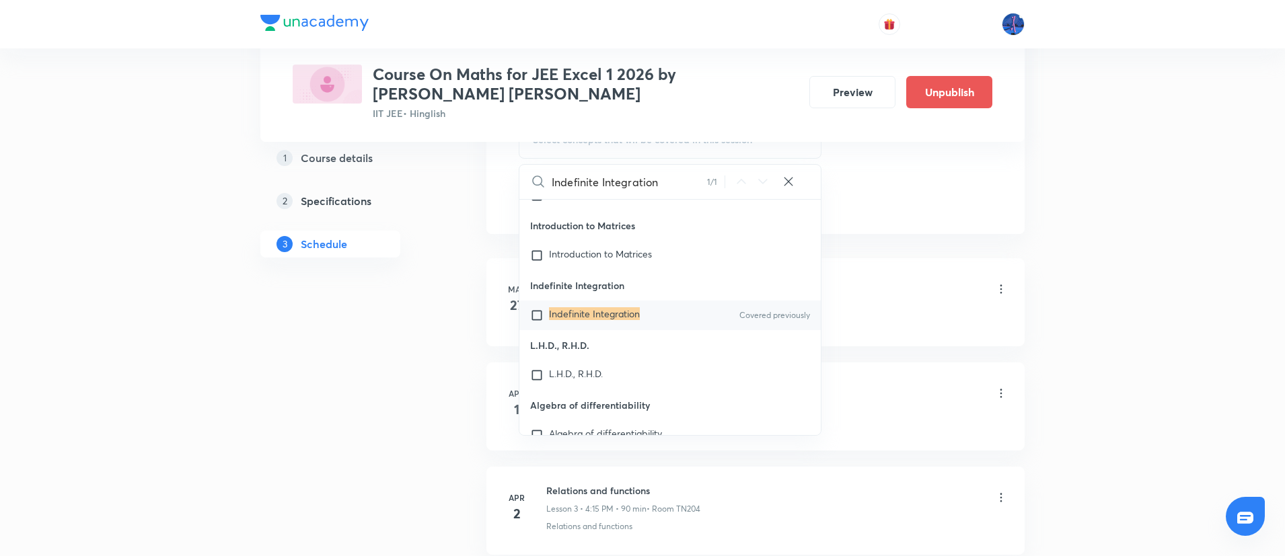
type input "Indefinite Integration"
click at [611, 320] on mark "Indefinite Integration" at bounding box center [594, 313] width 91 height 13
checkbox input "true"
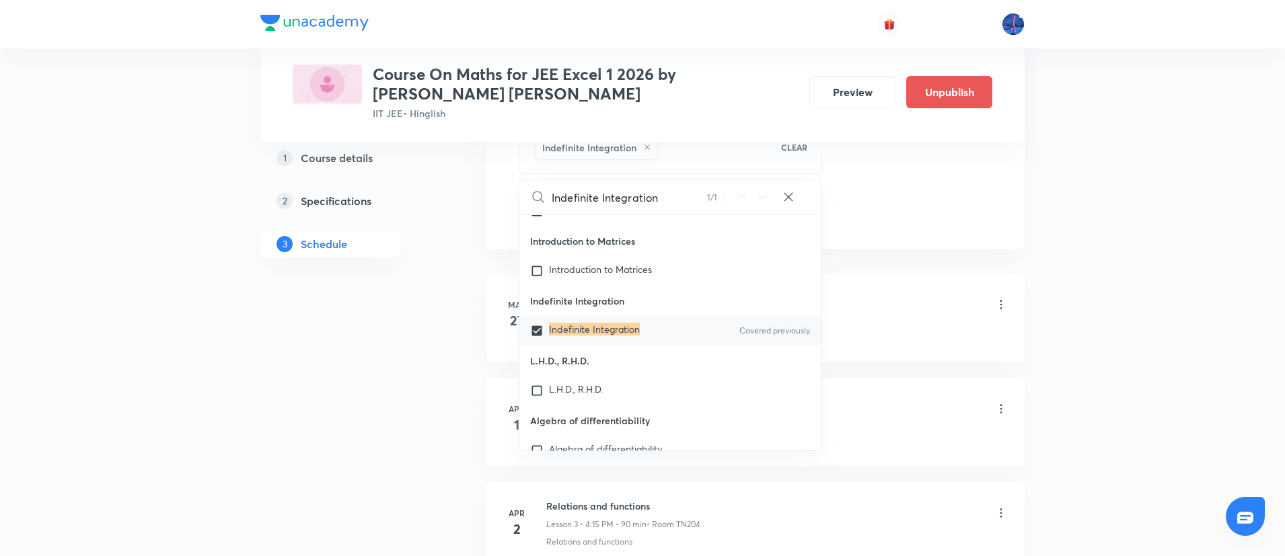
click at [911, 316] on div "Relations and functions Lesson 1 • 4:15 PM • 90 min • Room TN203" at bounding box center [776, 307] width 461 height 32
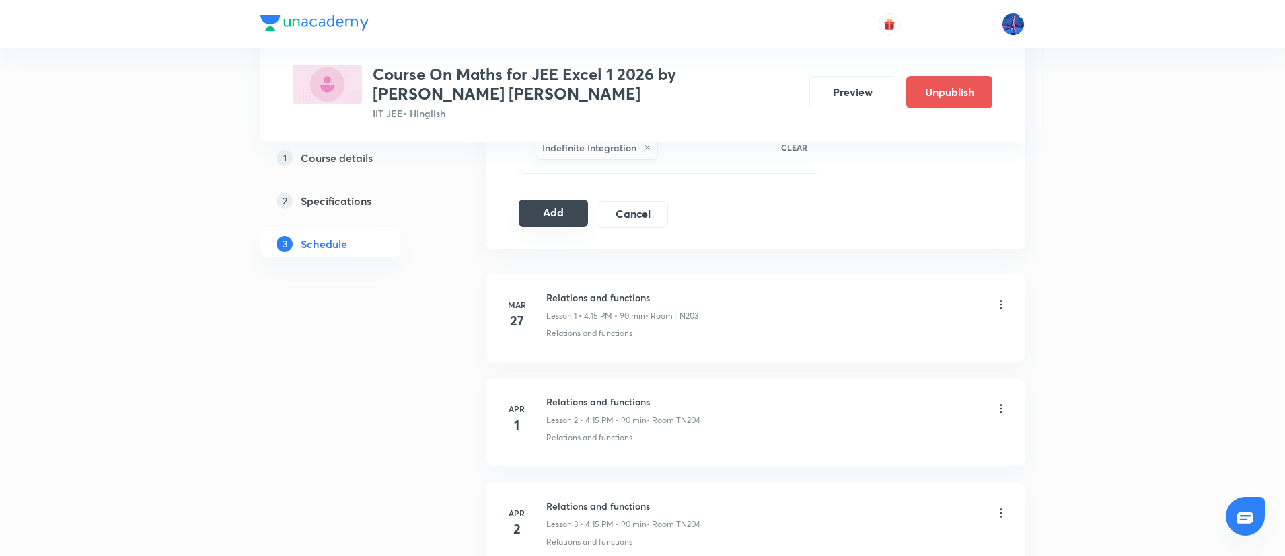
click at [563, 217] on button "Add" at bounding box center [553, 213] width 69 height 27
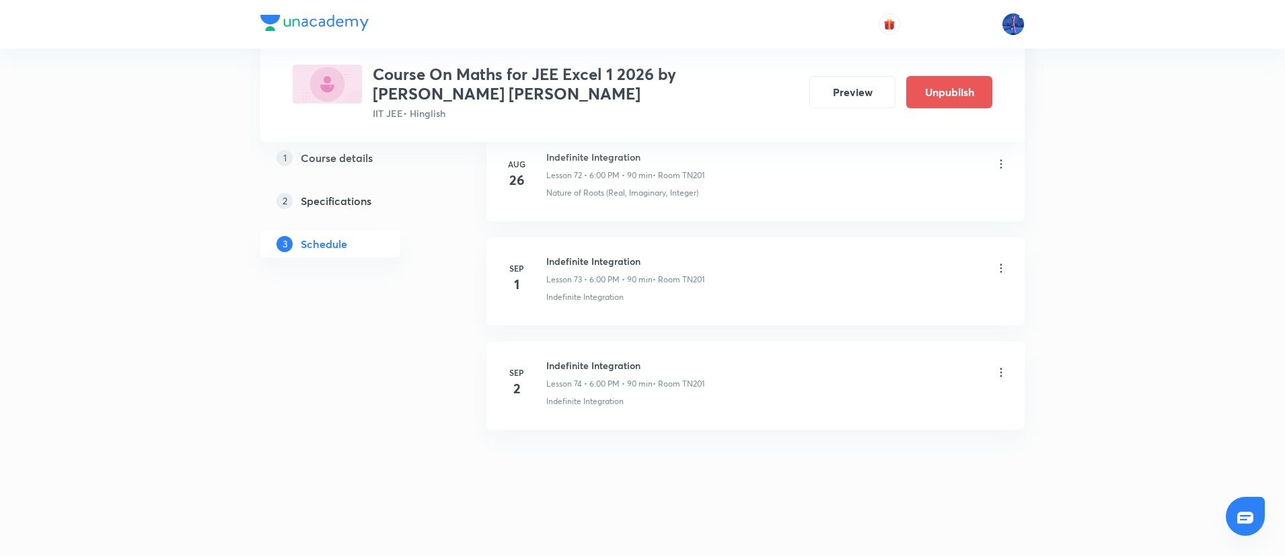
scroll to position [7603, 0]
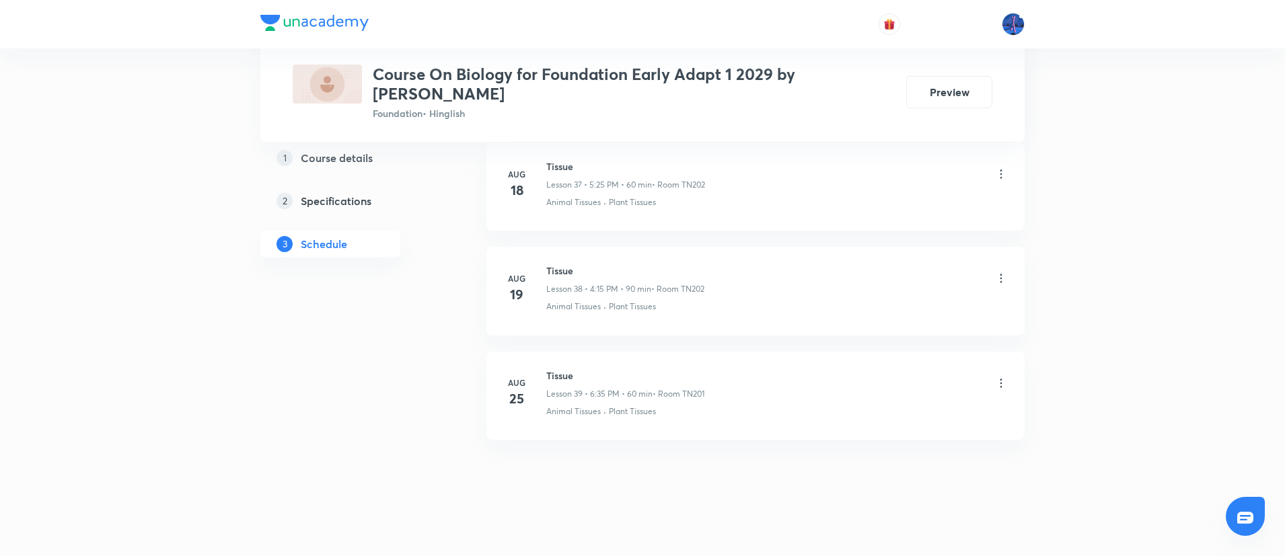
scroll to position [4607, 0]
drag, startPoint x: 546, startPoint y: 369, endPoint x: 577, endPoint y: 364, distance: 31.3
click at [577, 364] on h6 "Tissue" at bounding box center [625, 366] width 158 height 14
copy h6 "Tissue"
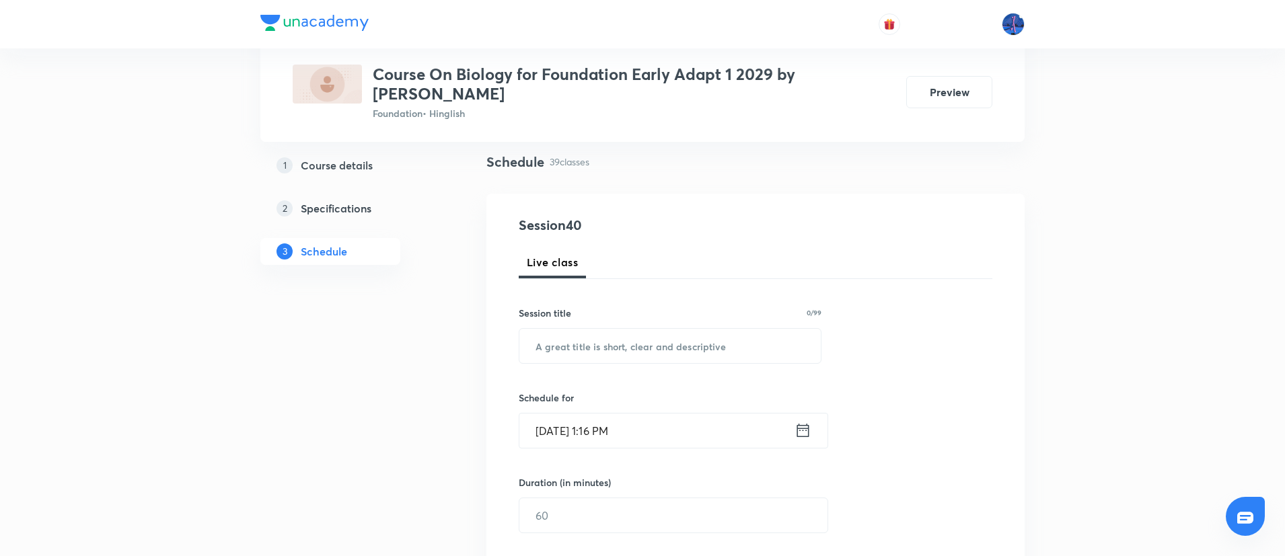
scroll to position [135, 0]
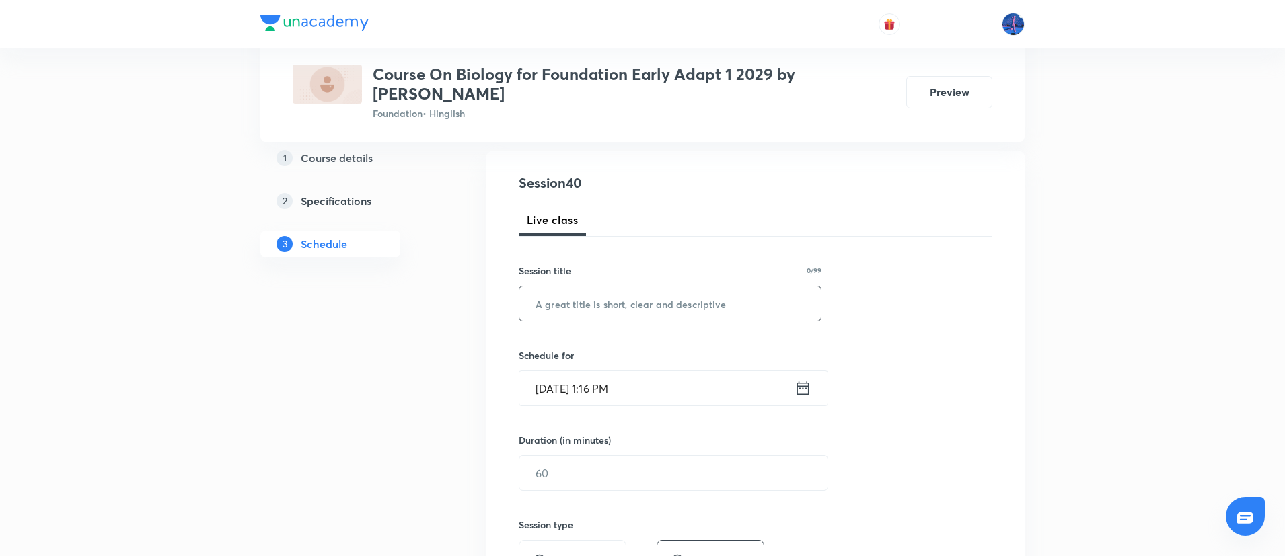
click at [644, 315] on input "text" at bounding box center [669, 304] width 301 height 34
paste input "Tissue"
type input "Tissue"
click at [663, 382] on input "[DATE] 1:16 PM" at bounding box center [656, 388] width 275 height 34
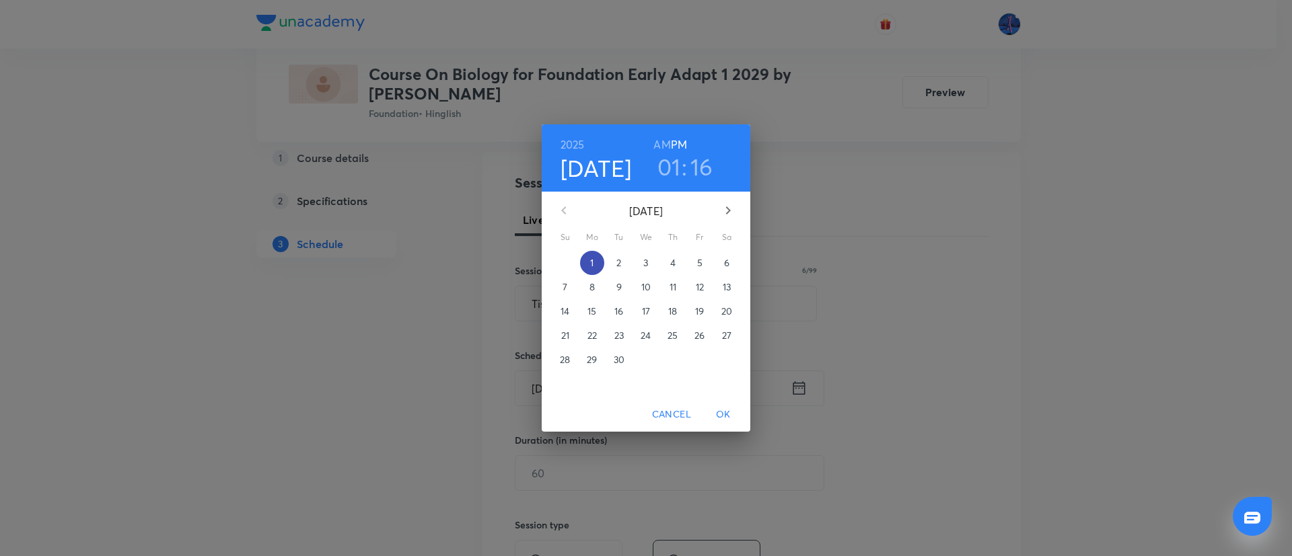
click at [593, 260] on p "1" at bounding box center [591, 262] width 3 height 13
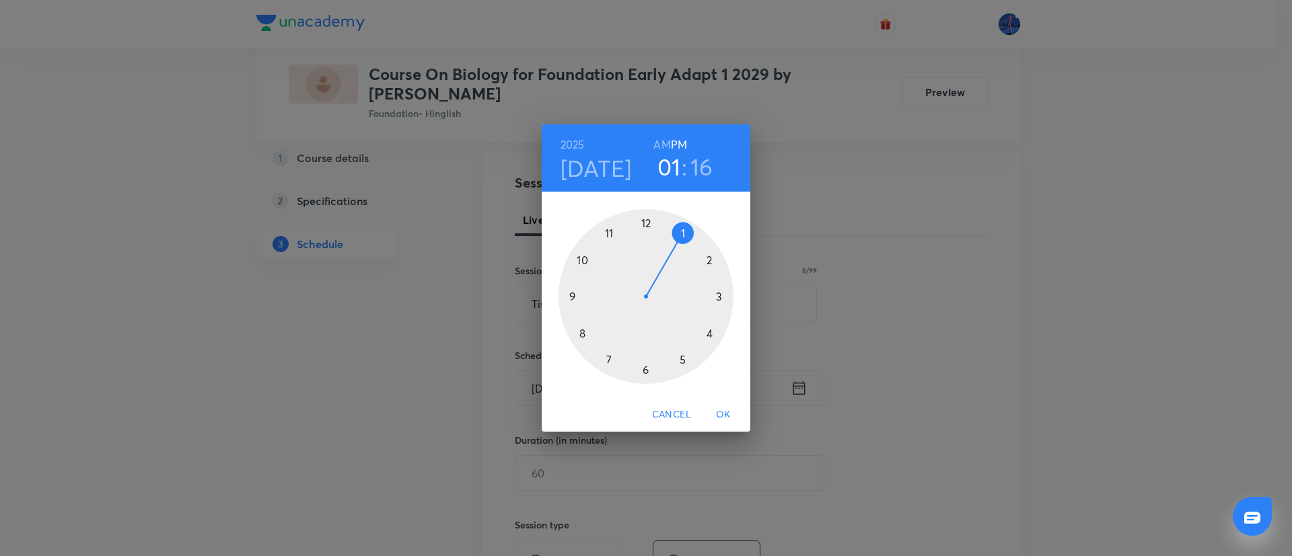
click at [708, 333] on div at bounding box center [645, 296] width 175 height 175
click at [719, 297] on div at bounding box center [645, 296] width 175 height 175
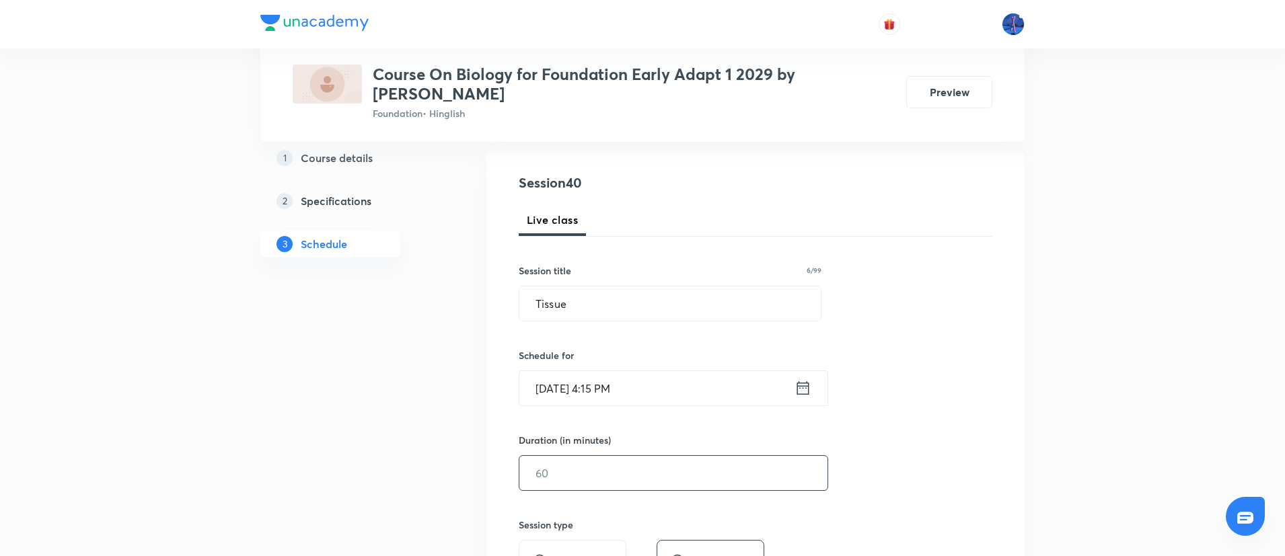
click at [624, 473] on input "text" at bounding box center [673, 473] width 308 height 34
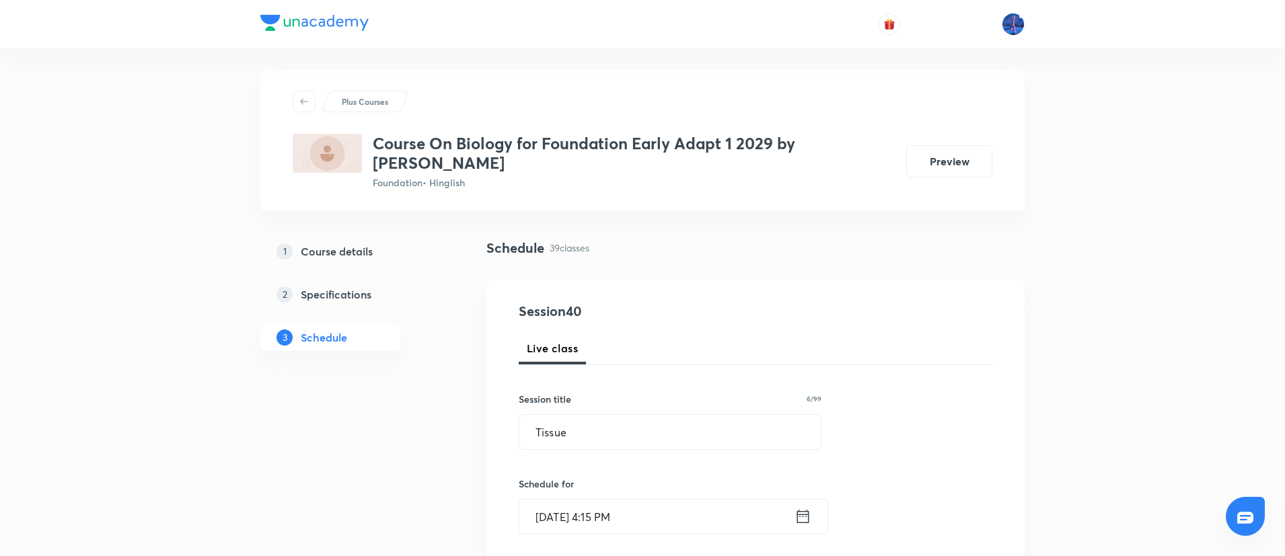
scroll to position [0, 0]
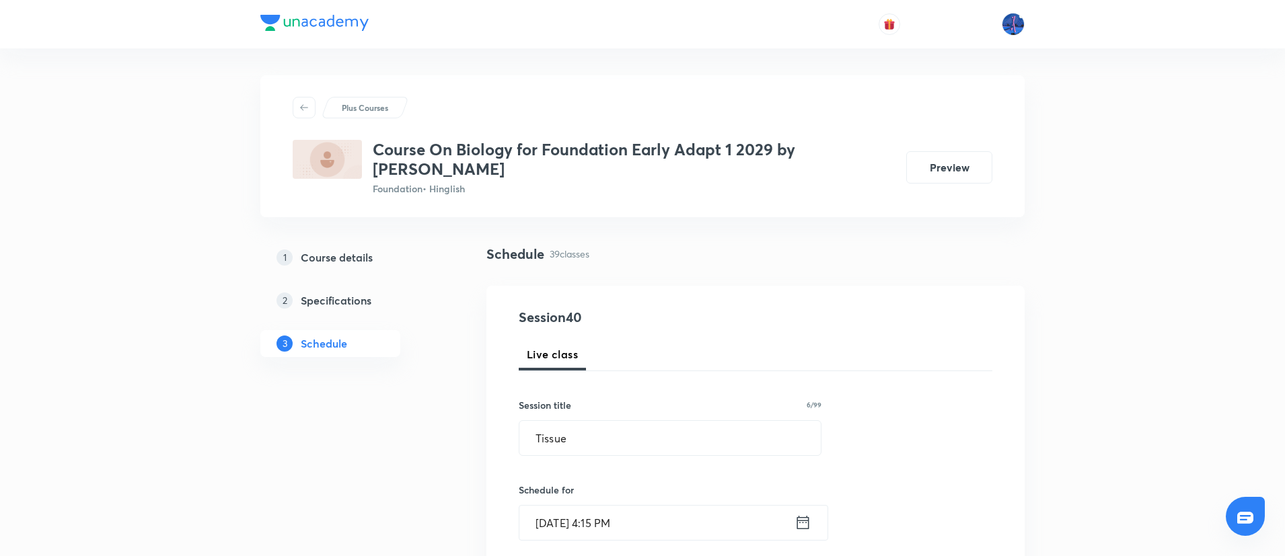
type input "60"
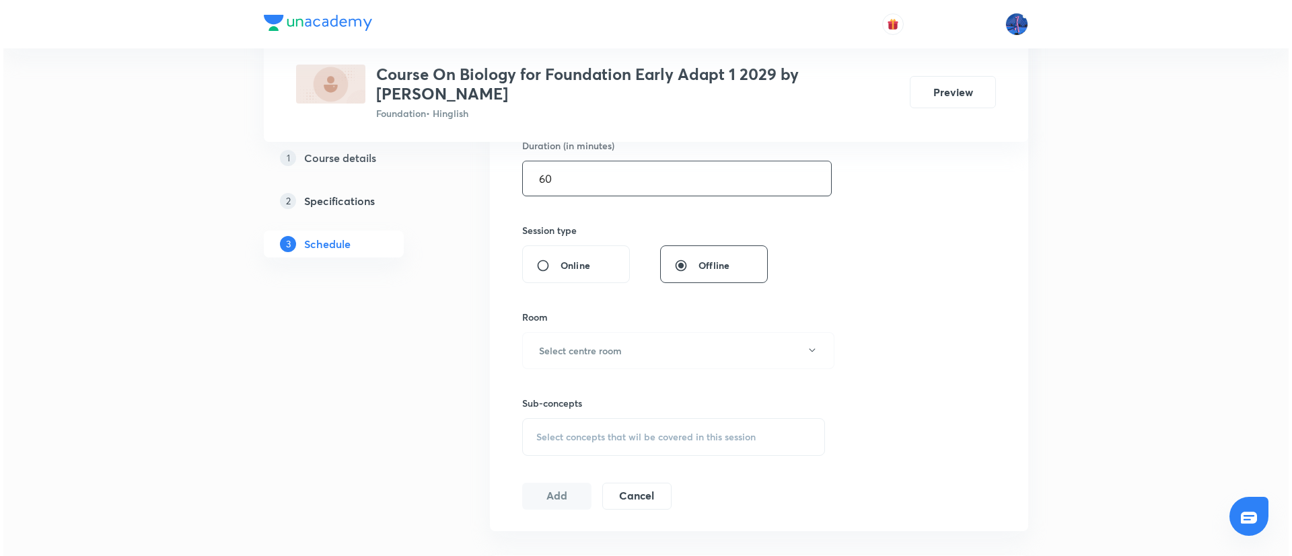
scroll to position [431, 0]
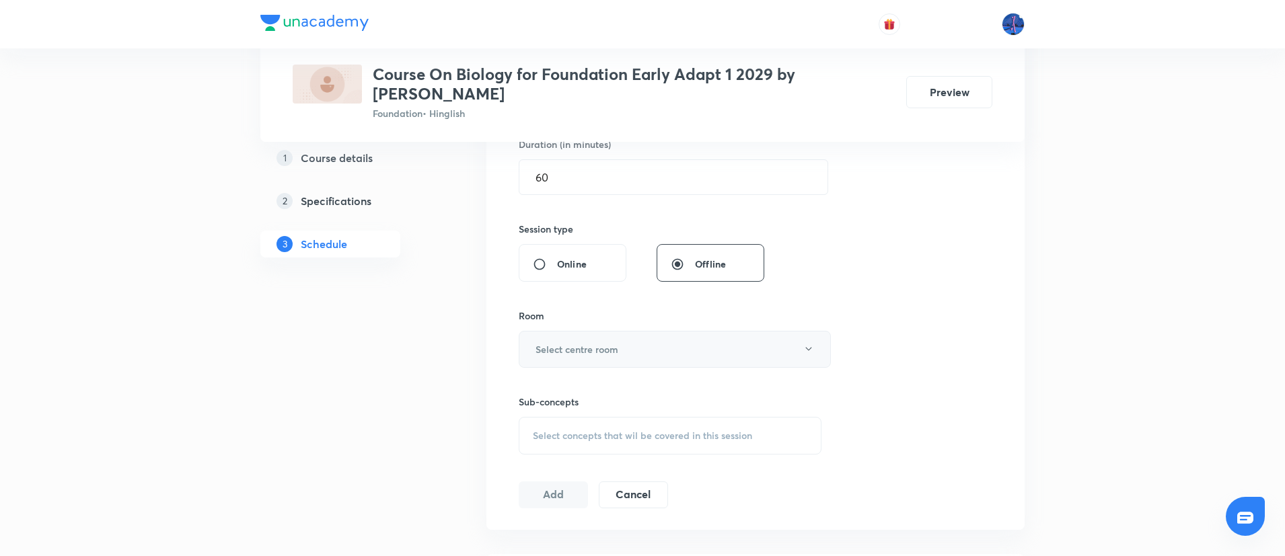
click at [728, 354] on button "Select centre room" at bounding box center [675, 349] width 312 height 37
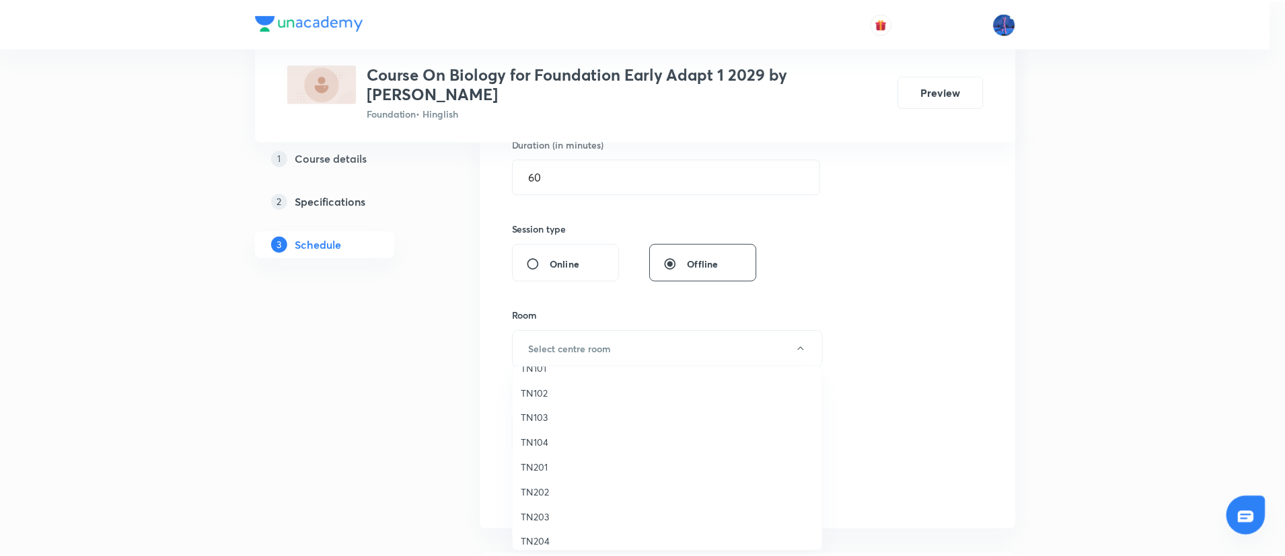
scroll to position [26, 0]
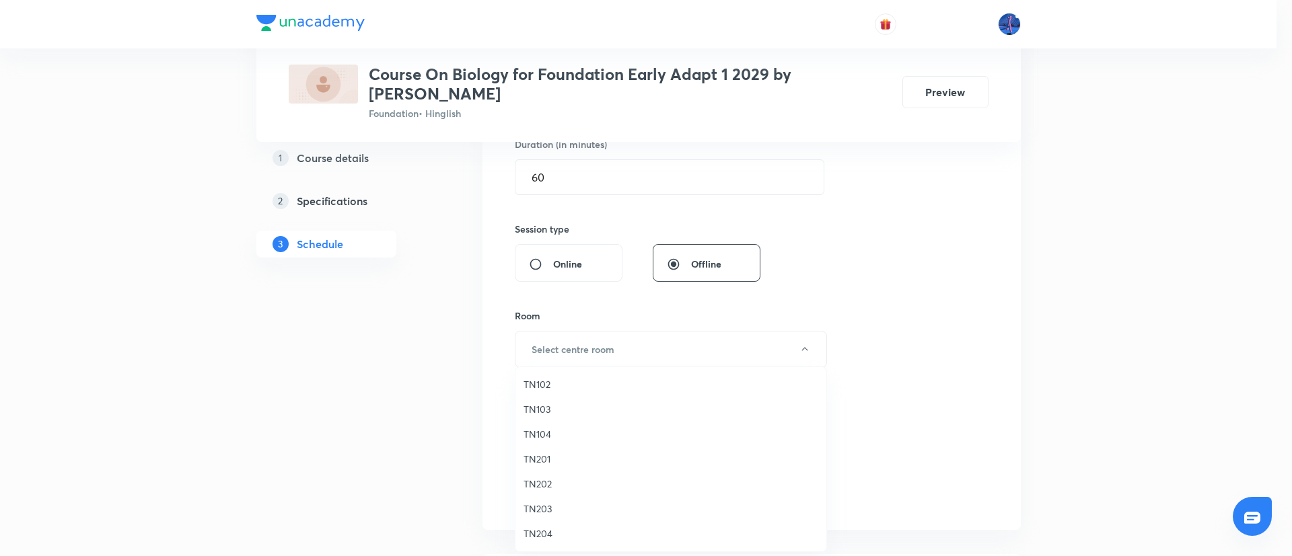
click at [975, 354] on div at bounding box center [646, 278] width 1292 height 556
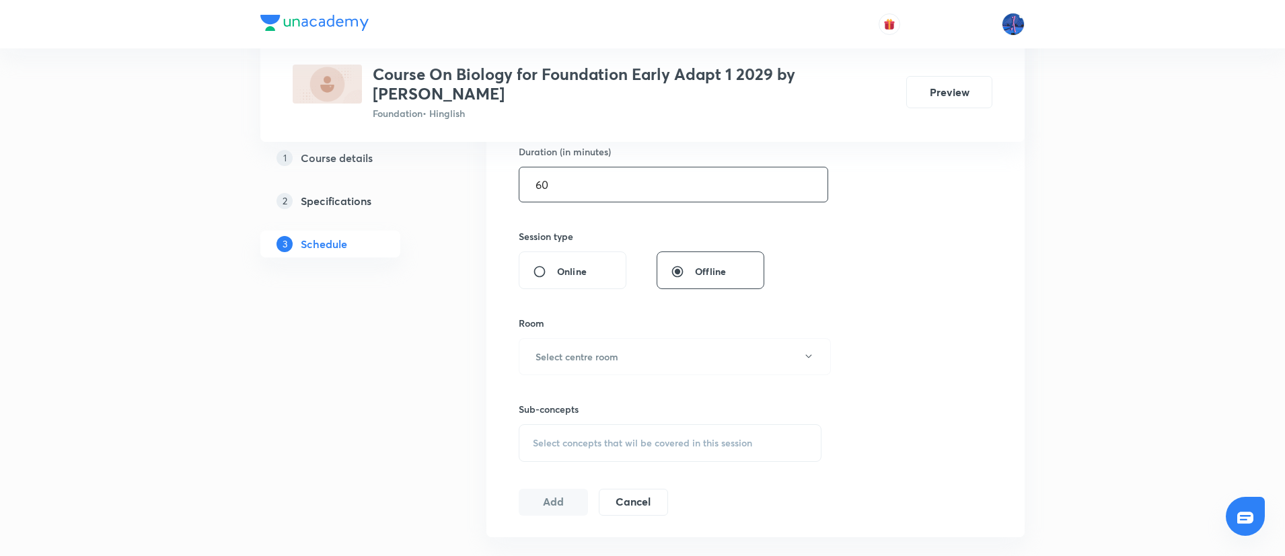
scroll to position [427, 0]
click at [695, 366] on button "Select centre room" at bounding box center [675, 352] width 312 height 37
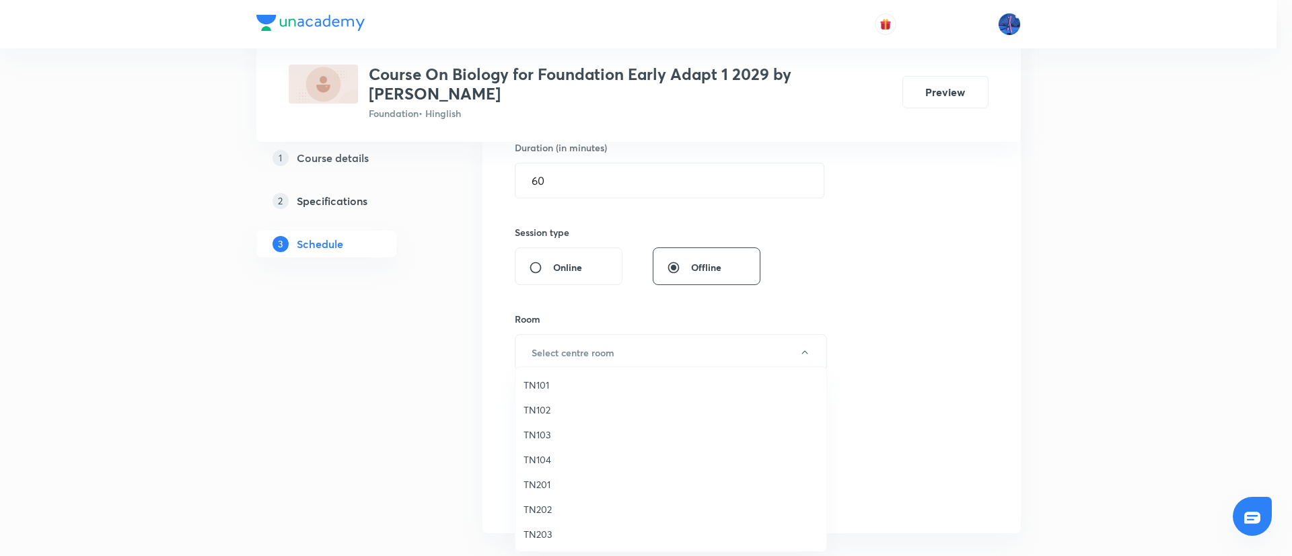
click at [541, 507] on span "TN202" at bounding box center [670, 509] width 295 height 14
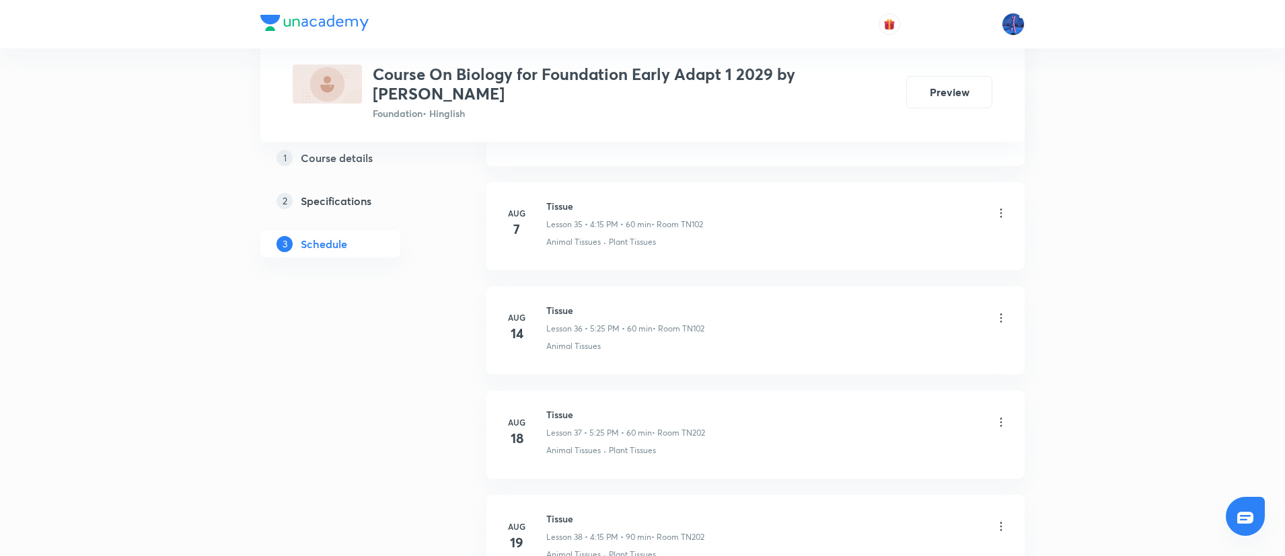
scroll to position [4607, 0]
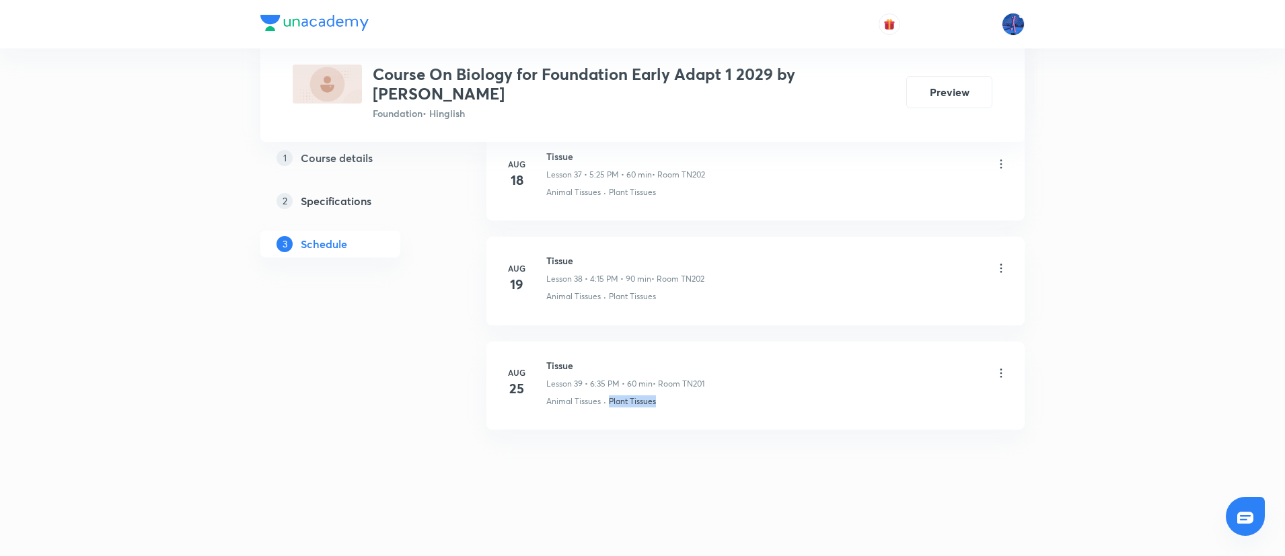
drag, startPoint x: 671, startPoint y: 418, endPoint x: 605, endPoint y: 426, distance: 66.5
click at [605, 426] on li "[DATE] Tissue Lesson 39 • 6:35 PM • 60 min • Room TN201 Animal Tissues · Plant …" at bounding box center [755, 386] width 538 height 88
copy div "· Plant Tissues"
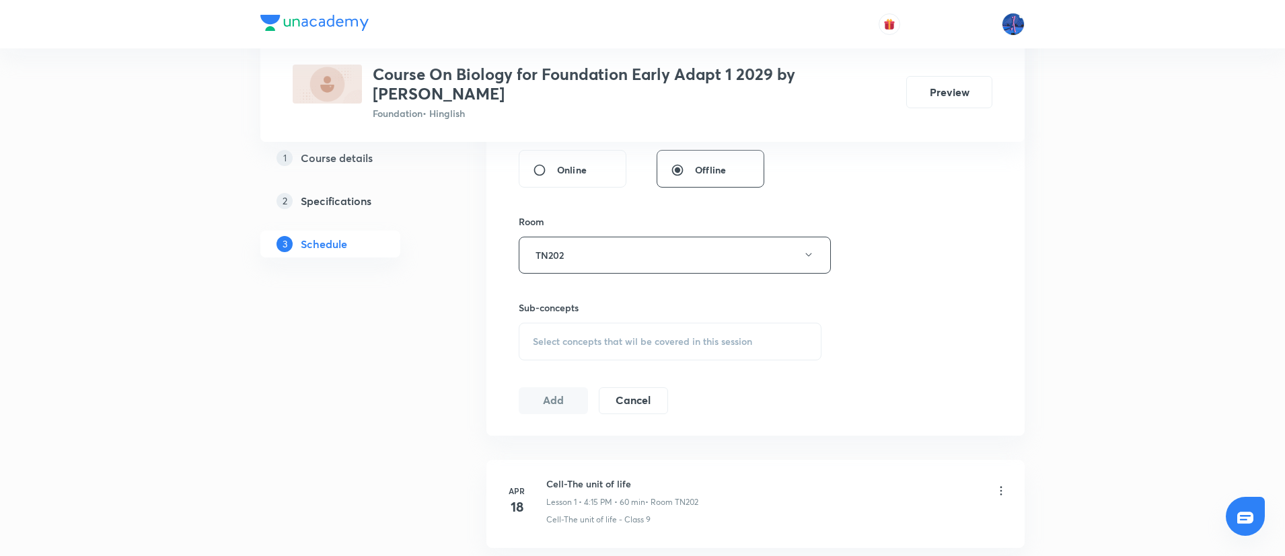
scroll to position [531, 0]
click at [664, 344] on div "Select concepts that wil be covered in this session" at bounding box center [670, 335] width 303 height 38
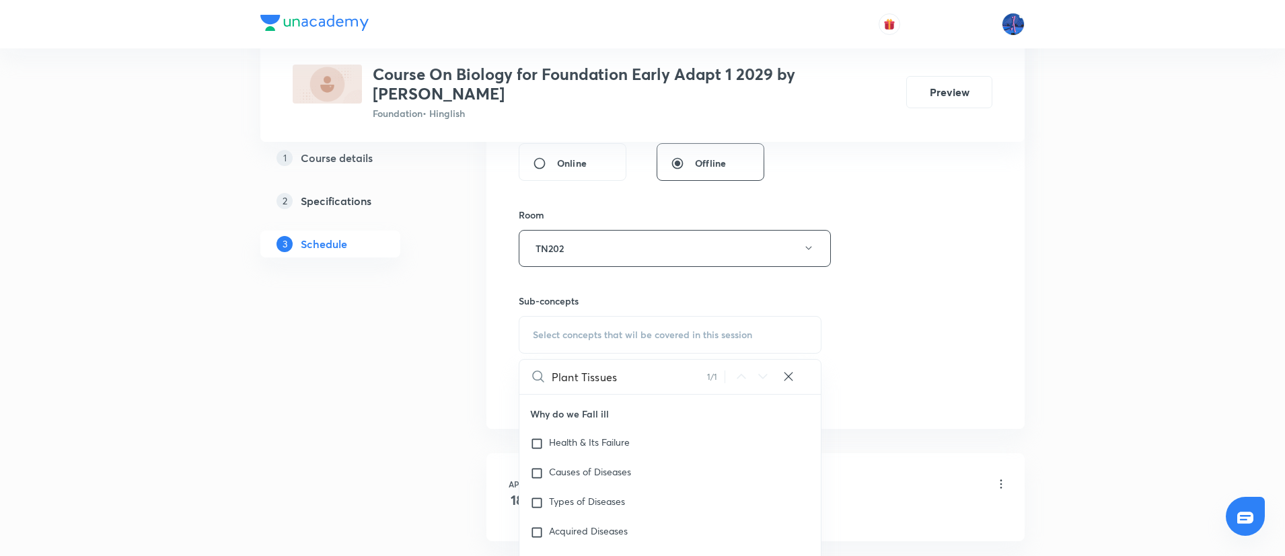
scroll to position [525, 0]
type input "Plant Tissues"
click at [590, 533] on span "Animal Tissues" at bounding box center [580, 537] width 62 height 13
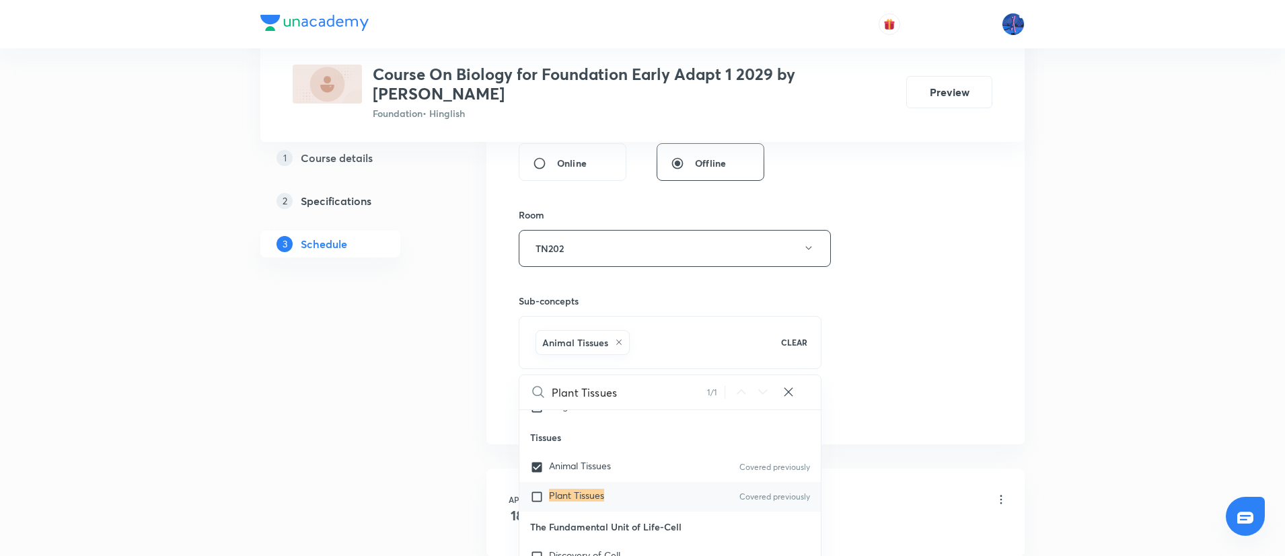
scroll to position [613, 0]
click at [574, 493] on mark "Plant Tissues" at bounding box center [576, 494] width 55 height 13
checkbox input "true"
click at [910, 301] on div "Session 40 Live class Session title 6/99 Tissue ​ Schedule for [DATE] 4:15 PM ​…" at bounding box center [756, 99] width 474 height 647
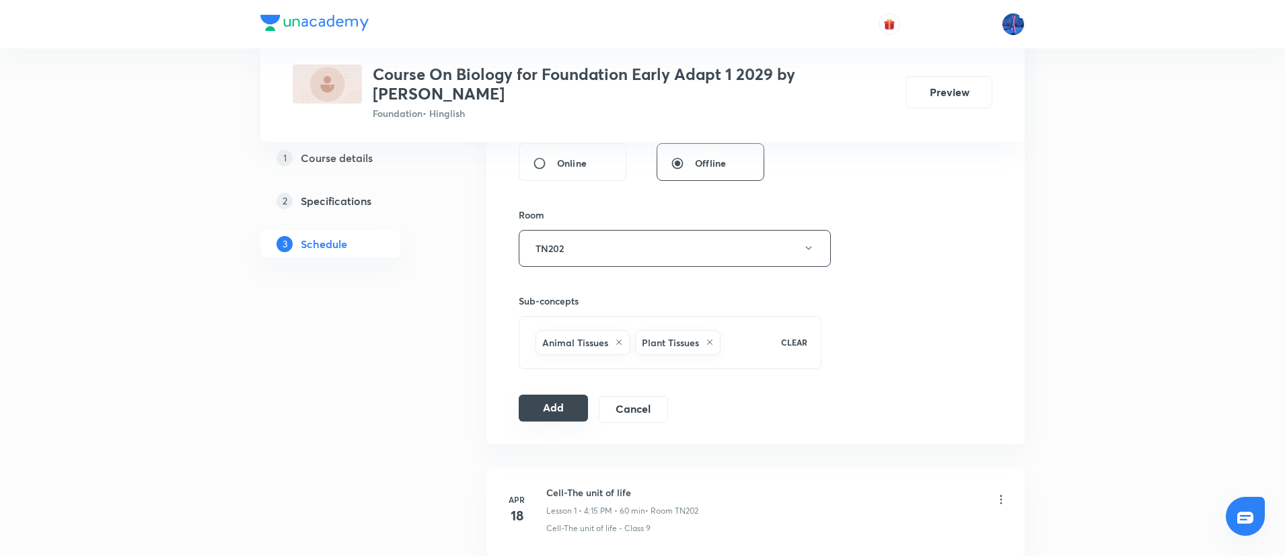
click at [550, 404] on button "Add" at bounding box center [553, 408] width 69 height 27
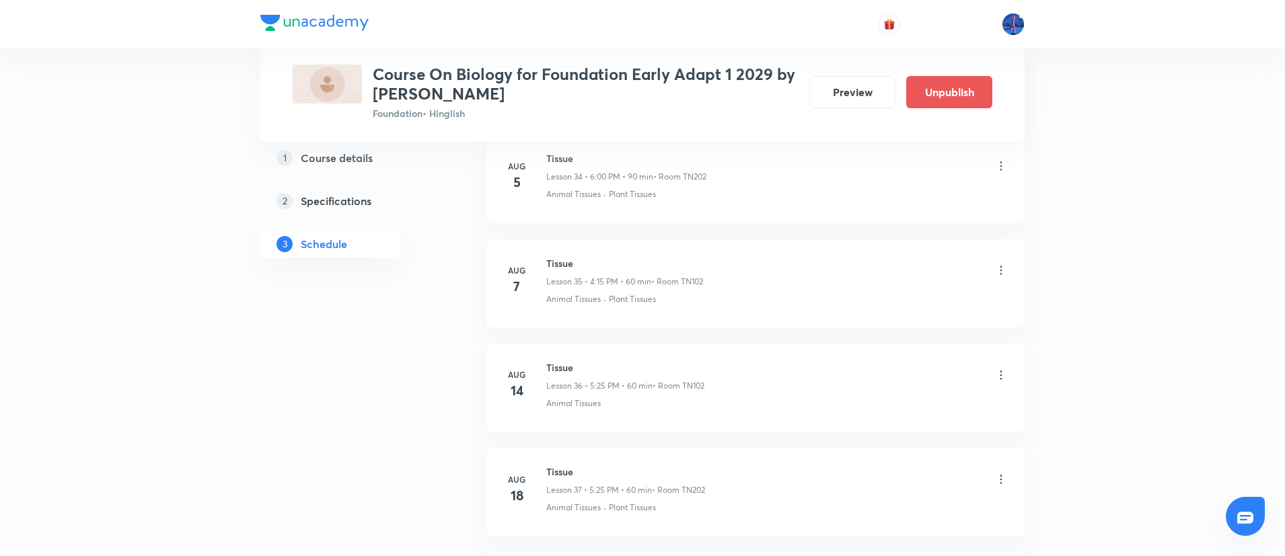
scroll to position [4094, 0]
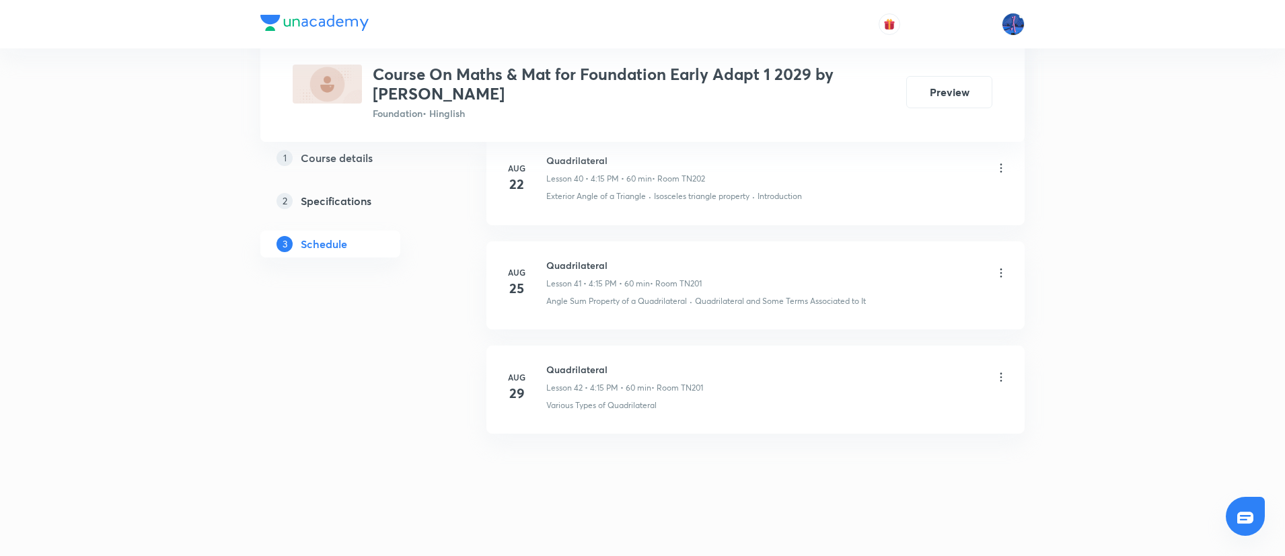
scroll to position [5008, 0]
drag, startPoint x: 546, startPoint y: 363, endPoint x: 617, endPoint y: 363, distance: 70.6
click at [617, 363] on h6 "Quadrilateral" at bounding box center [624, 366] width 157 height 14
copy h6 "Quadrilateral"
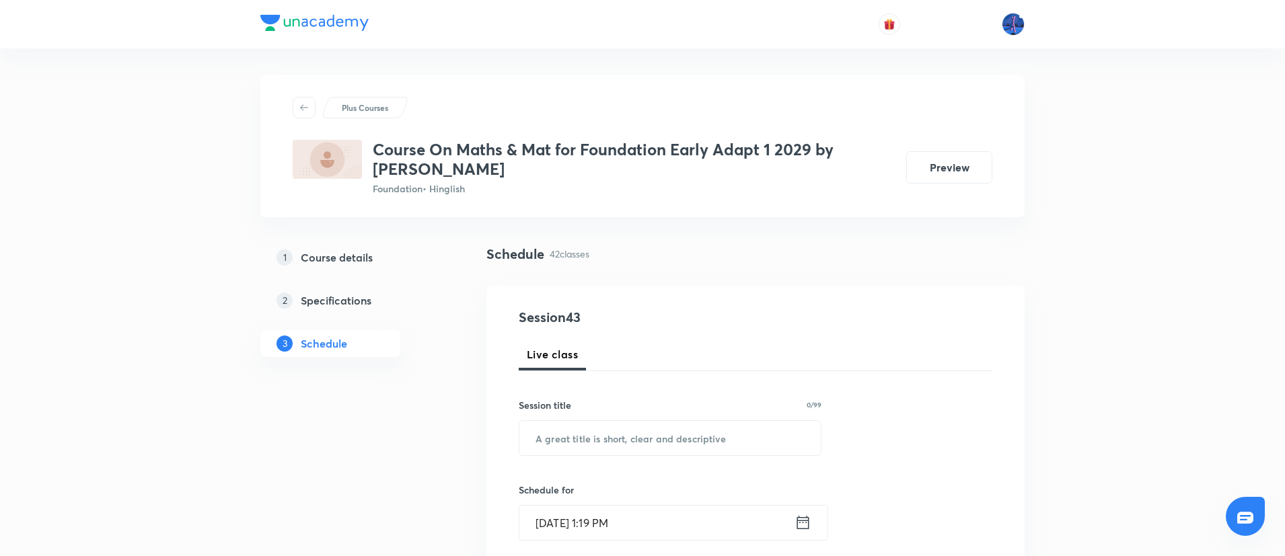
scroll to position [44, 0]
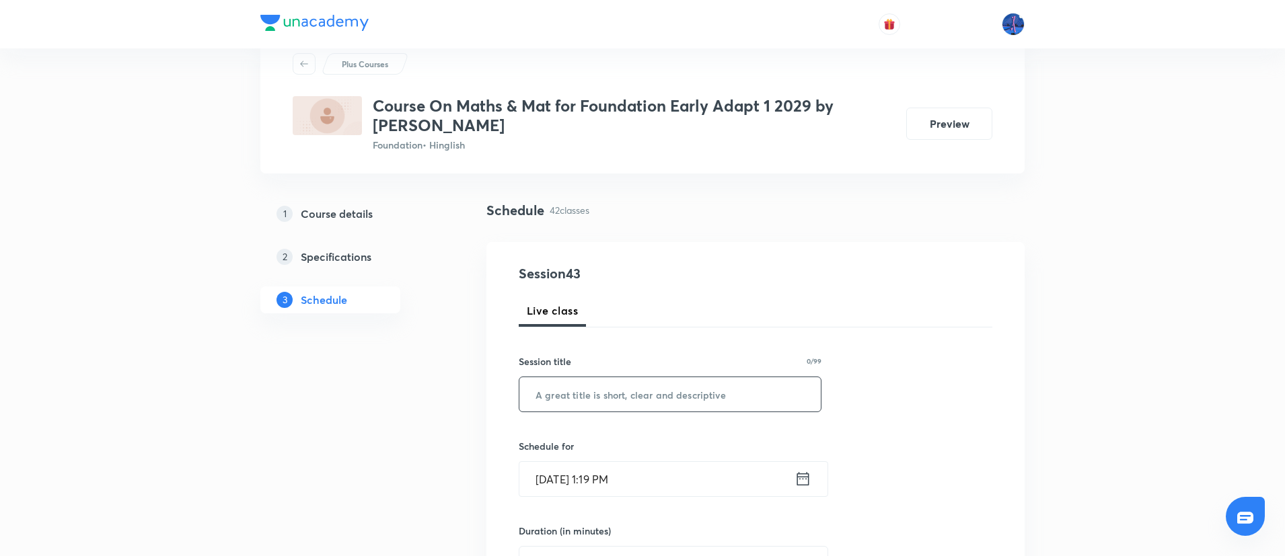
click at [696, 398] on input "text" at bounding box center [669, 394] width 301 height 34
paste input "Quadrilateral"
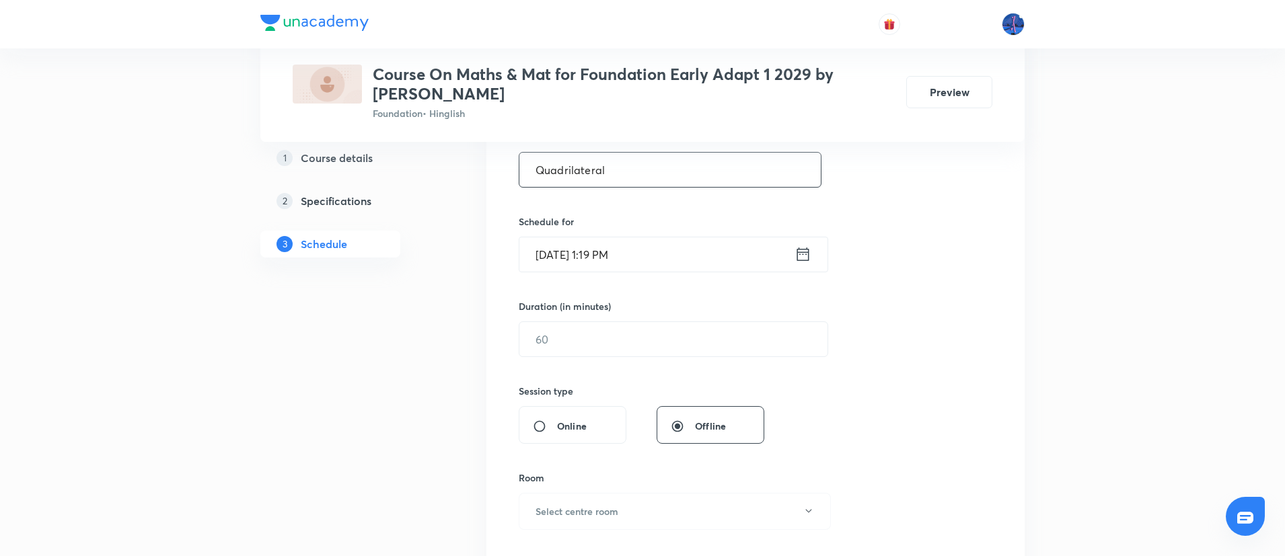
scroll to position [272, 0]
type input "Quadrilateral"
click at [679, 257] on input "[DATE] 1:19 PM" at bounding box center [656, 250] width 275 height 34
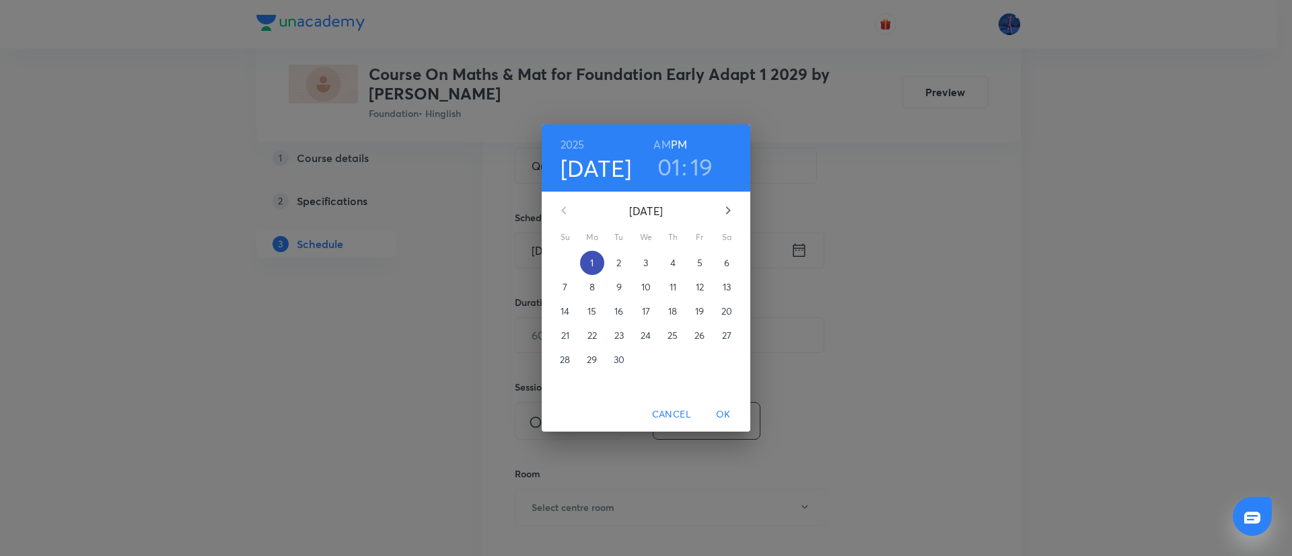
click at [595, 262] on span "1" at bounding box center [592, 262] width 24 height 13
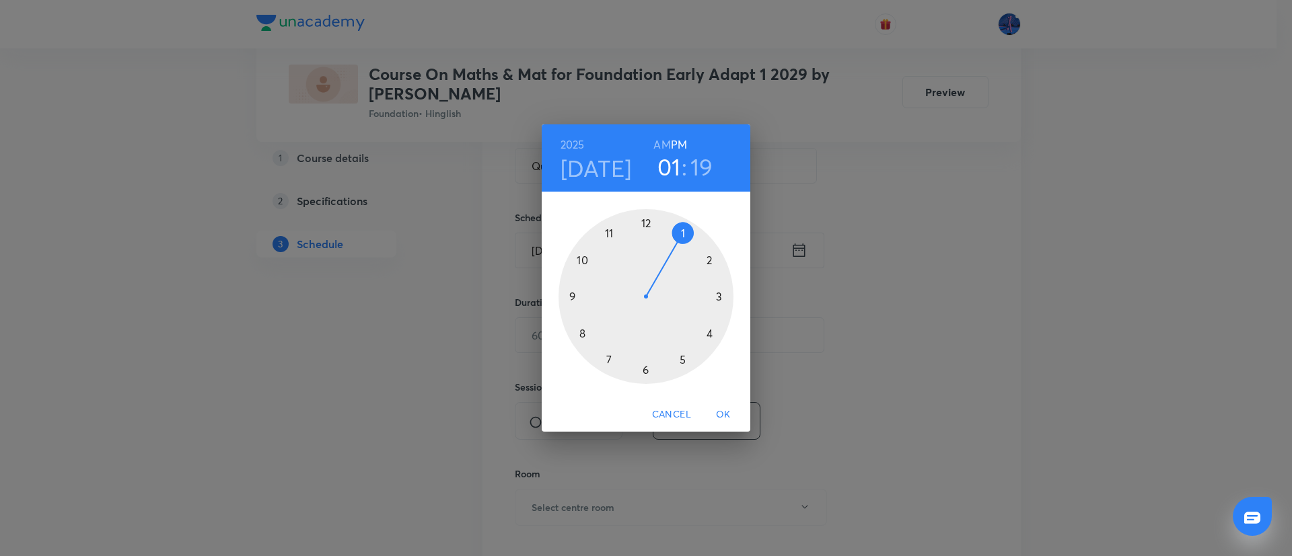
click at [683, 360] on div at bounding box center [645, 296] width 175 height 175
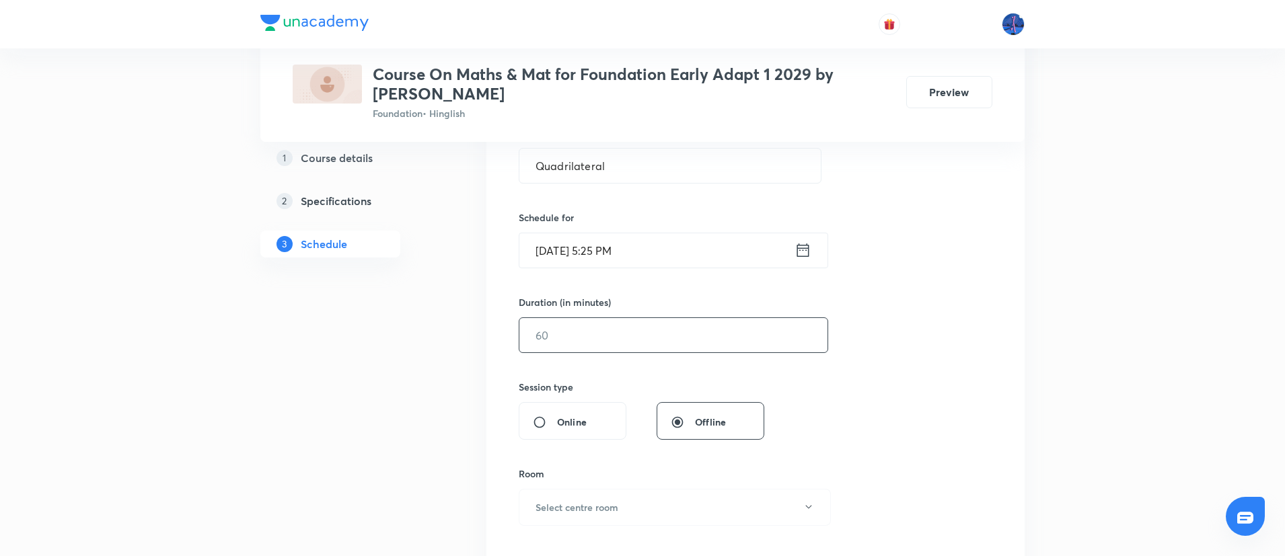
click at [613, 345] on input "text" at bounding box center [673, 335] width 308 height 34
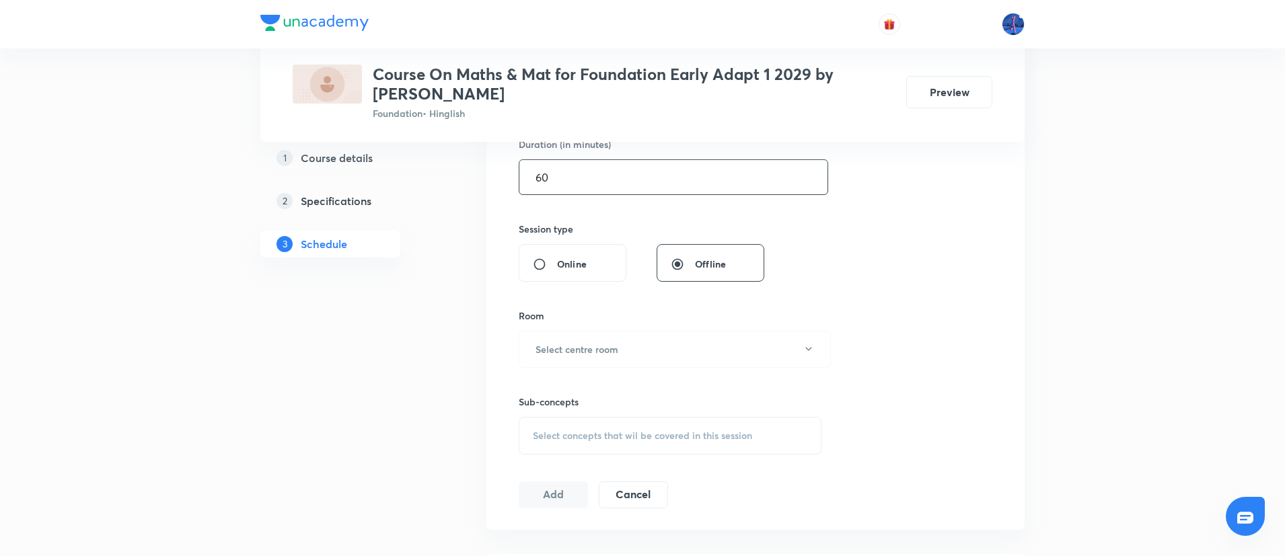
scroll to position [437, 0]
type input "60"
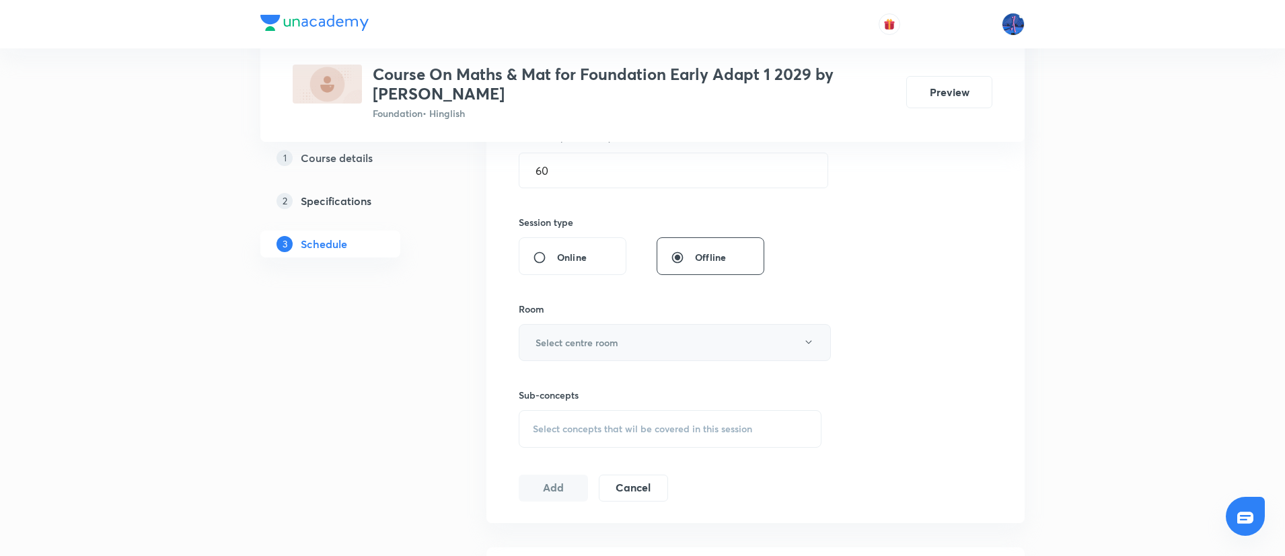
click at [654, 335] on button "Select centre room" at bounding box center [675, 342] width 312 height 37
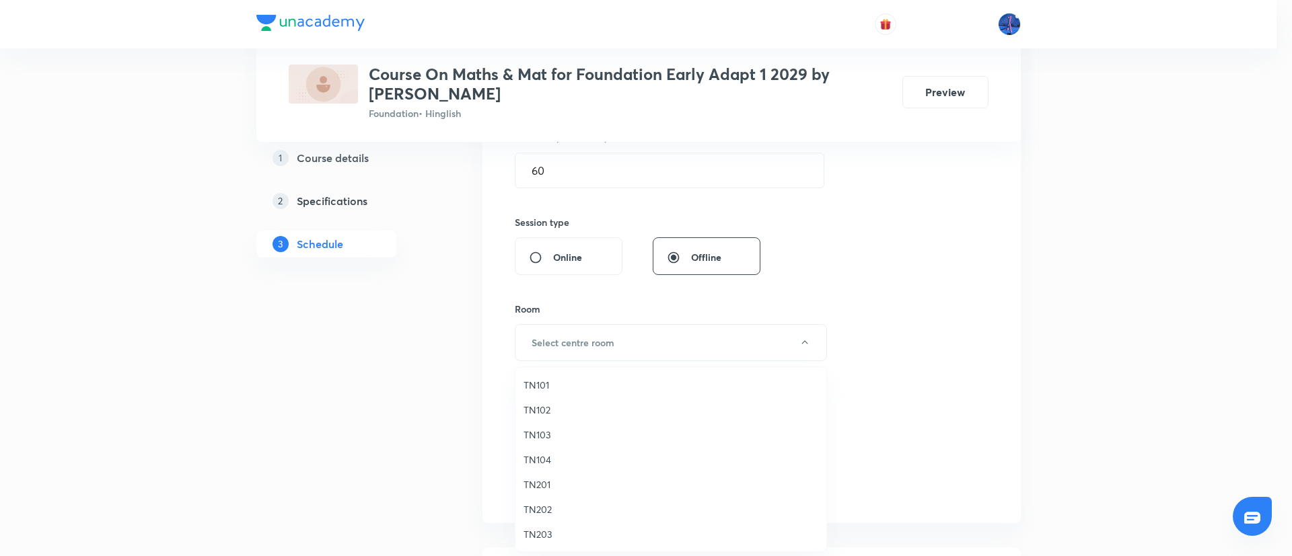
click at [545, 510] on span "TN202" at bounding box center [670, 509] width 295 height 14
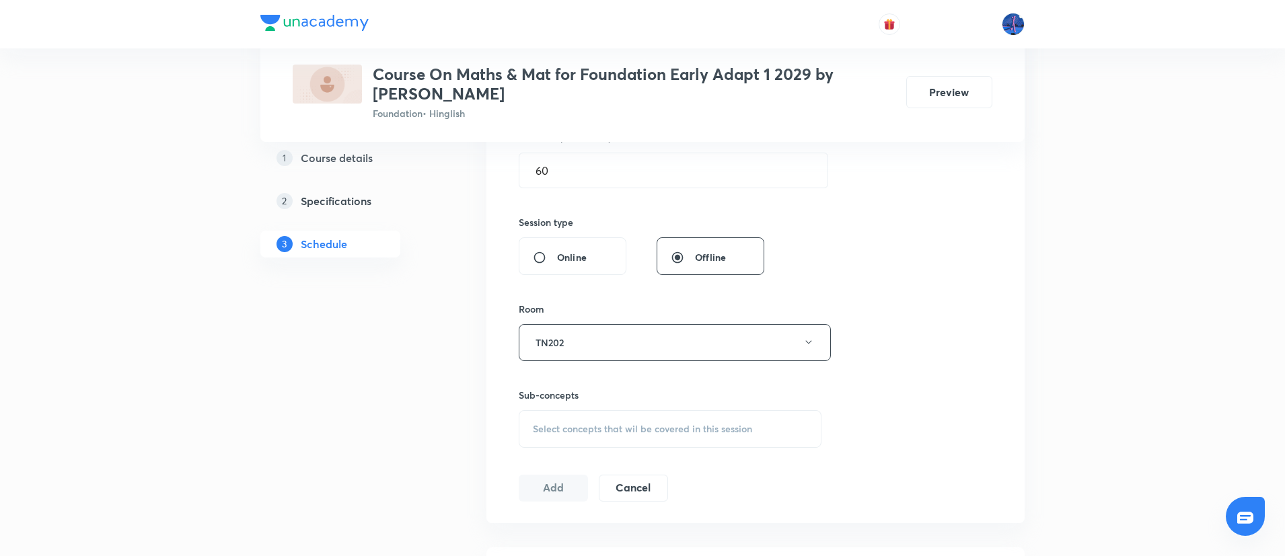
click at [660, 431] on span "Select concepts that wil be covered in this session" at bounding box center [642, 429] width 219 height 11
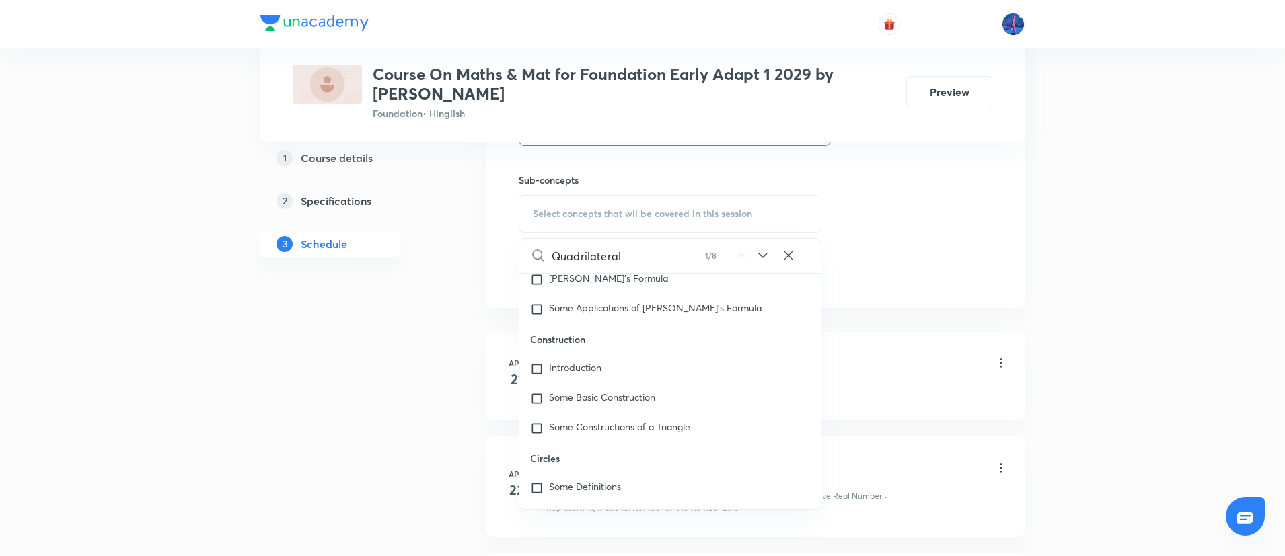
scroll to position [2637, 0]
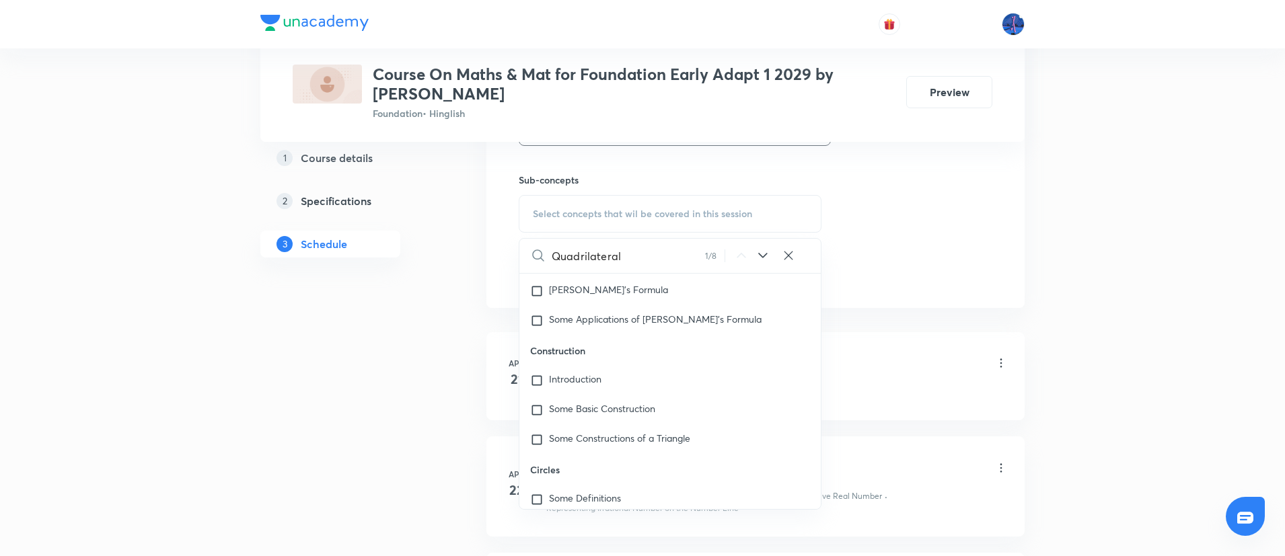
type input "Quadrilateral"
click at [763, 256] on icon at bounding box center [763, 256] width 16 height 16
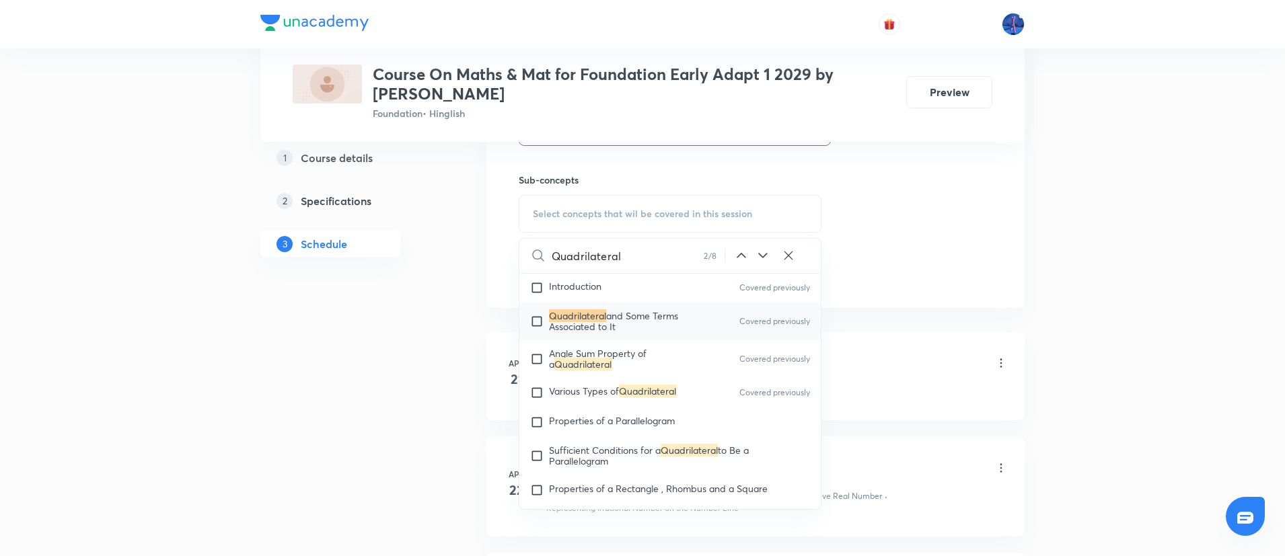
scroll to position [3119, 0]
click at [595, 423] on span "Properties of a Parallelogram" at bounding box center [612, 417] width 126 height 13
checkbox input "true"
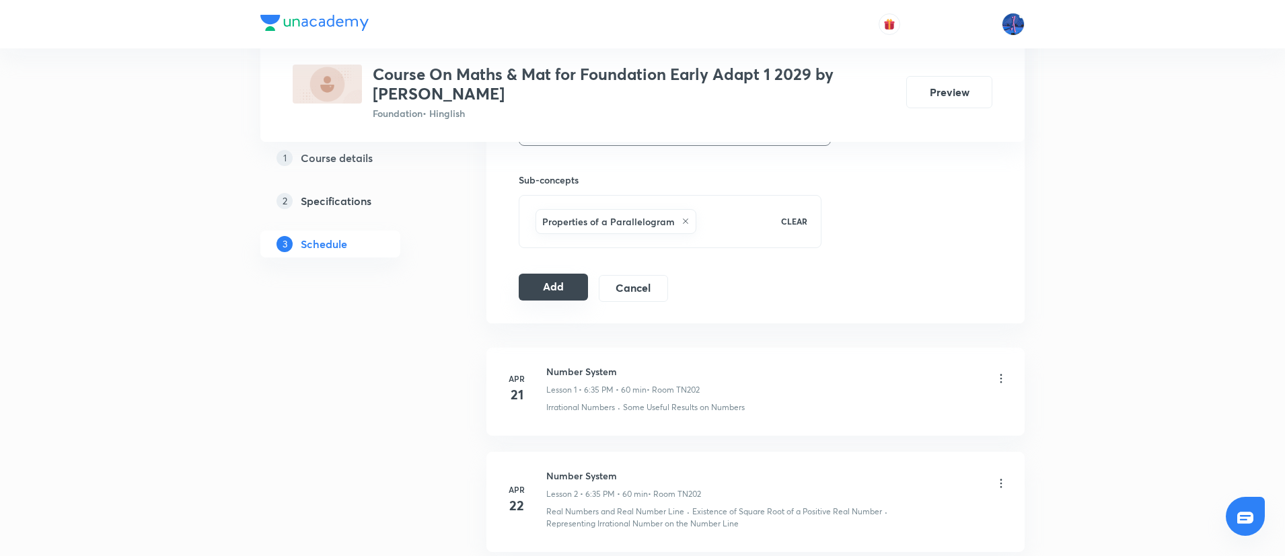
click at [542, 289] on button "Add" at bounding box center [553, 287] width 69 height 27
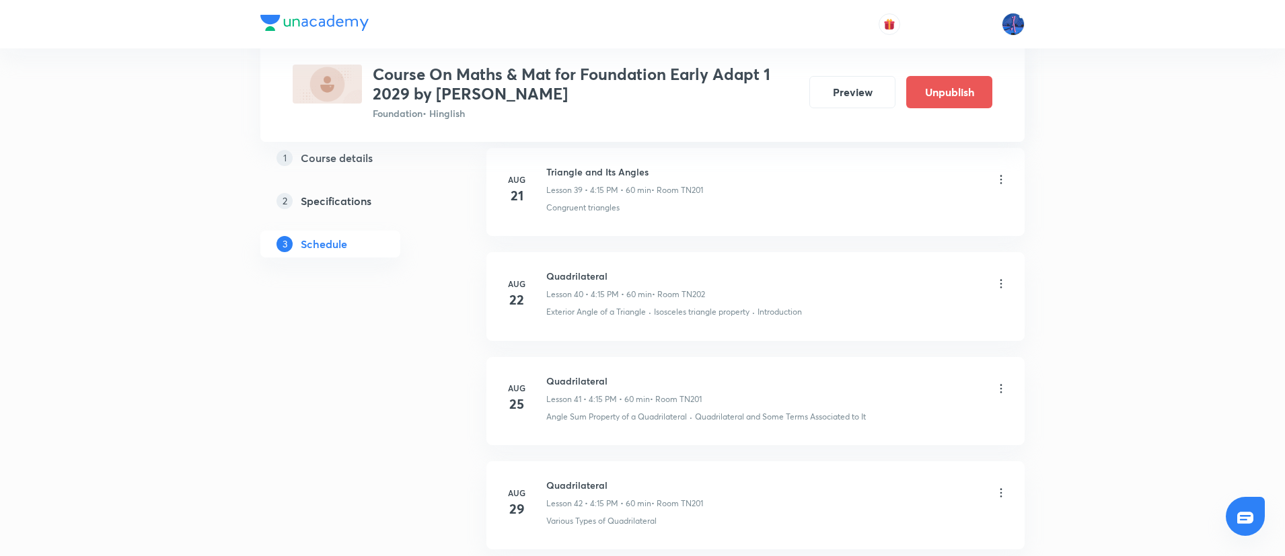
scroll to position [4494, 0]
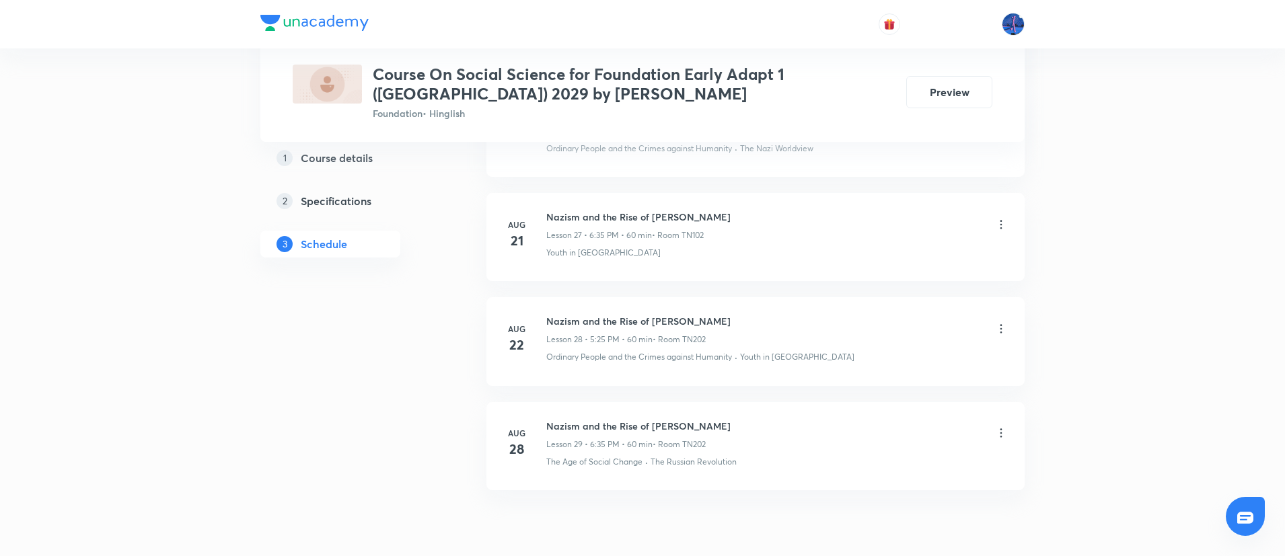
scroll to position [3578, 0]
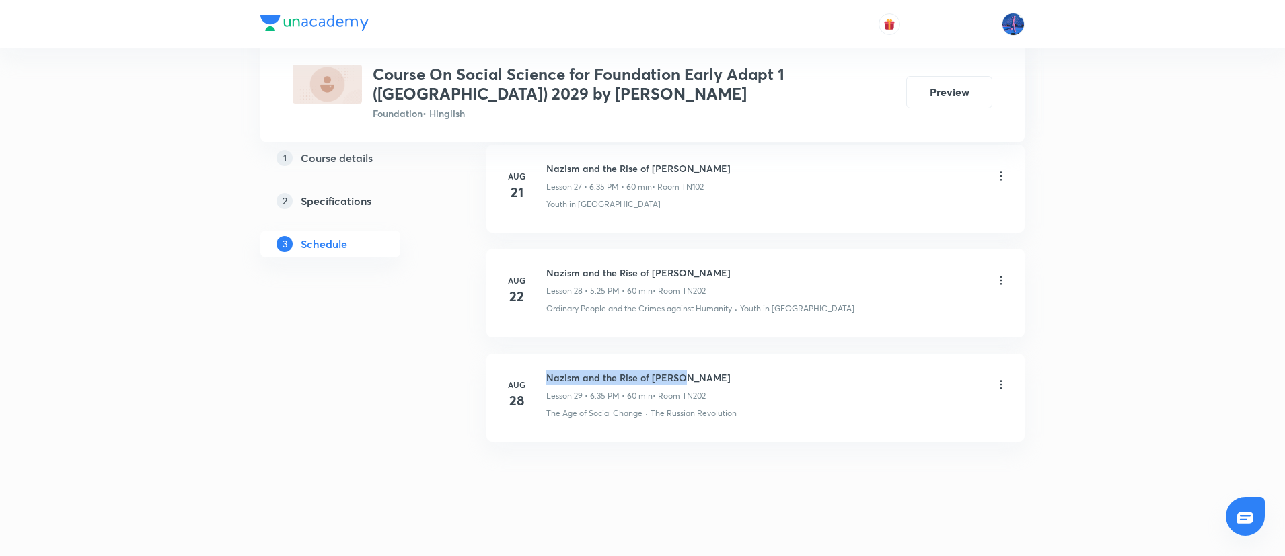
drag, startPoint x: 546, startPoint y: 365, endPoint x: 682, endPoint y: 355, distance: 136.2
click at [682, 355] on li "[DATE] Nazism and the Rise of Hitler Lesson 29 • 6:35 PM • 60 min • Room TN202 …" at bounding box center [755, 398] width 538 height 88
copy h6 "Nazism and the Rise of [PERSON_NAME]"
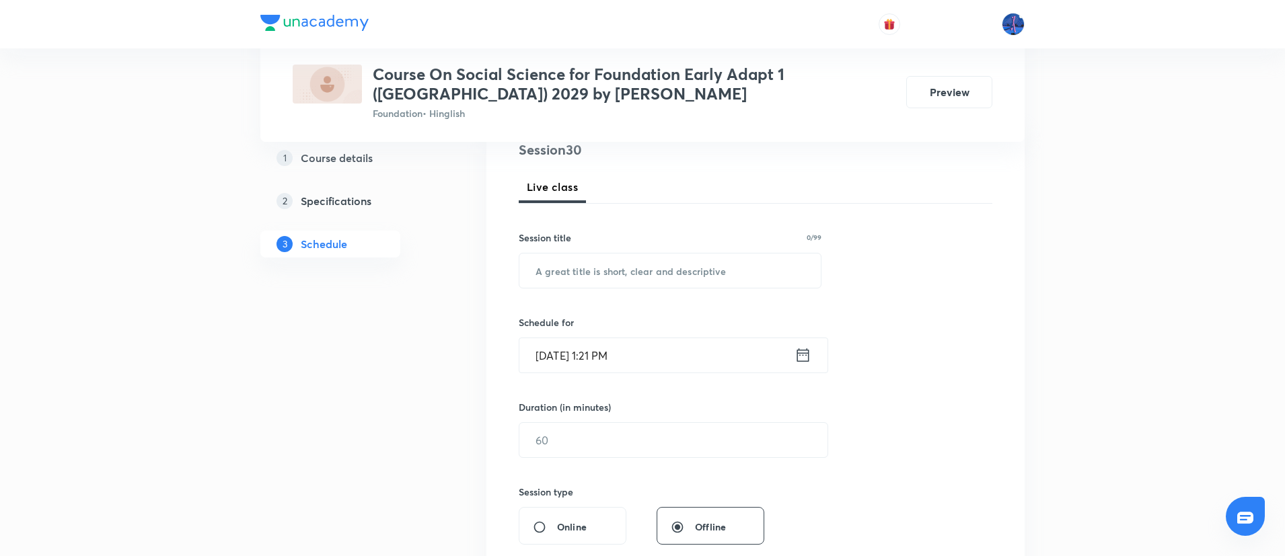
scroll to position [168, 0]
click at [650, 281] on input "text" at bounding box center [669, 270] width 301 height 34
paste input "Nazism and the Rise of [PERSON_NAME]"
type input "Nazism and the Rise of [PERSON_NAME]"
click at [691, 348] on input "[DATE] 1:21 PM" at bounding box center [656, 355] width 275 height 34
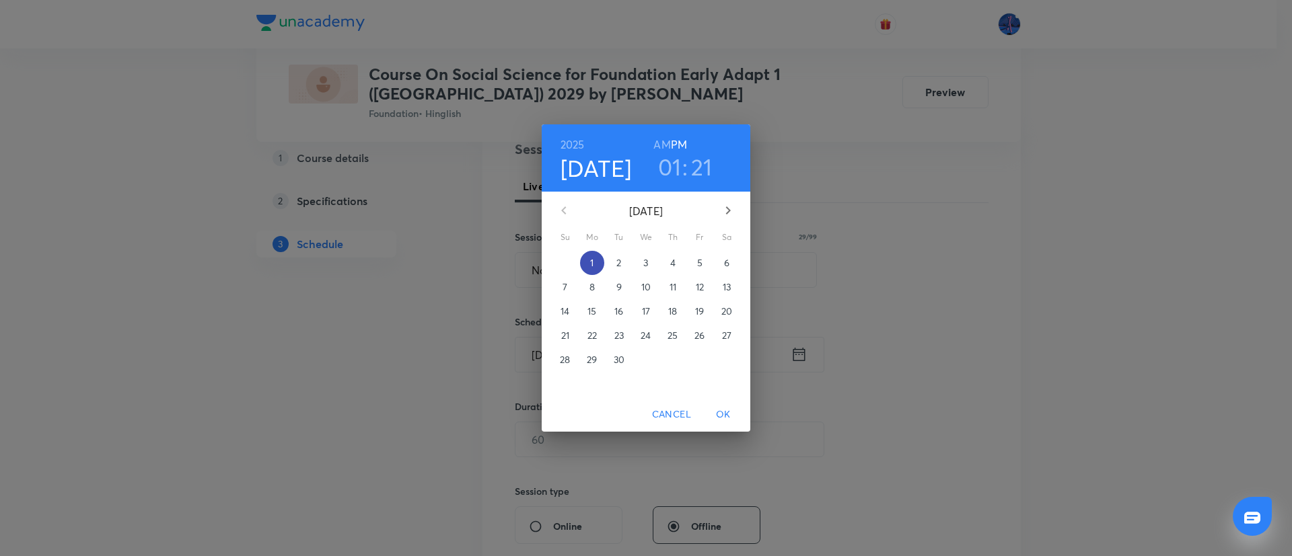
click at [593, 264] on p "1" at bounding box center [591, 262] width 3 height 13
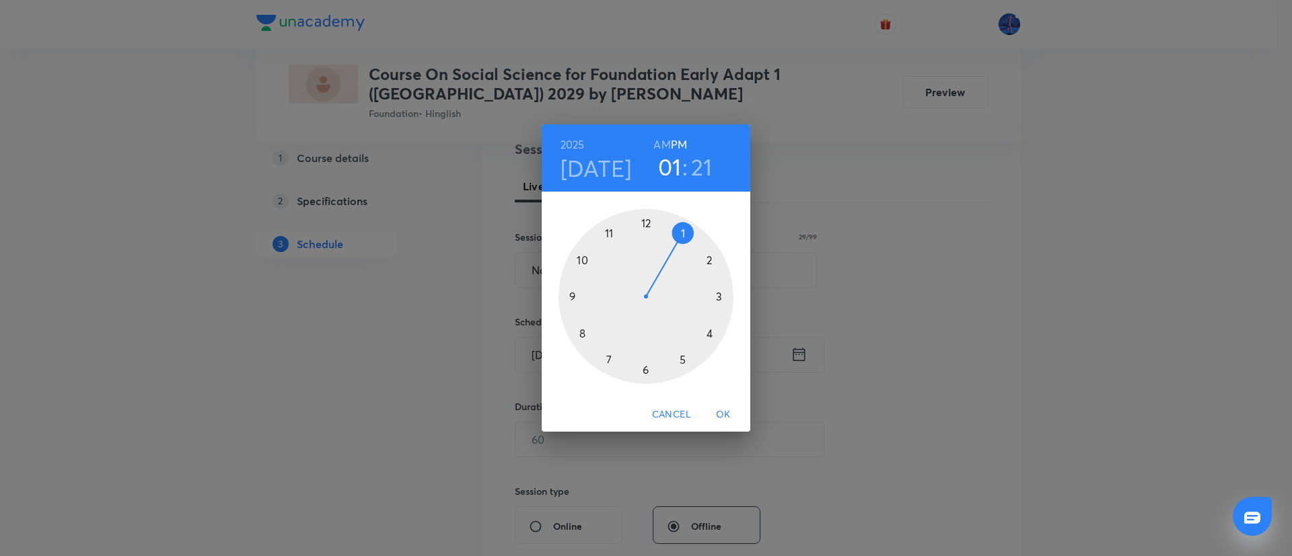
click at [648, 369] on div at bounding box center [645, 296] width 175 height 175
click at [611, 359] on div at bounding box center [645, 296] width 175 height 175
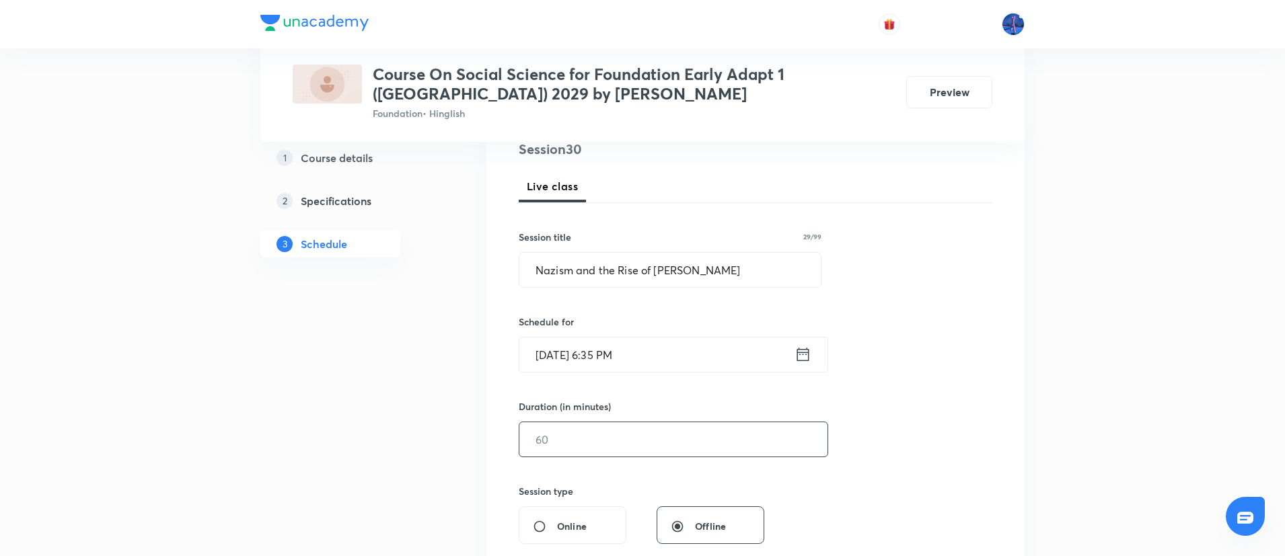
click at [593, 439] on input "text" at bounding box center [673, 439] width 308 height 34
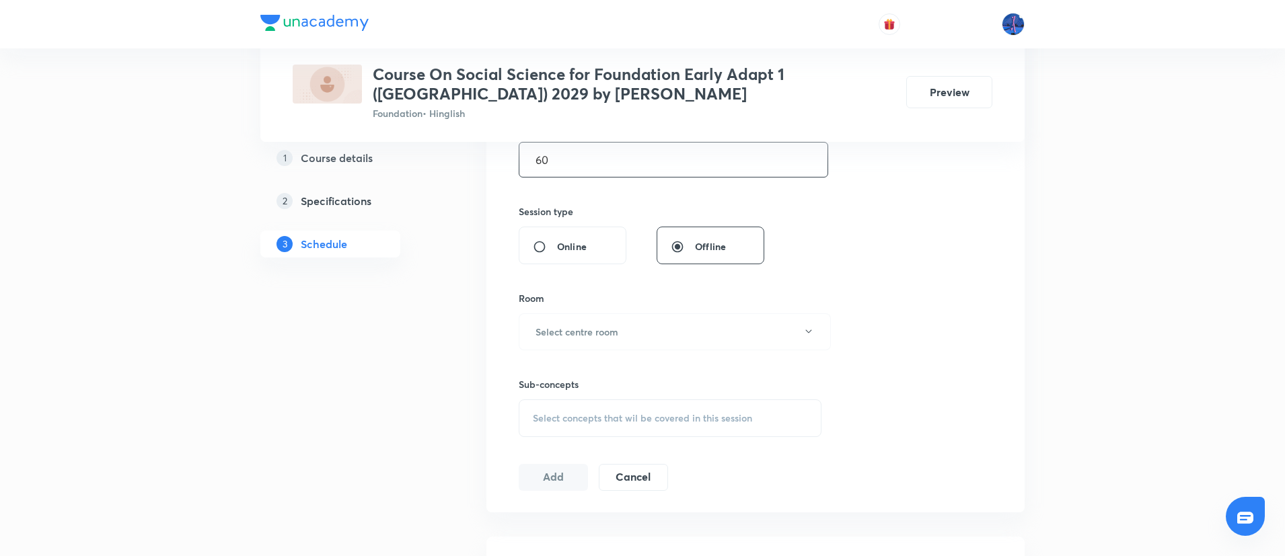
scroll to position [484, 0]
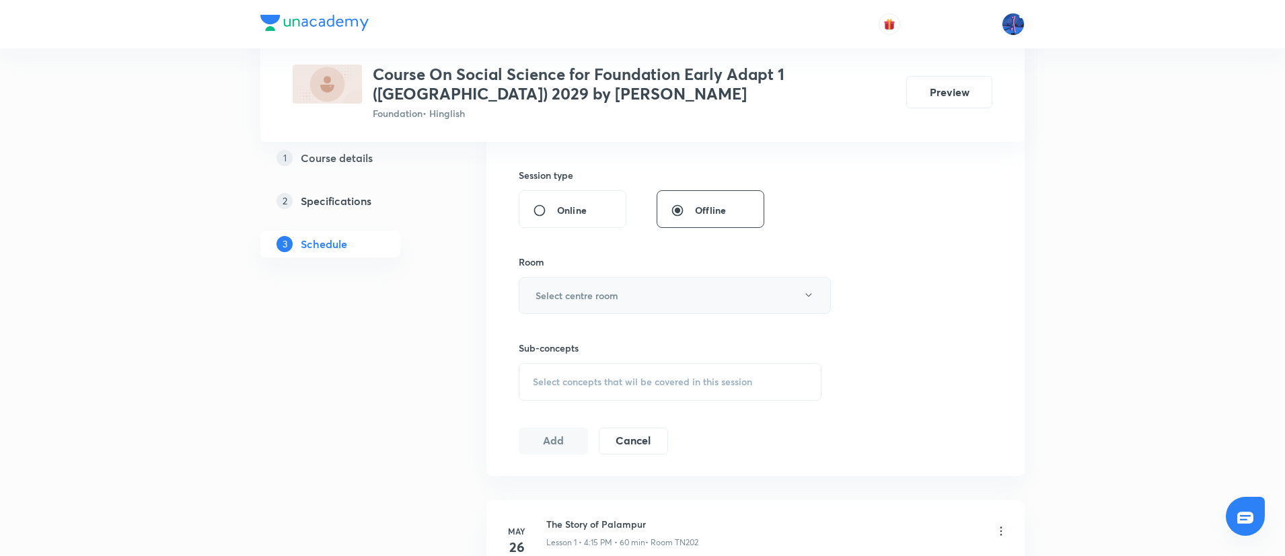
type input "60"
click at [692, 288] on button "Select centre room" at bounding box center [675, 295] width 312 height 37
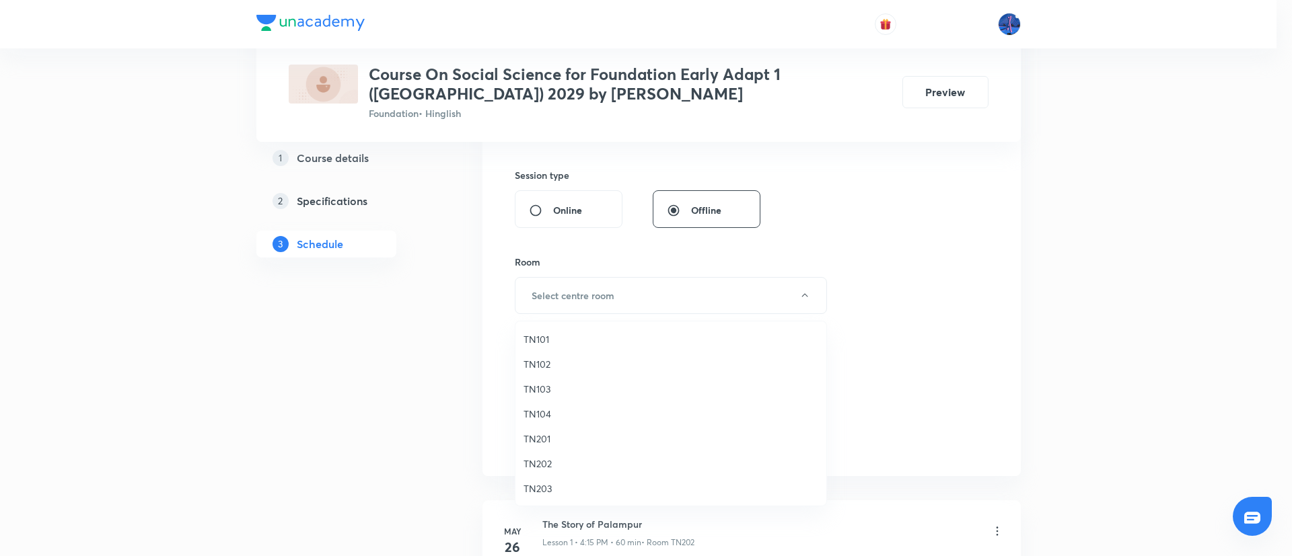
click at [550, 458] on span "TN202" at bounding box center [670, 464] width 295 height 14
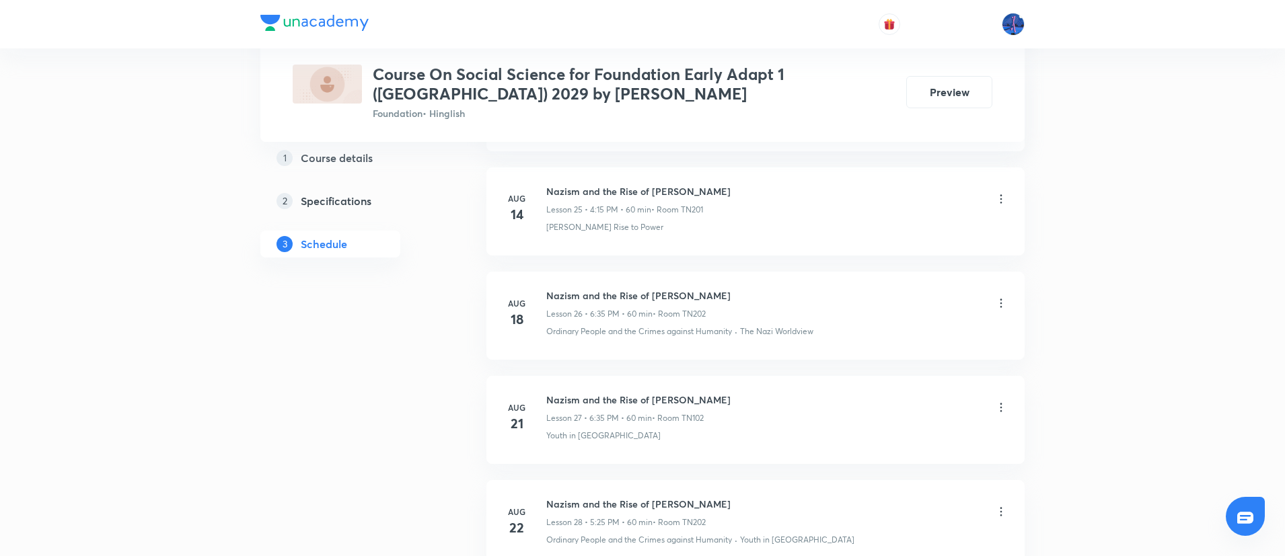
scroll to position [3578, 0]
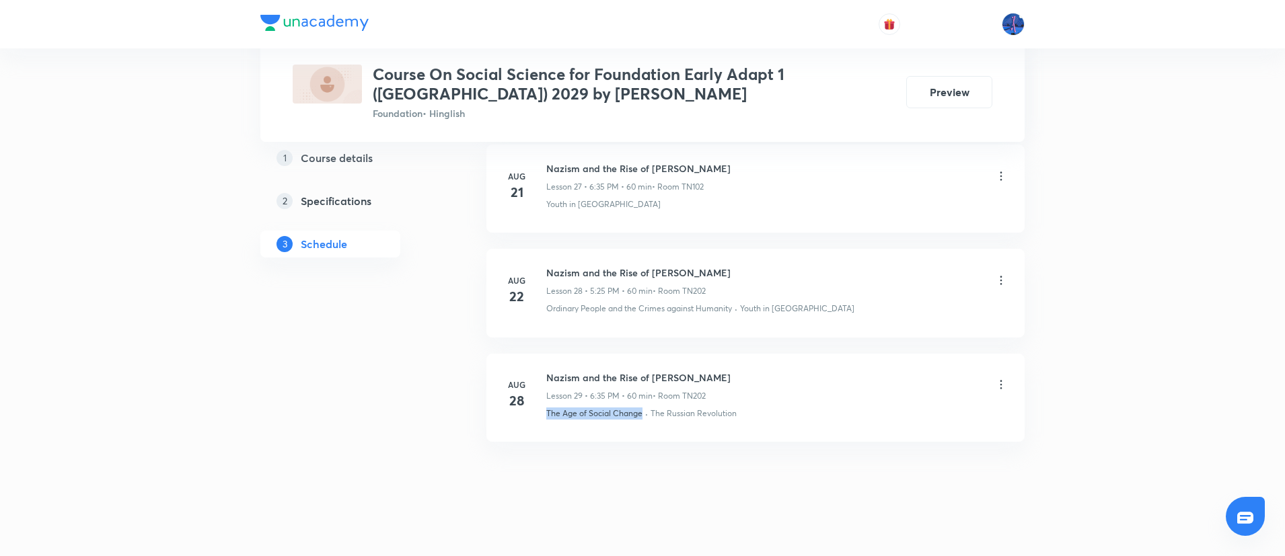
drag, startPoint x: 542, startPoint y: 420, endPoint x: 642, endPoint y: 419, distance: 100.9
click at [642, 419] on li "[DATE] Nazism and the Rise of Hitler Lesson 29 • 6:35 PM • 60 min • Room TN202 …" at bounding box center [755, 398] width 538 height 88
copy p "The Age of Social Change"
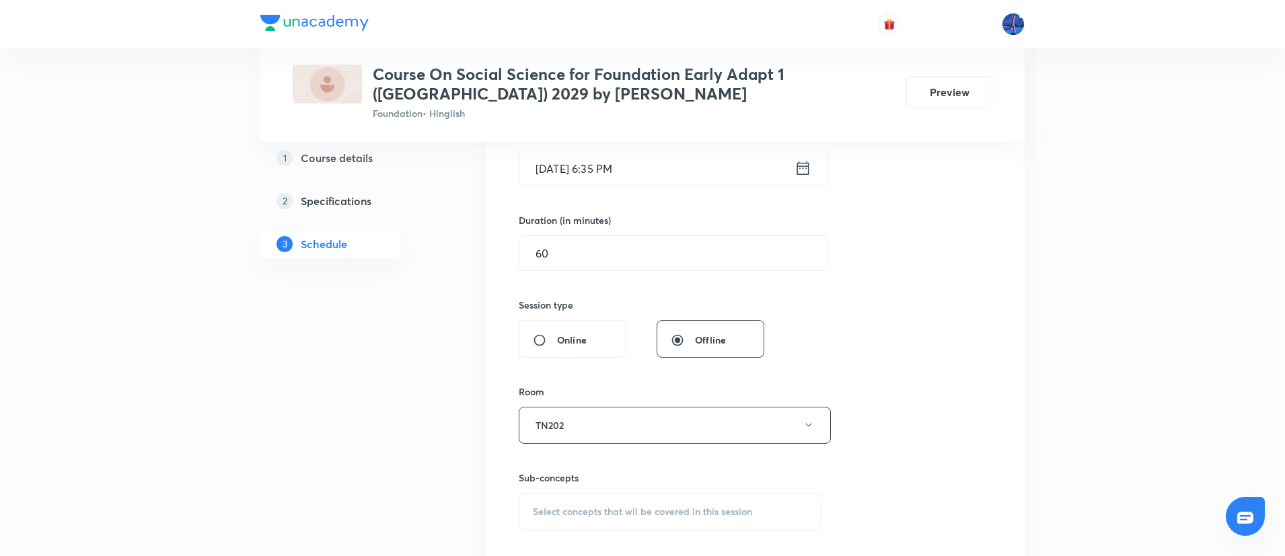
scroll to position [616, 0]
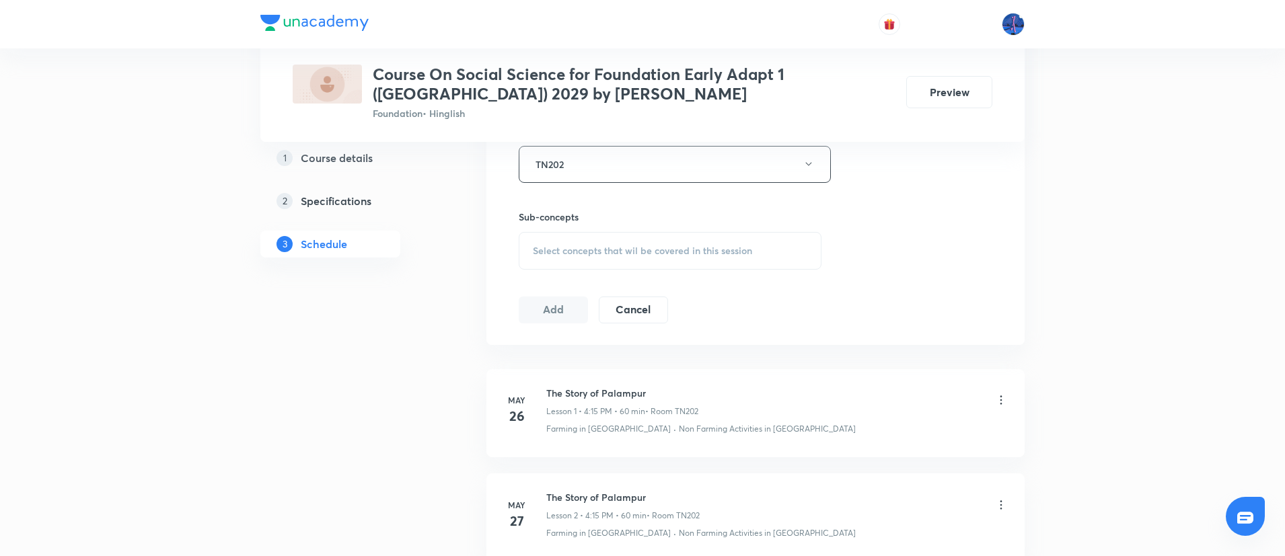
click at [709, 262] on div "Select concepts that wil be covered in this session" at bounding box center [670, 251] width 303 height 38
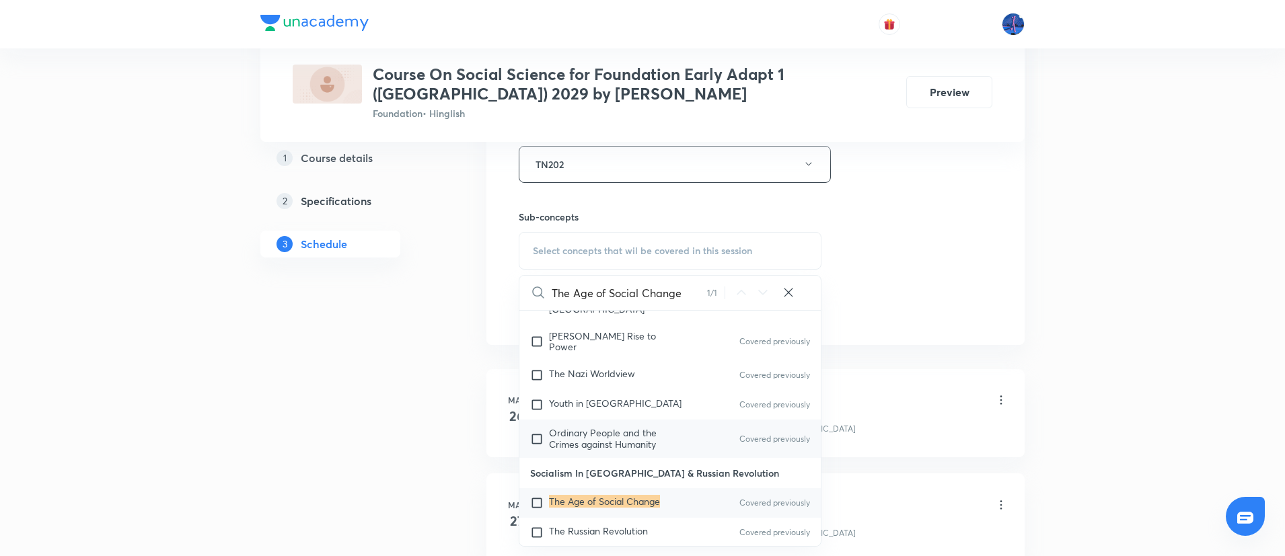
scroll to position [2853, 0]
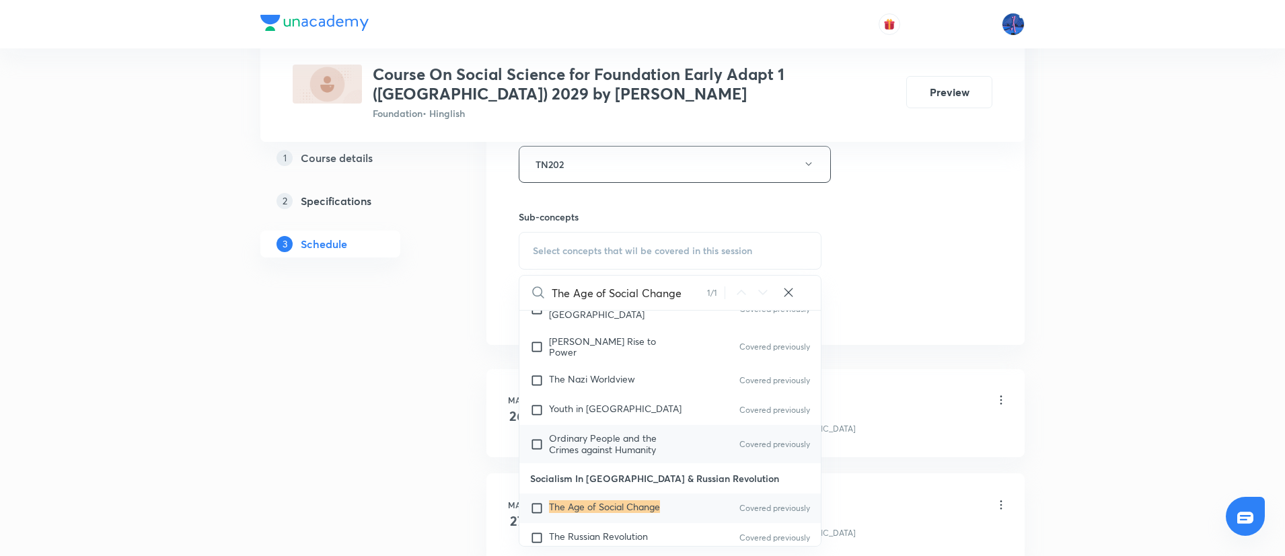
type input "The Age of Social Change"
click at [656, 433] on p "Ordinary People and the Crimes against Humanity" at bounding box center [617, 444] width 136 height 22
checkbox input "true"
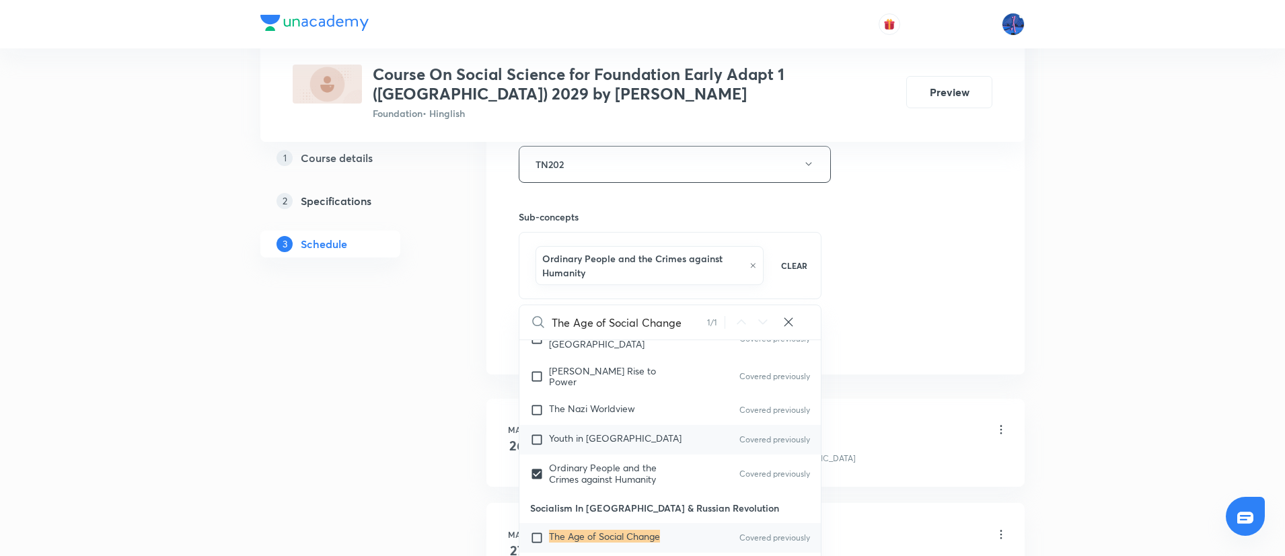
click at [637, 432] on span "Youth in [GEOGRAPHIC_DATA]" at bounding box center [615, 438] width 133 height 13
checkbox input "true"
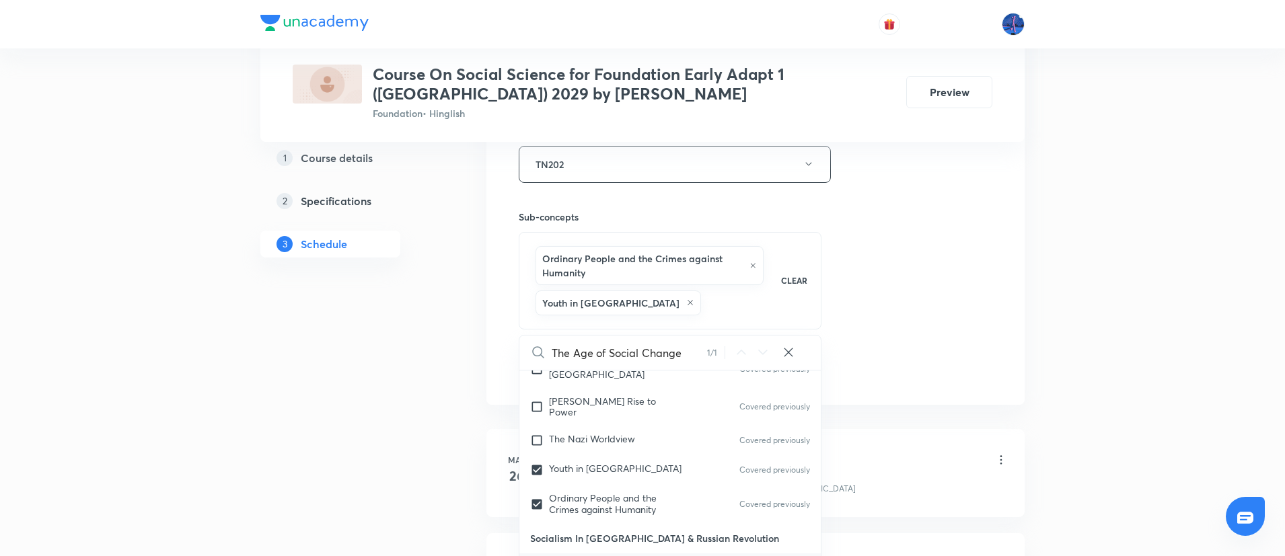
click at [902, 315] on div "Session 30 Live class Session title 29/99 Nazism and the Rise of Hitler ​ Sched…" at bounding box center [756, 38] width 474 height 692
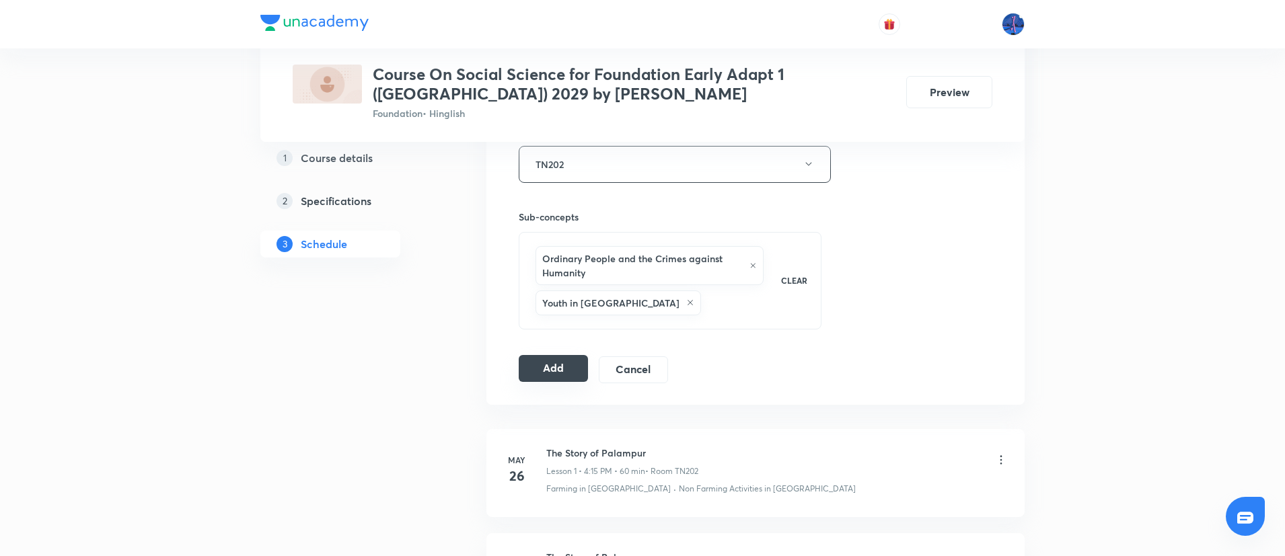
click at [572, 376] on button "Add" at bounding box center [553, 368] width 69 height 27
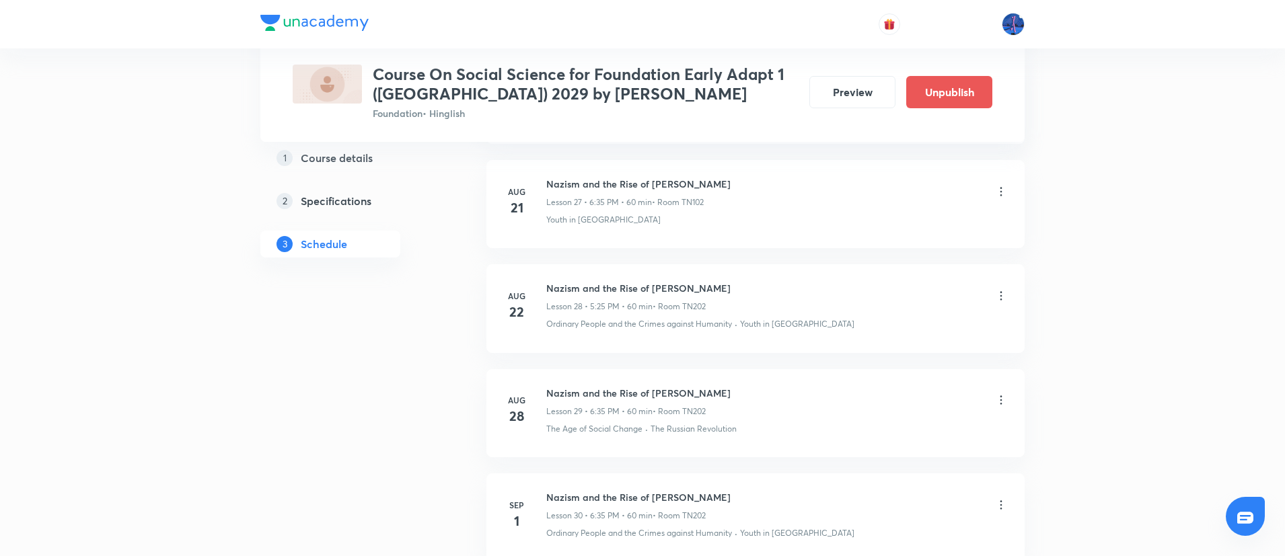
scroll to position [3064, 0]
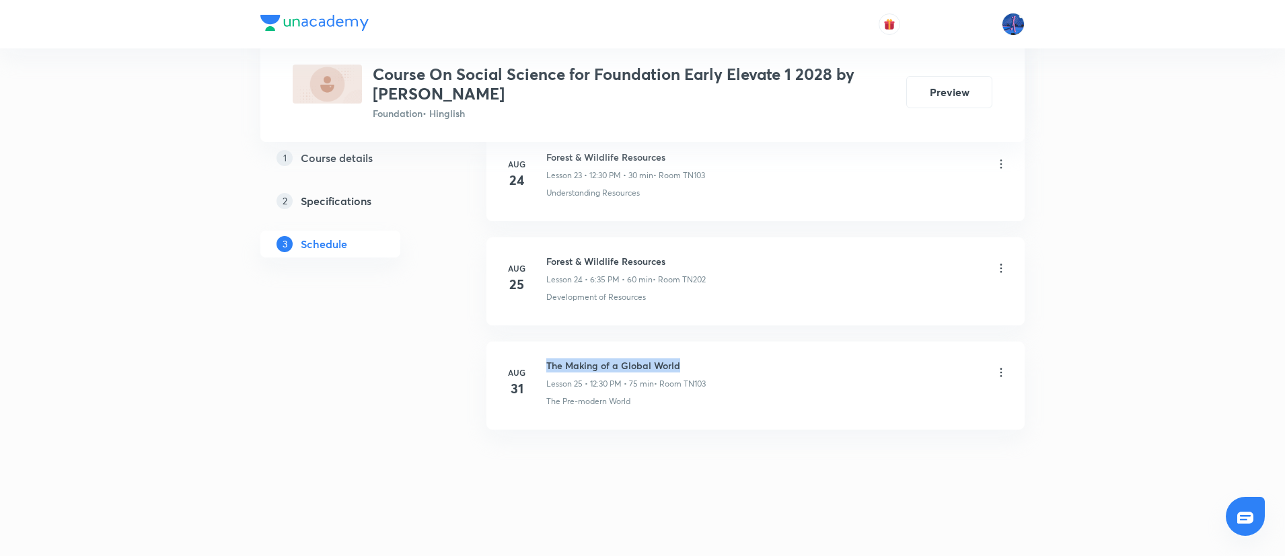
drag, startPoint x: 546, startPoint y: 365, endPoint x: 706, endPoint y: 356, distance: 159.7
click at [706, 356] on li "[DATE] The Making of a Global World Lesson 25 • 12:30 PM • 75 min • Room TN103 …" at bounding box center [755, 386] width 538 height 88
copy h6 "The Making of a Global World"
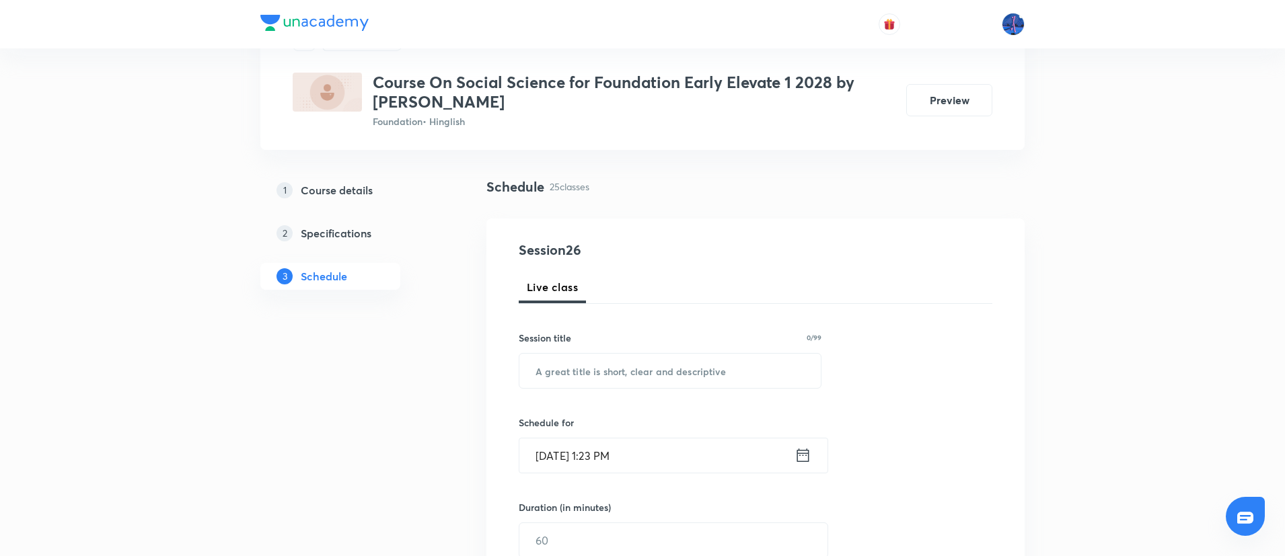
scroll to position [148, 0]
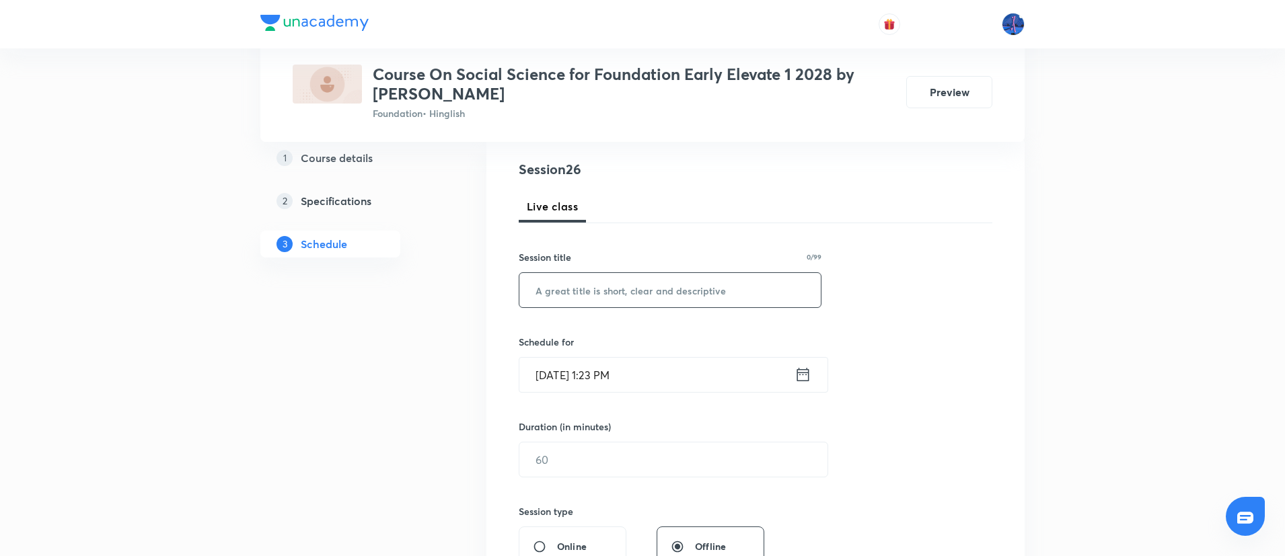
click at [651, 299] on input "text" at bounding box center [669, 290] width 301 height 34
paste input "The Making of a Global World"
type input "The Making of a Global World"
click at [674, 376] on input "[DATE] 1:23 PM" at bounding box center [656, 375] width 275 height 34
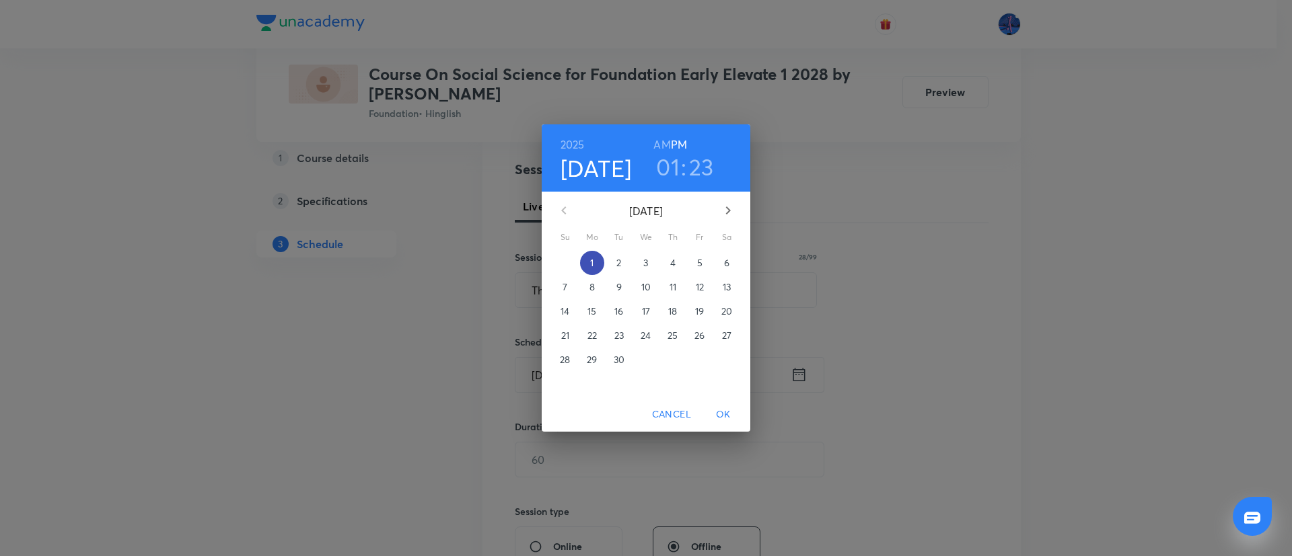
click at [591, 272] on button "1" at bounding box center [592, 263] width 24 height 24
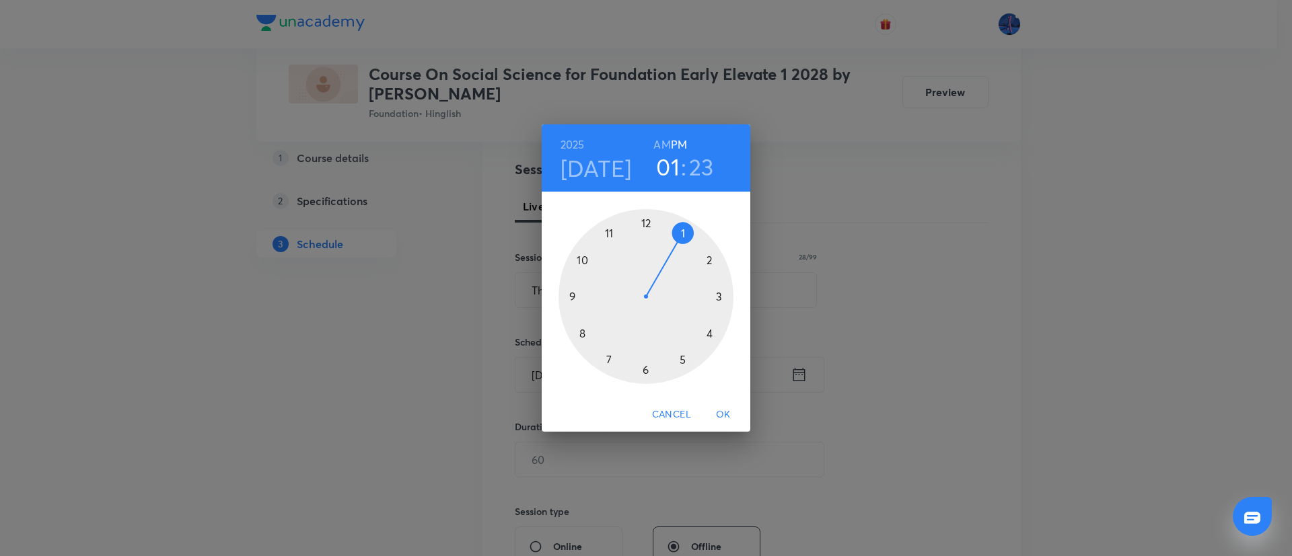
click at [709, 334] on div at bounding box center [645, 296] width 175 height 175
click at [720, 297] on div at bounding box center [645, 296] width 175 height 175
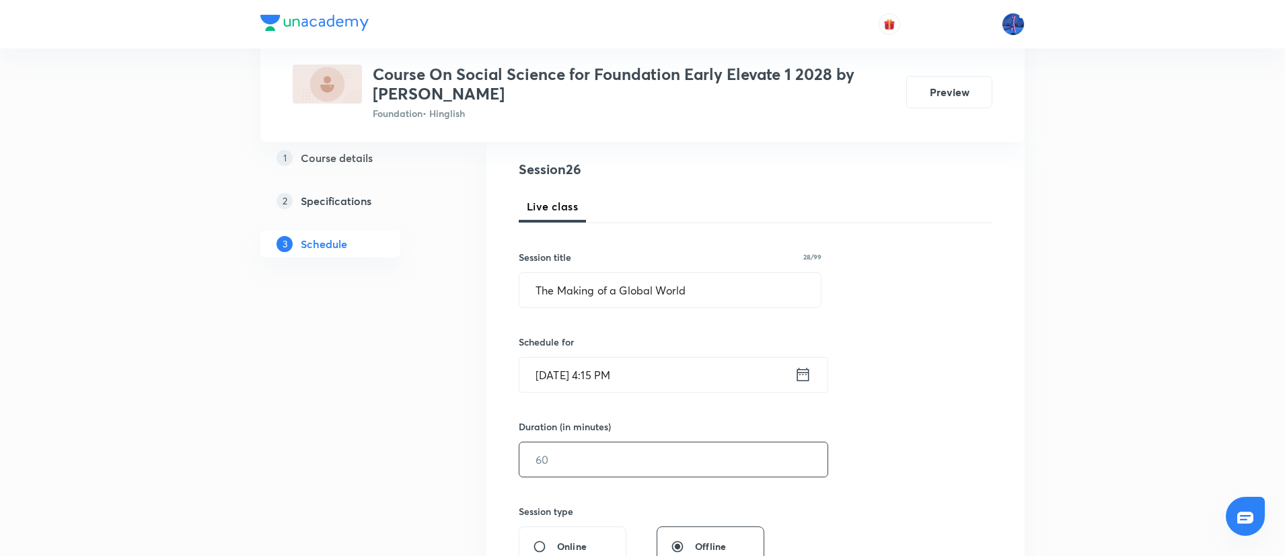
click at [603, 457] on input "text" at bounding box center [673, 460] width 308 height 34
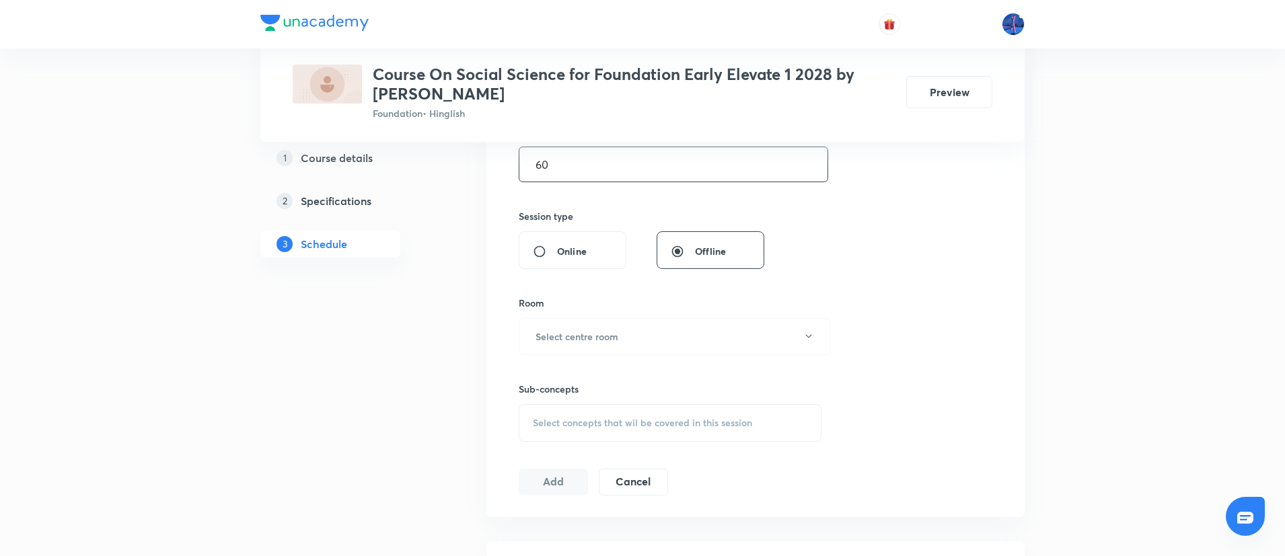
scroll to position [451, 0]
type input "60"
click at [655, 371] on div "Sub-concepts Select concepts that wil be covered in this session" at bounding box center [670, 391] width 303 height 87
click at [608, 335] on h6 "Select centre room" at bounding box center [576, 329] width 83 height 14
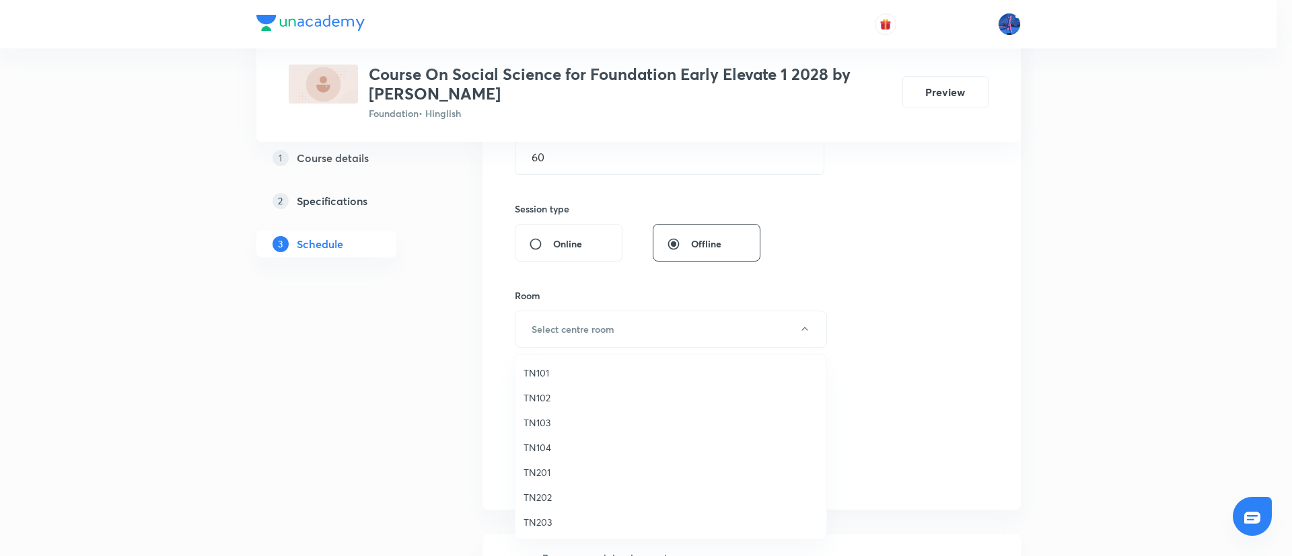
click at [550, 395] on span "TN102" at bounding box center [670, 398] width 295 height 14
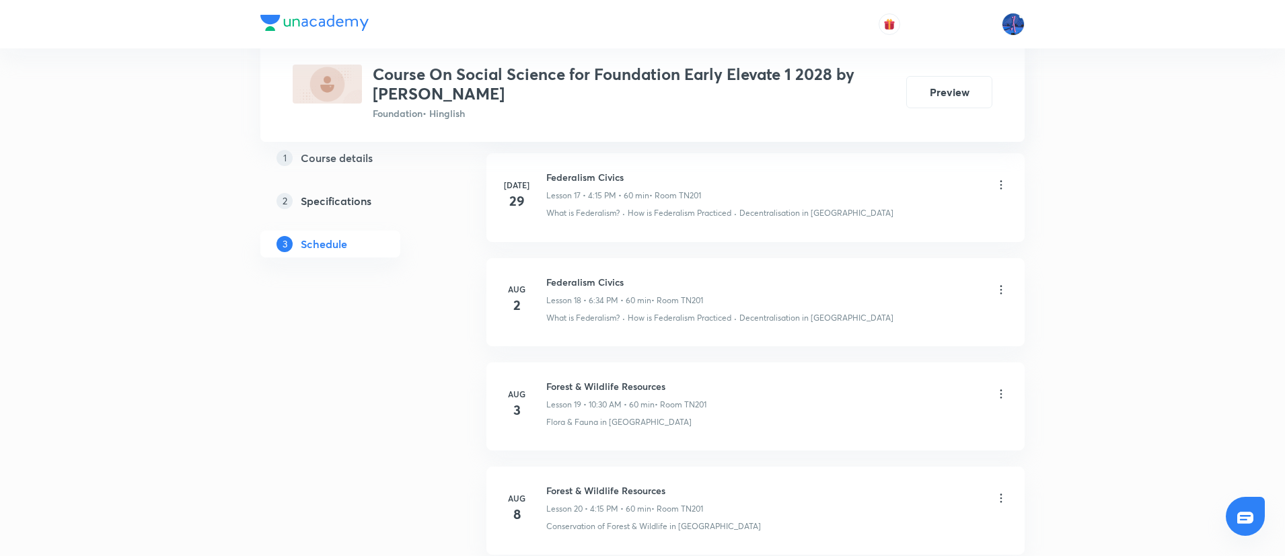
scroll to position [3147, 0]
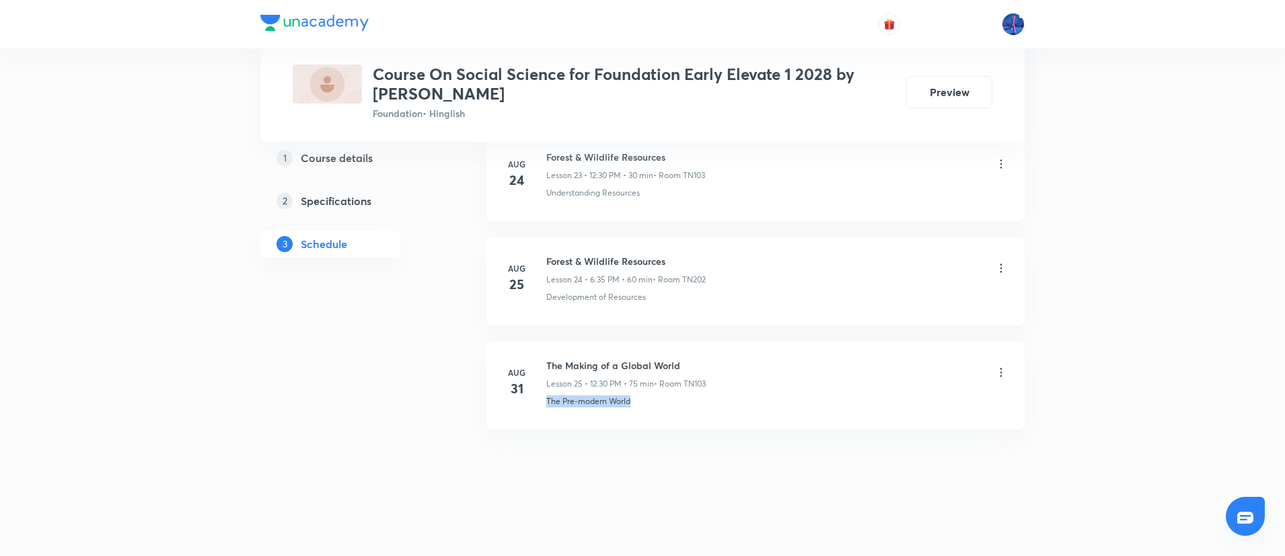
drag, startPoint x: 646, startPoint y: 404, endPoint x: 546, endPoint y: 440, distance: 106.4
copy p "The Pre-modern World"
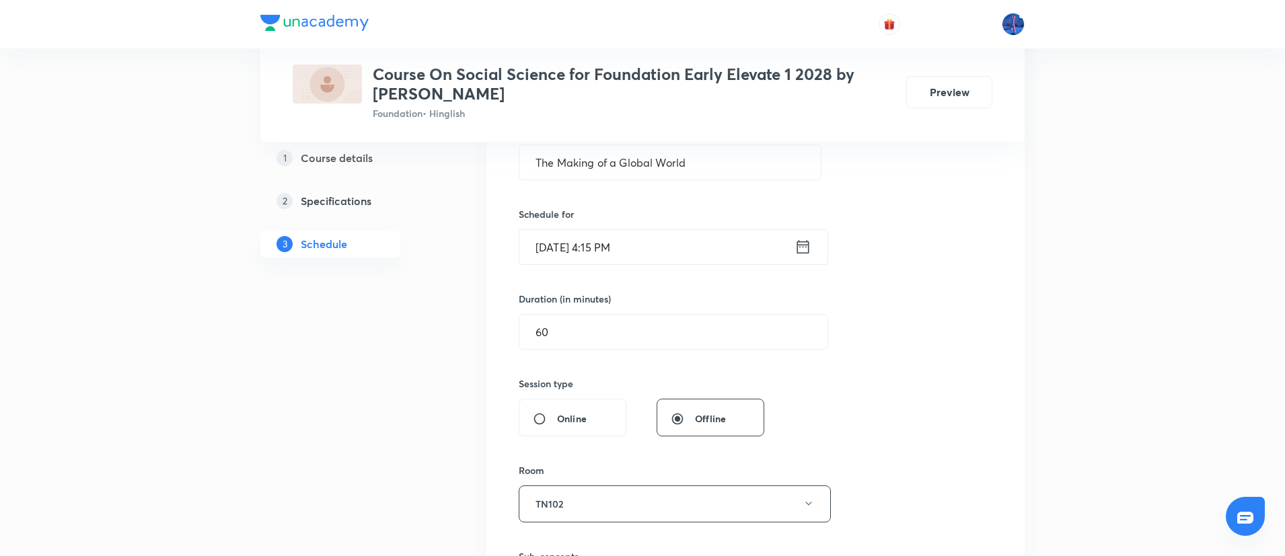
scroll to position [572, 0]
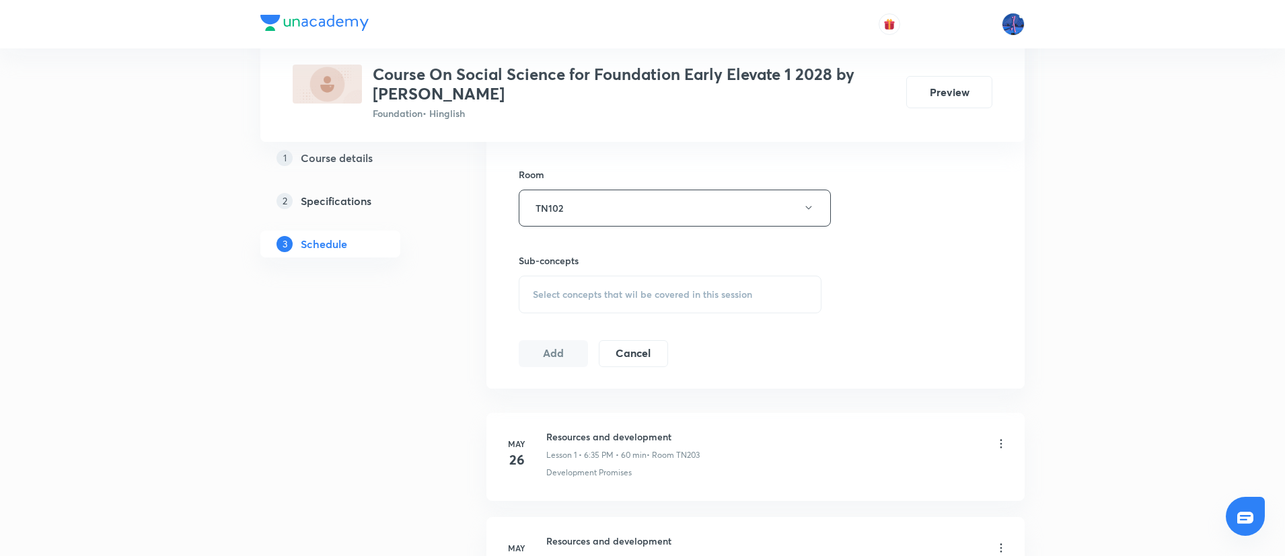
click at [613, 302] on div "Select concepts that wil be covered in this session" at bounding box center [670, 295] width 303 height 38
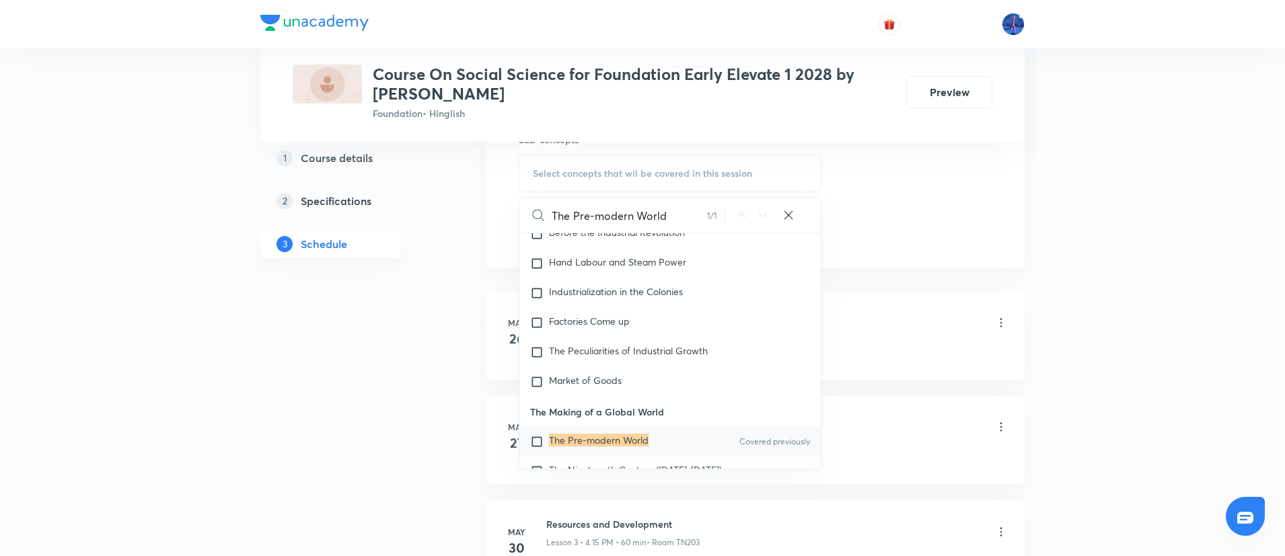
scroll to position [696, 0]
type input "The Pre-modern World"
click at [618, 453] on div "The Nineteenth Century ([DATE]-[DATE])" at bounding box center [669, 468] width 301 height 30
checkbox input "true"
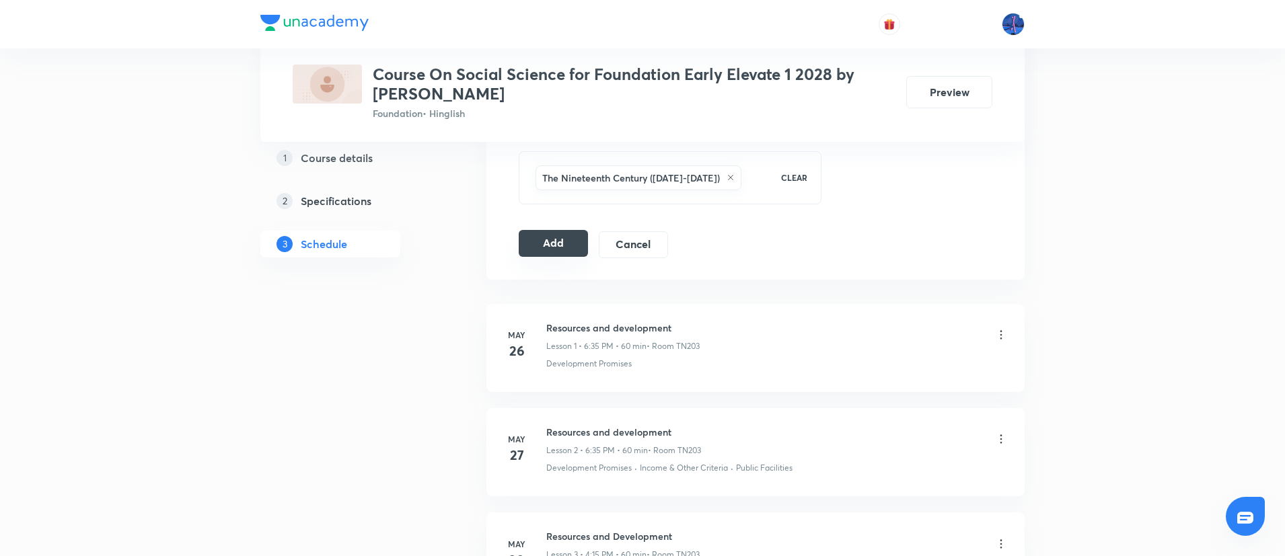
click at [560, 249] on button "Add" at bounding box center [553, 243] width 69 height 27
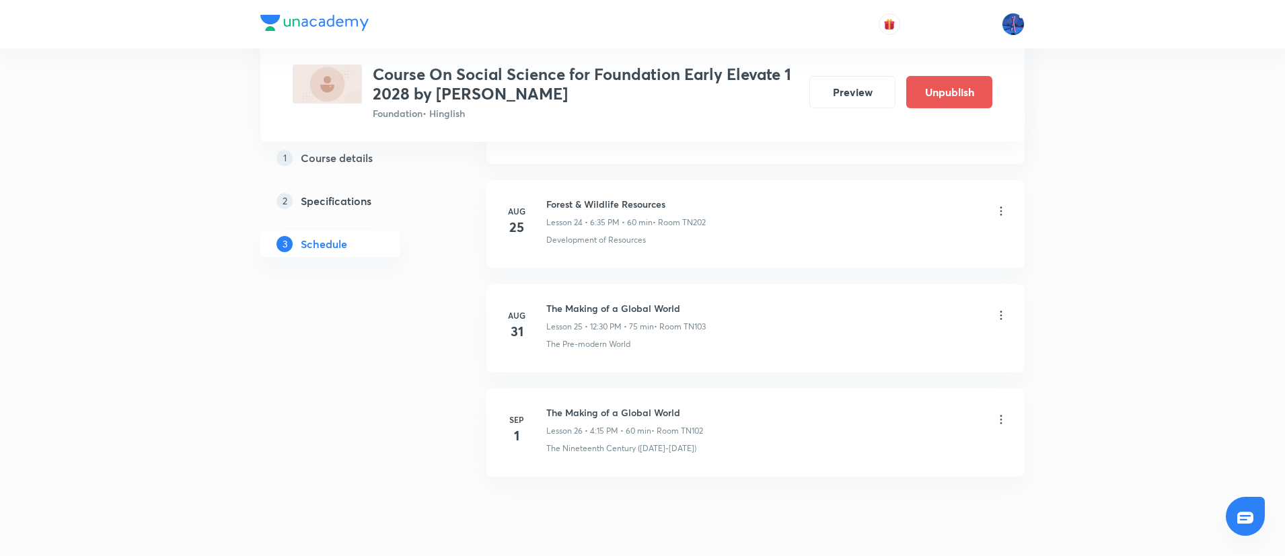
scroll to position [2633, 0]
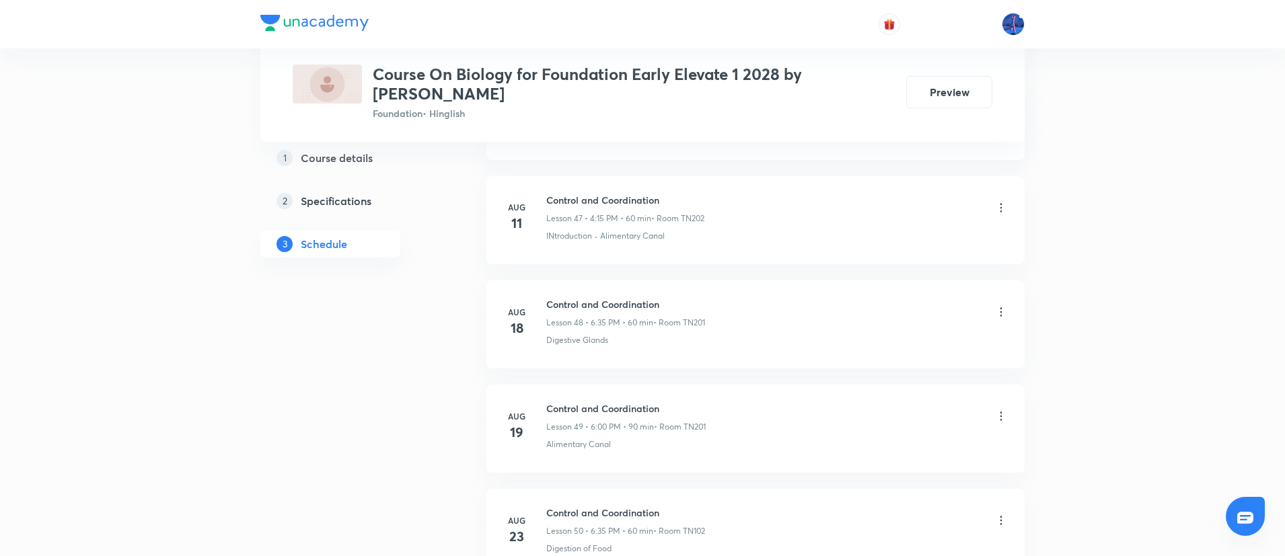
scroll to position [5858, 0]
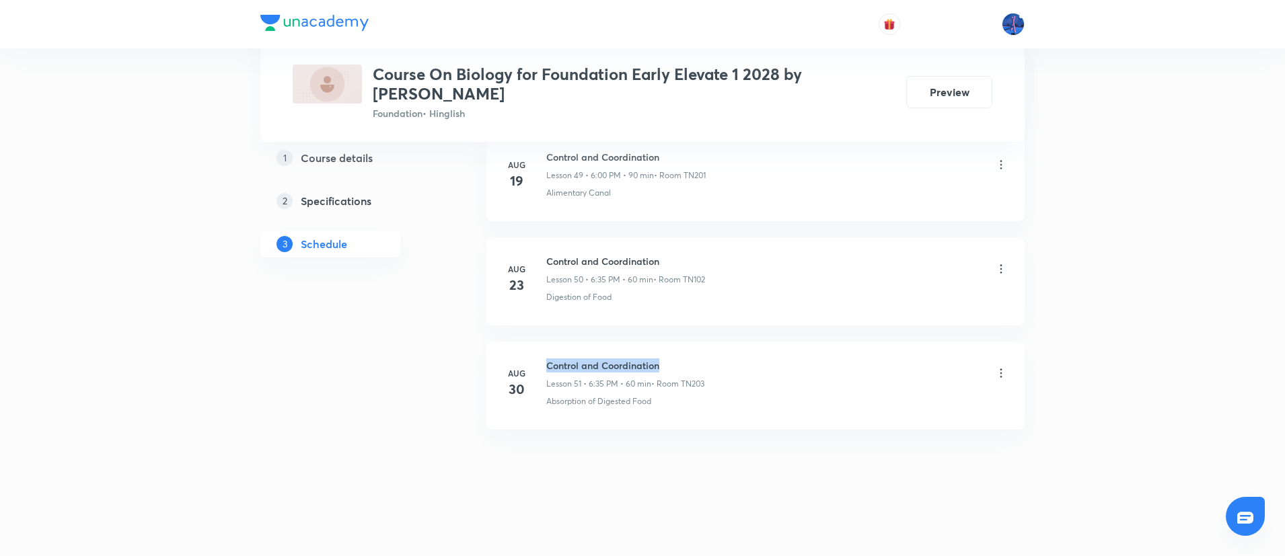
drag, startPoint x: 548, startPoint y: 365, endPoint x: 669, endPoint y: 363, distance: 121.8
click at [669, 363] on h6 "Control and Coordination" at bounding box center [625, 366] width 158 height 14
copy h6 "Control and Coordination"
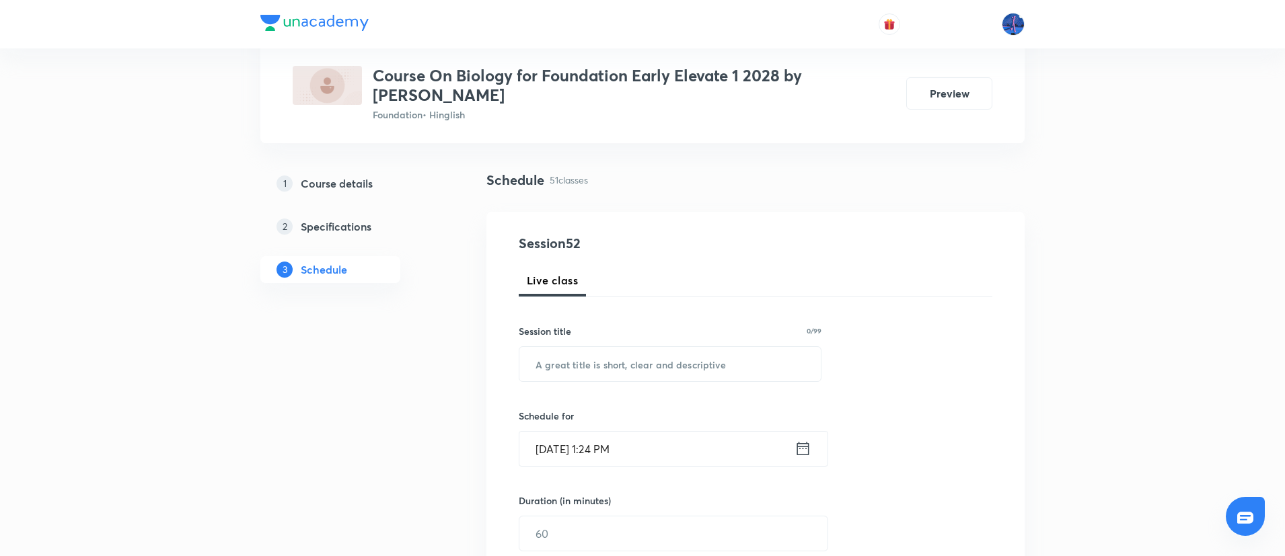
scroll to position [168, 0]
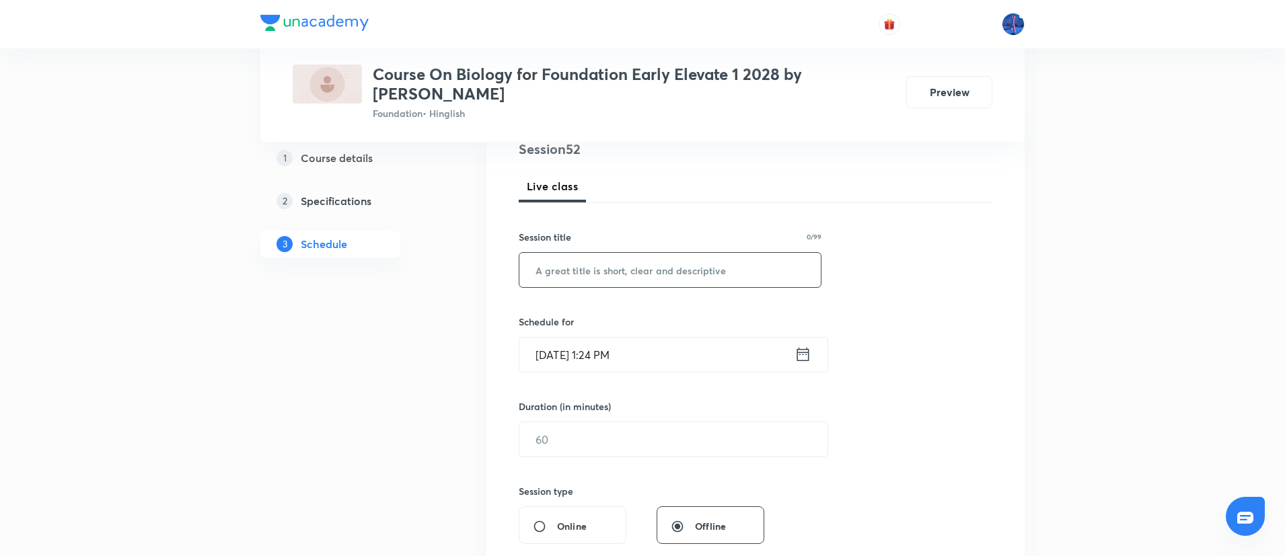
click at [681, 281] on input "text" at bounding box center [669, 270] width 301 height 34
paste input "Control and Coordination"
type input "Control and Coordination"
click at [694, 343] on input "[DATE] 1:24 PM" at bounding box center [656, 355] width 275 height 34
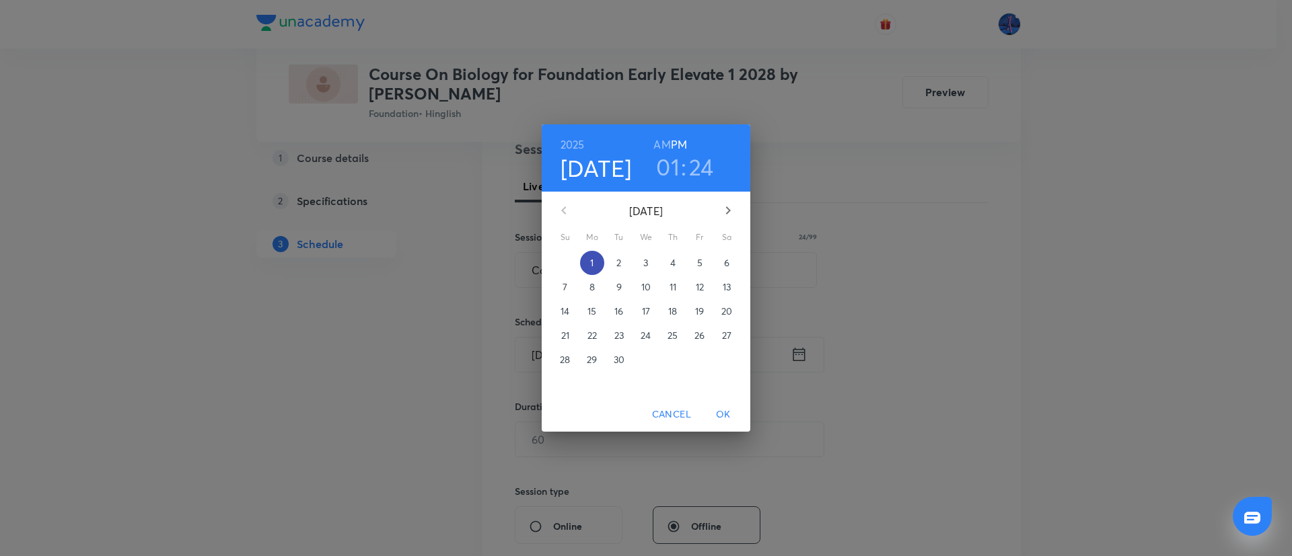
click at [595, 262] on span "1" at bounding box center [592, 262] width 24 height 13
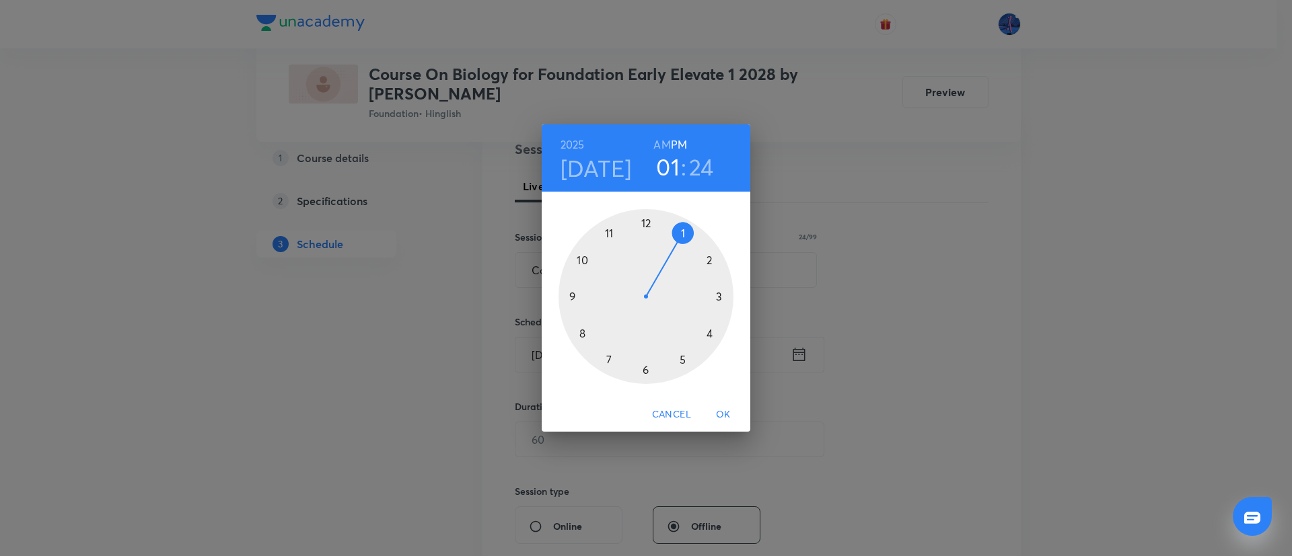
click at [681, 358] on div at bounding box center [645, 296] width 175 height 175
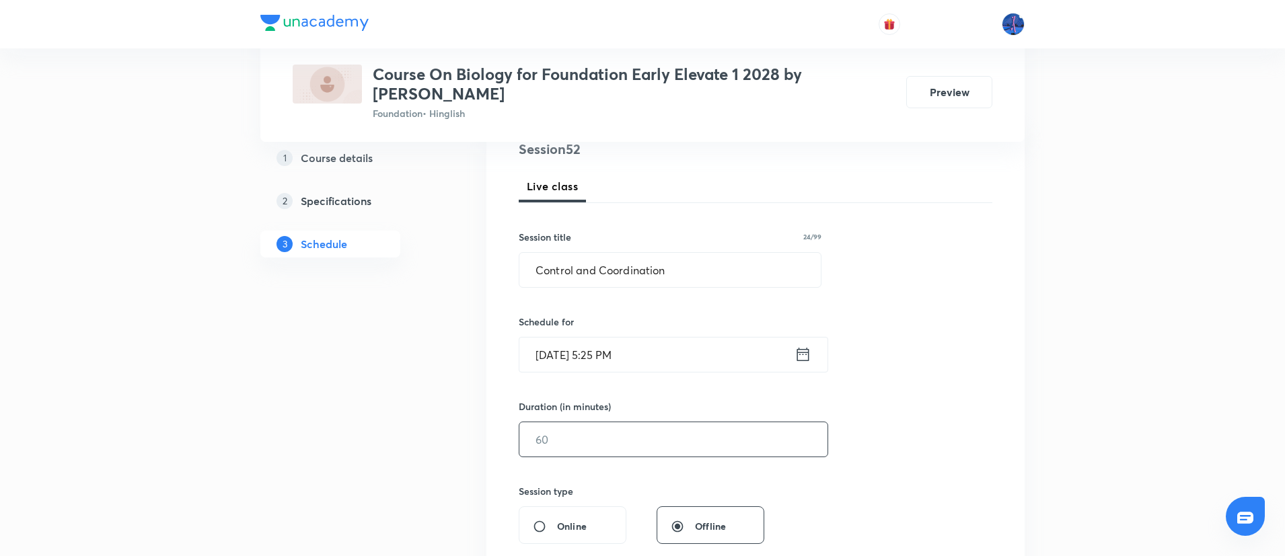
click at [583, 446] on input "text" at bounding box center [673, 439] width 308 height 34
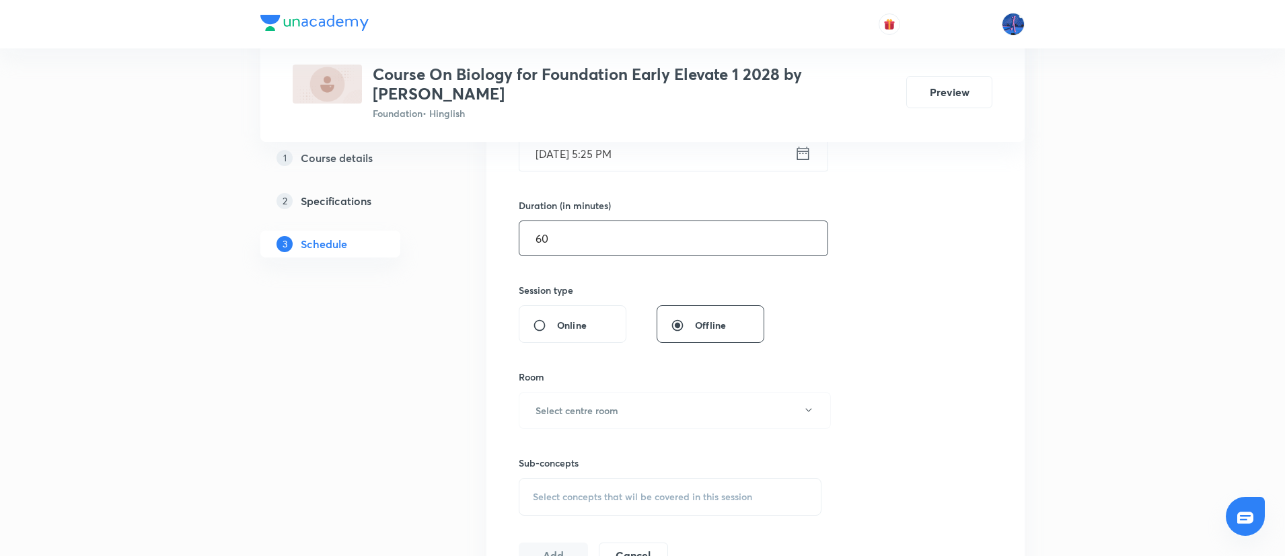
scroll to position [383, 0]
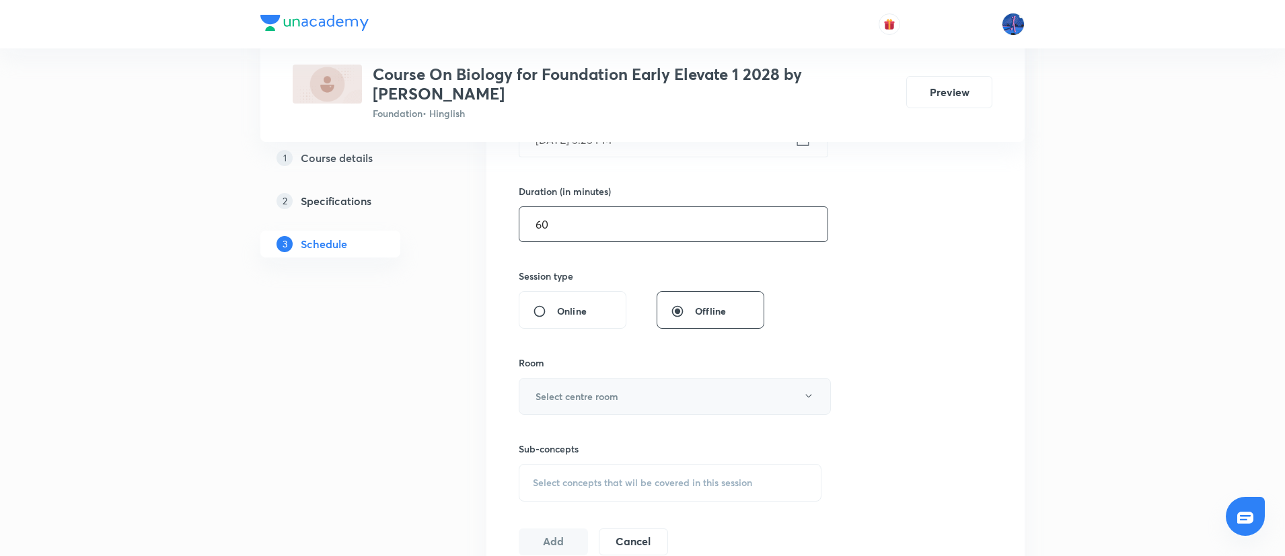
type input "60"
click at [658, 389] on button "Select centre room" at bounding box center [675, 396] width 312 height 37
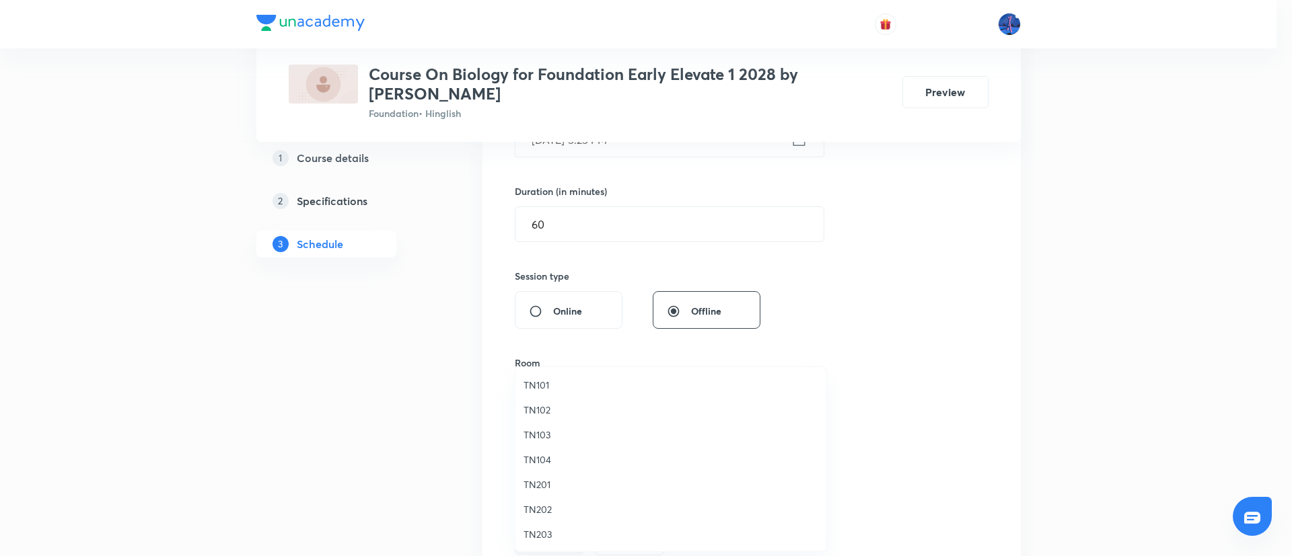
click at [560, 404] on span "TN102" at bounding box center [670, 410] width 295 height 14
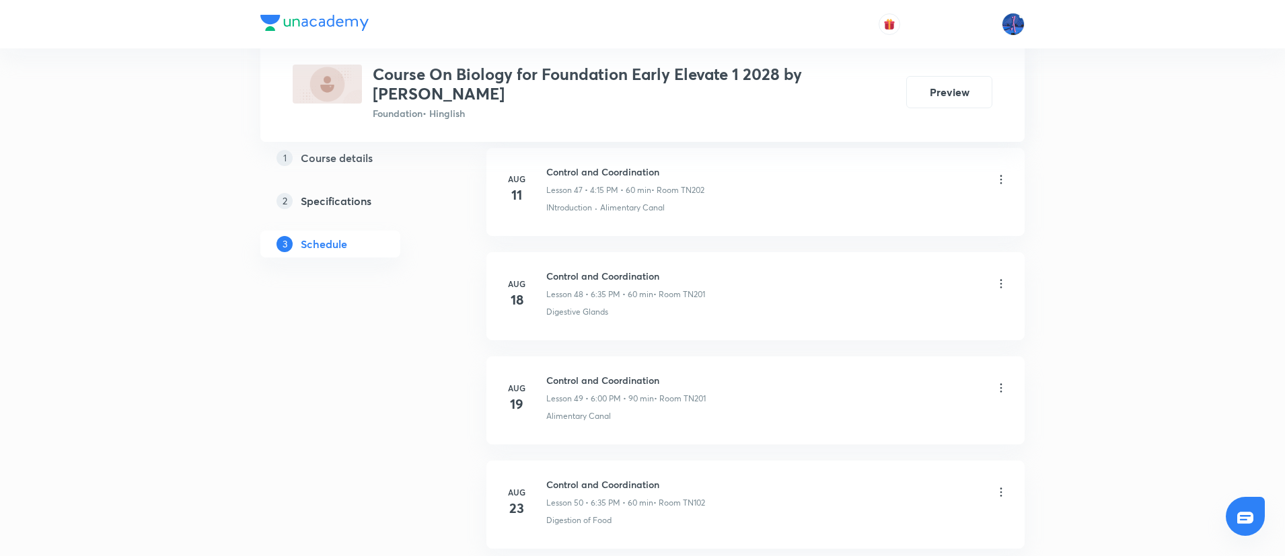
scroll to position [5858, 0]
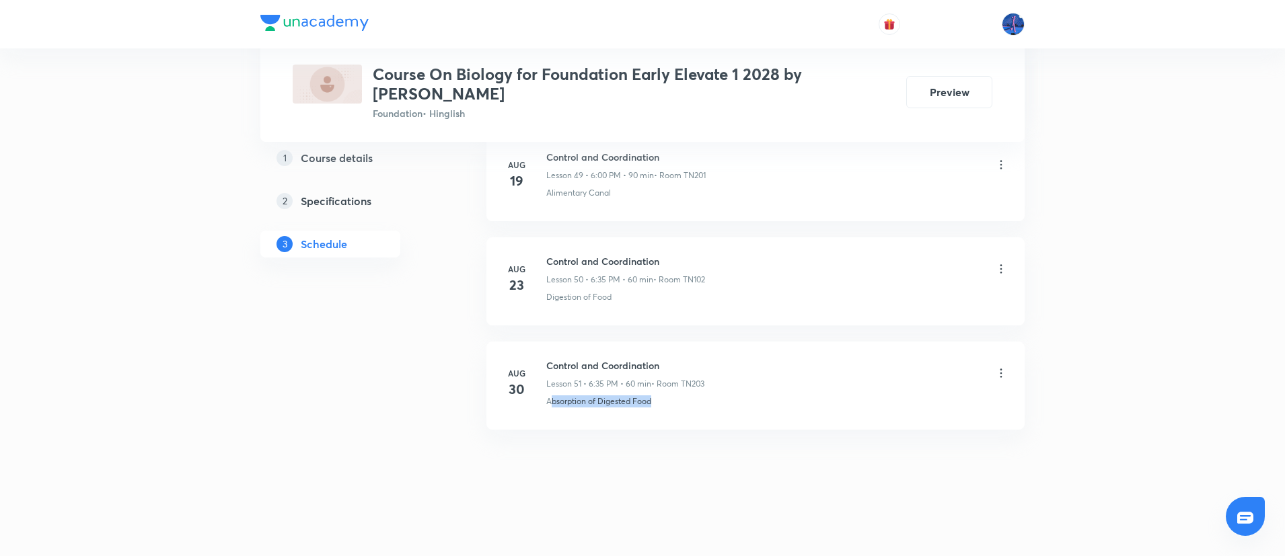
drag, startPoint x: 667, startPoint y: 412, endPoint x: 549, endPoint y: 418, distance: 117.9
click at [549, 418] on li "[DATE] Control and Coordination Lesson 51 • 6:35 PM • 60 min • Room TN203 Absor…" at bounding box center [755, 386] width 538 height 88
copy p "Absorption of Digested Food"
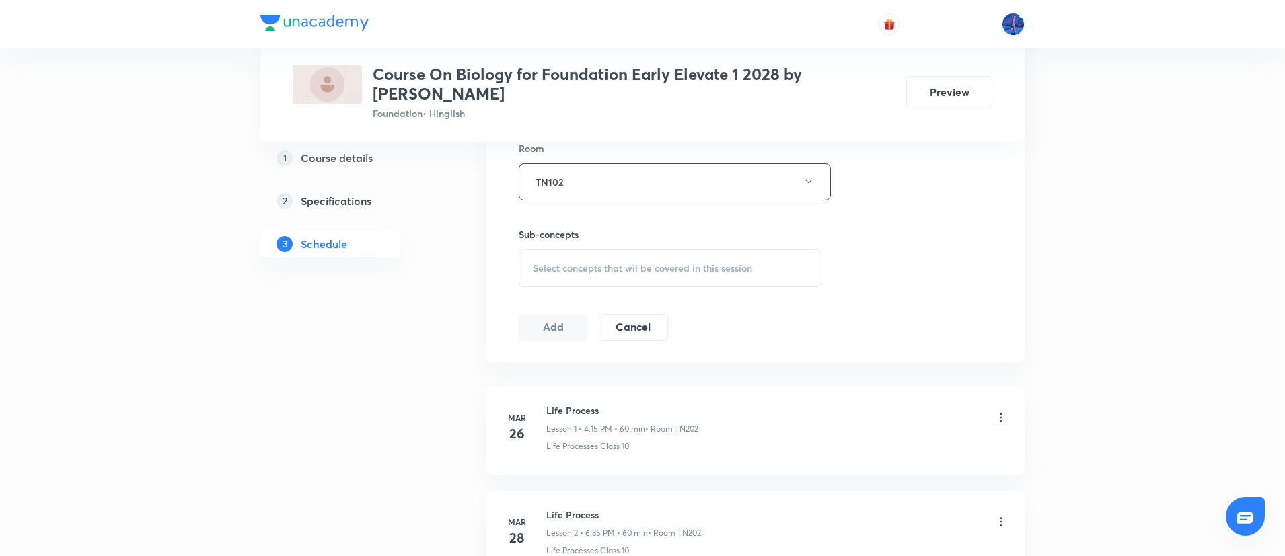
scroll to position [605, 0]
click at [692, 259] on span "Select concepts that wil be covered in this session" at bounding box center [642, 261] width 219 height 11
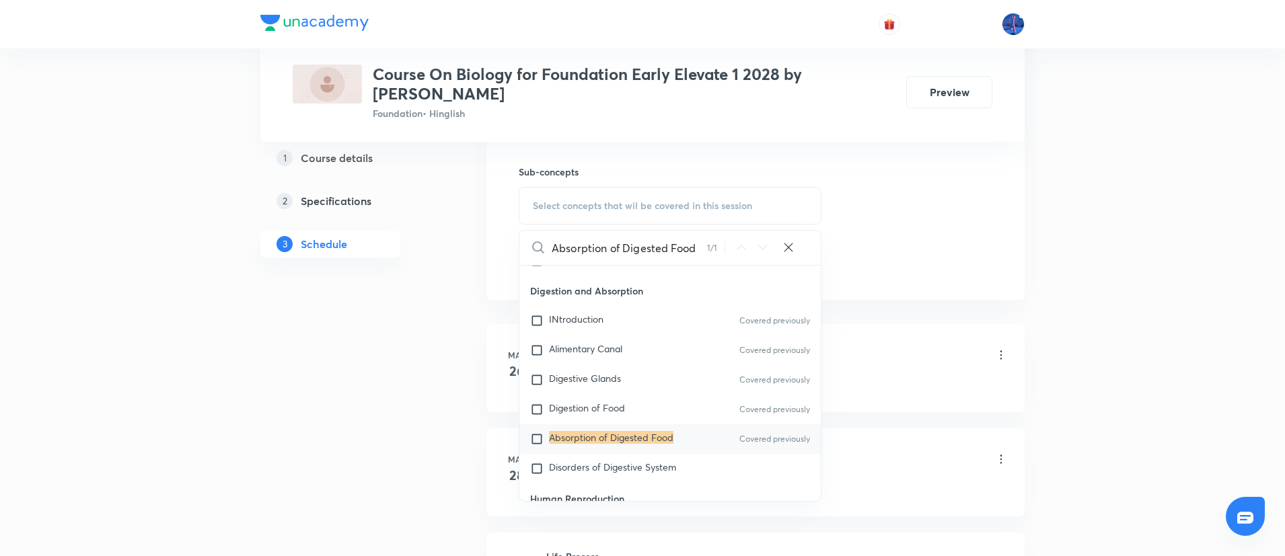
scroll to position [733, 0]
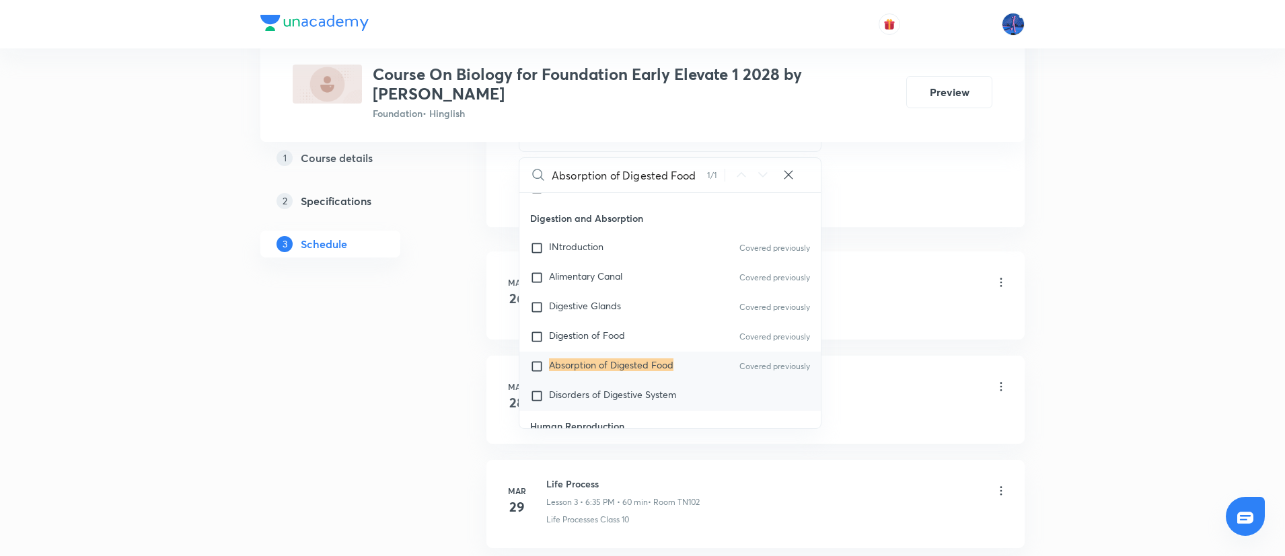
type input "Absorption of Digested Food"
click at [636, 387] on div "Disorders of Digestive System" at bounding box center [669, 396] width 301 height 30
checkbox input "true"
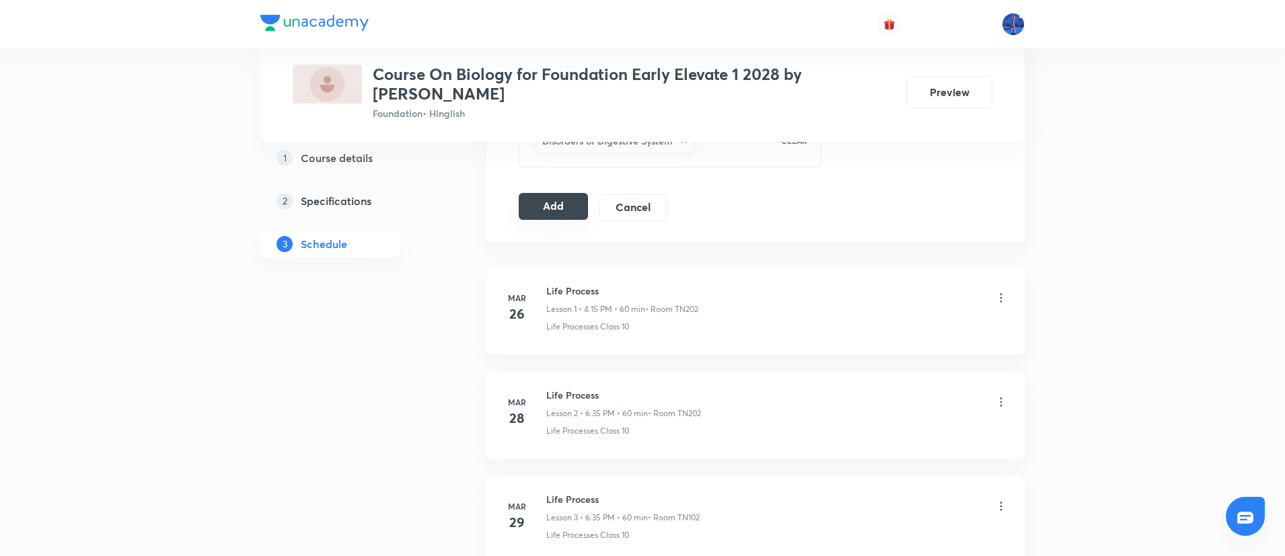
click at [564, 204] on button "Add" at bounding box center [553, 206] width 69 height 27
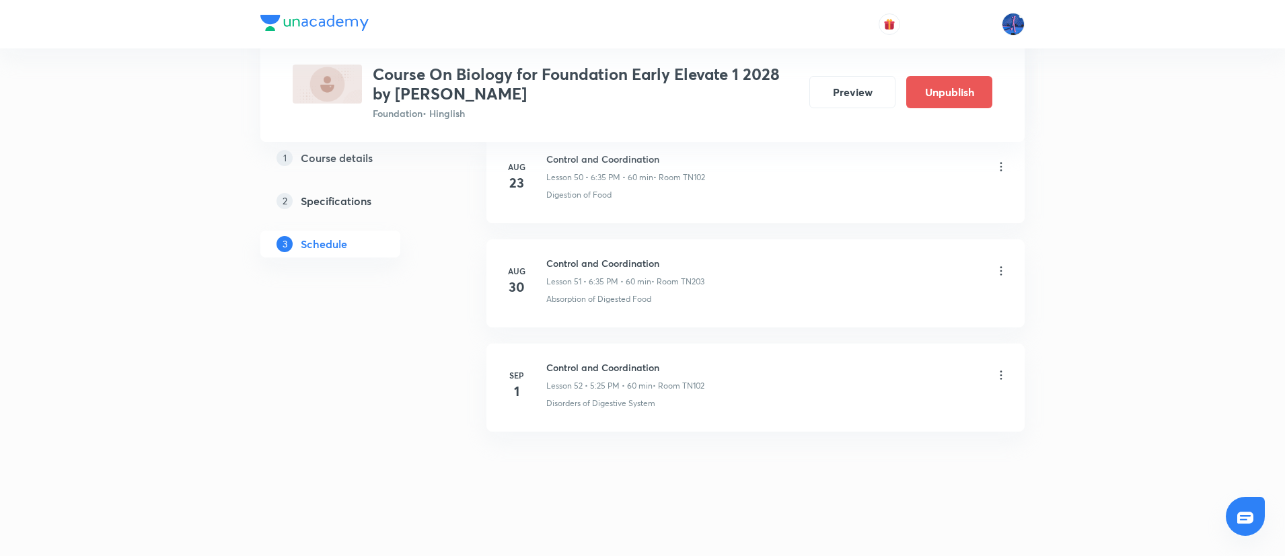
scroll to position [5344, 0]
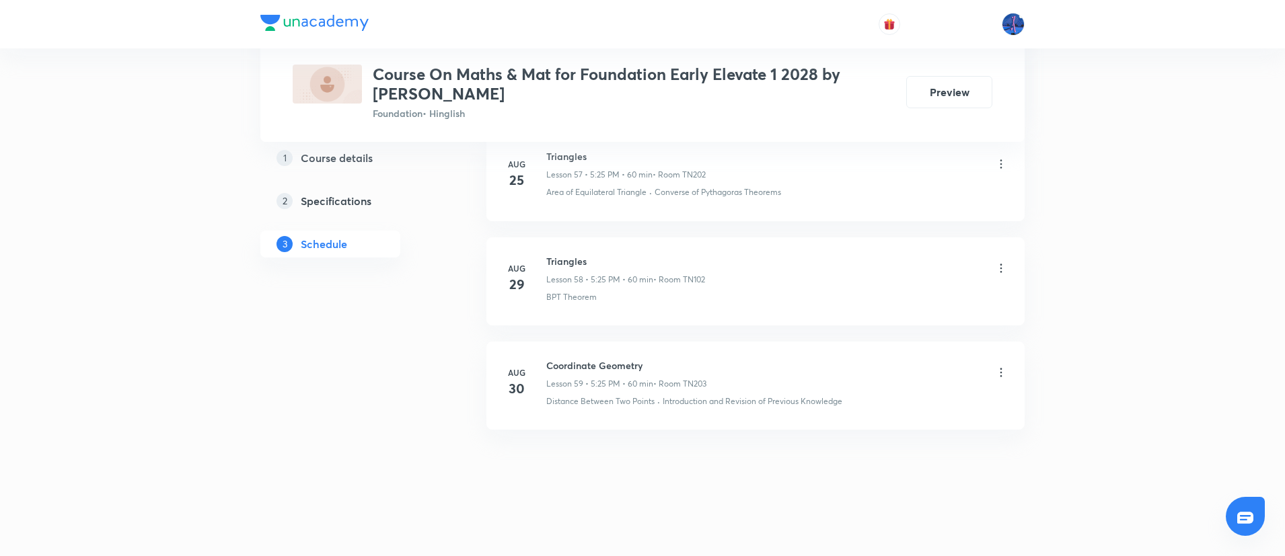
scroll to position [6734, 0]
drag, startPoint x: 546, startPoint y: 367, endPoint x: 666, endPoint y: 359, distance: 120.0
click at [666, 359] on h6 "Coordinate Geometry" at bounding box center [626, 366] width 160 height 14
copy h6 "Coordinate Geometry"
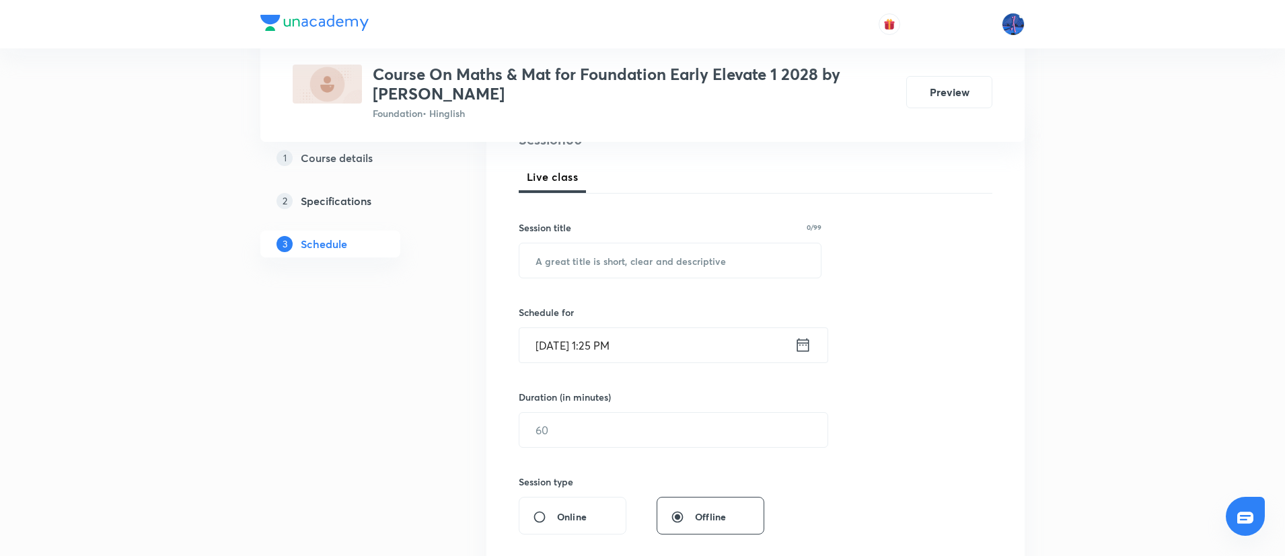
scroll to position [178, 0]
click at [712, 263] on input "text" at bounding box center [669, 260] width 301 height 34
paste input "Coordinate Geometry"
type input "Coordinate Geometry"
click at [698, 346] on input "[DATE] 1:25 PM" at bounding box center [656, 345] width 275 height 34
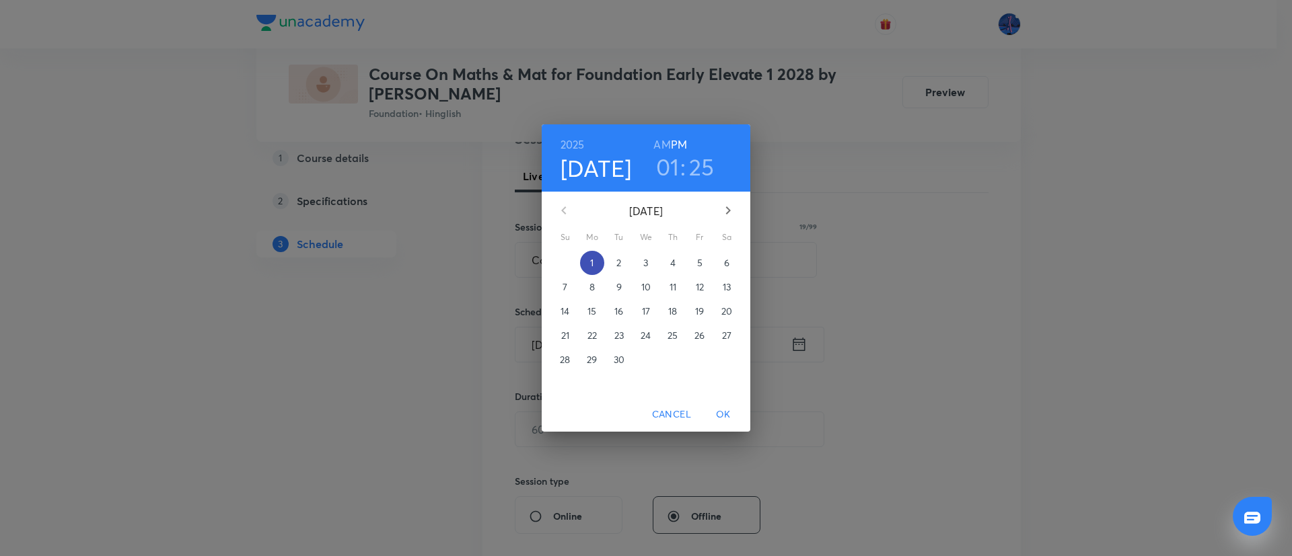
click at [593, 262] on p "1" at bounding box center [591, 262] width 3 height 13
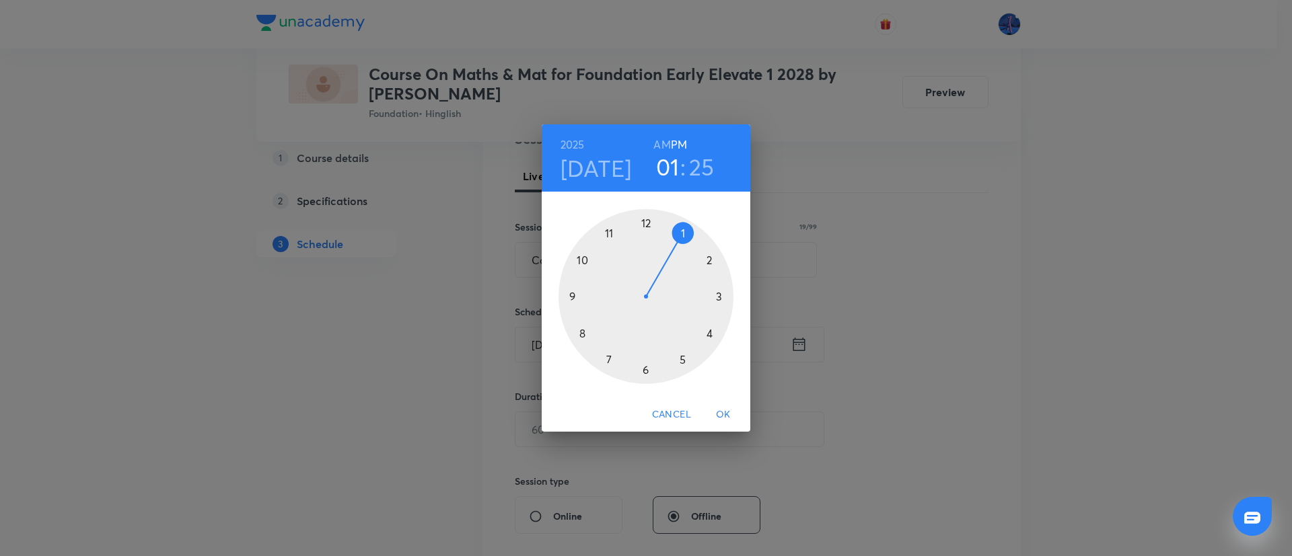
click at [646, 367] on div at bounding box center [645, 296] width 175 height 175
click at [608, 357] on div at bounding box center [645, 296] width 175 height 175
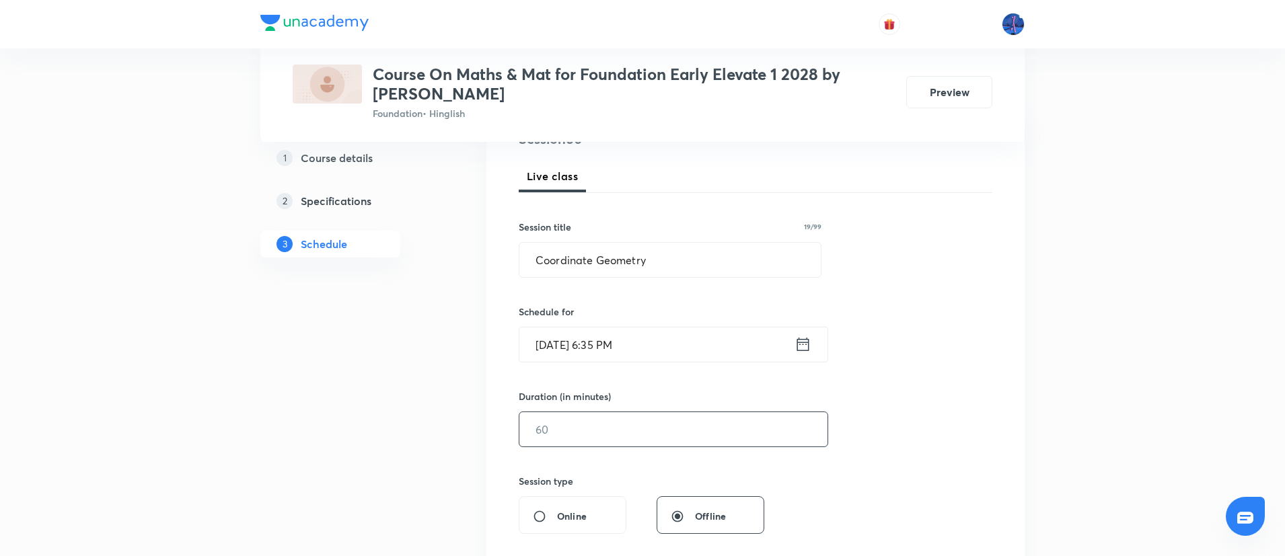
click at [597, 430] on input "text" at bounding box center [673, 429] width 308 height 34
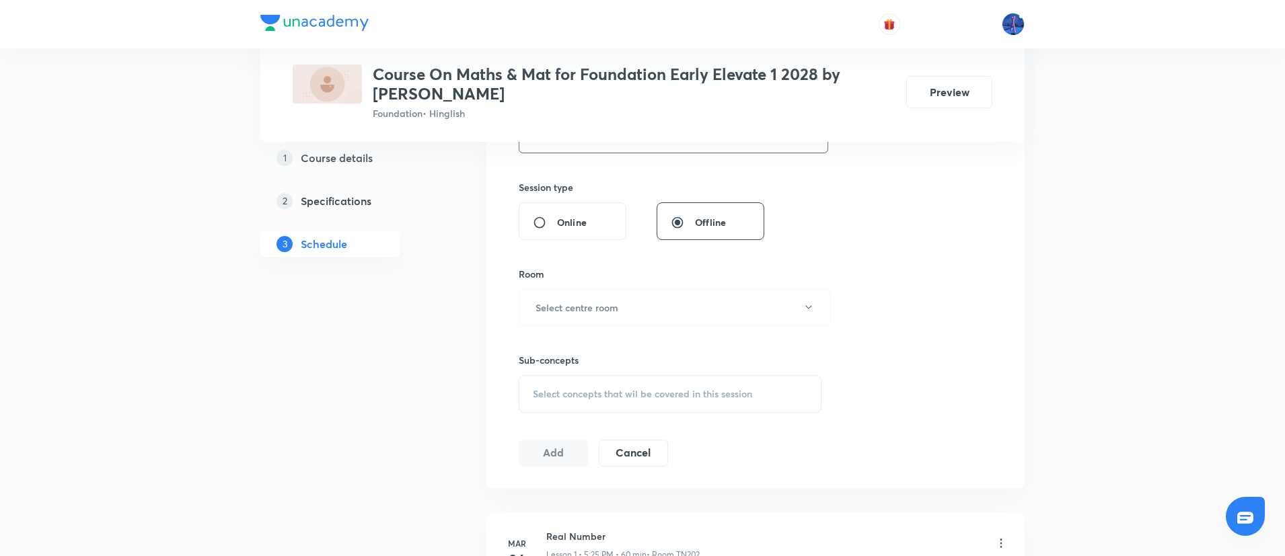
scroll to position [481, 0]
type input "60"
click at [712, 292] on button "Select centre room" at bounding box center [675, 299] width 312 height 37
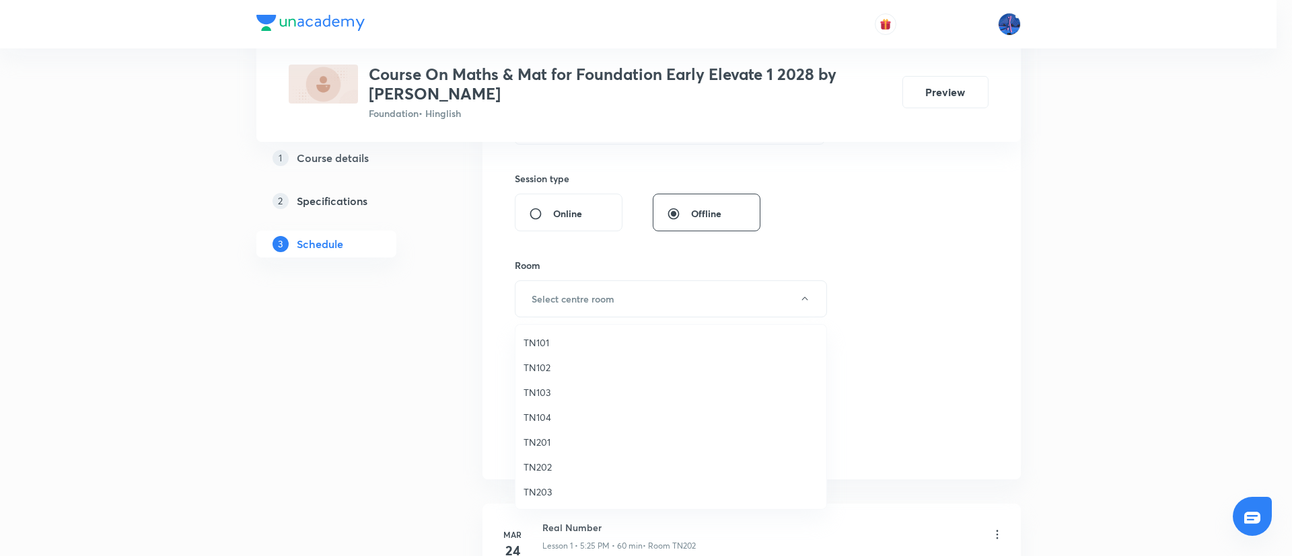
click at [556, 365] on span "TN102" at bounding box center [670, 368] width 295 height 14
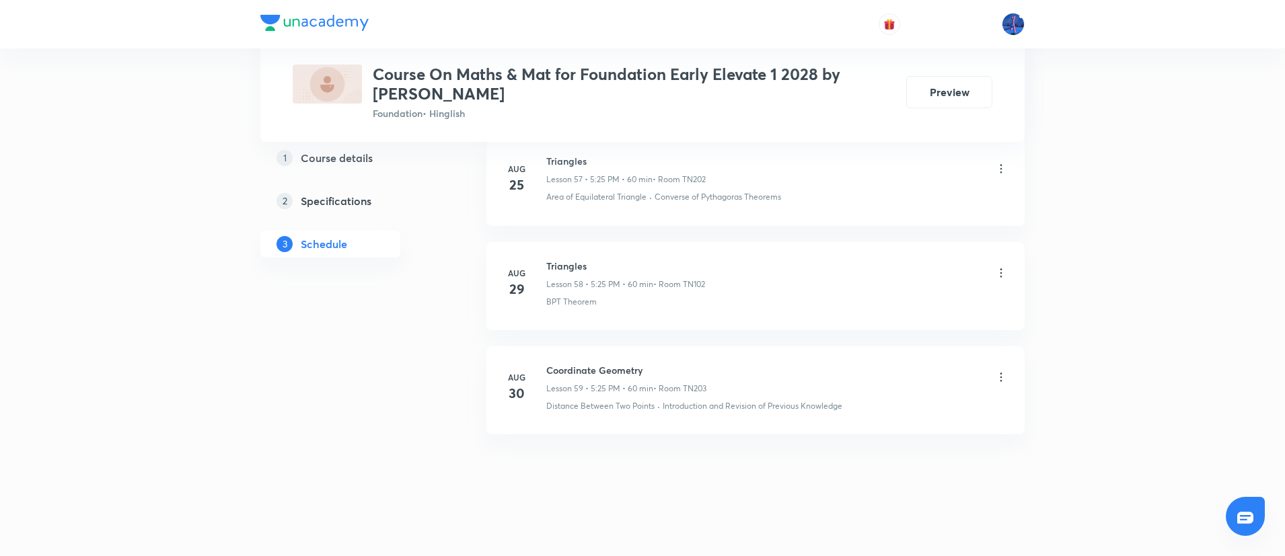
scroll to position [6734, 0]
drag, startPoint x: 537, startPoint y: 420, endPoint x: 638, endPoint y: 424, distance: 101.7
click at [638, 424] on li "[DATE] Coordinate Geometry Lesson 59 • 5:25 PM • 60 min • Room TN203 Distance B…" at bounding box center [755, 386] width 538 height 88
copy p "Distance Between Two Points"
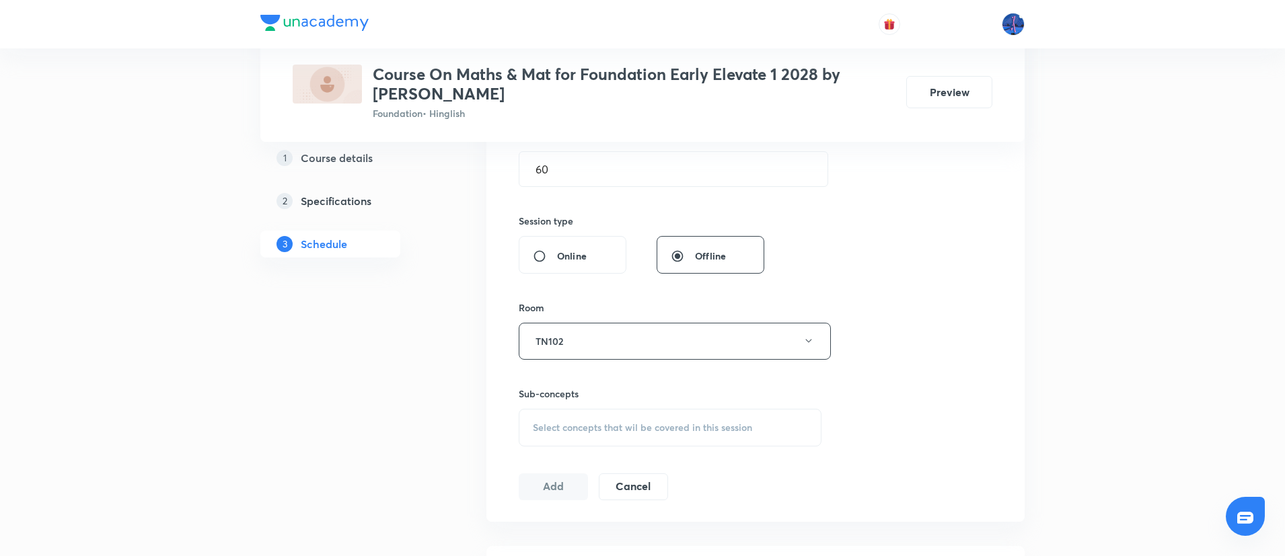
scroll to position [449, 0]
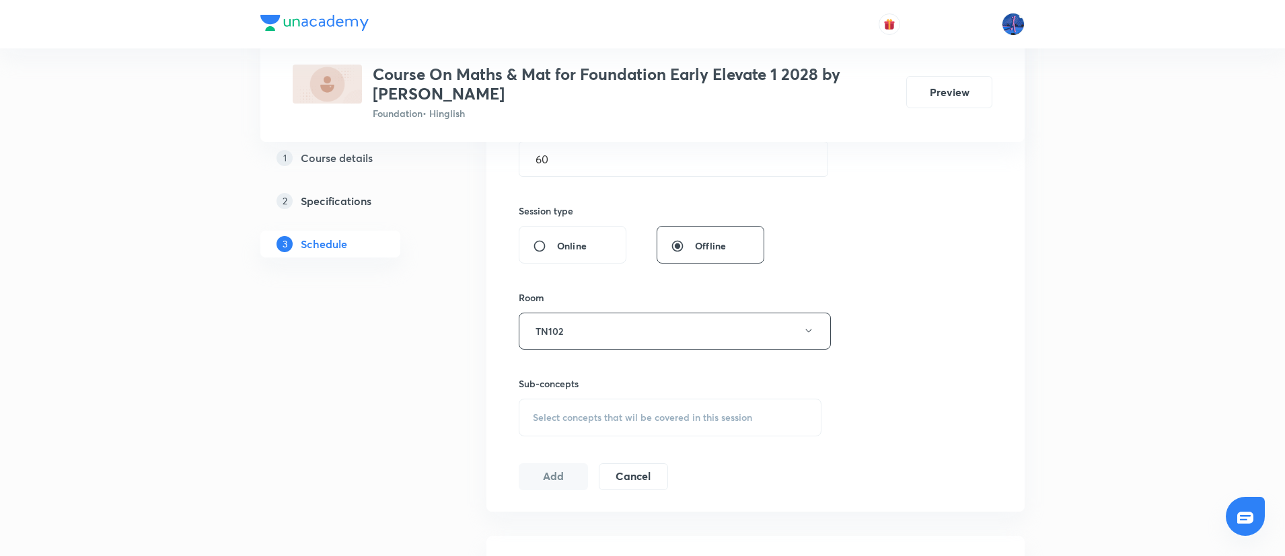
click at [663, 420] on span "Select concepts that wil be covered in this session" at bounding box center [642, 417] width 219 height 11
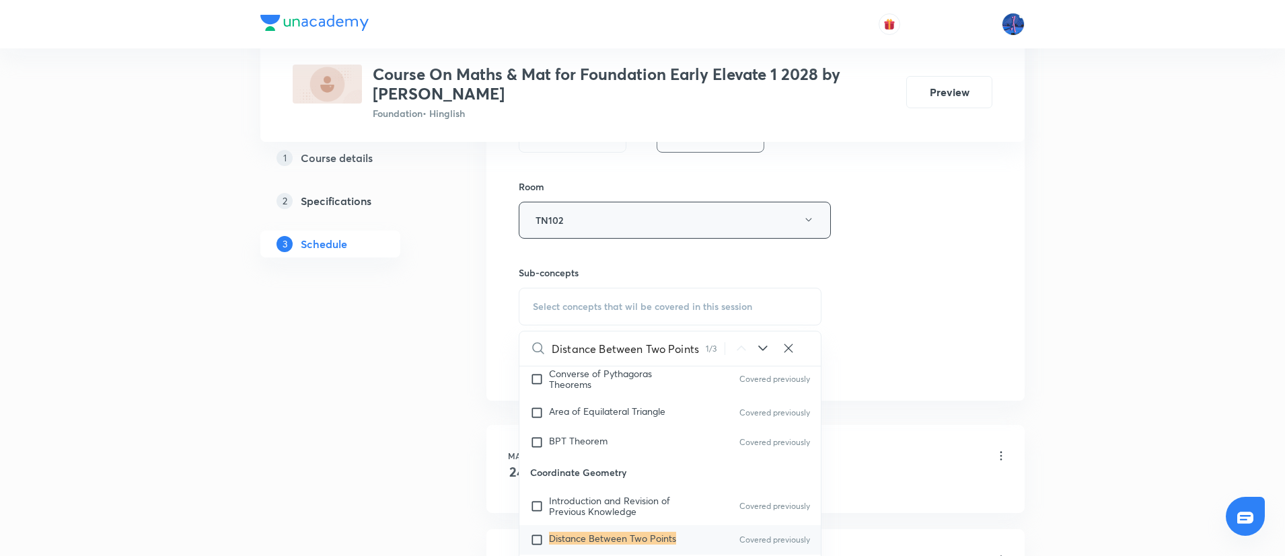
scroll to position [724, 0]
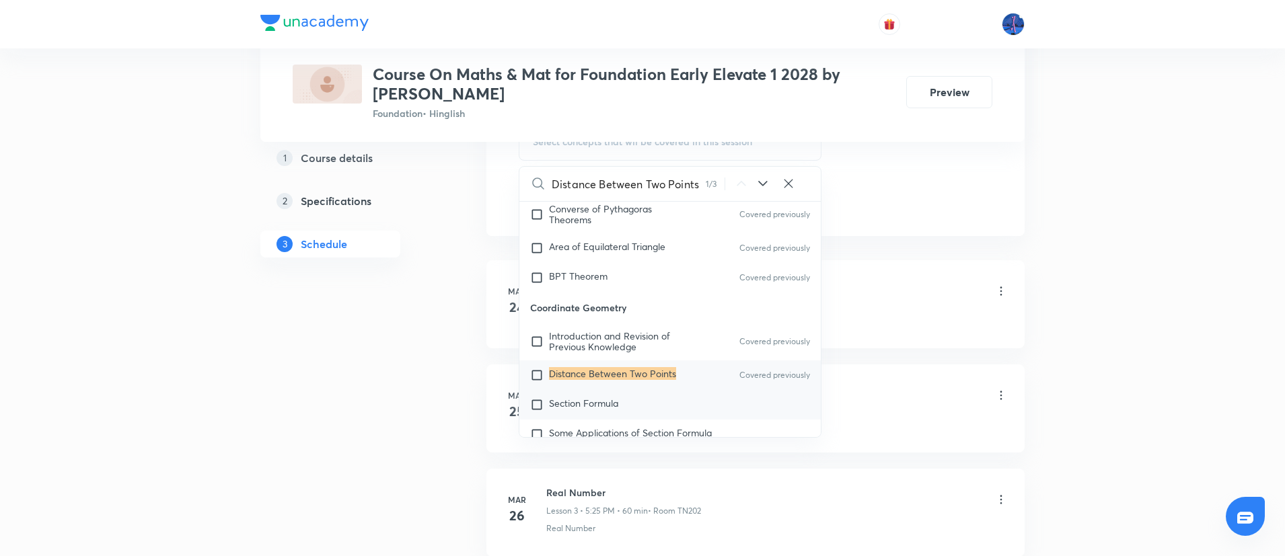
type input "Distance Between Two Points"
click at [639, 408] on div "Section Formula" at bounding box center [669, 405] width 301 height 30
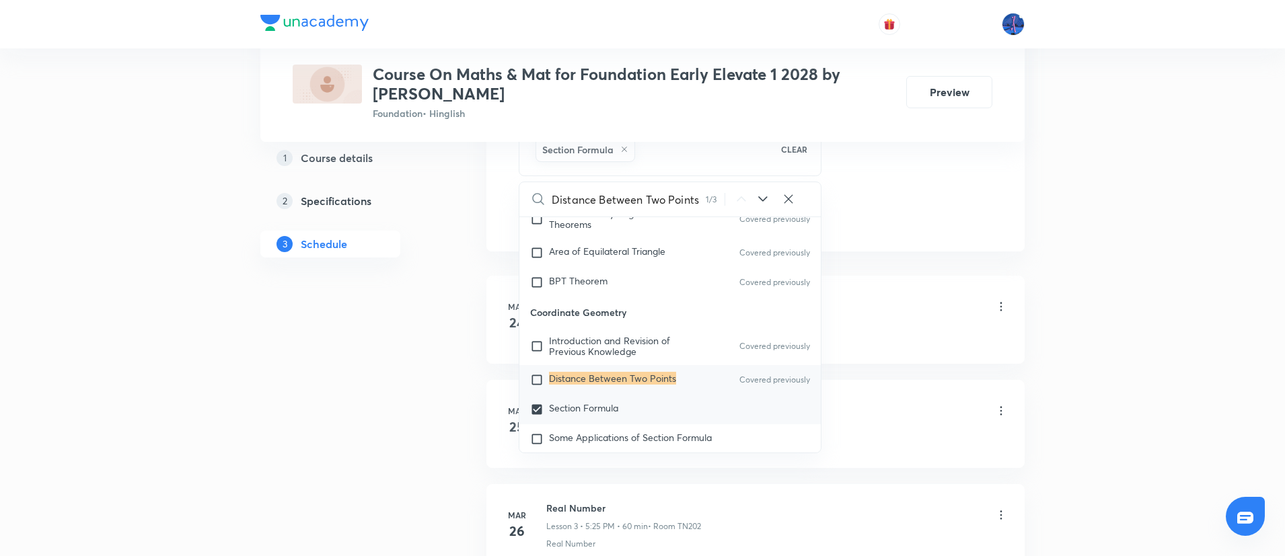
scroll to position [6292, 0]
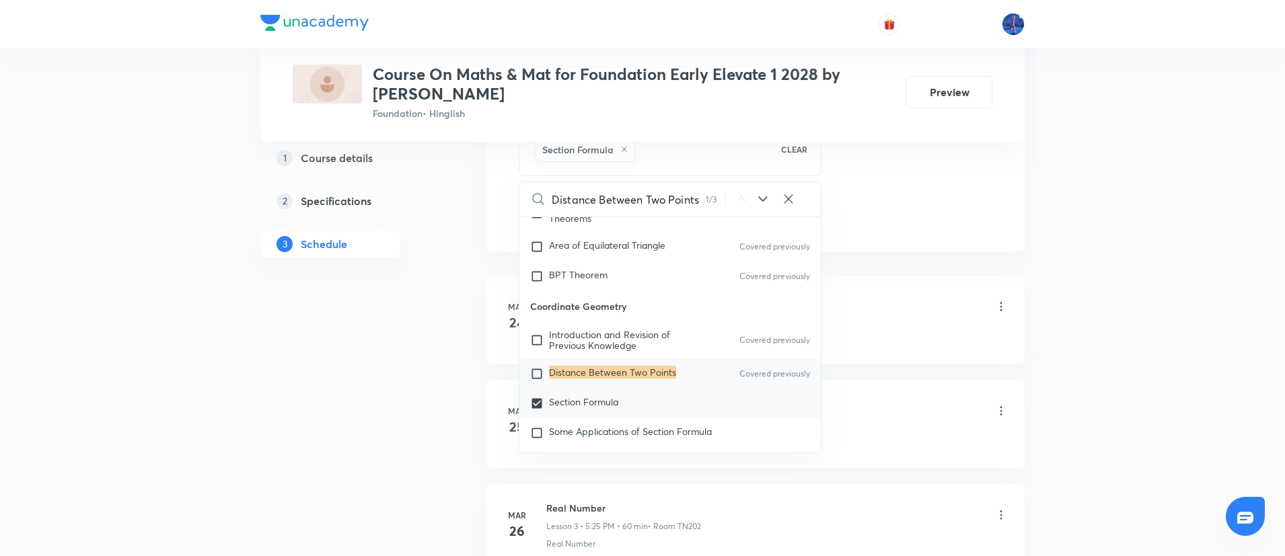
click at [613, 417] on div "Section Formula" at bounding box center [669, 404] width 301 height 30
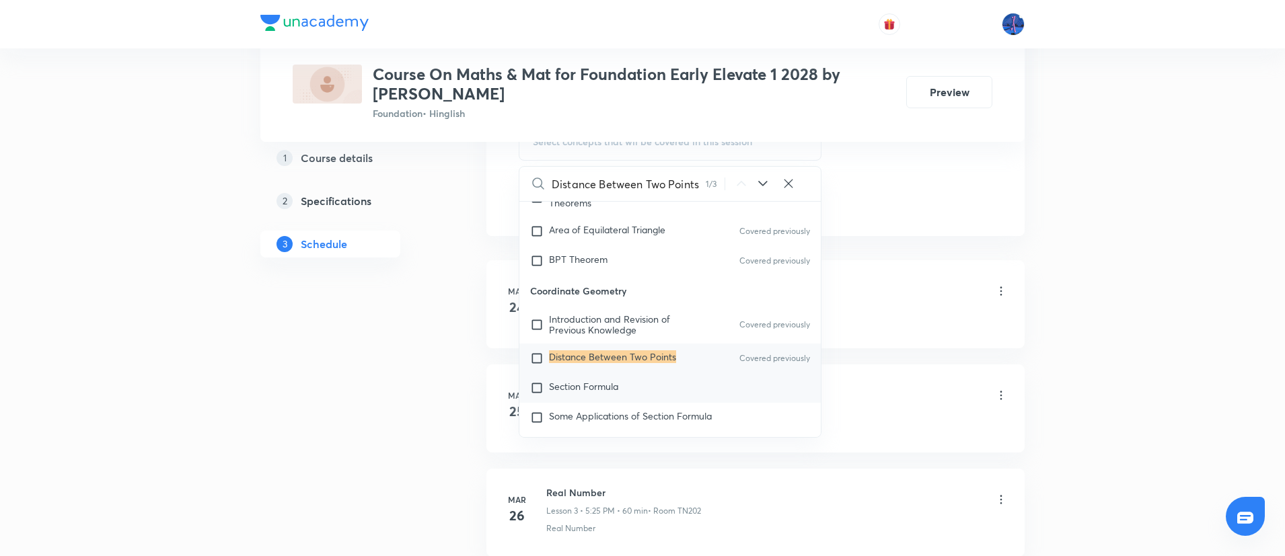
click at [597, 390] on span "Section Formula" at bounding box center [583, 386] width 69 height 13
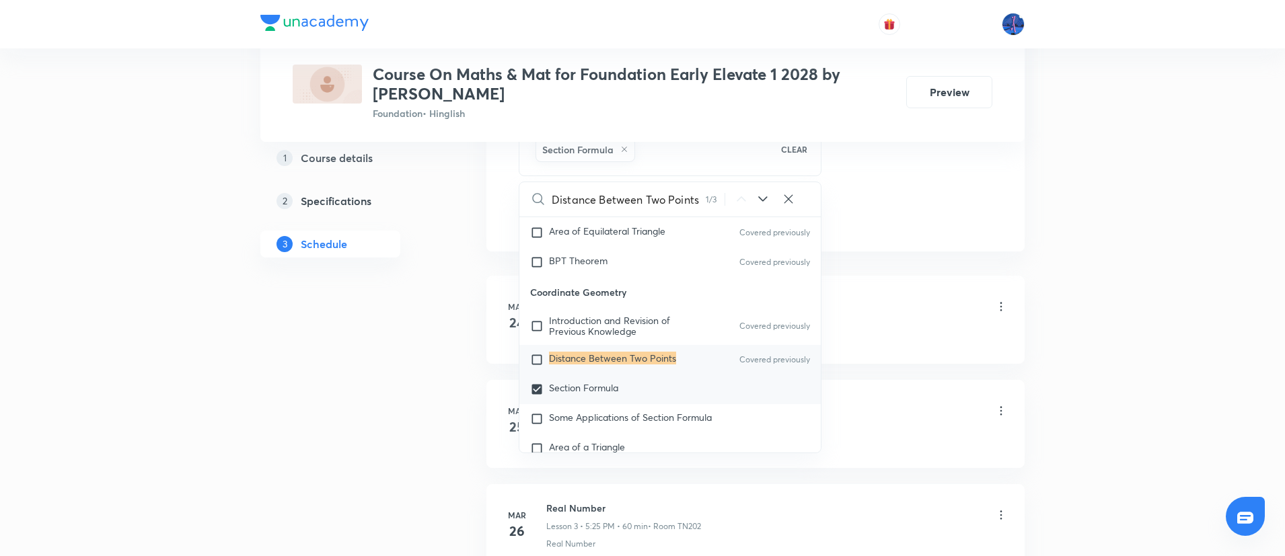
scroll to position [6322, 0]
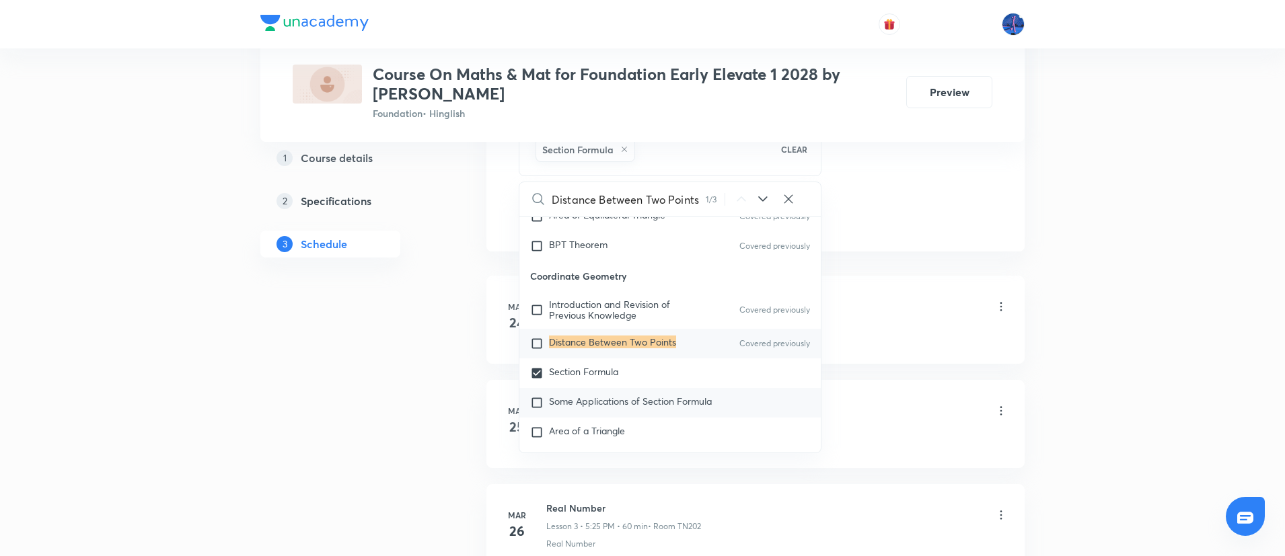
click at [618, 398] on span "Some Applications of Section Formula" at bounding box center [630, 401] width 163 height 13
checkbox input "true"
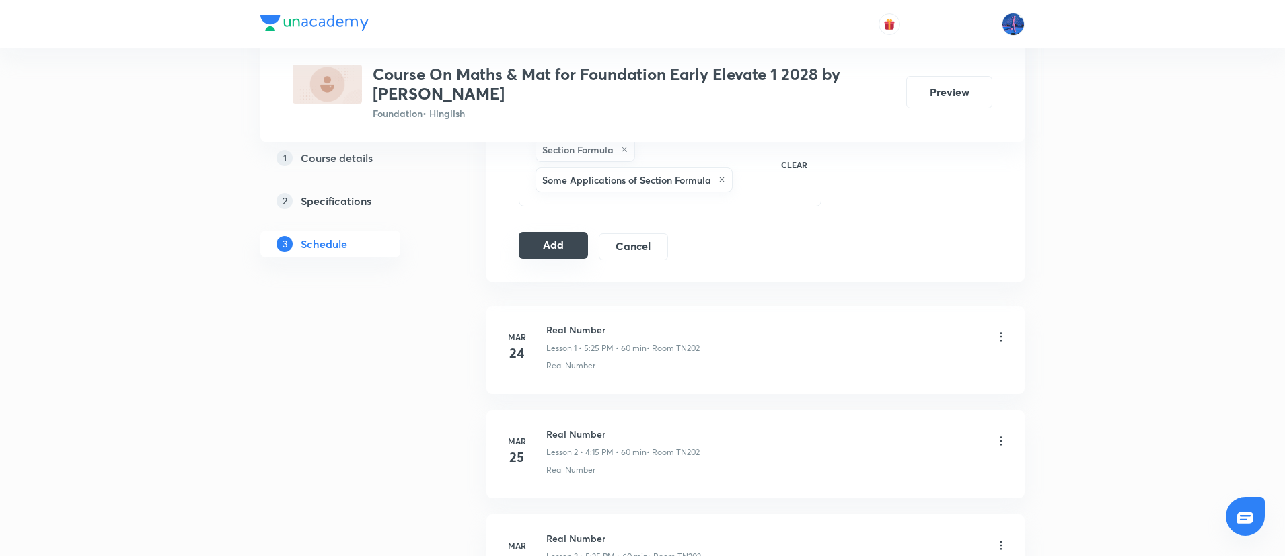
click at [532, 253] on button "Add" at bounding box center [553, 245] width 69 height 27
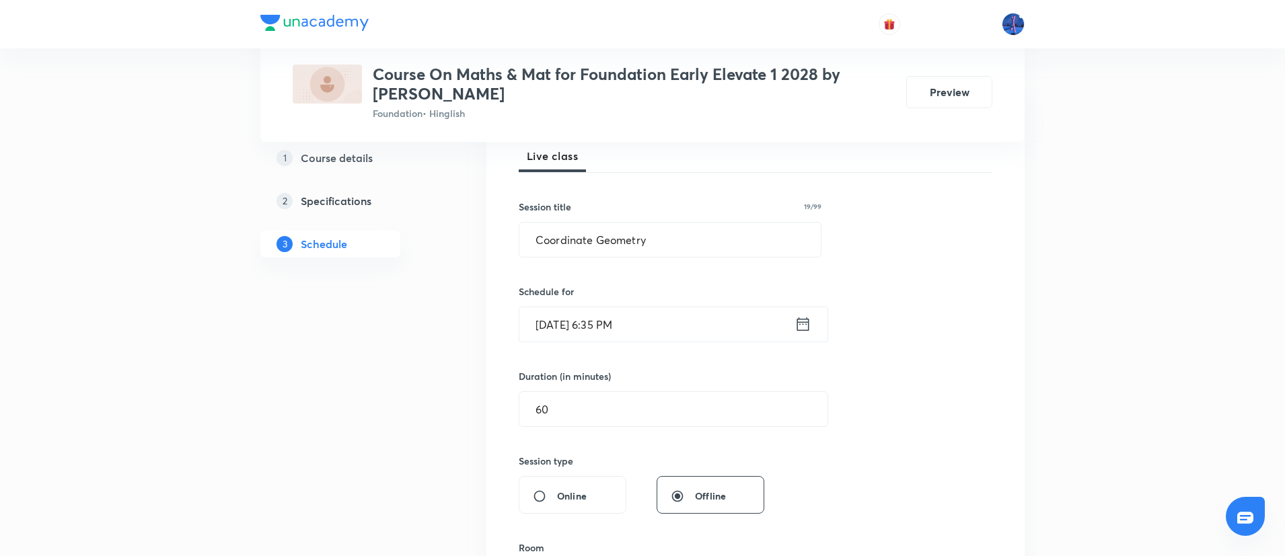
scroll to position [173, 0]
